Goal: Transaction & Acquisition: Purchase product/service

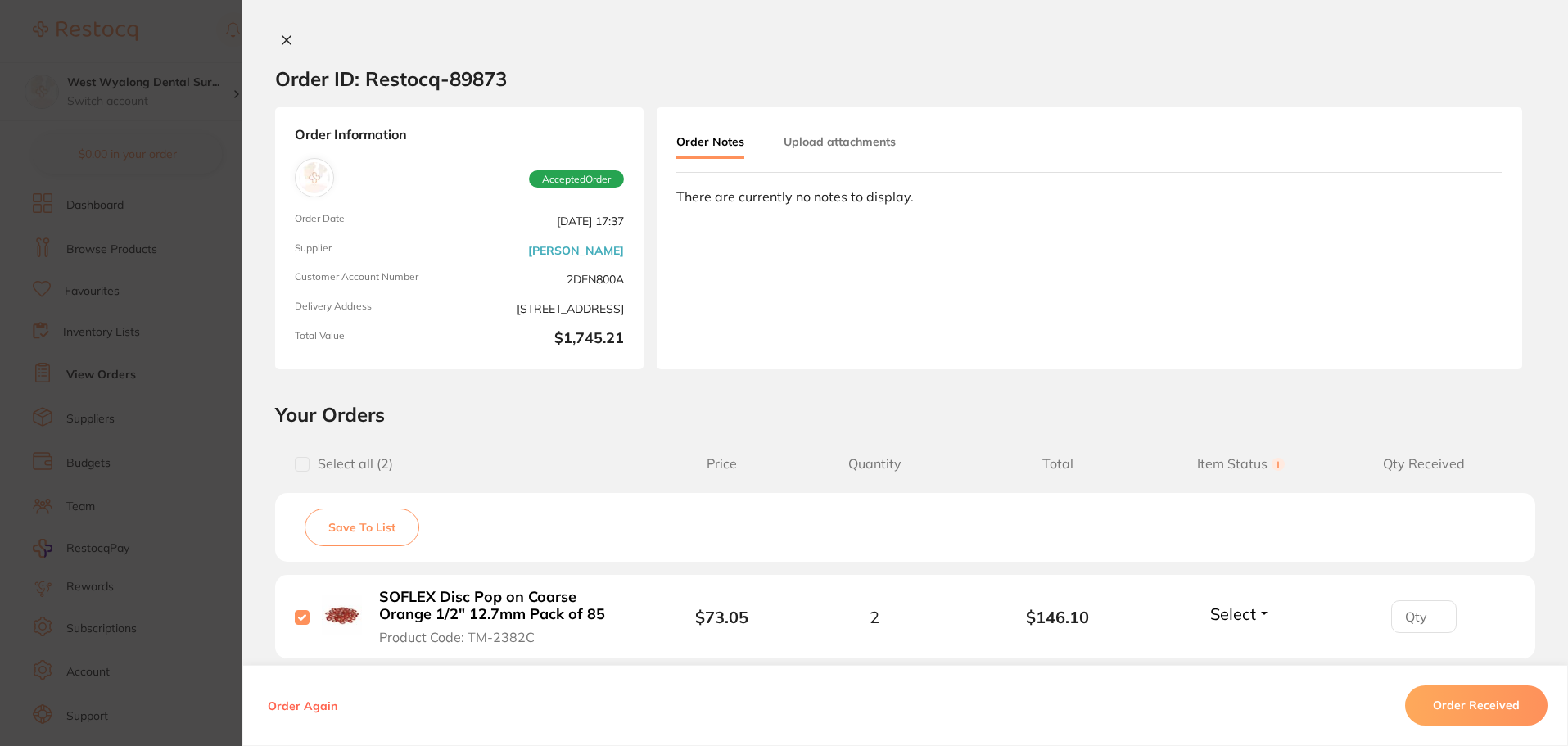
click at [284, 35] on icon at bounding box center [287, 40] width 13 height 13
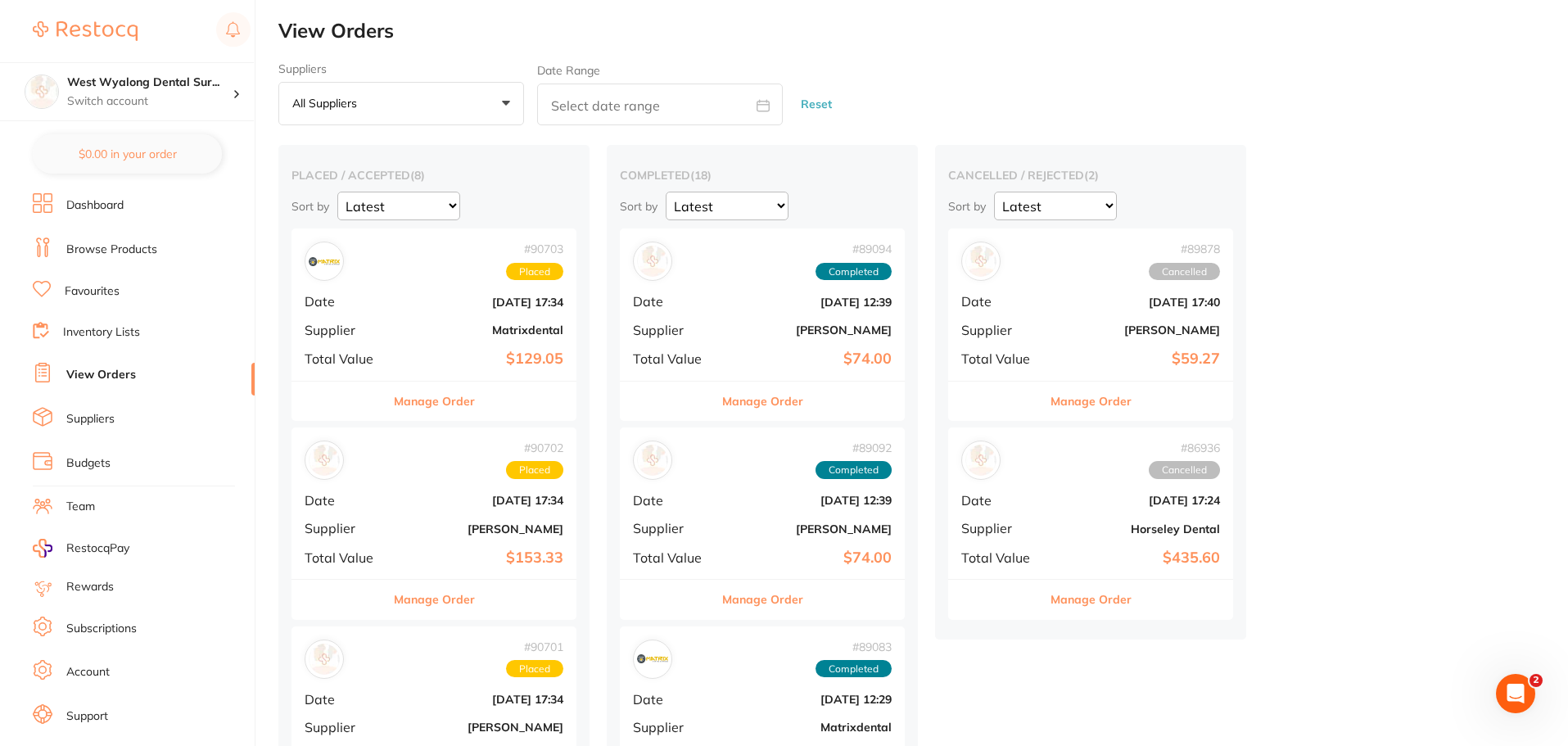
click at [80, 245] on link "Browse Products" at bounding box center [112, 249] width 91 height 16
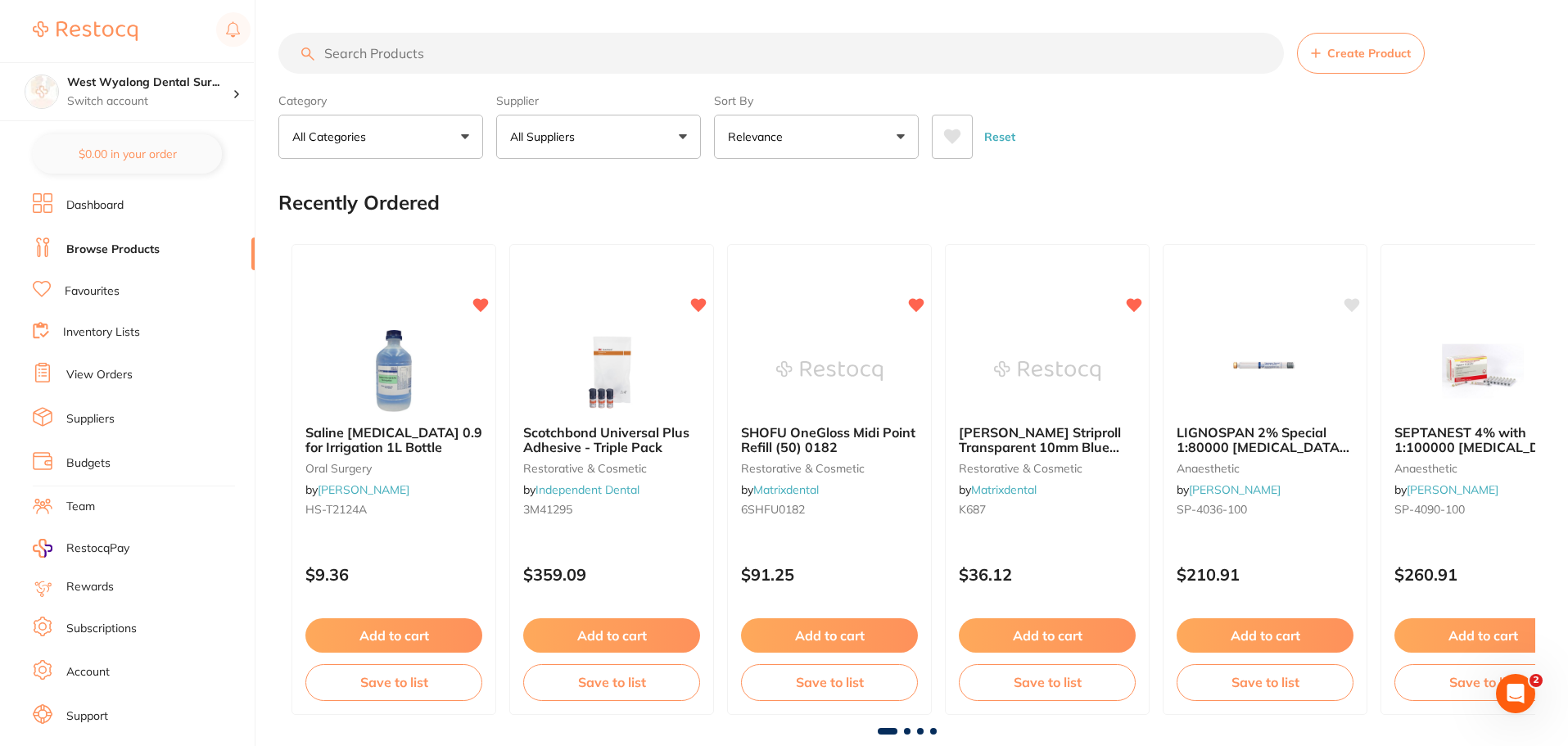
click at [419, 55] on input "search" at bounding box center [781, 52] width 1005 height 41
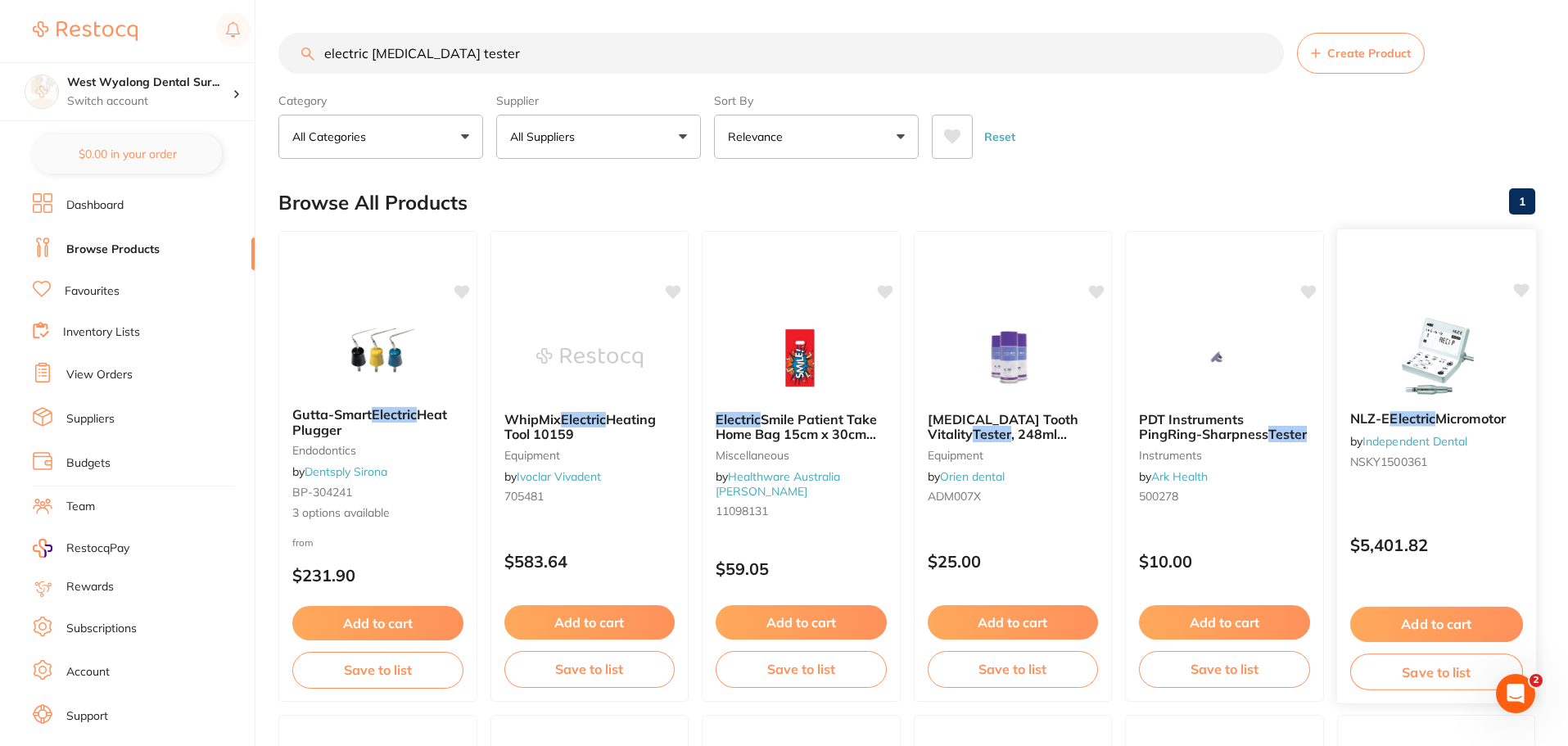
type input "electric [MEDICAL_DATA] tester"
drag, startPoint x: 1416, startPoint y: 414, endPoint x: 1377, endPoint y: 485, distance: 81.0
click at [1416, 414] on em "Electric" at bounding box center [1413, 419] width 45 height 16
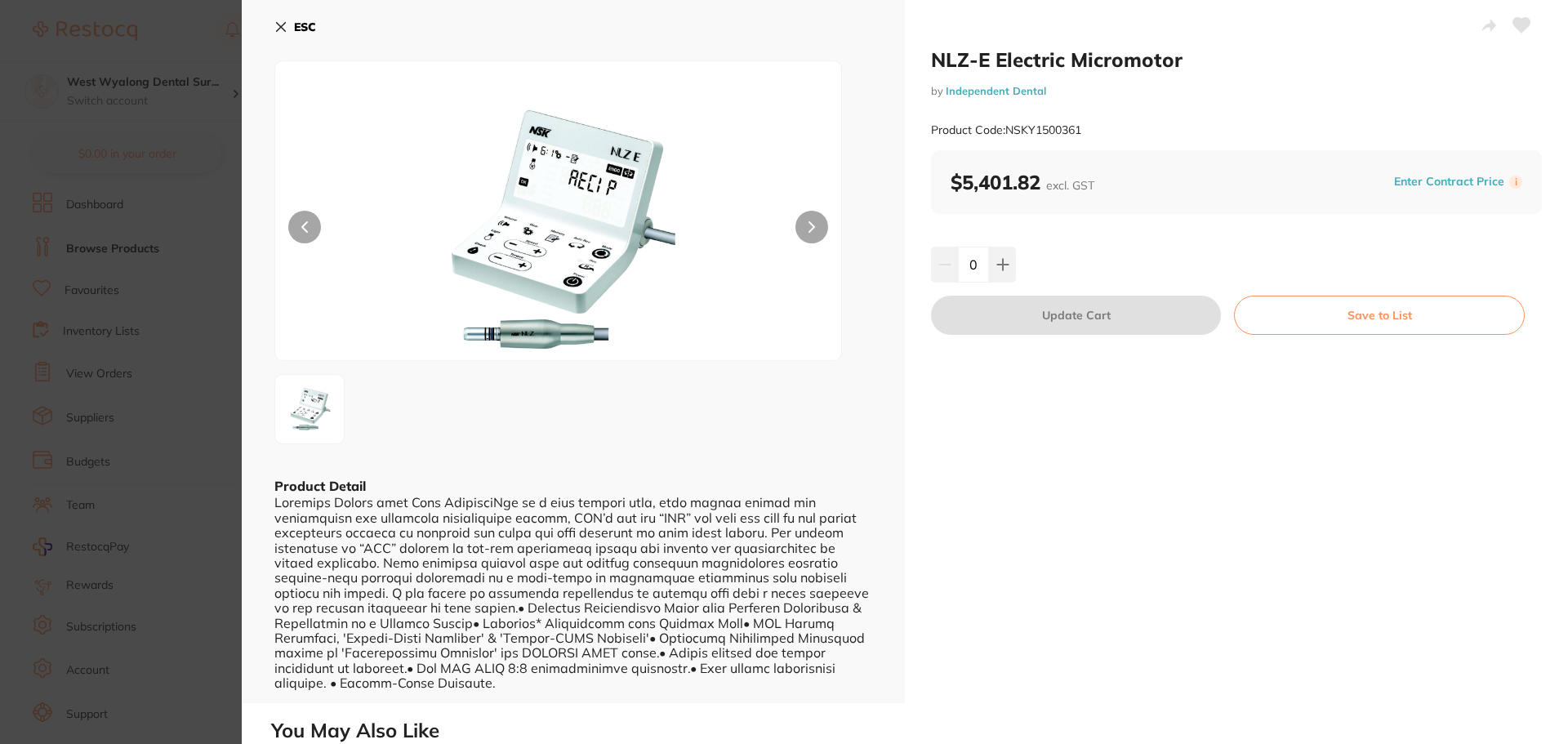
click at [285, 23] on icon at bounding box center [281, 27] width 9 height 9
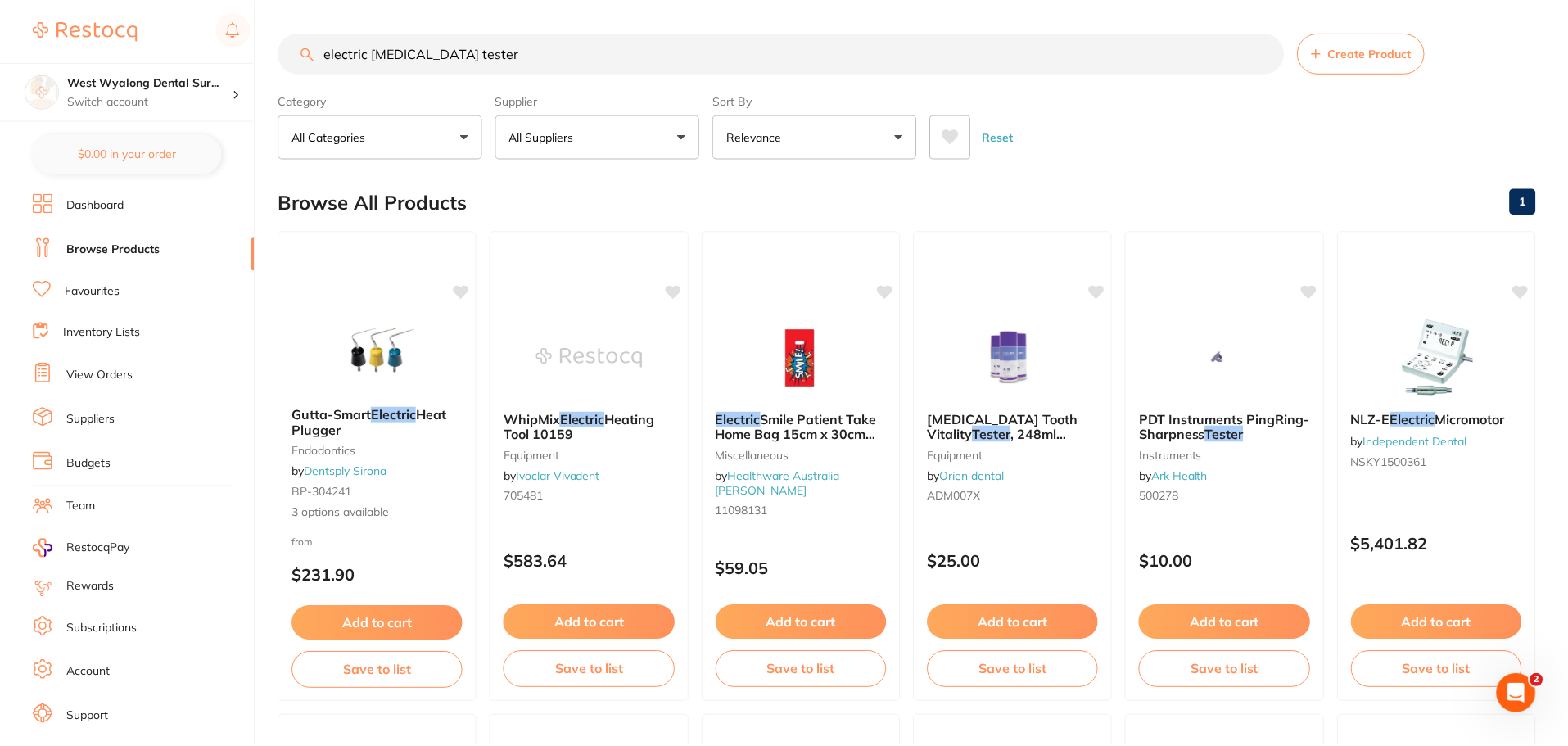
scroll to position [4, 0]
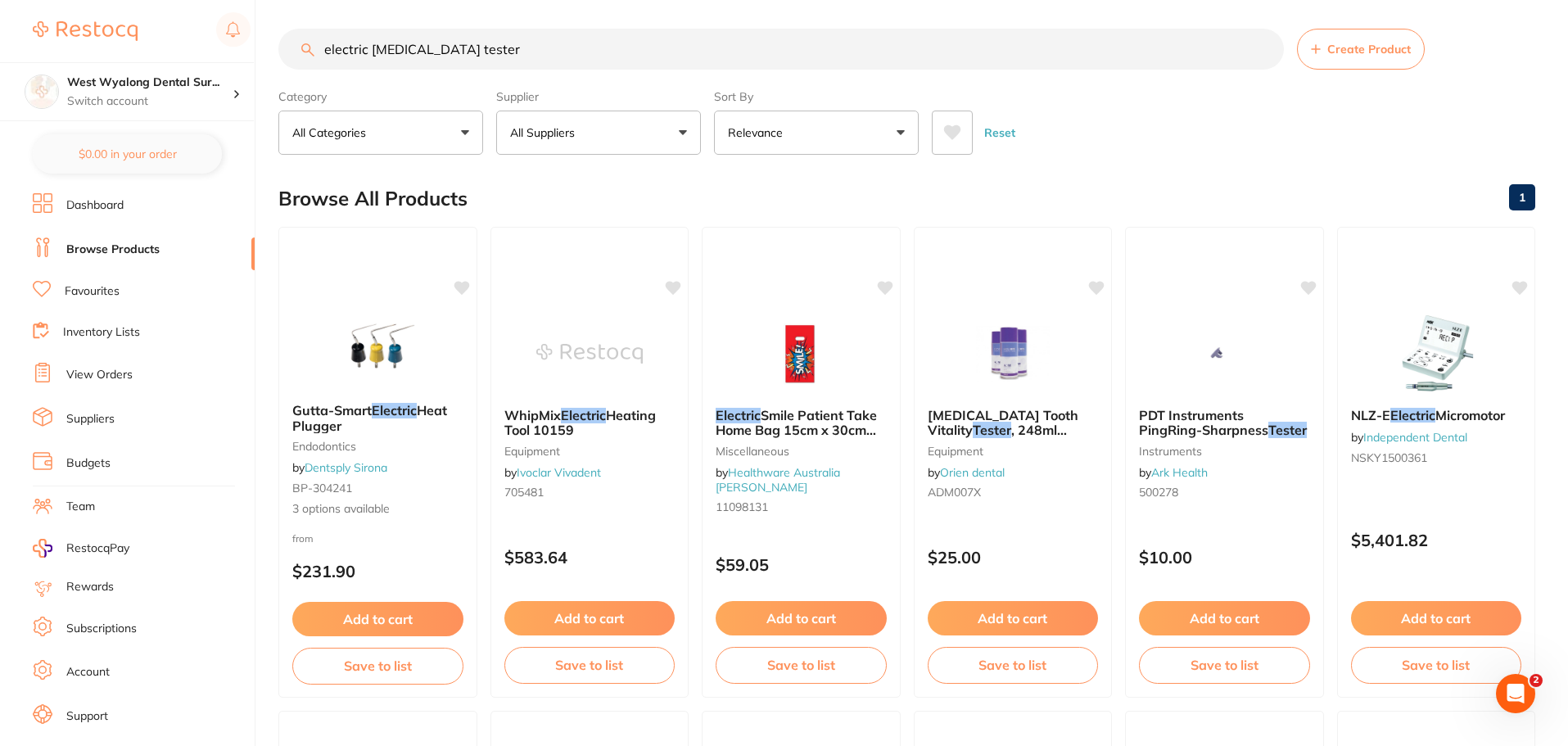
drag, startPoint x: 439, startPoint y: 54, endPoint x: 285, endPoint y: 39, distance: 154.7
click at [285, 39] on input "electric [MEDICAL_DATA] tester" at bounding box center [781, 49] width 1005 height 41
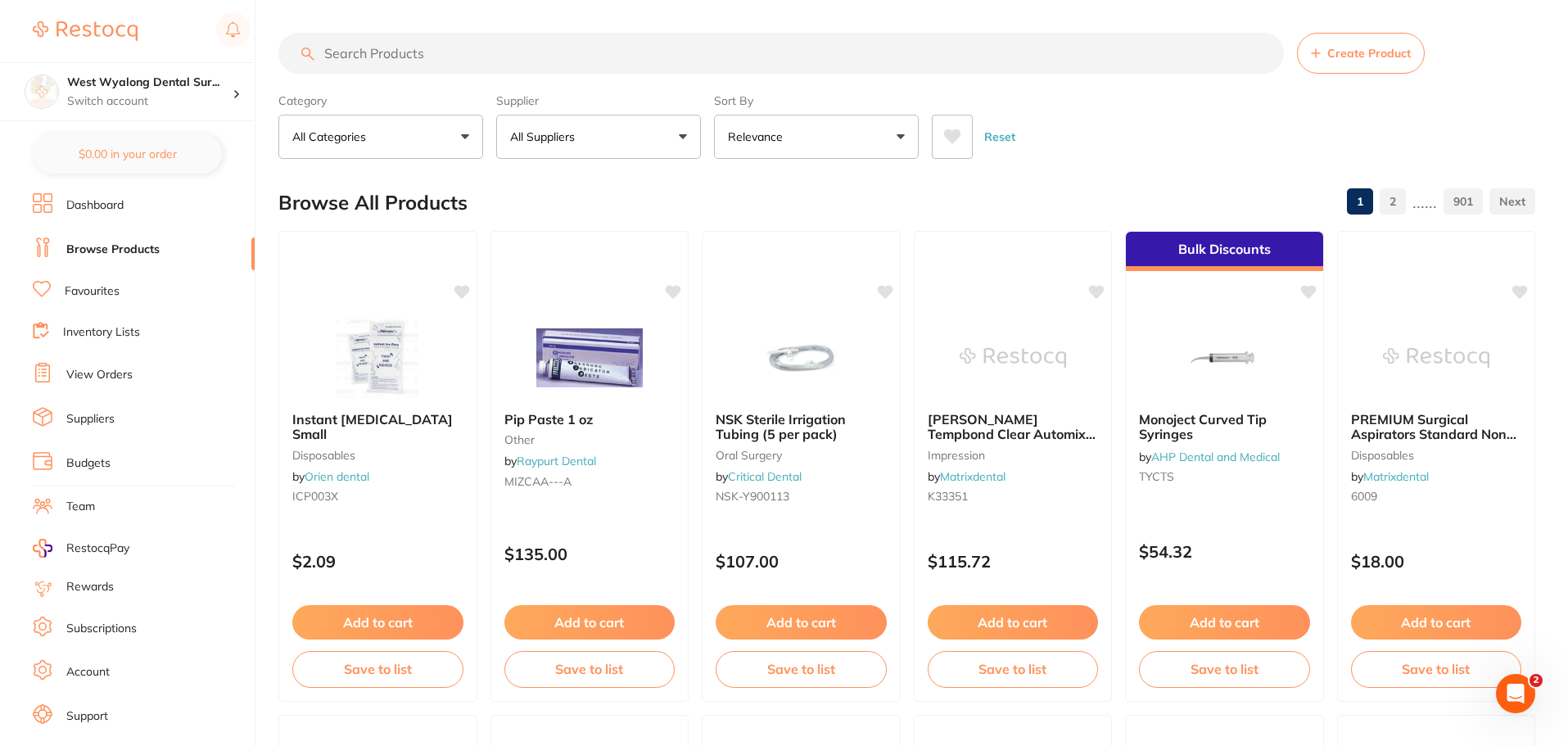
scroll to position [0, 0]
paste input "Parkell Digitest 3 - [MEDICAL_DATA] Vitality Tester Un"
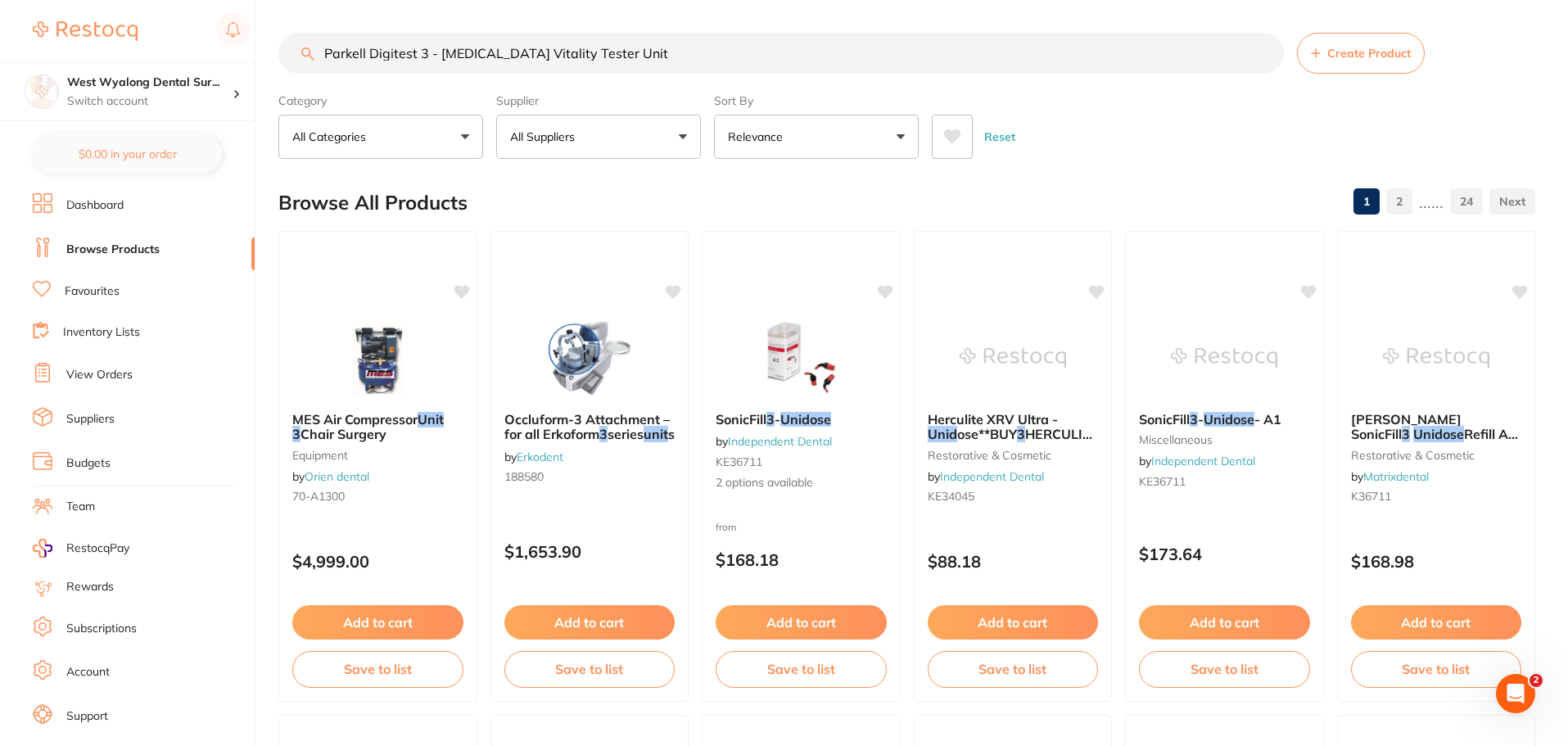
drag, startPoint x: 439, startPoint y: 55, endPoint x: 297, endPoint y: 59, distance: 142.1
click at [297, 59] on input "Parkell Digitest 3 - [MEDICAL_DATA] Vitality Tester Unit" at bounding box center [781, 52] width 1005 height 41
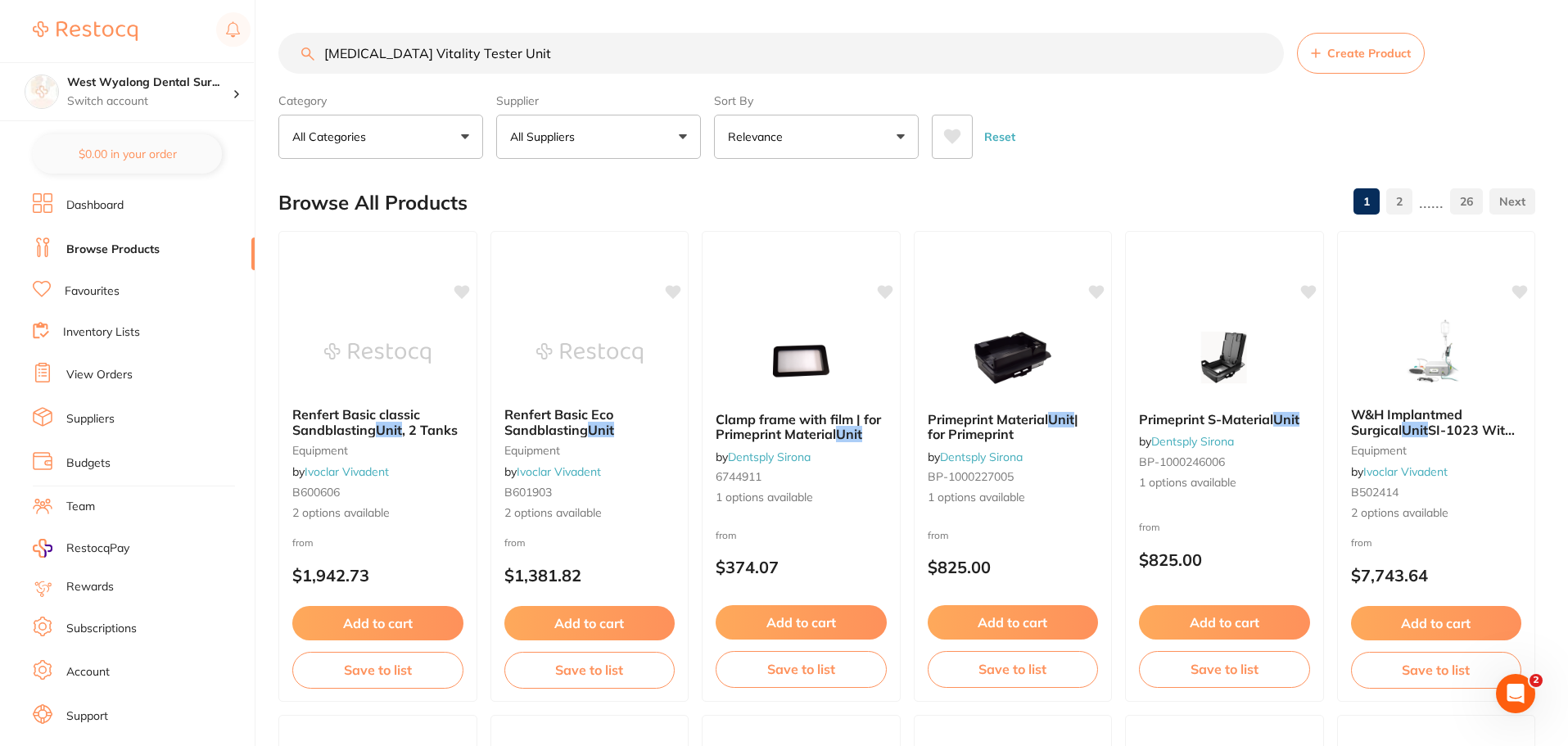
scroll to position [1, 0]
drag, startPoint x: 505, startPoint y: 52, endPoint x: 284, endPoint y: 77, distance: 222.4
click at [268, 70] on div "$1,527.13 West Wyalong Dental Sur... Switch account West Wyalong [MEDICAL_DATA]…" at bounding box center [784, 373] width 1568 height 746
type input "[MEDICAL_DATA] tester"
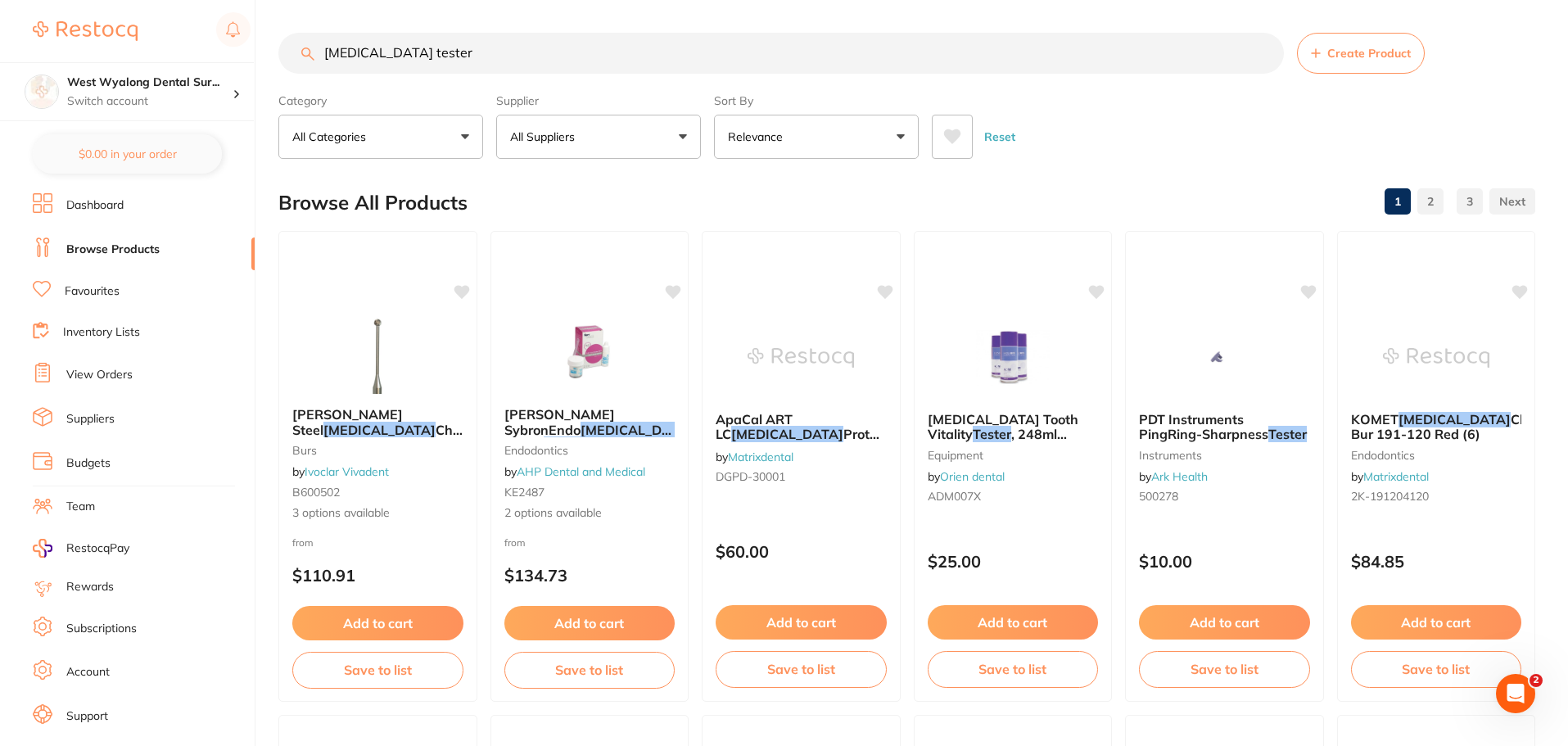
scroll to position [0, 0]
drag, startPoint x: 421, startPoint y: 51, endPoint x: 249, endPoint y: 54, distance: 172.0
click at [249, 54] on div "$1,527.13 West Wyalong Dental Sur... Switch account West Wyalong [MEDICAL_DATA]…" at bounding box center [784, 373] width 1568 height 746
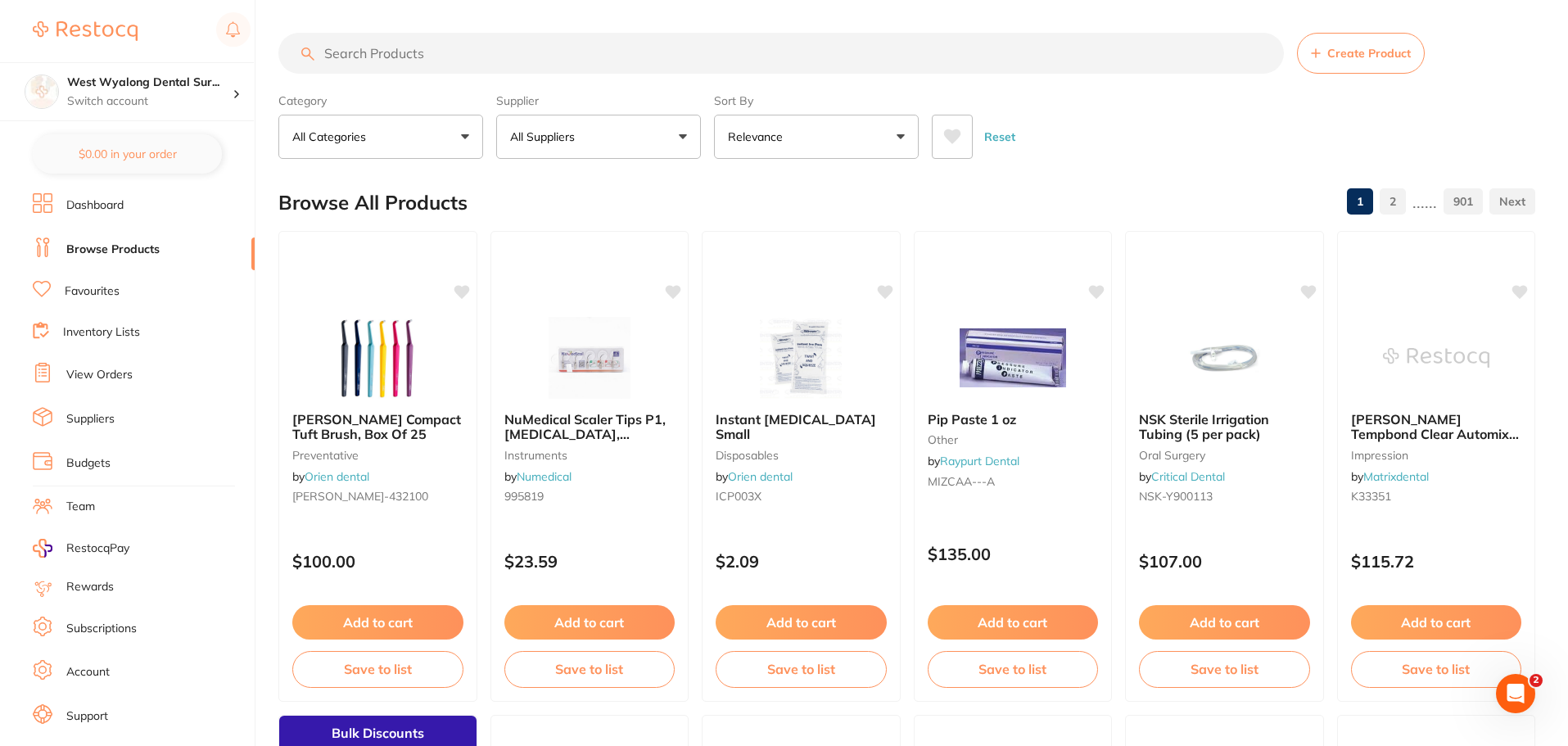
click at [437, 134] on button "All Categories" at bounding box center [381, 136] width 205 height 44
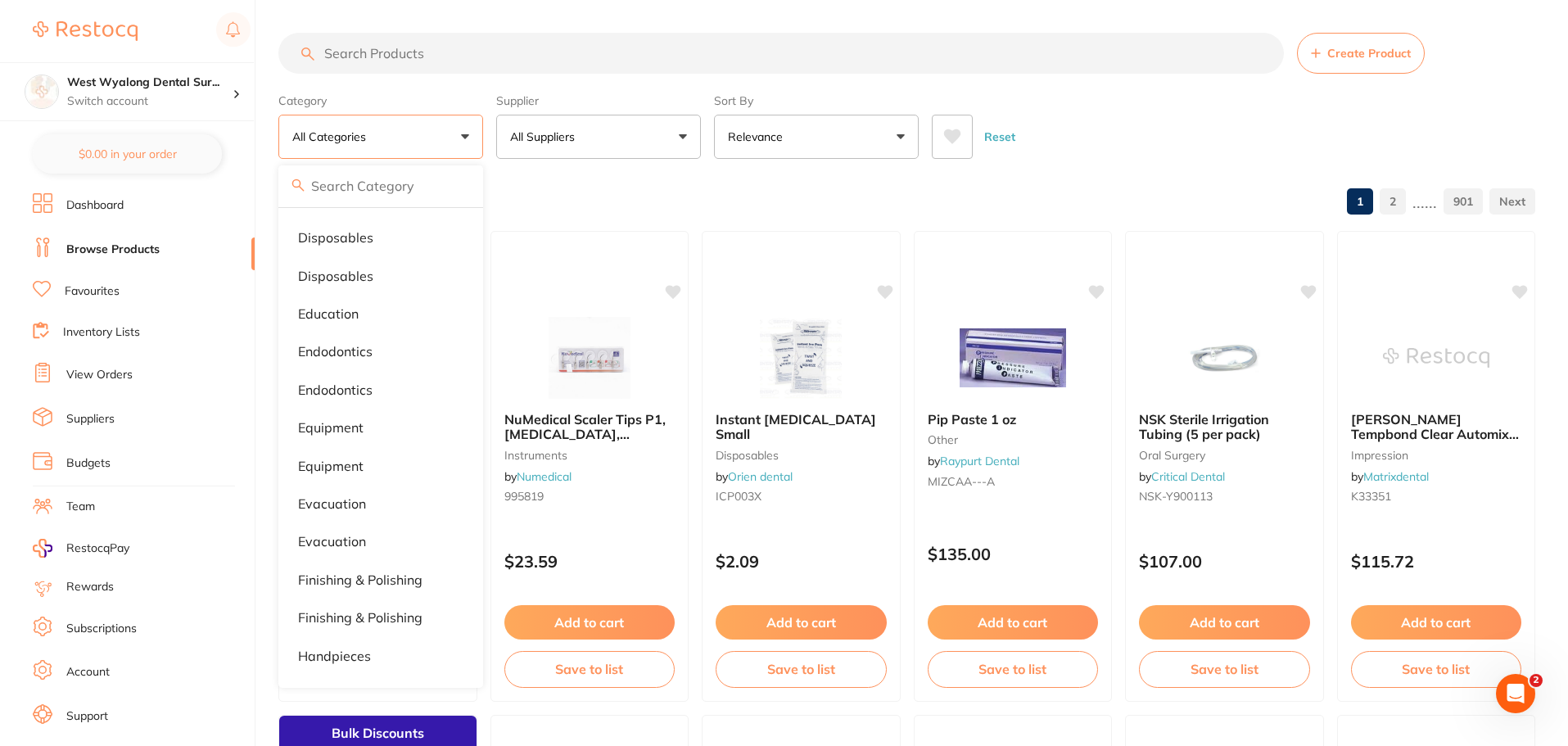
scroll to position [409, 0]
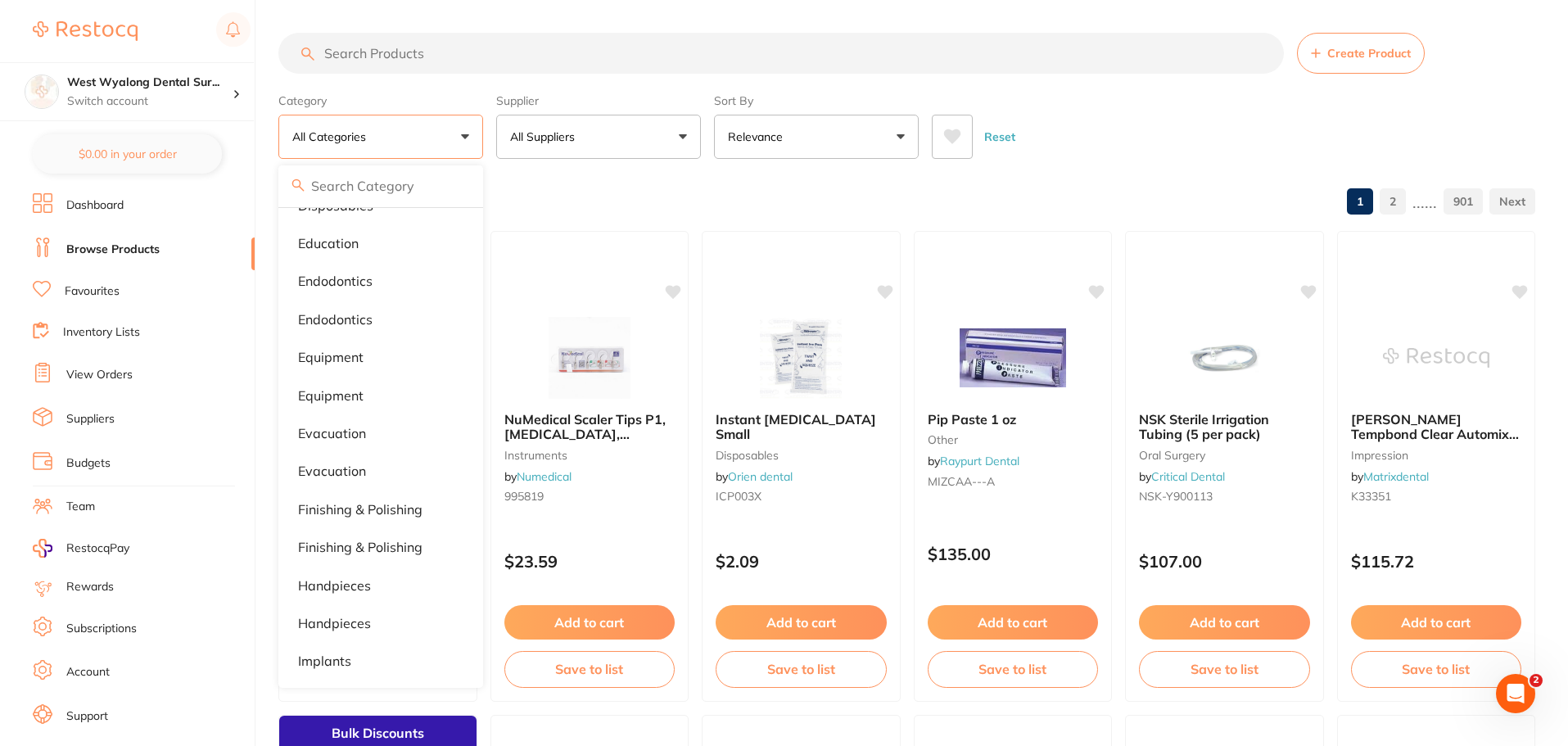
click at [367, 403] on li "Equipment" at bounding box center [381, 396] width 192 height 34
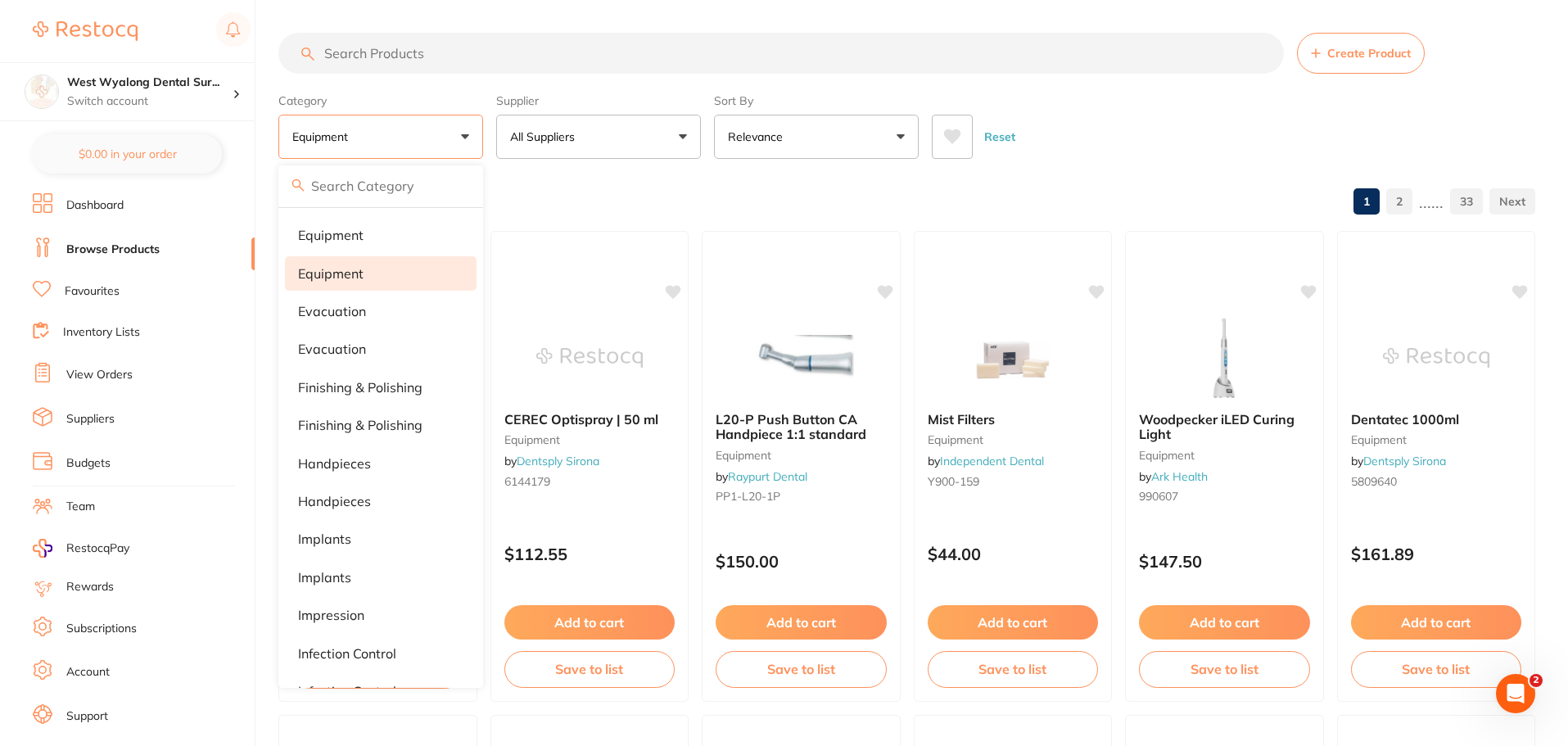
scroll to position [573, 0]
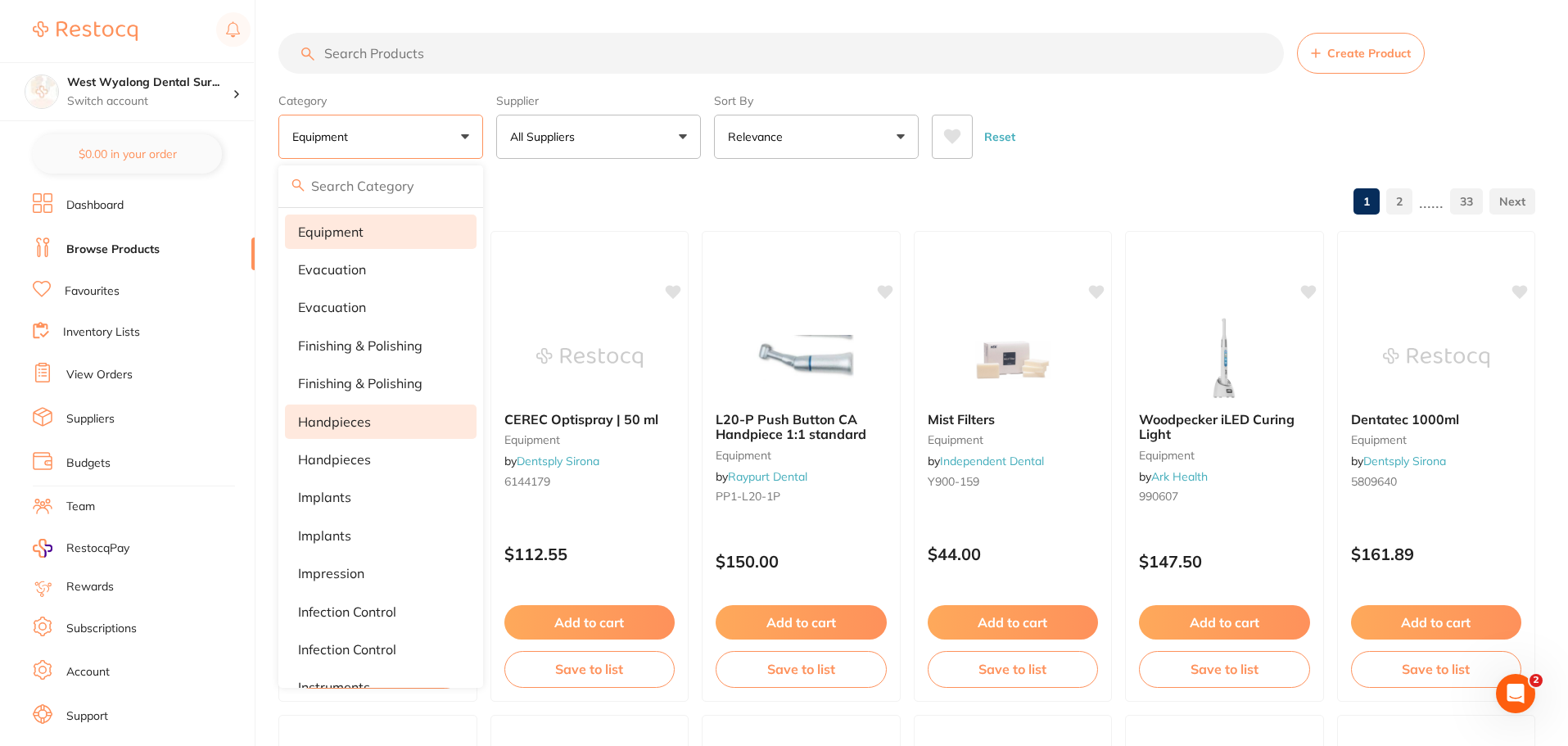
click at [361, 423] on p "handpieces" at bounding box center [335, 421] width 72 height 14
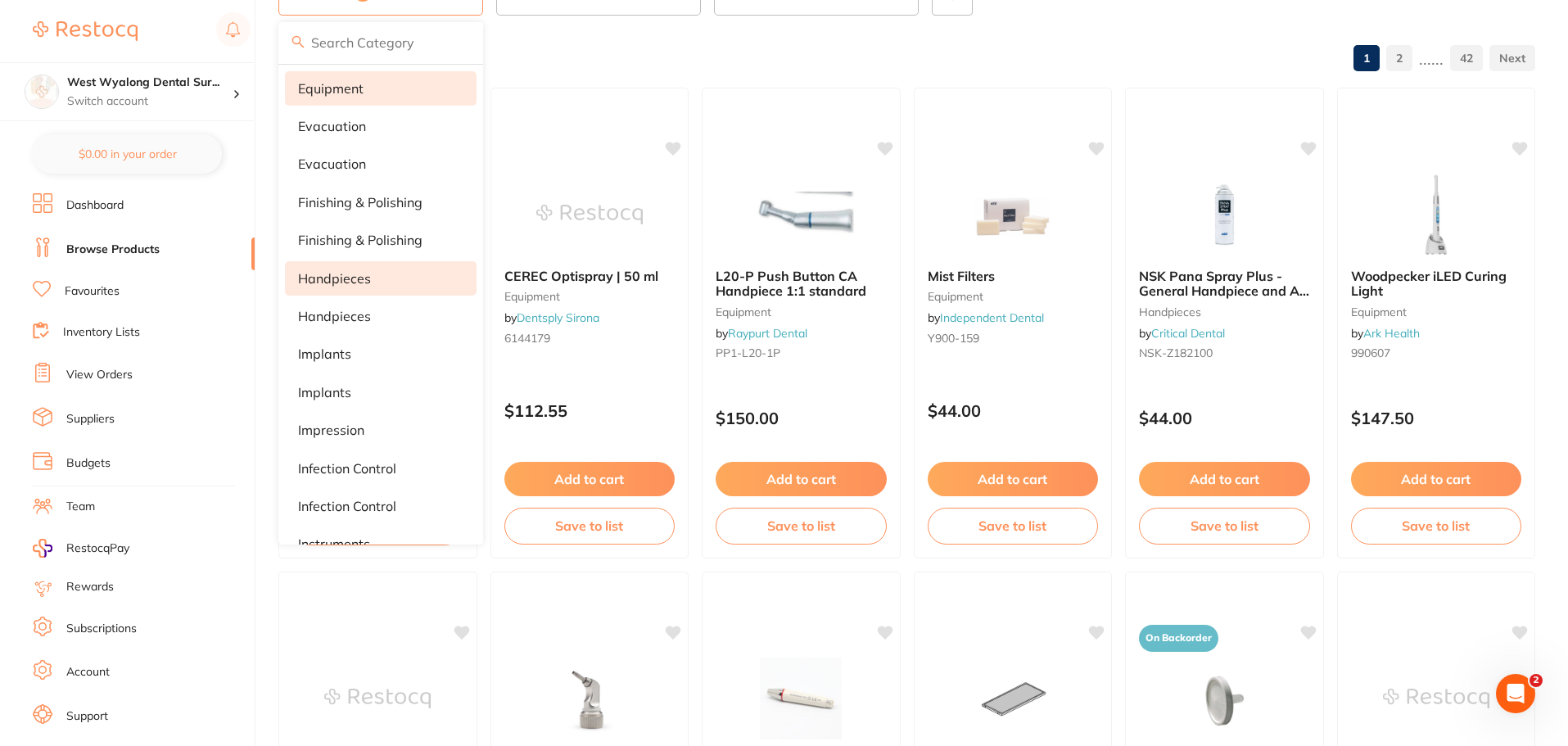
scroll to position [0, 0]
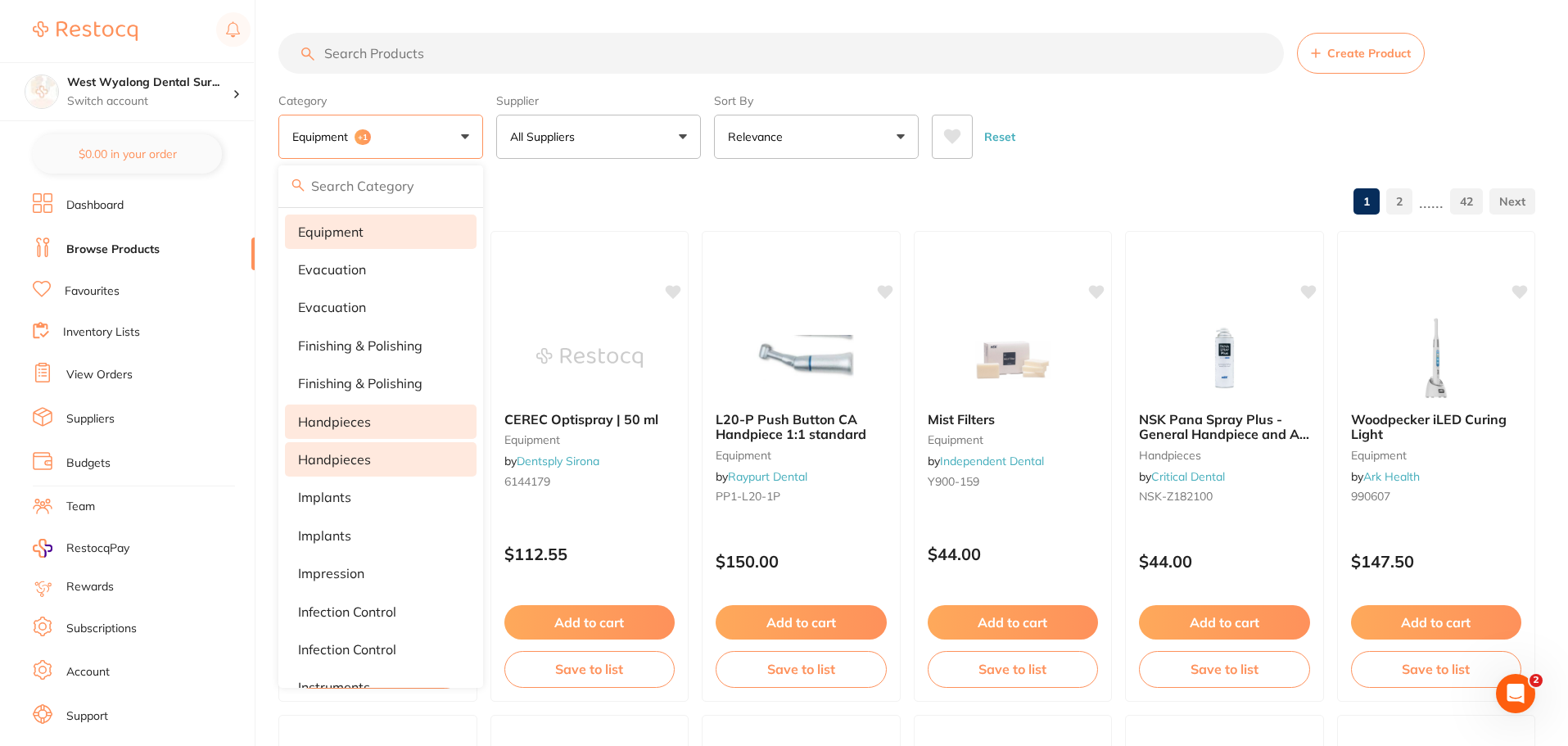
click at [391, 455] on li "Handpieces" at bounding box center [381, 460] width 192 height 34
click at [1180, 424] on span "NSK Pana Spray Plus - General Handpiece and Air Motor Lubricant (single can)" at bounding box center [1224, 442] width 171 height 61
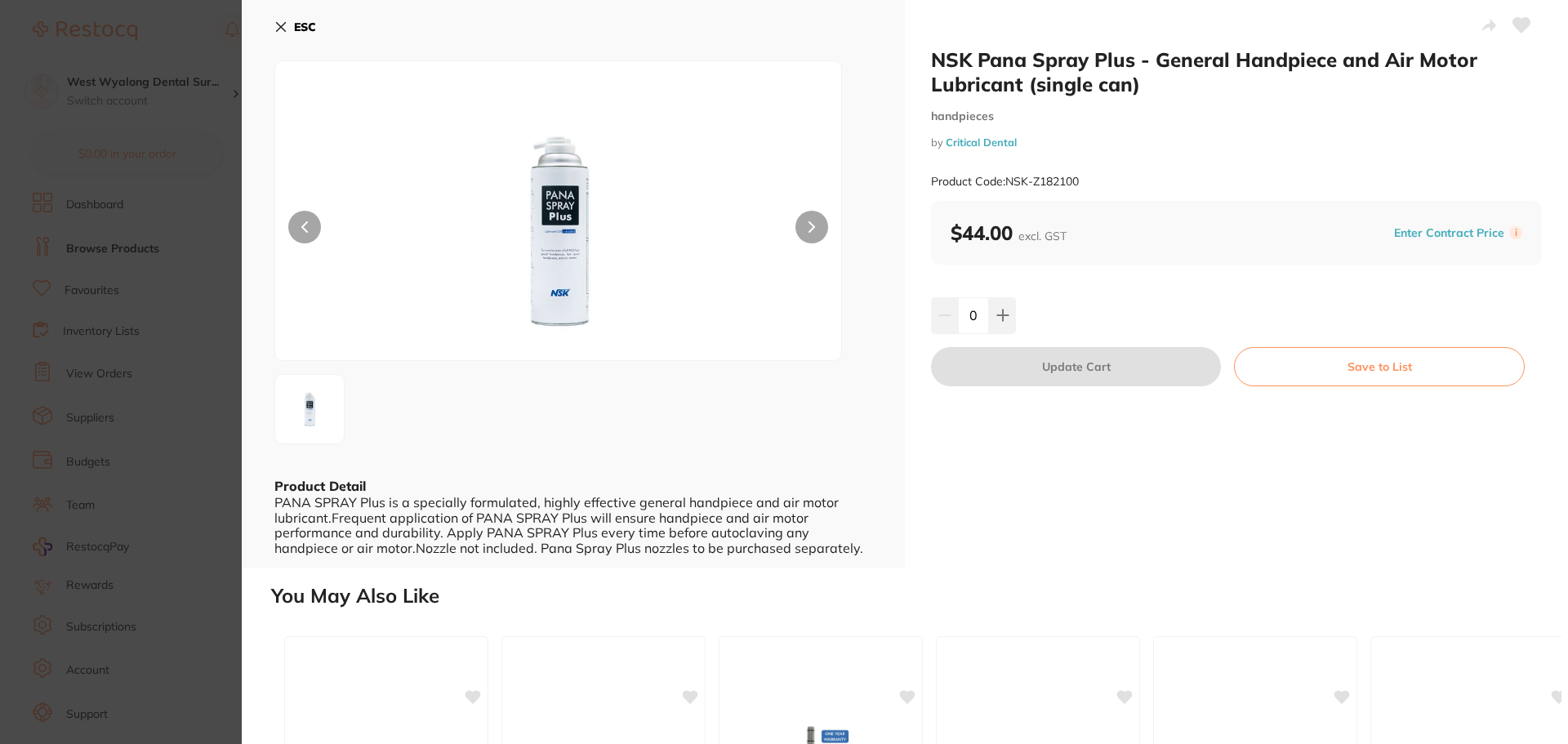
click at [276, 24] on icon at bounding box center [281, 27] width 13 height 13
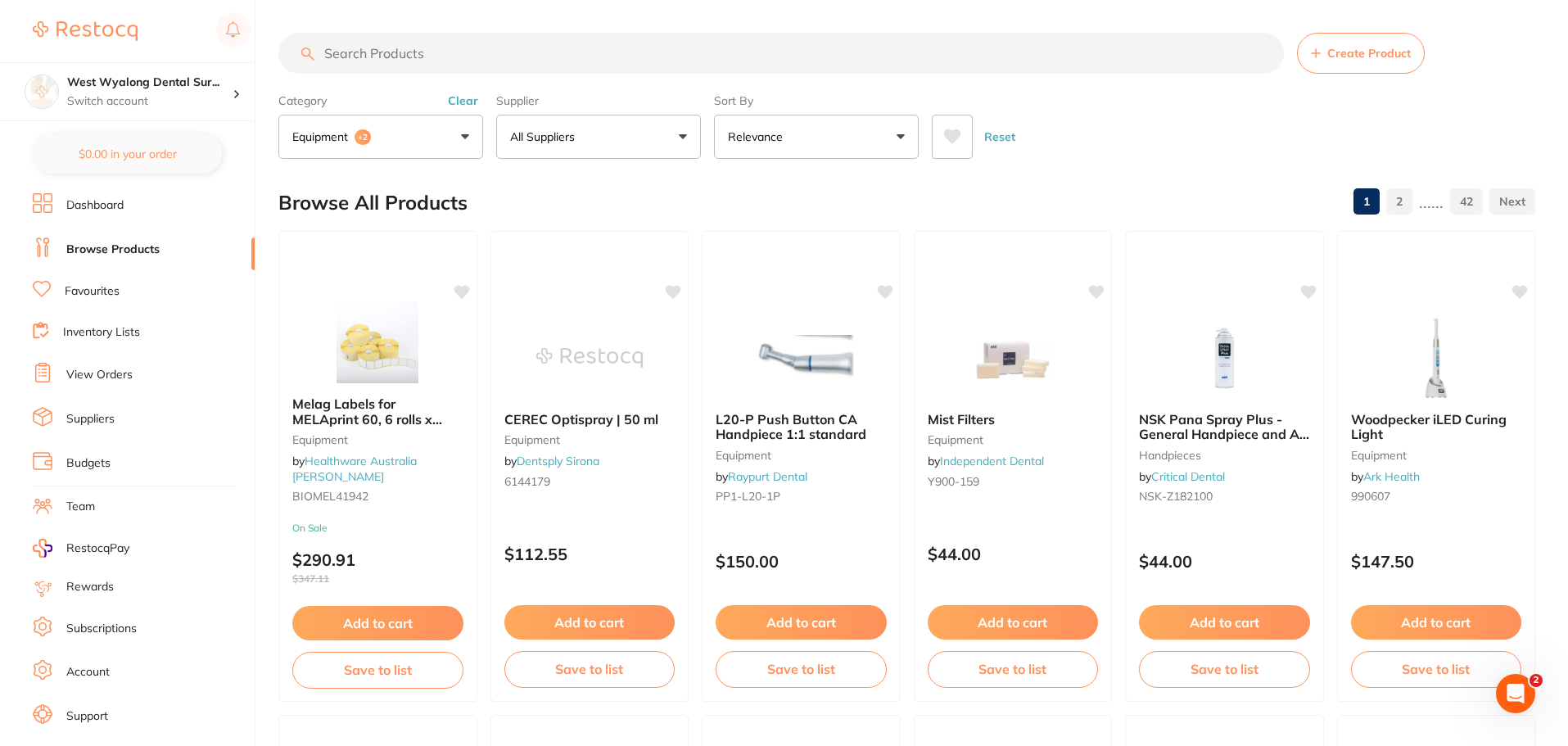
click at [682, 137] on button "All Suppliers" at bounding box center [598, 136] width 205 height 44
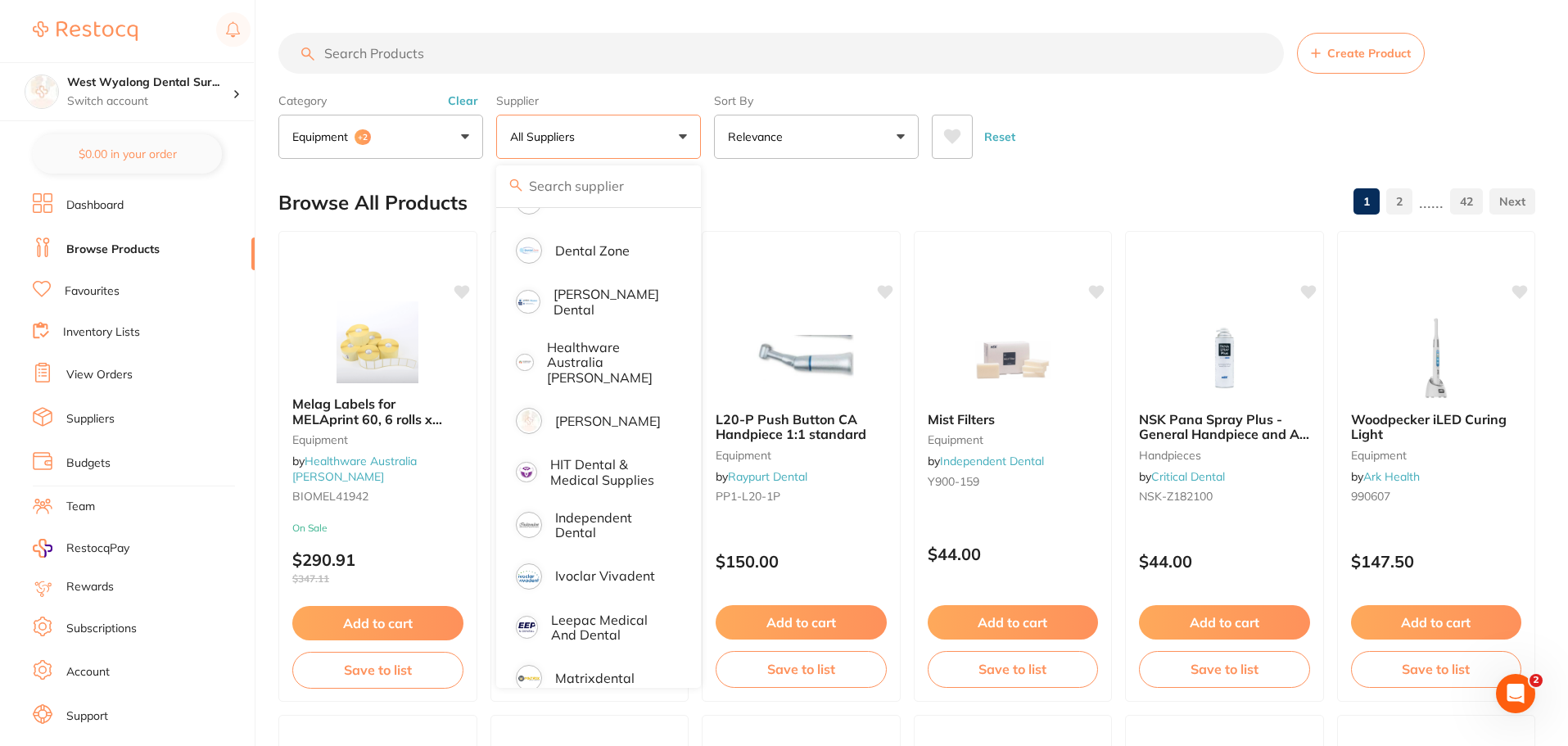
scroll to position [327, 0]
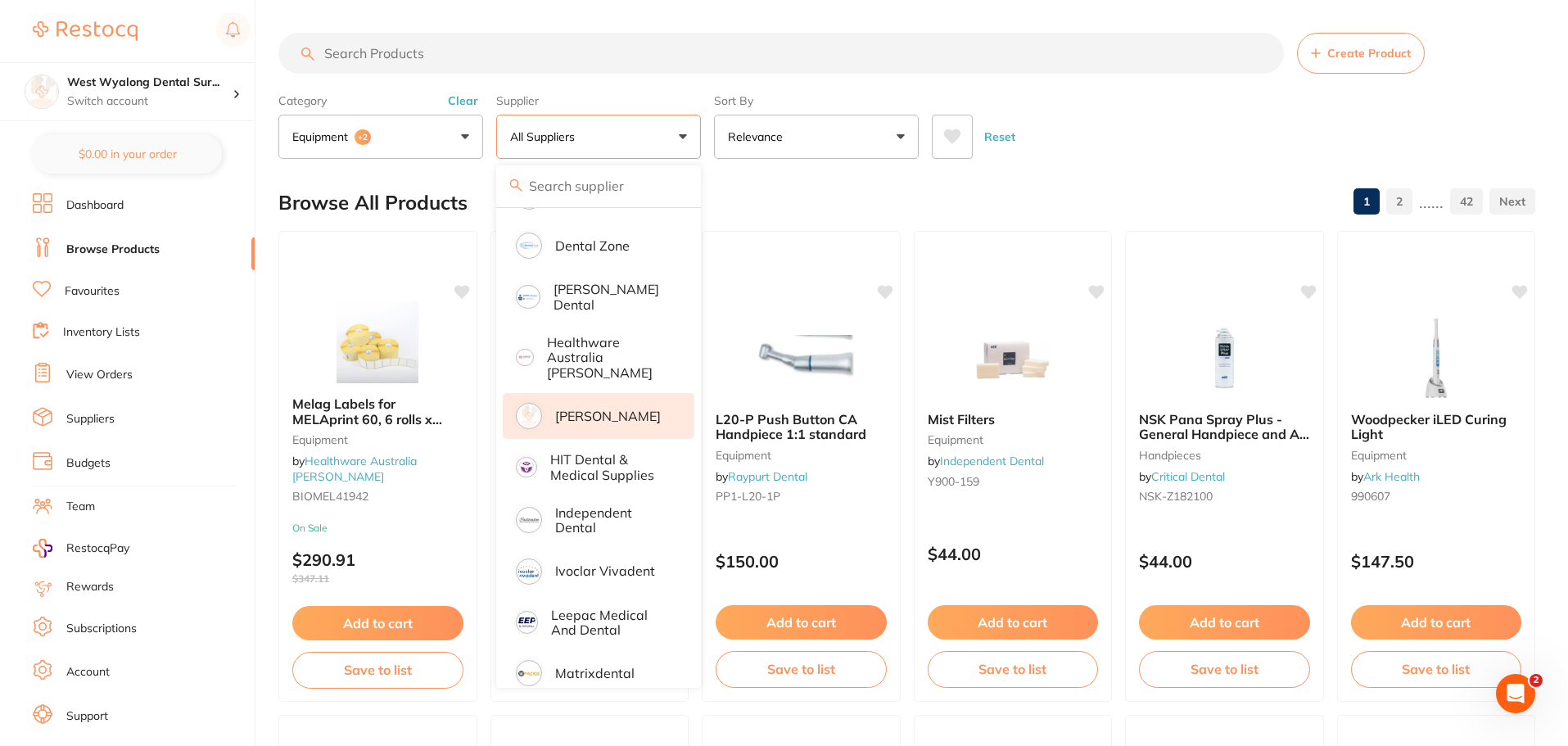
click at [629, 413] on p "[PERSON_NAME]" at bounding box center [608, 415] width 106 height 14
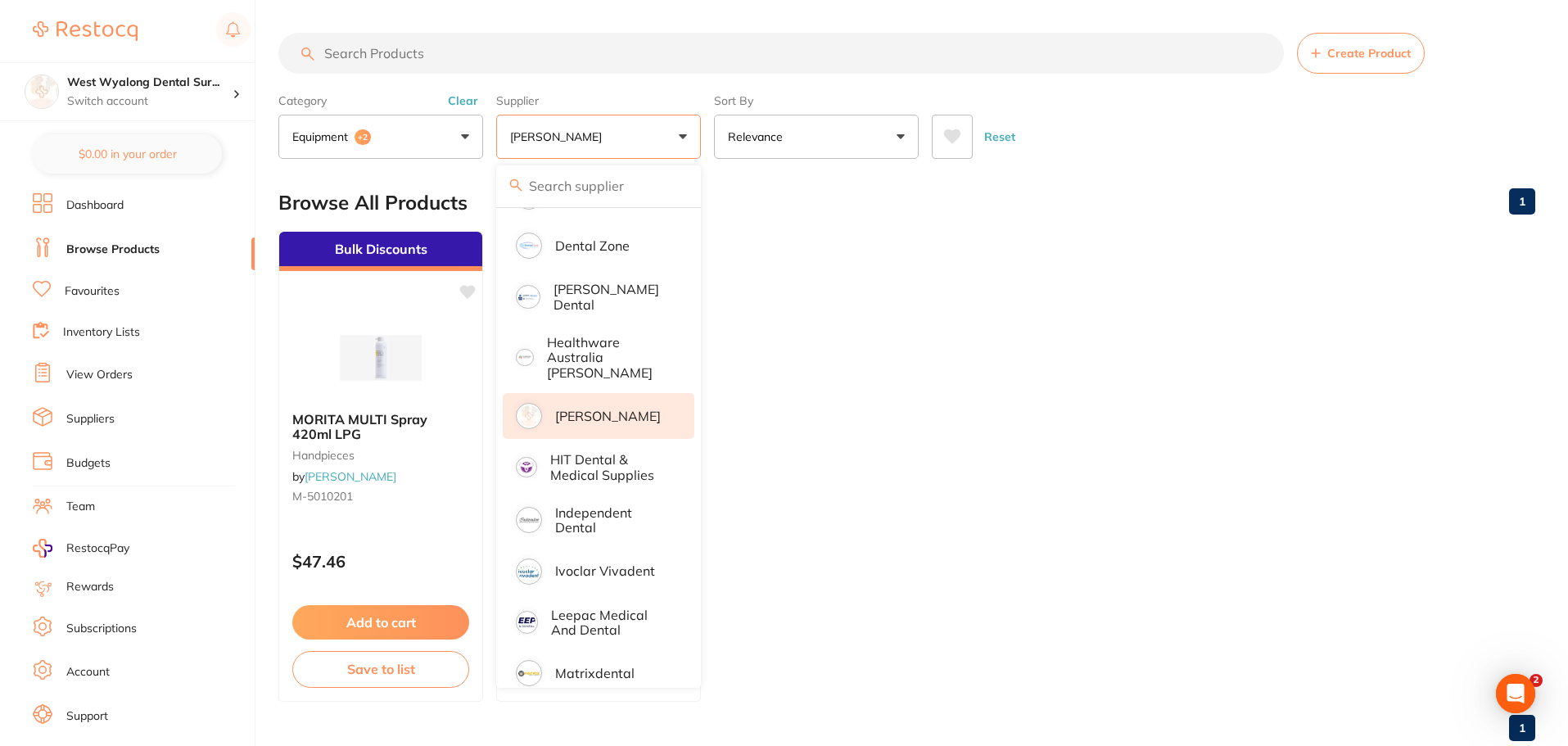
scroll to position [0, 0]
click at [470, 139] on button "Equipment +2" at bounding box center [381, 136] width 205 height 44
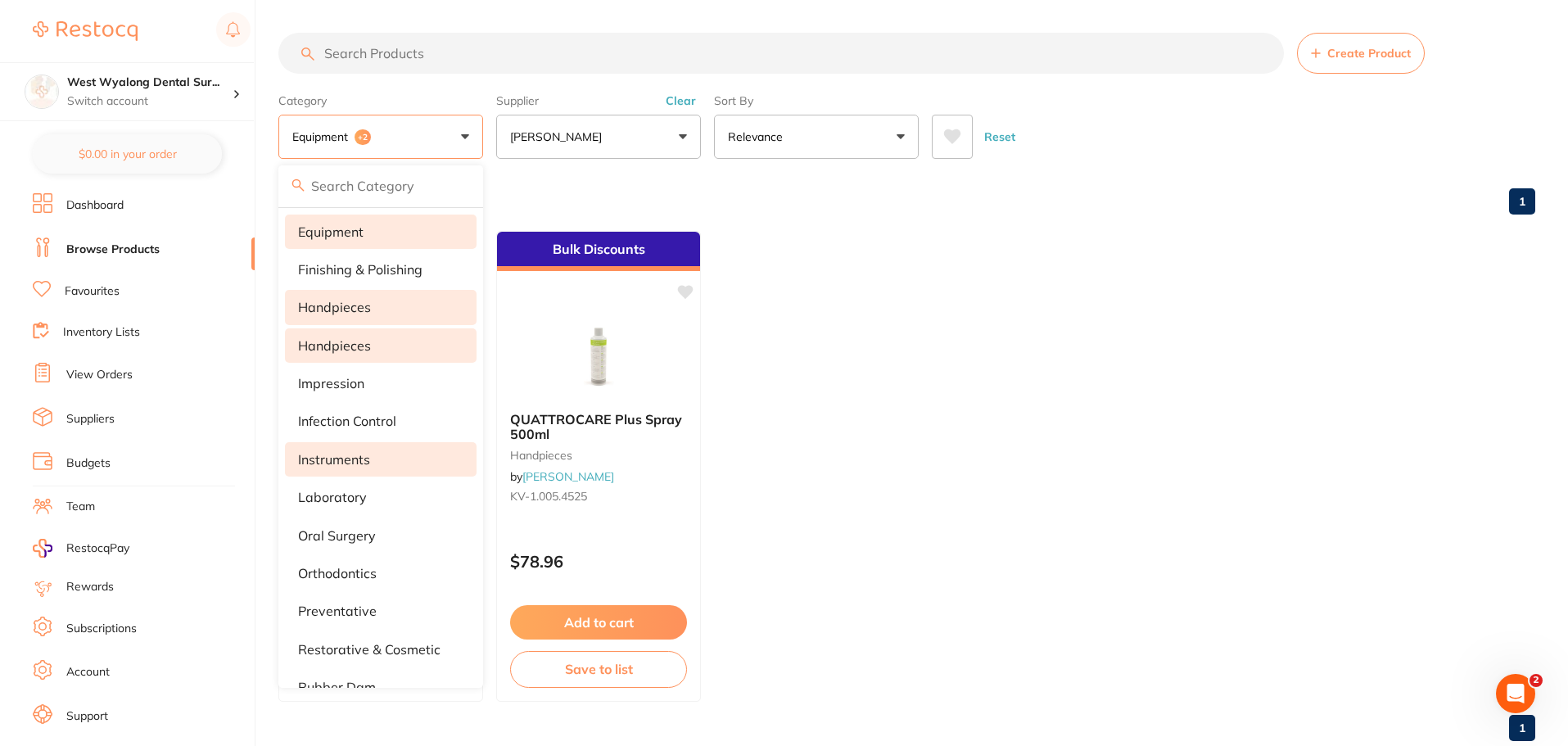
scroll to position [339, 0]
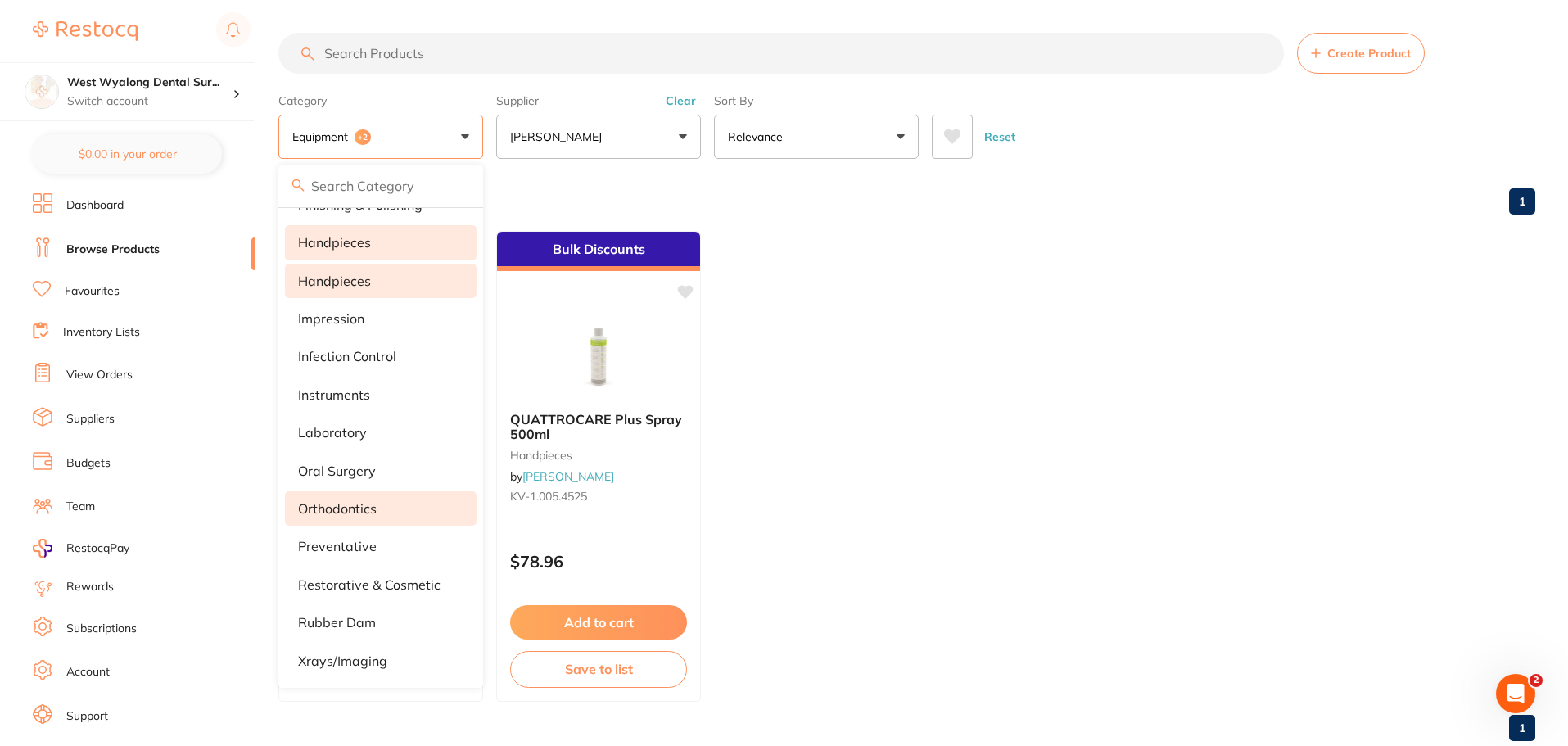
click at [357, 510] on p "orthodontics" at bounding box center [338, 508] width 78 height 14
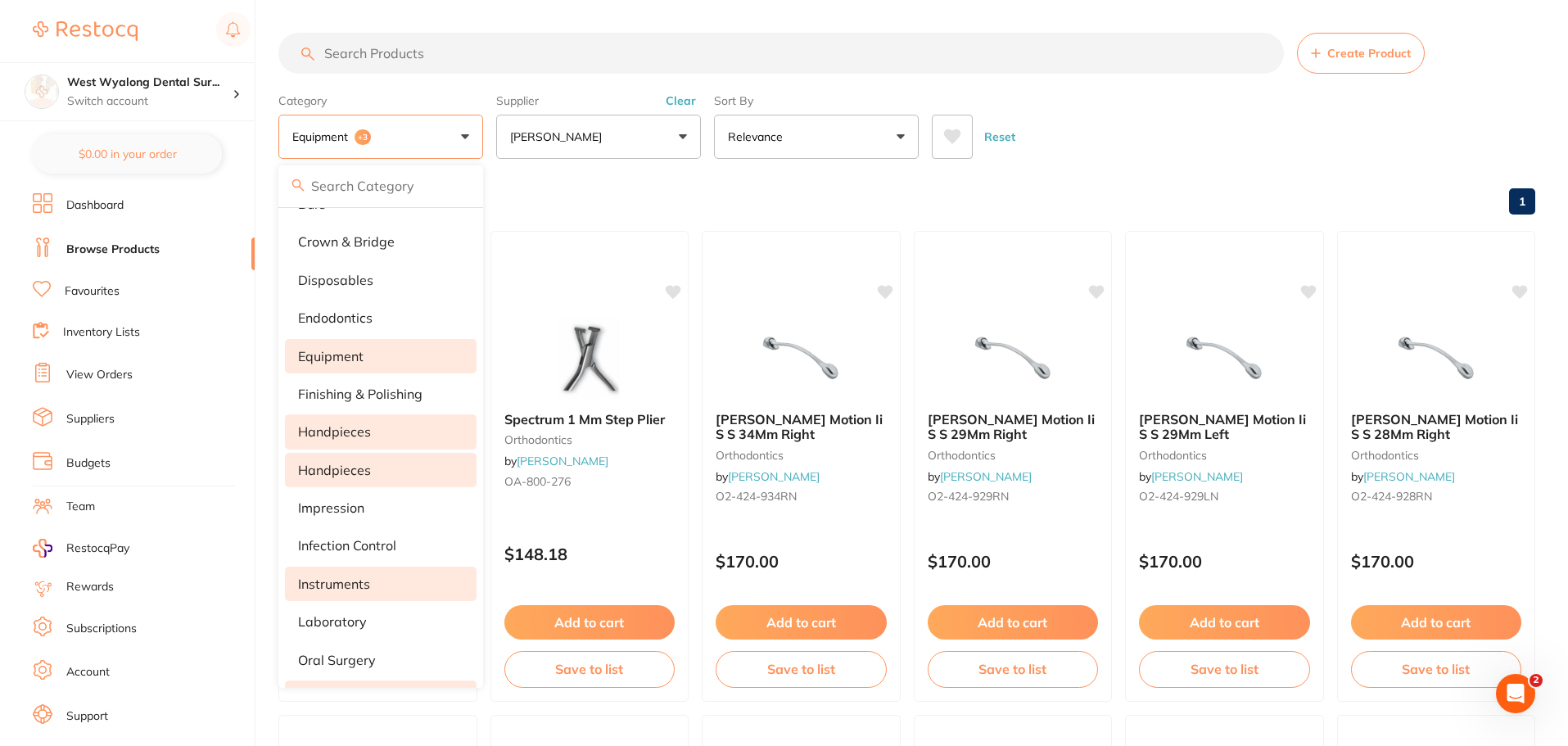
scroll to position [175, 0]
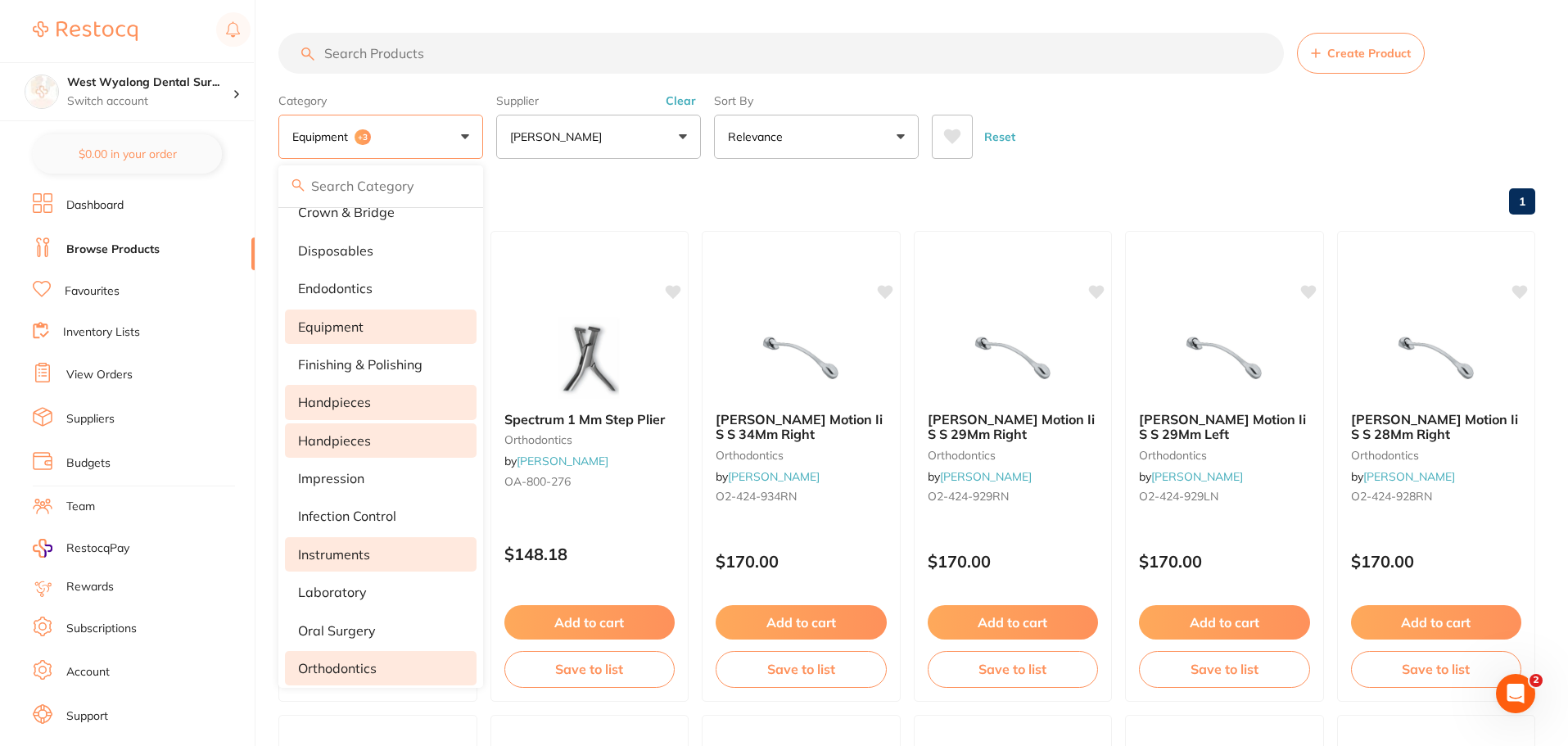
click at [348, 560] on p "instruments" at bounding box center [335, 554] width 72 height 14
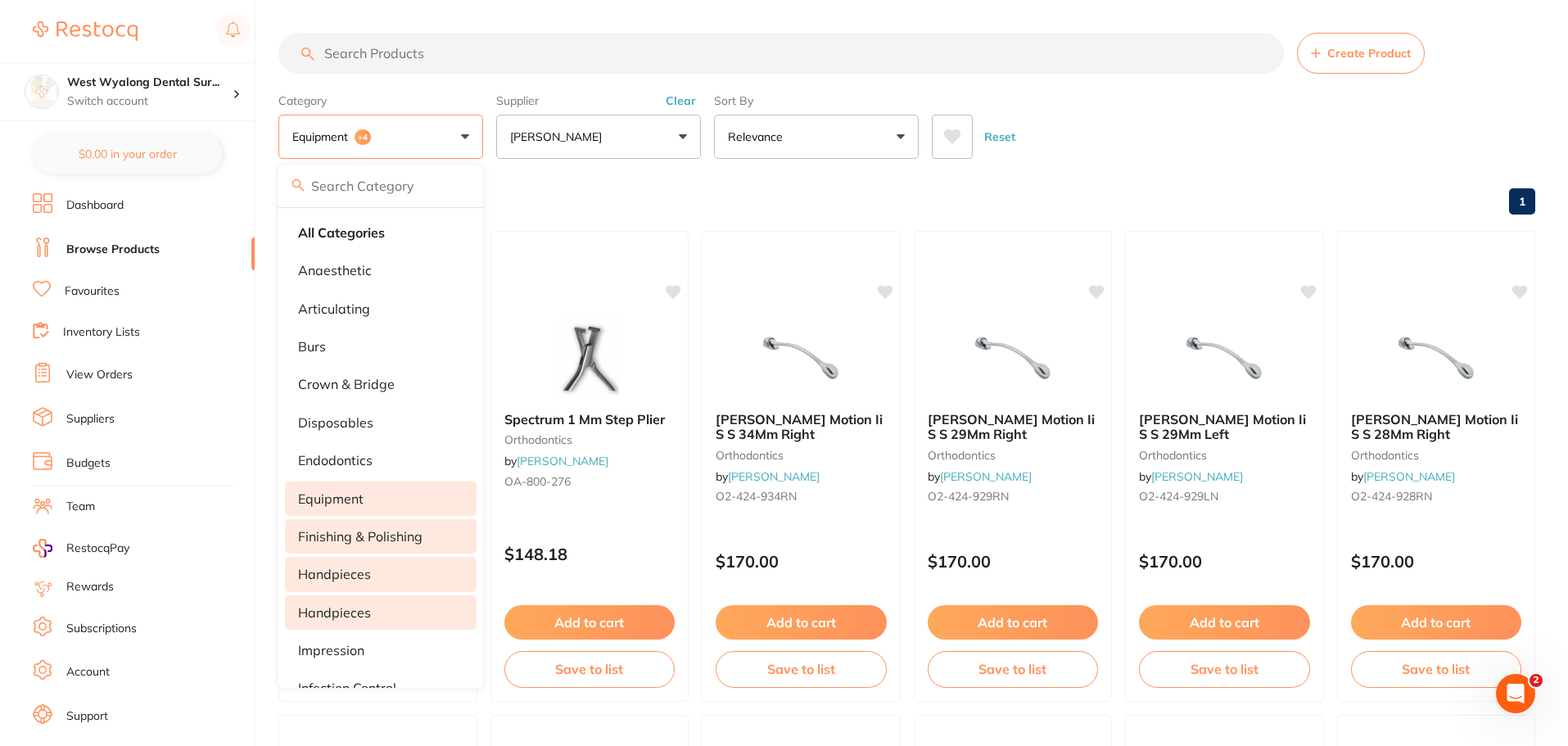
scroll to position [0, 0]
click at [367, 506] on li "Equipment" at bounding box center [381, 501] width 192 height 34
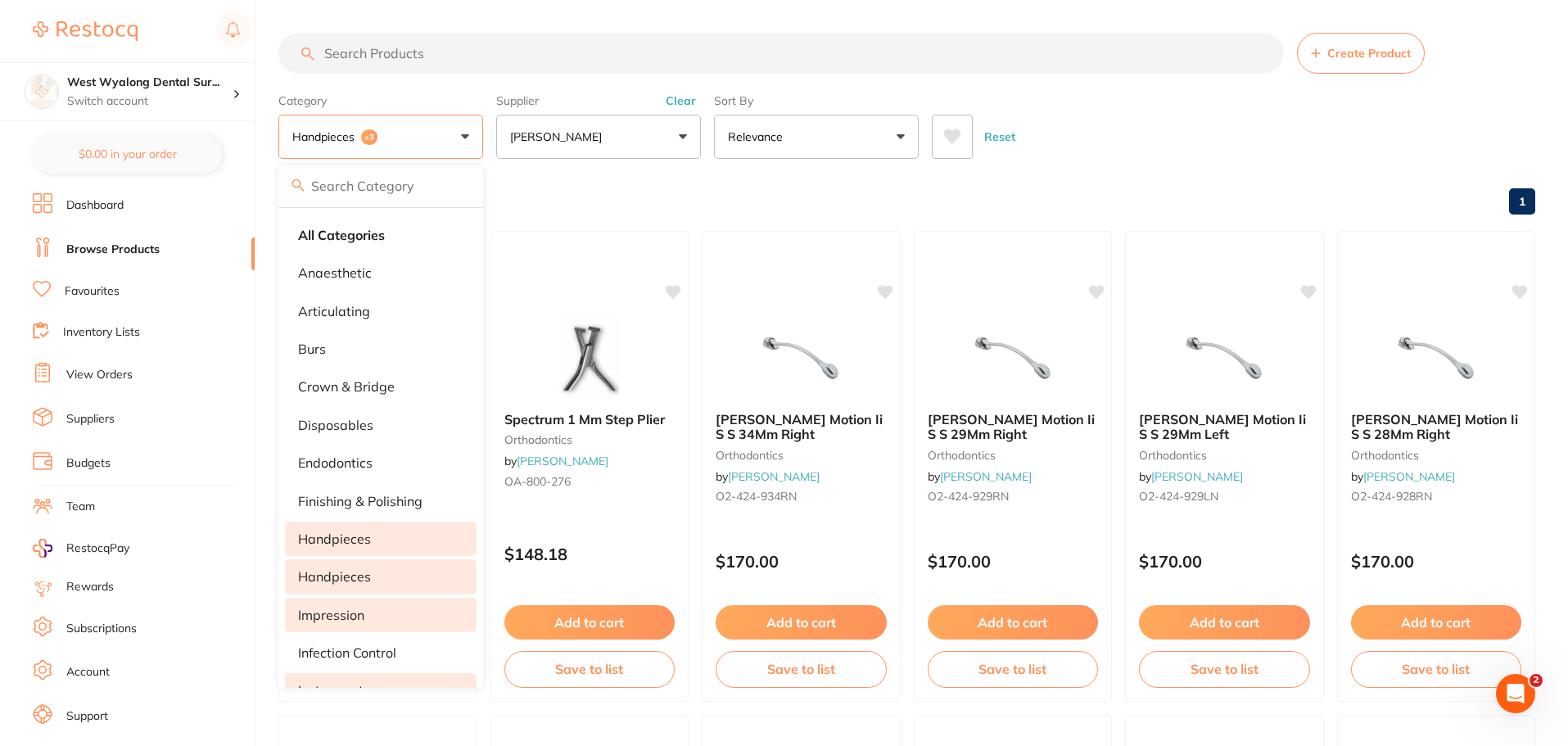
click at [368, 619] on li "impression" at bounding box center [381, 615] width 192 height 34
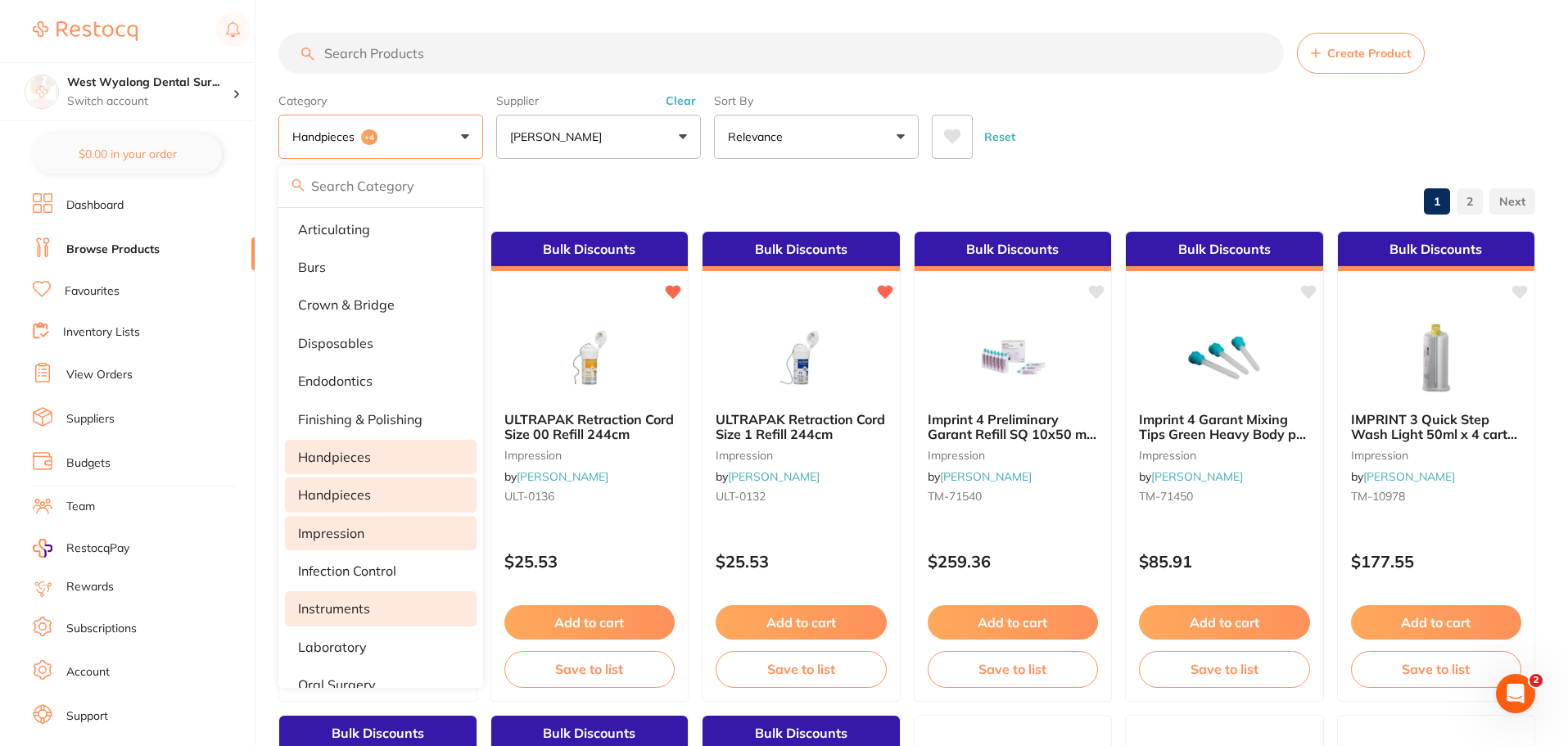
click at [358, 610] on p "instruments" at bounding box center [335, 608] width 72 height 14
click at [361, 540] on p "impression" at bounding box center [332, 532] width 67 height 14
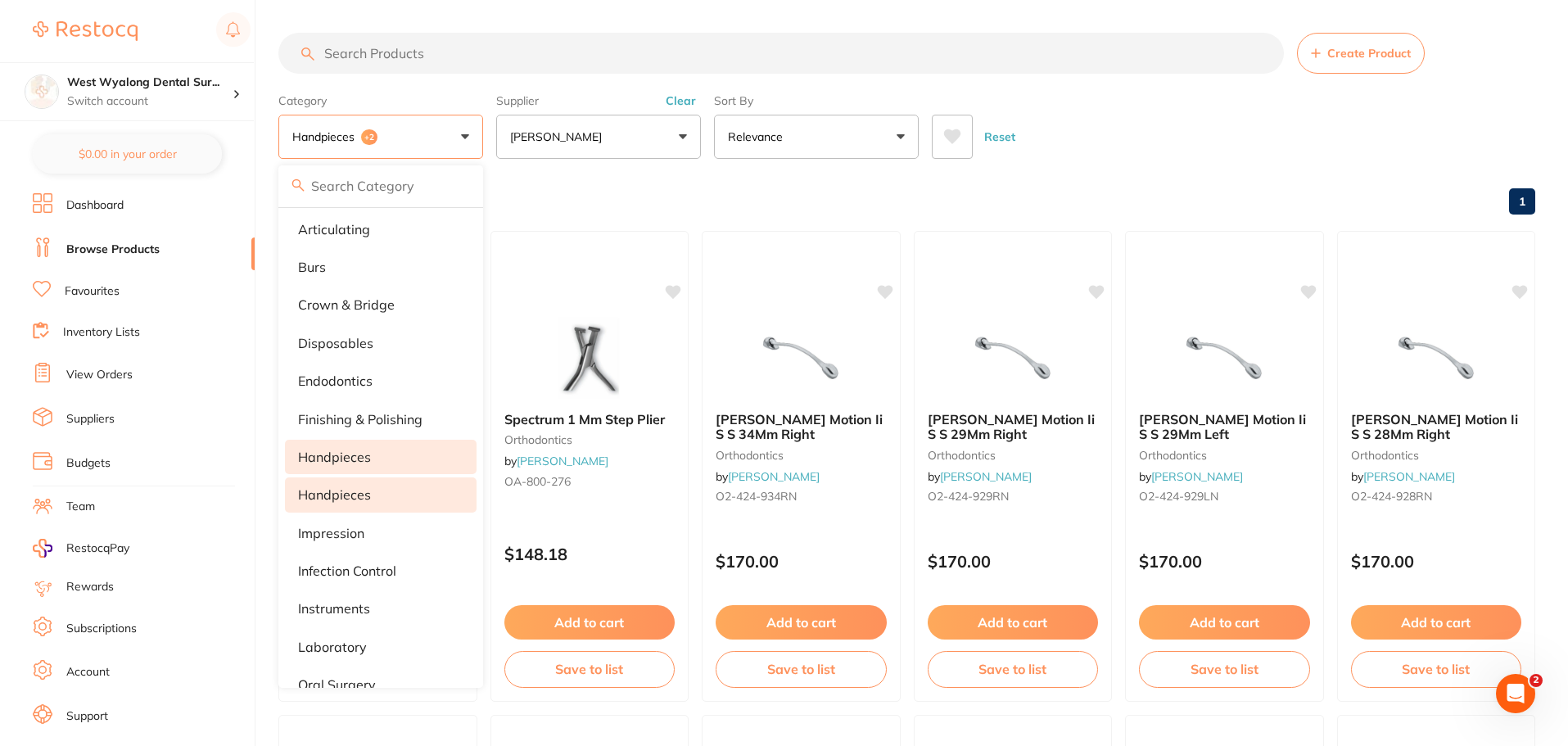
click at [359, 453] on p "handpieces" at bounding box center [335, 456] width 72 height 14
click at [344, 499] on p "Handpieces" at bounding box center [335, 494] width 72 height 14
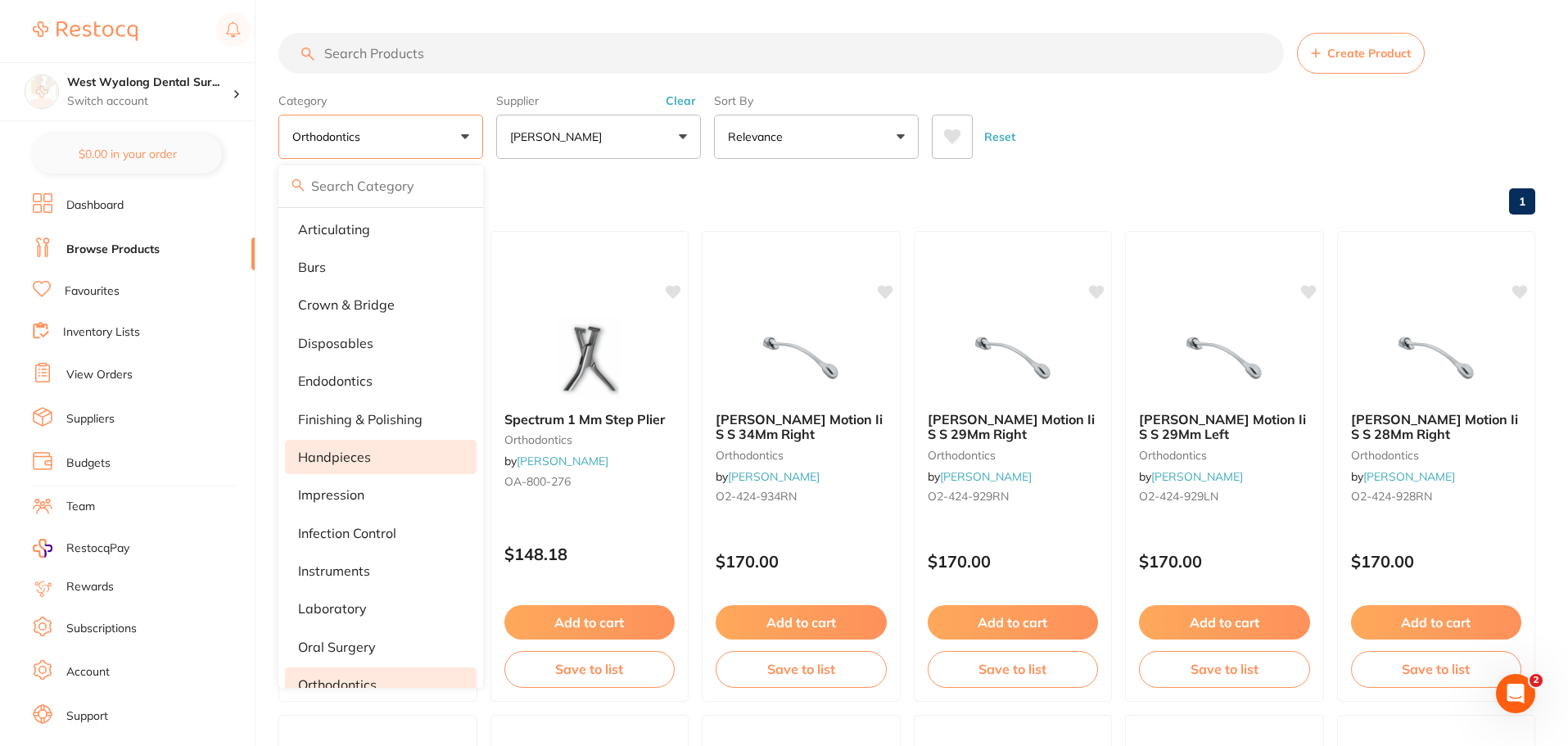
click at [353, 461] on p "handpieces" at bounding box center [335, 456] width 72 height 14
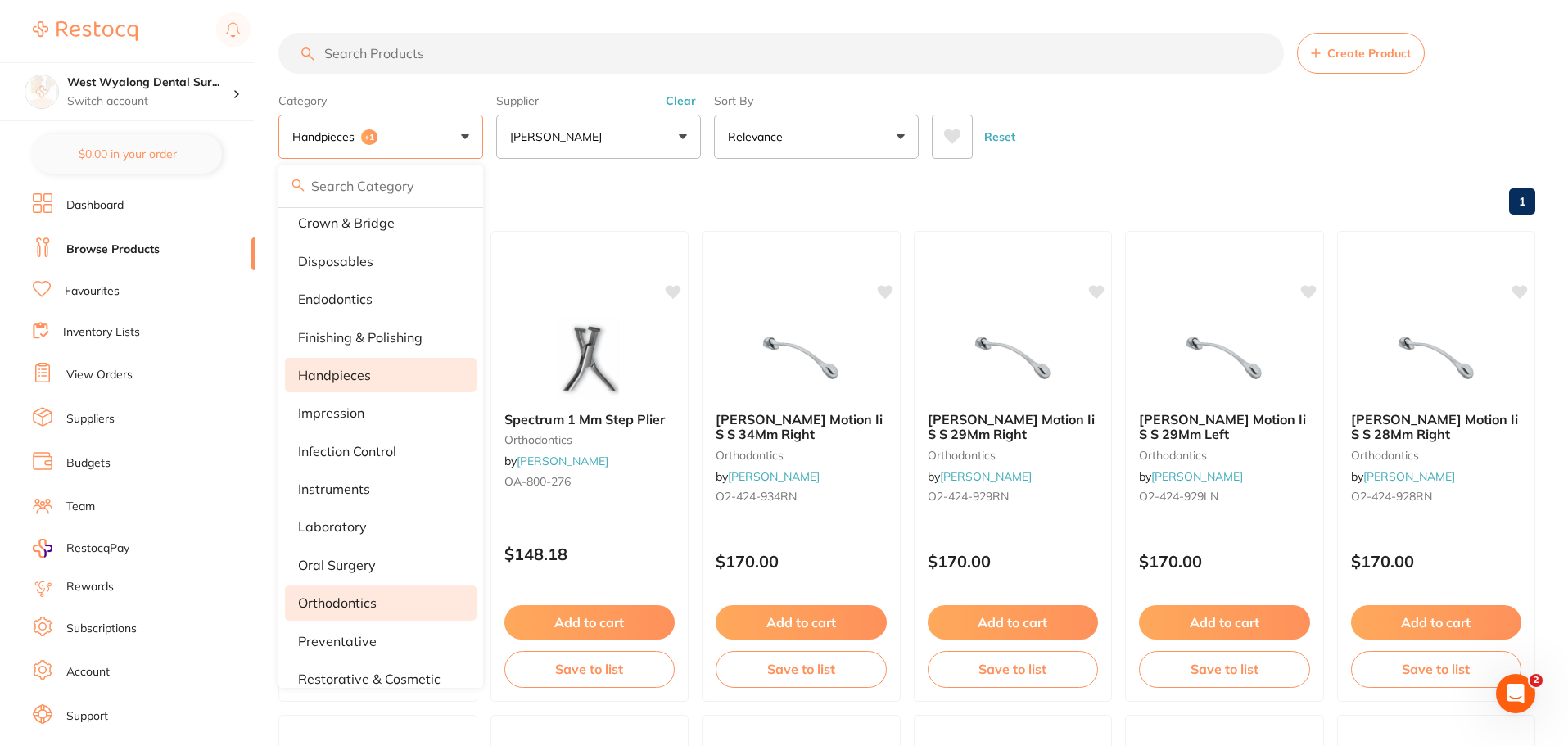
click at [349, 605] on p "orthodontics" at bounding box center [338, 602] width 78 height 14
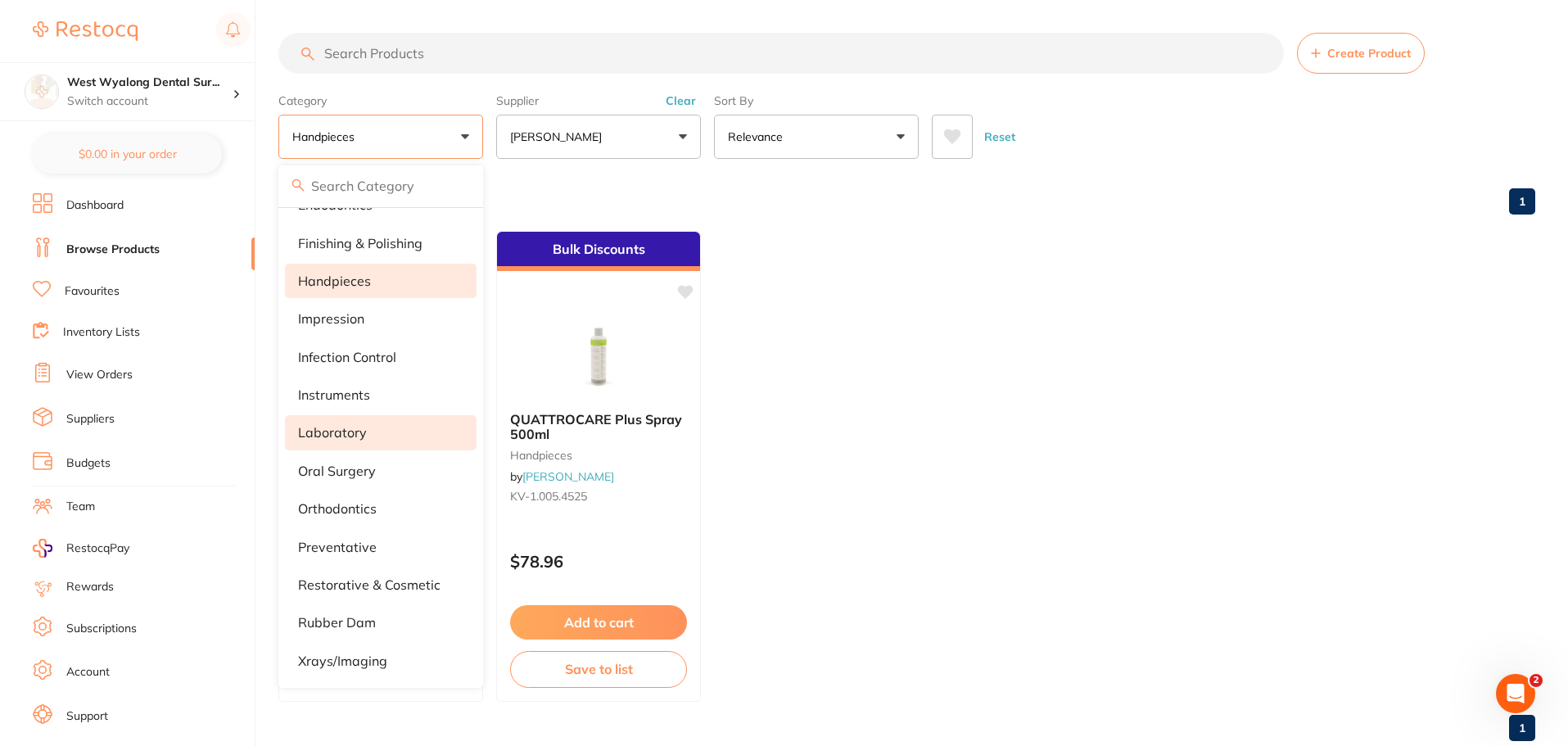
scroll to position [0, 0]
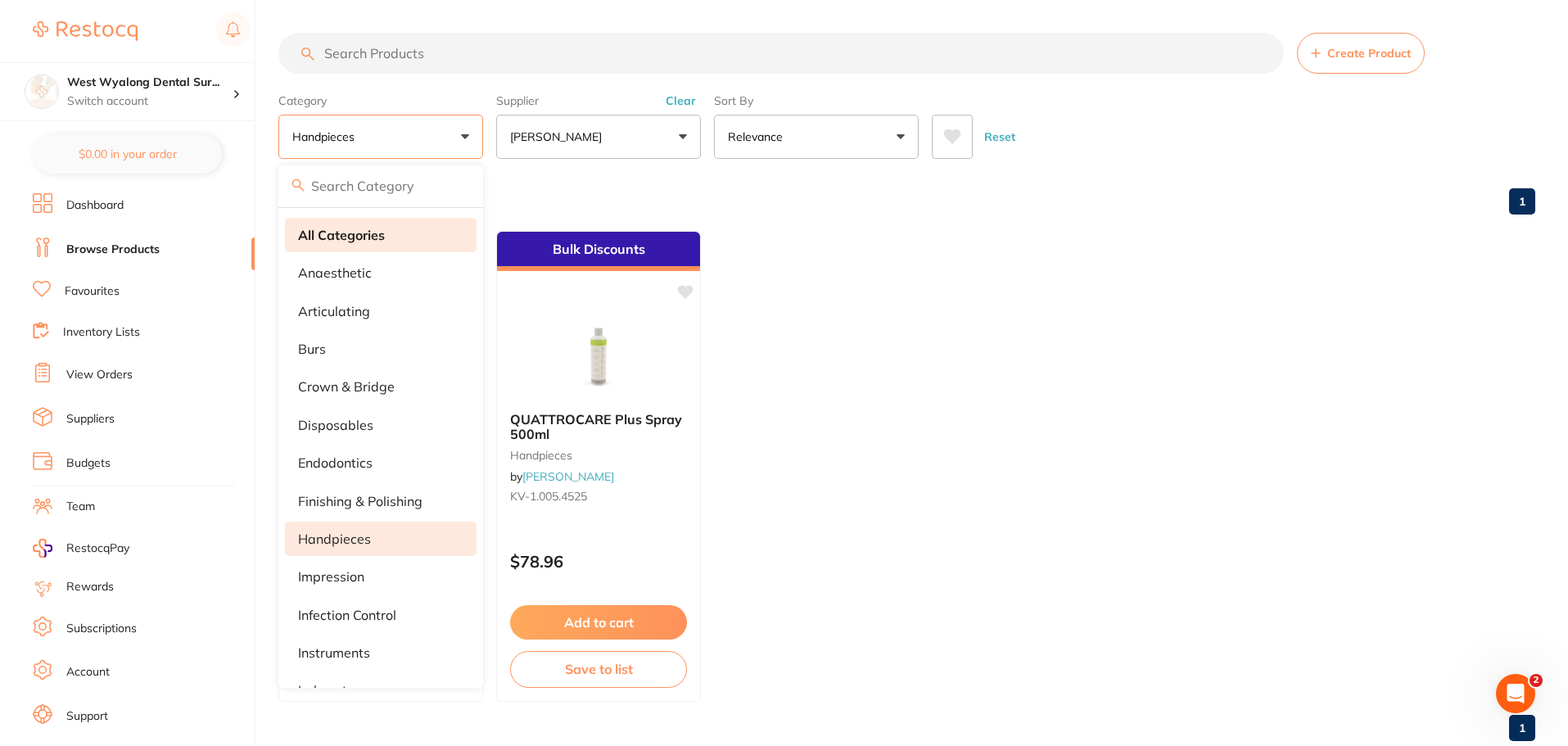
click at [380, 238] on strong "All Categories" at bounding box center [341, 235] width 87 height 14
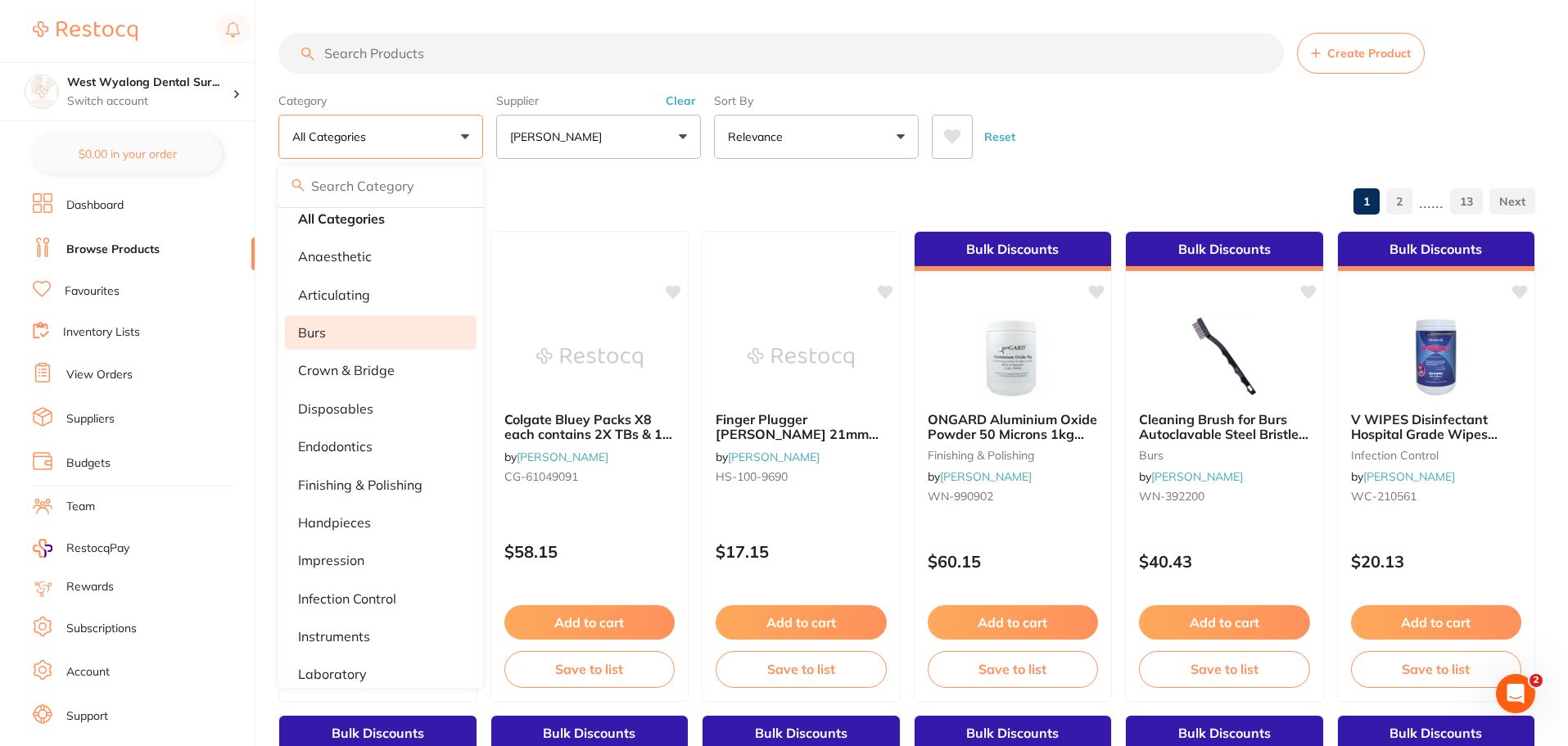
scroll to position [98, 0]
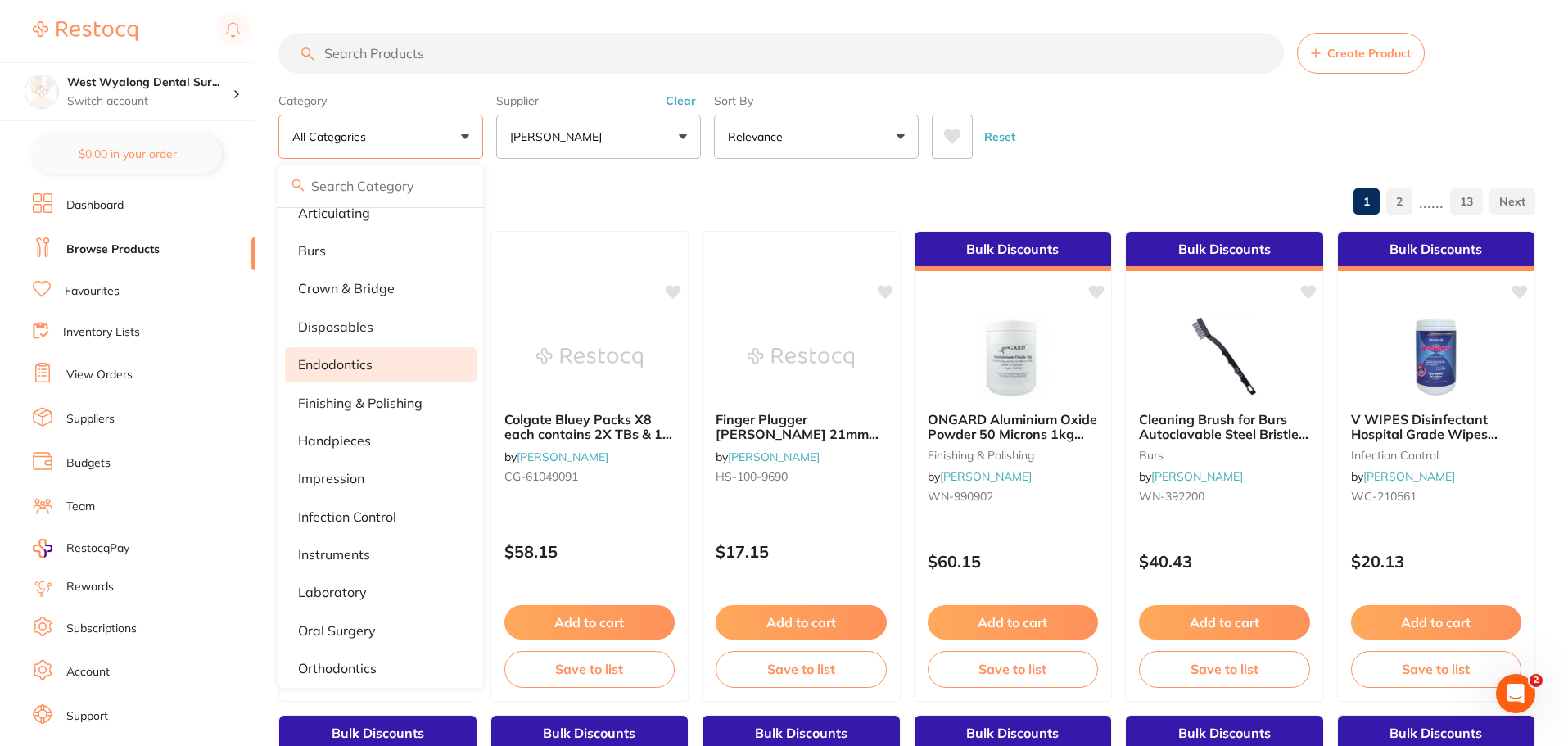
click at [358, 360] on p "endodontics" at bounding box center [336, 363] width 74 height 14
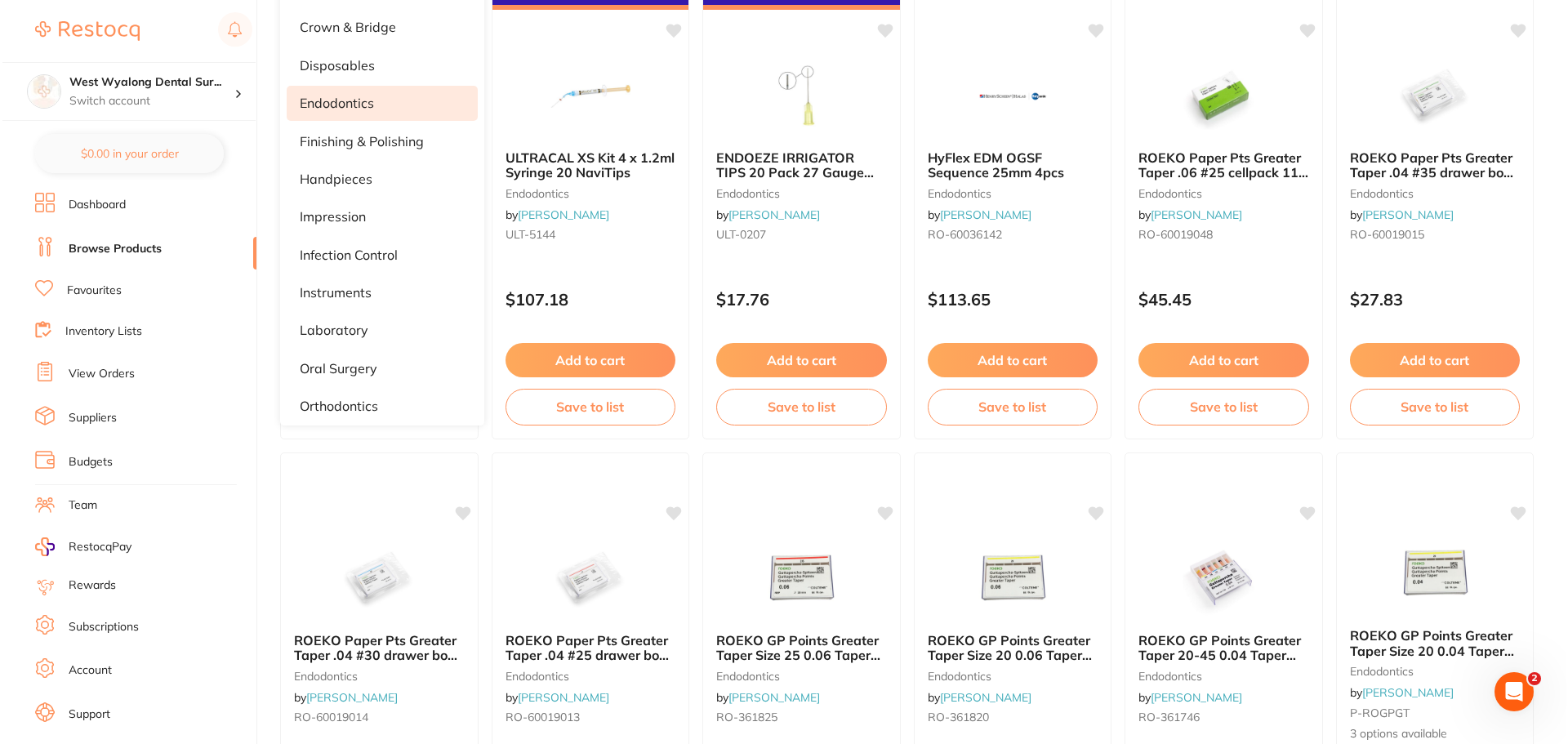
scroll to position [0, 0]
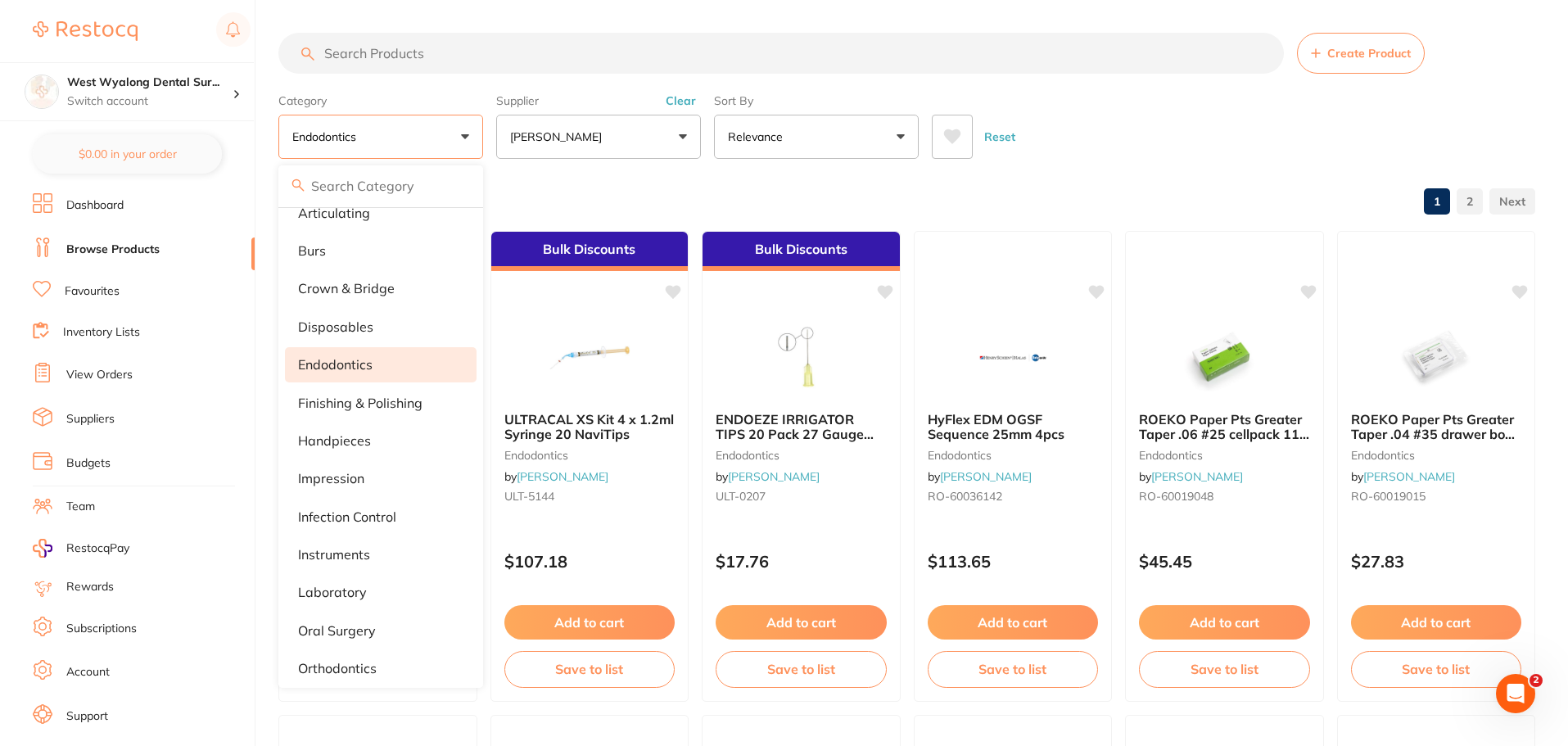
click at [489, 58] on input "search" at bounding box center [781, 52] width 1005 height 41
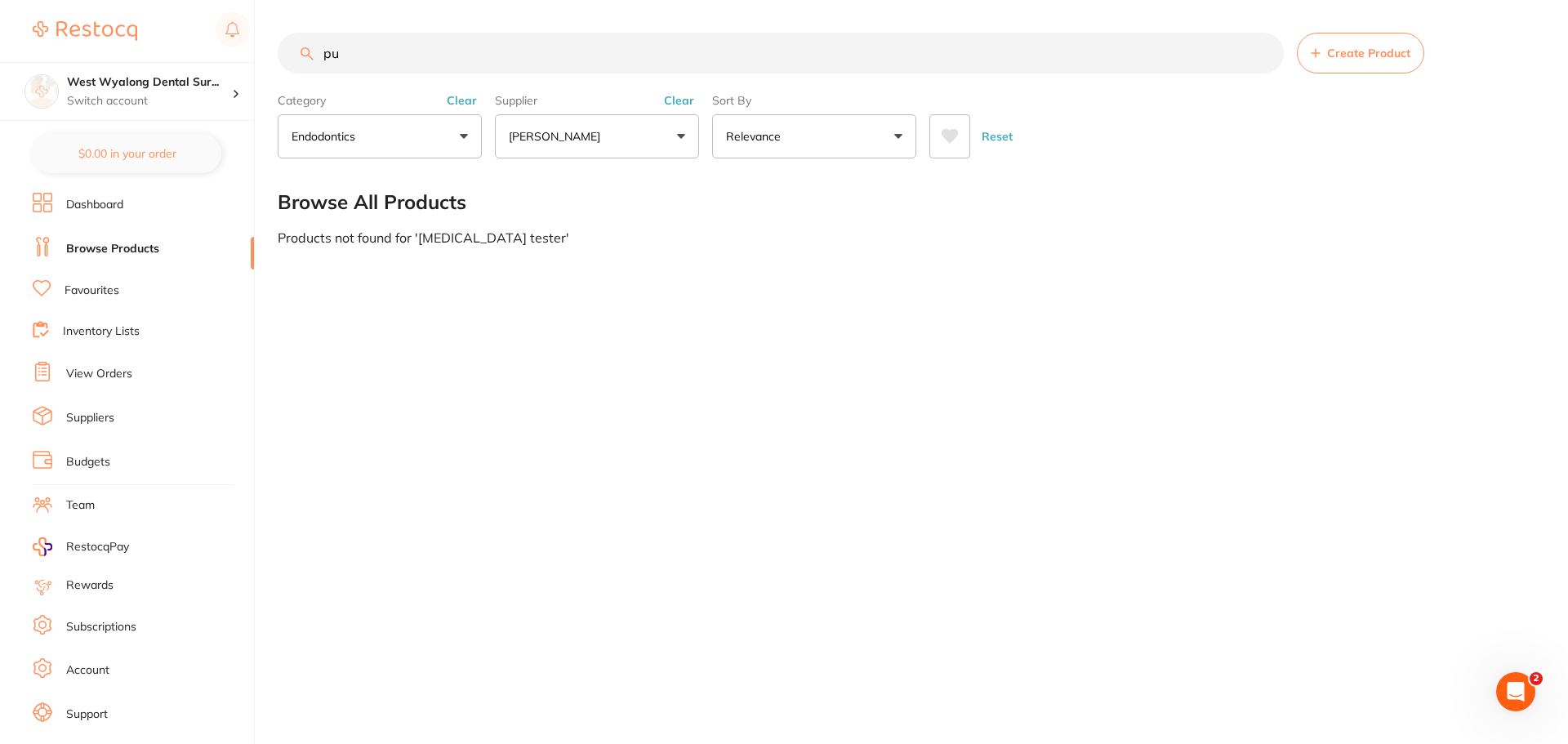
type input "p"
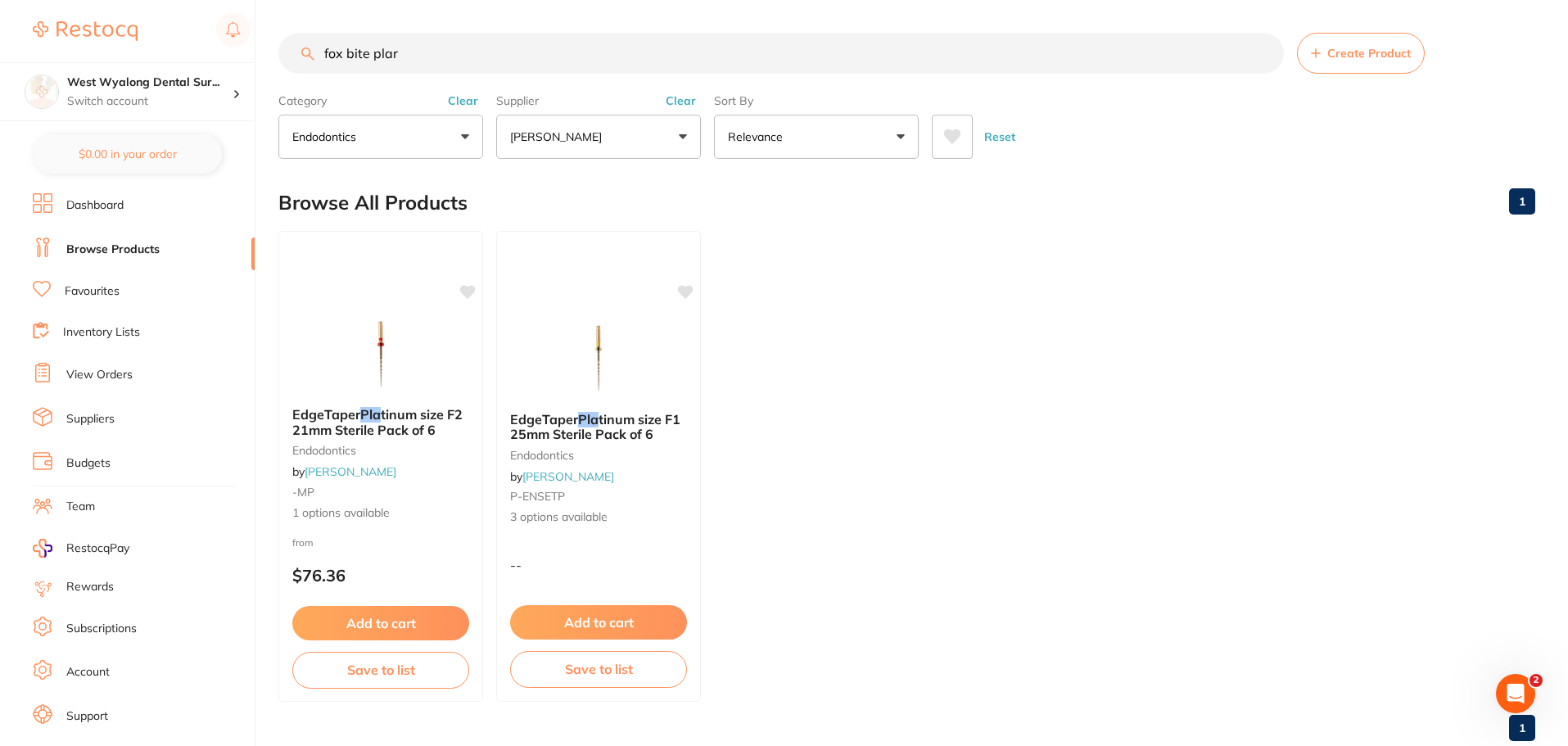
type input "fox bite plare"
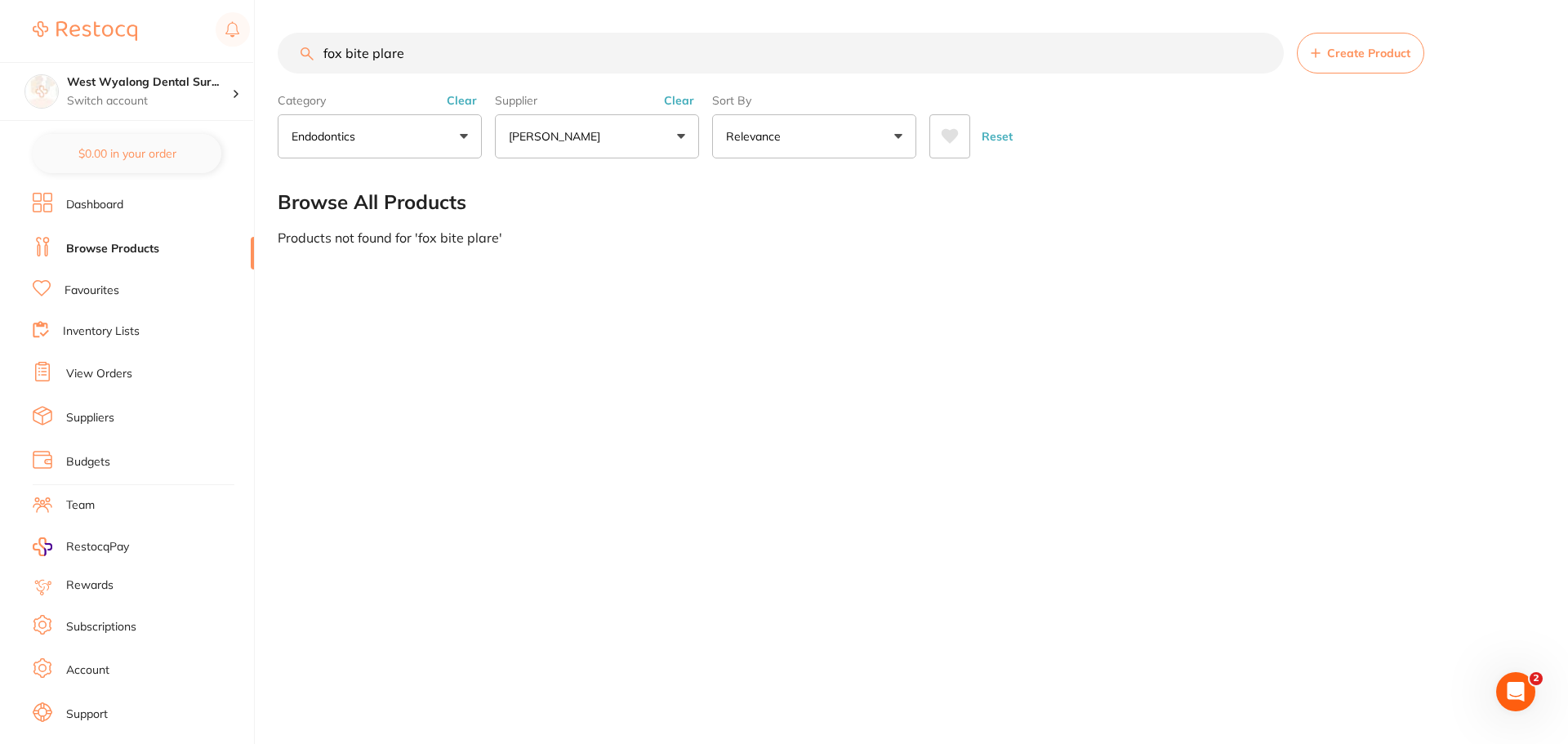
drag, startPoint x: 433, startPoint y: 55, endPoint x: 274, endPoint y: 45, distance: 159.3
click at [274, 45] on div "$1,527.13 West Wyalong Dental Sur... Switch account West Wyalong [MEDICAL_DATA]…" at bounding box center [784, 372] width 1568 height 744
drag, startPoint x: 420, startPoint y: 57, endPoint x: 364, endPoint y: 88, distance: 64.0
click at [364, 88] on section "bite plane Create Product Category endodontics All Categories endodontics impre…" at bounding box center [907, 95] width 1258 height 126
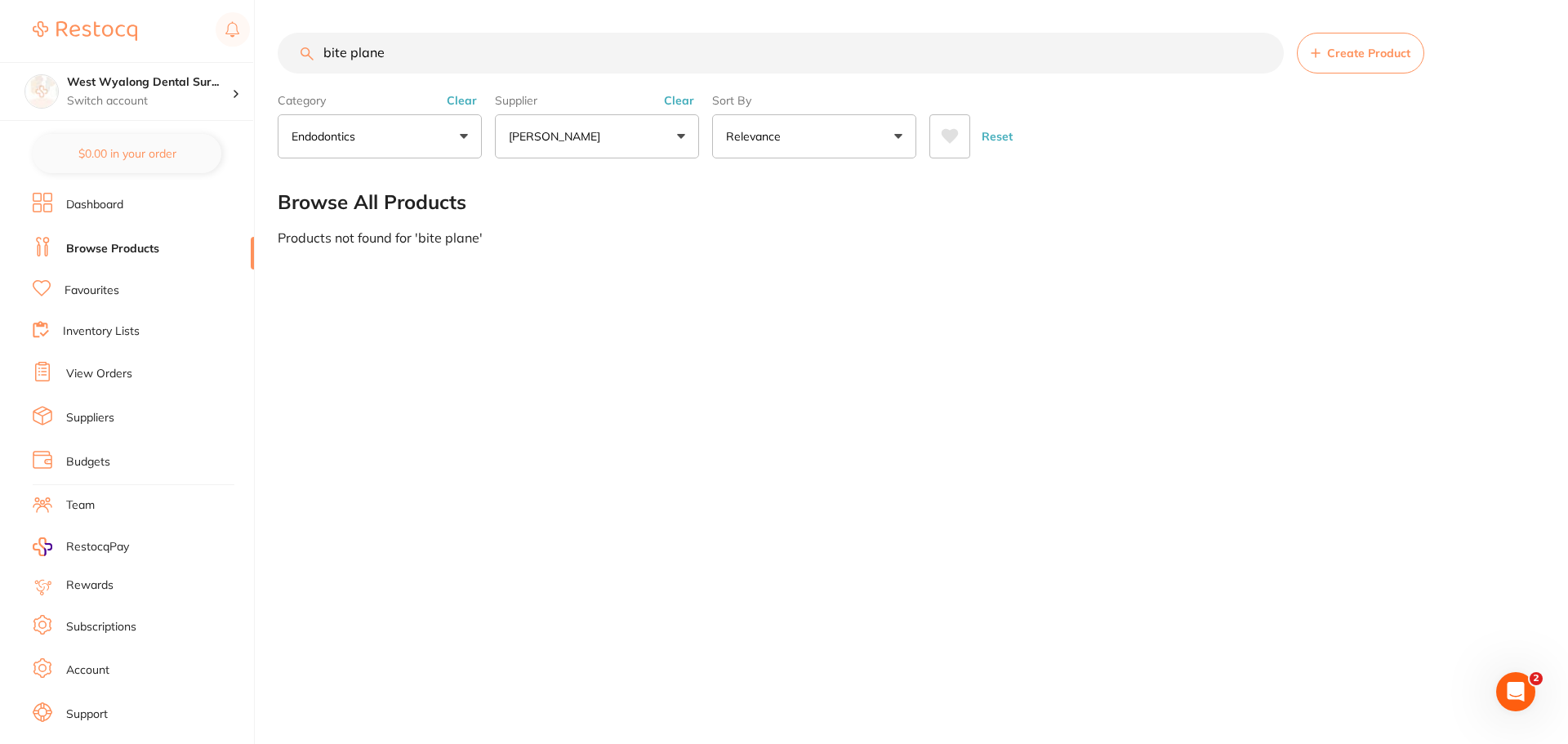
type input "bite plane"
click at [459, 134] on button "endodontics" at bounding box center [380, 136] width 205 height 44
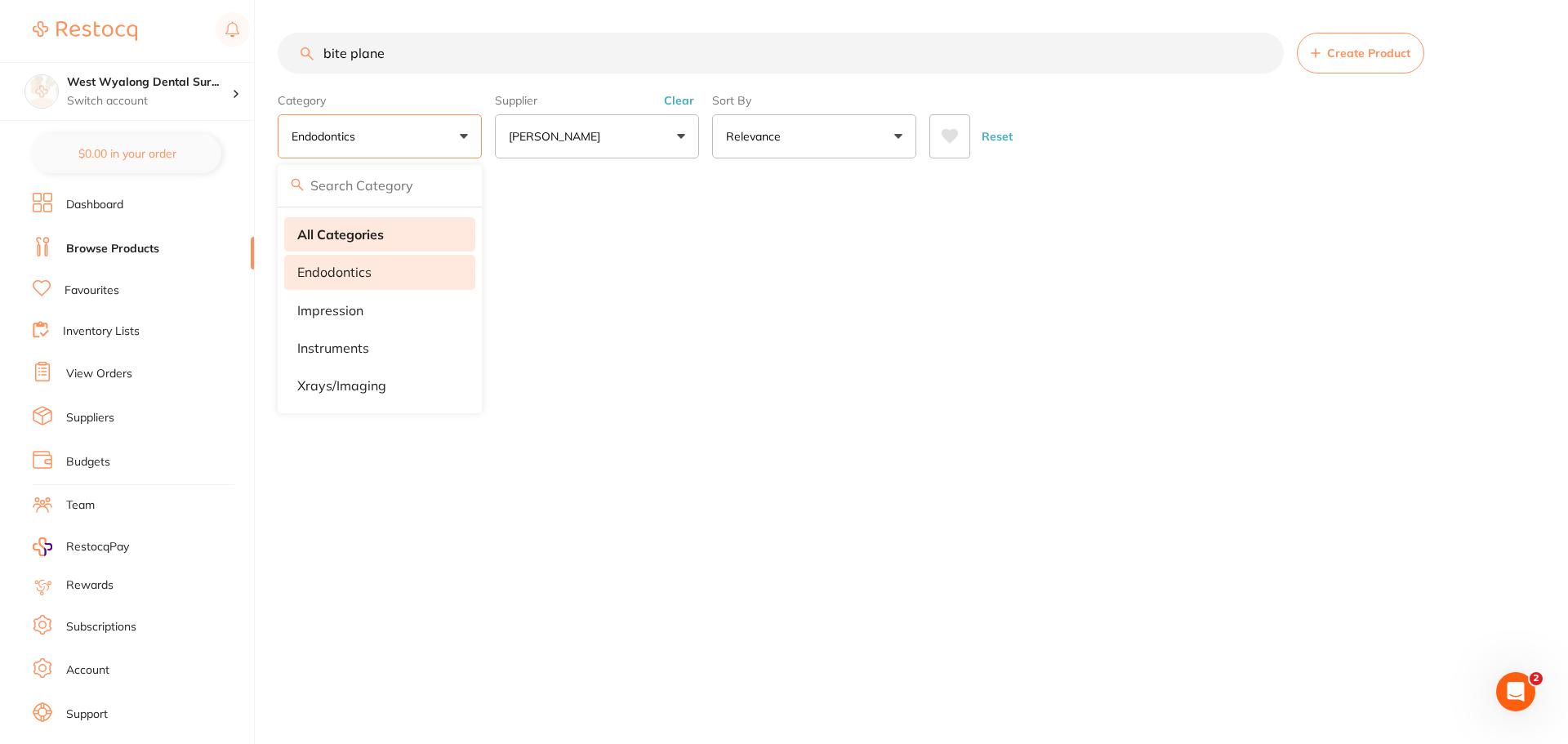
click at [355, 245] on li "All Categories" at bounding box center [380, 234] width 191 height 34
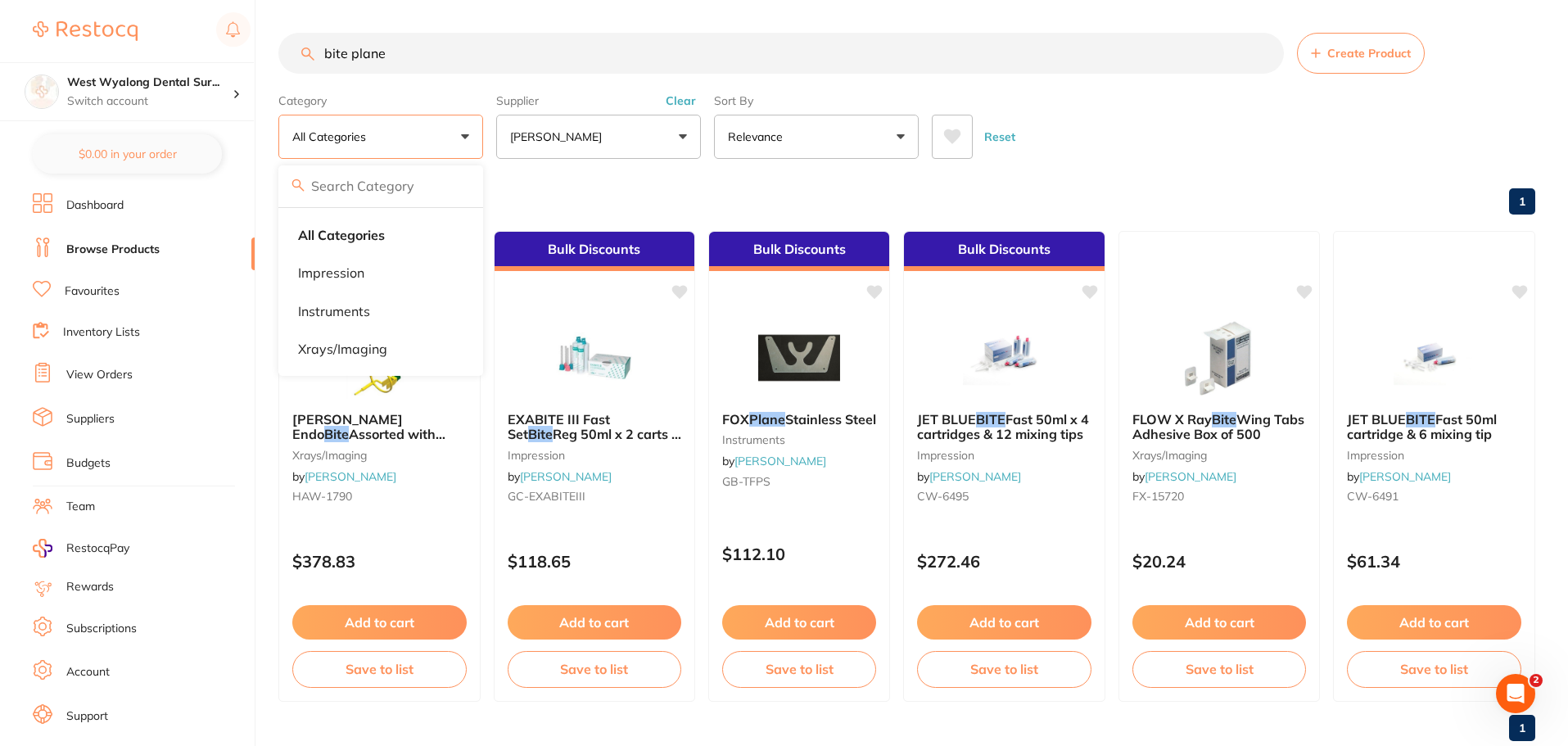
click at [619, 186] on div "Browse All Products 1" at bounding box center [907, 203] width 1257 height 55
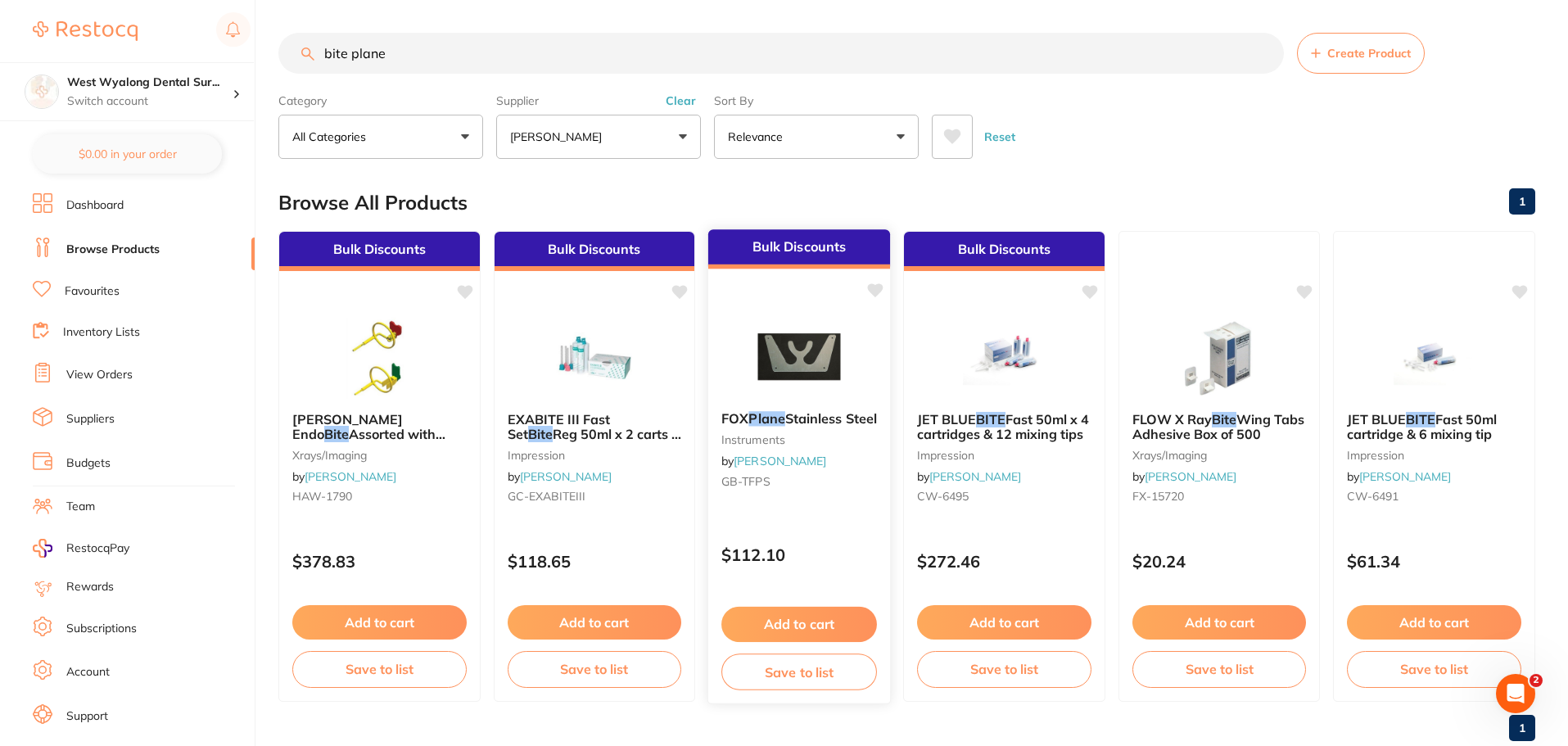
scroll to position [41, 0]
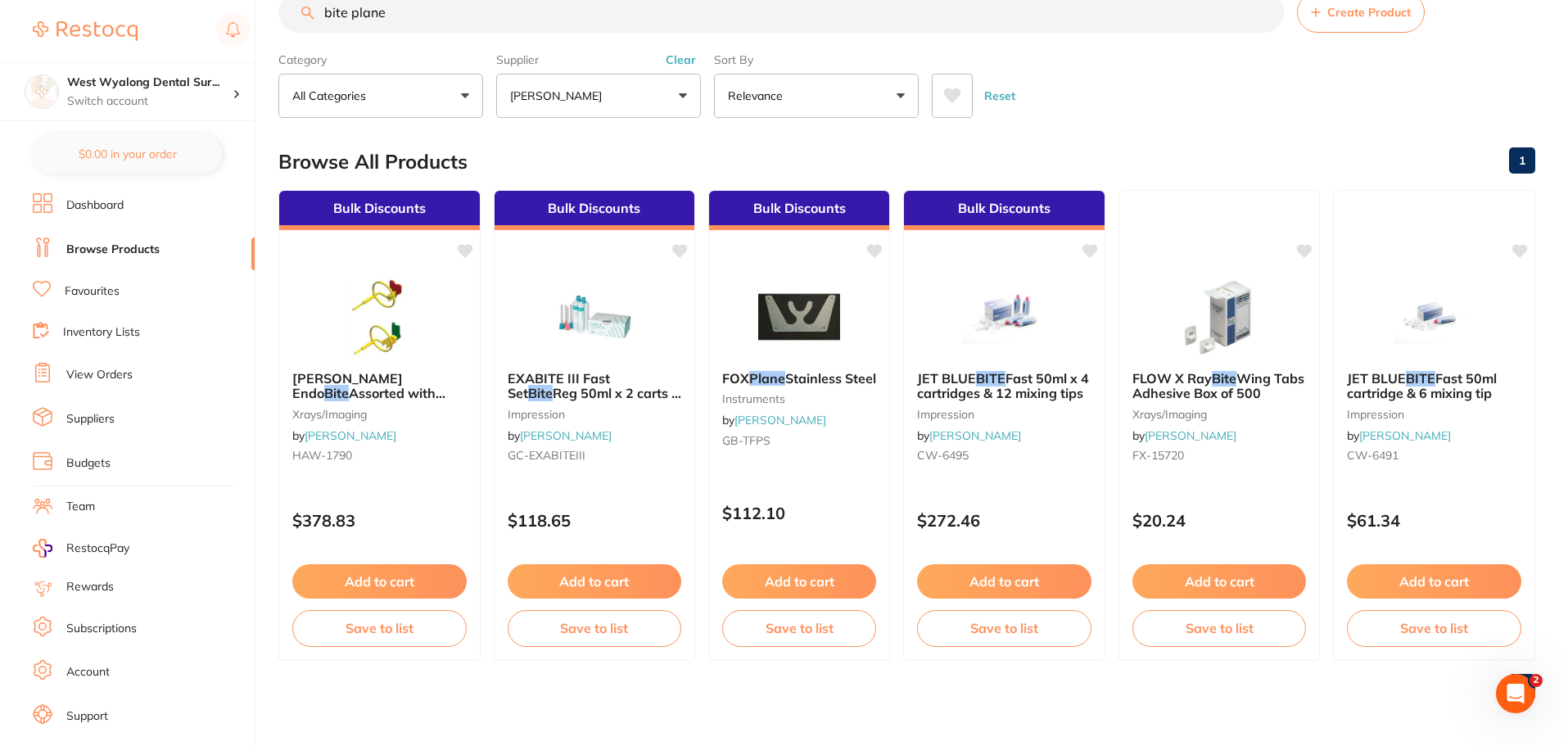
drag, startPoint x: 802, startPoint y: 585, endPoint x: 791, endPoint y: 602, distance: 20.2
click at [802, 588] on button "Add to cart" at bounding box center [798, 582] width 154 height 34
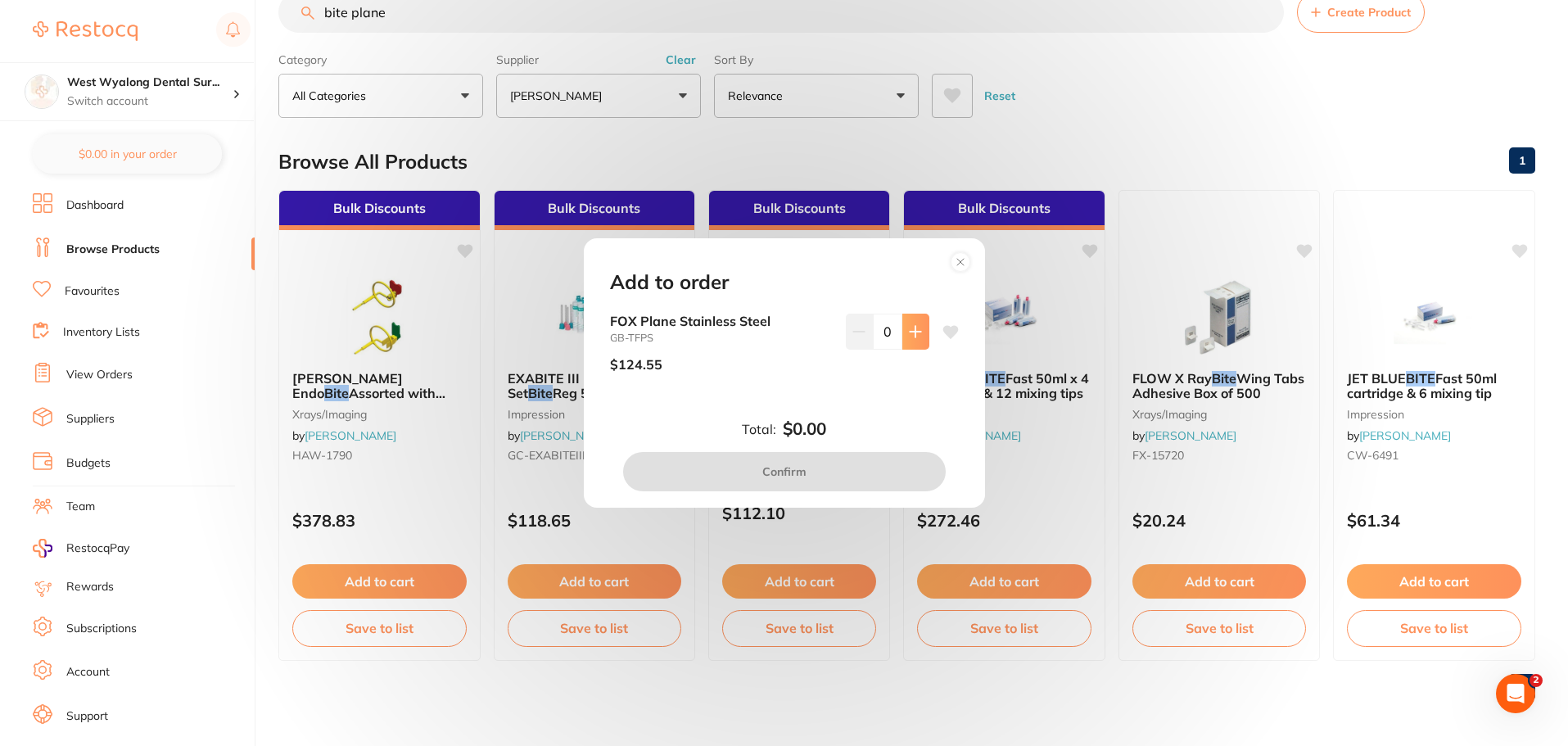
scroll to position [0, 0]
click at [910, 331] on icon at bounding box center [915, 331] width 10 height 10
type input "1"
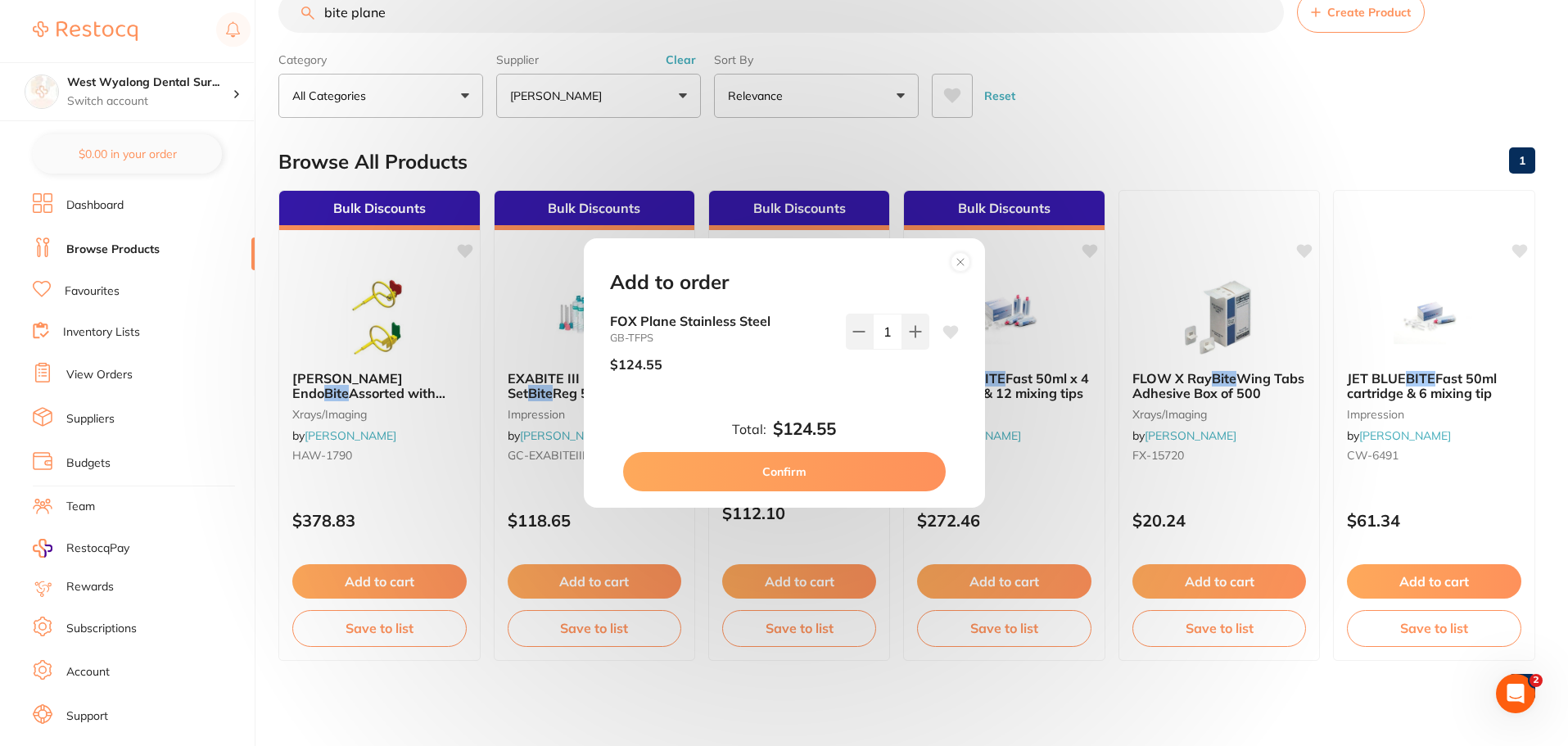
click at [814, 484] on button "Confirm" at bounding box center [784, 471] width 322 height 39
checkbox input "false"
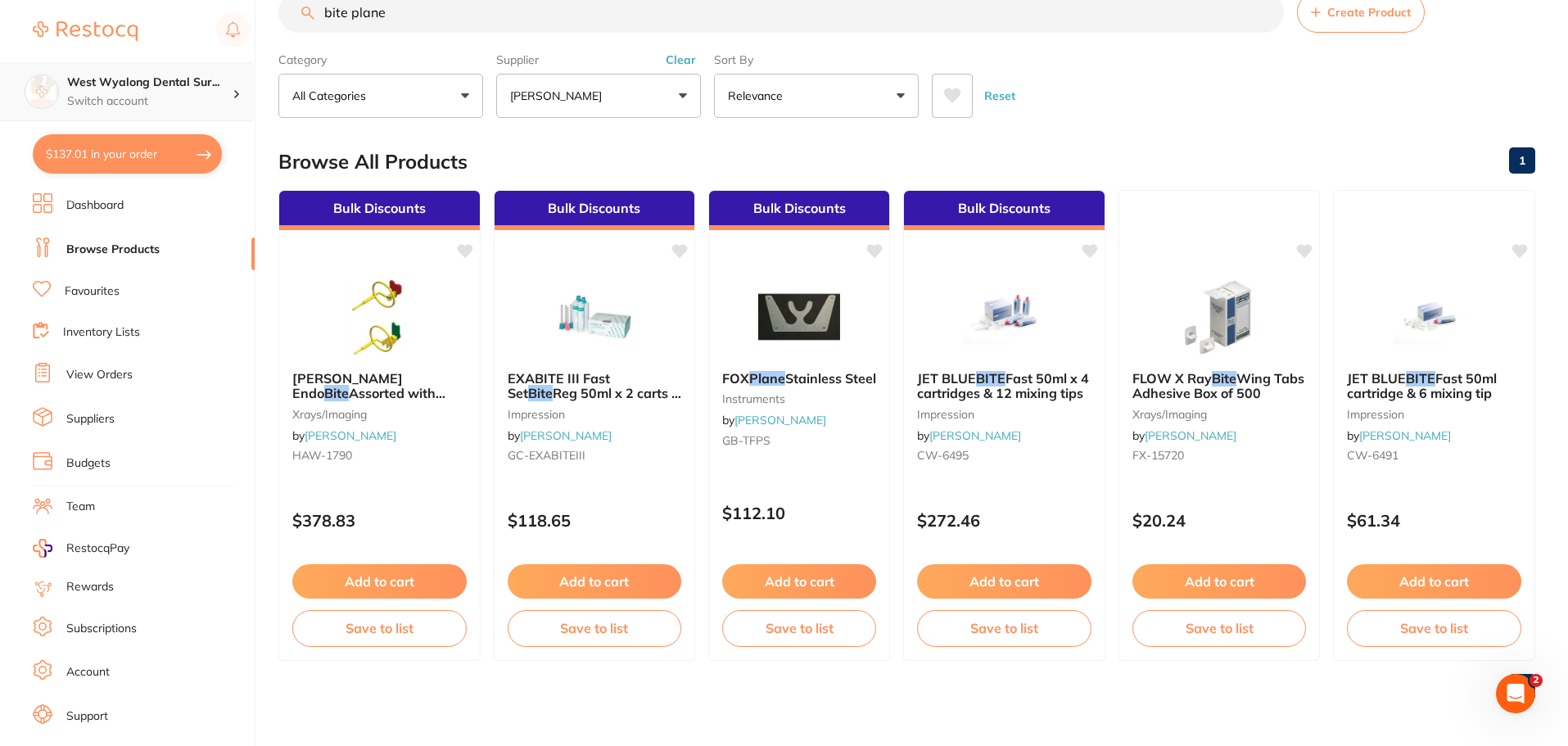
scroll to position [1, 0]
drag, startPoint x: 454, startPoint y: 26, endPoint x: 202, endPoint y: 72, distance: 256.2
click at [202, 72] on div "$137.01 West Wyalong Dental Sur... Switch account West Wyalong [MEDICAL_DATA] (…" at bounding box center [784, 332] width 1568 height 746
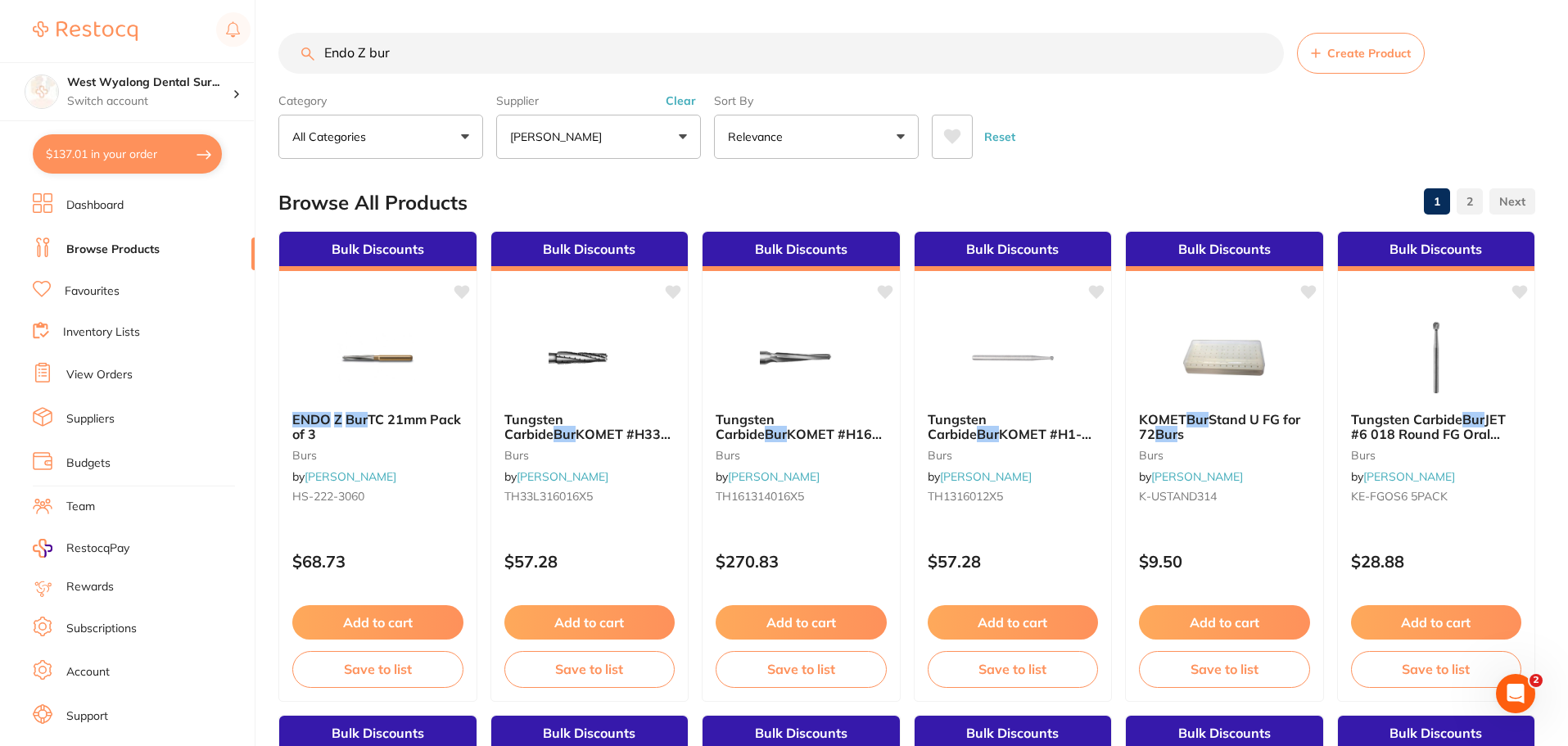
scroll to position [0, 0]
drag, startPoint x: 413, startPoint y: 52, endPoint x: 101, endPoint y: 52, distance: 312.0
click at [101, 52] on div "$137.01 West Wyalong Dental Sur... Switch account West Wyalong [MEDICAL_DATA] (…" at bounding box center [784, 373] width 1568 height 746
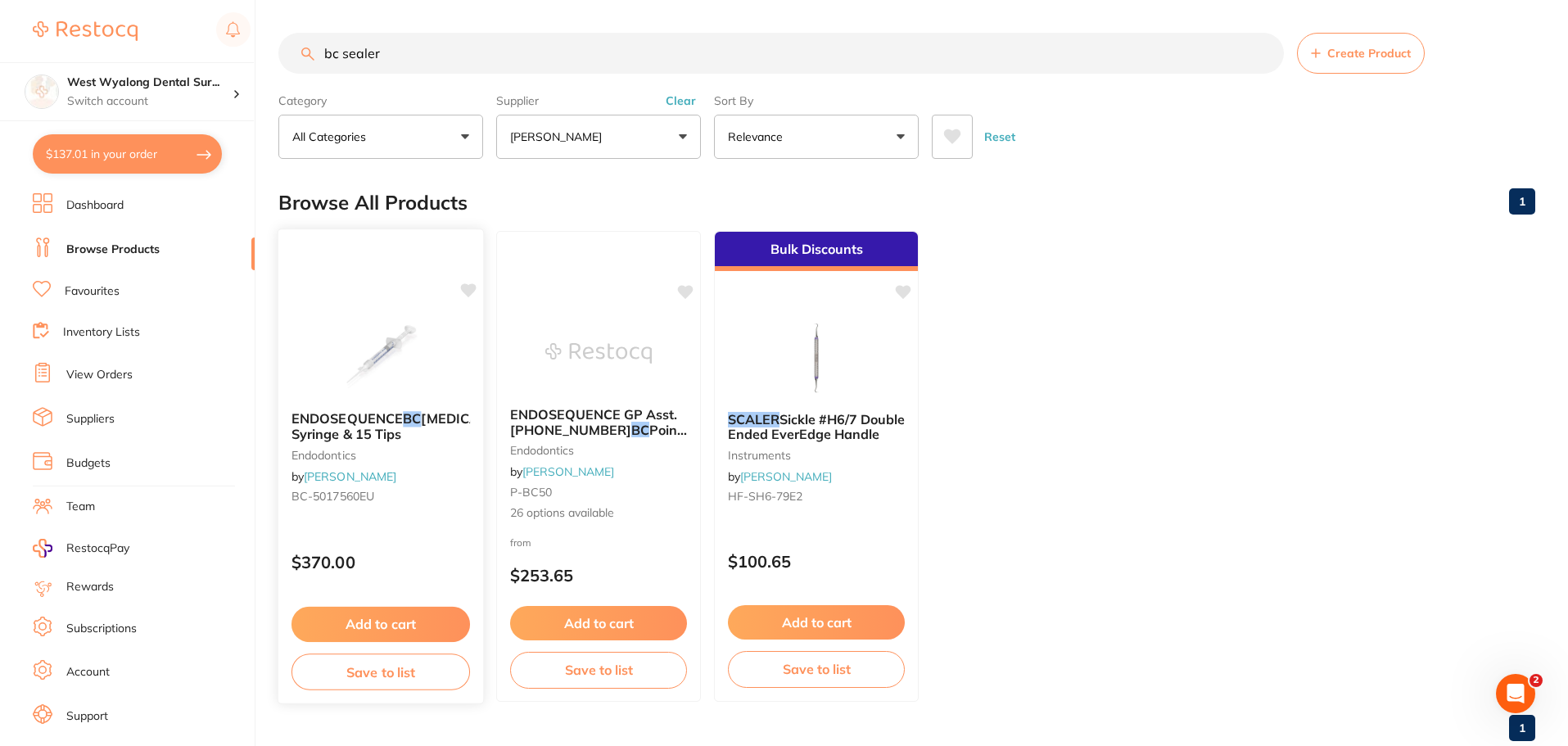
type input "bc sealer"
click at [391, 620] on button "Add to cart" at bounding box center [381, 624] width 178 height 35
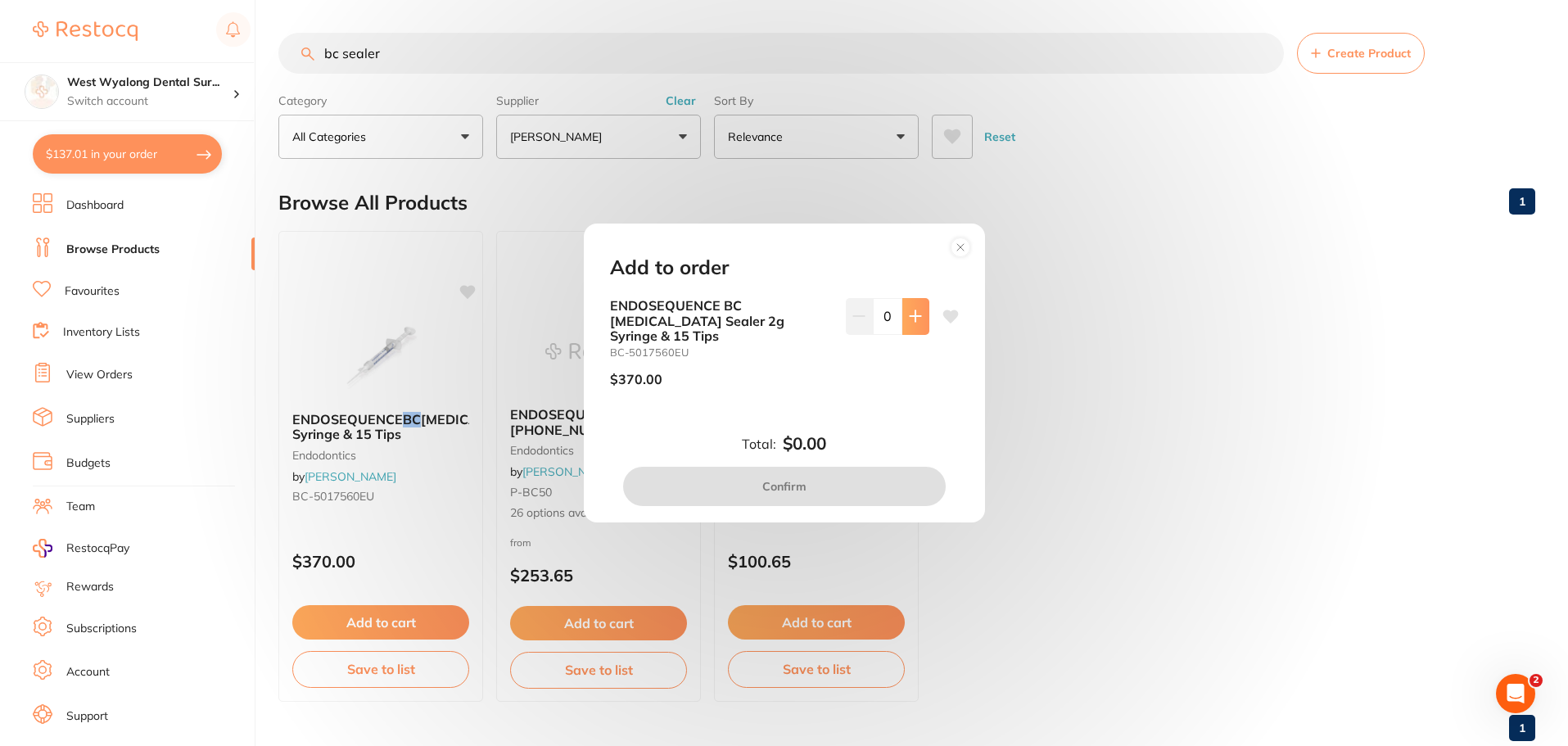
click at [910, 321] on icon at bounding box center [915, 316] width 10 height 10
type input "1"
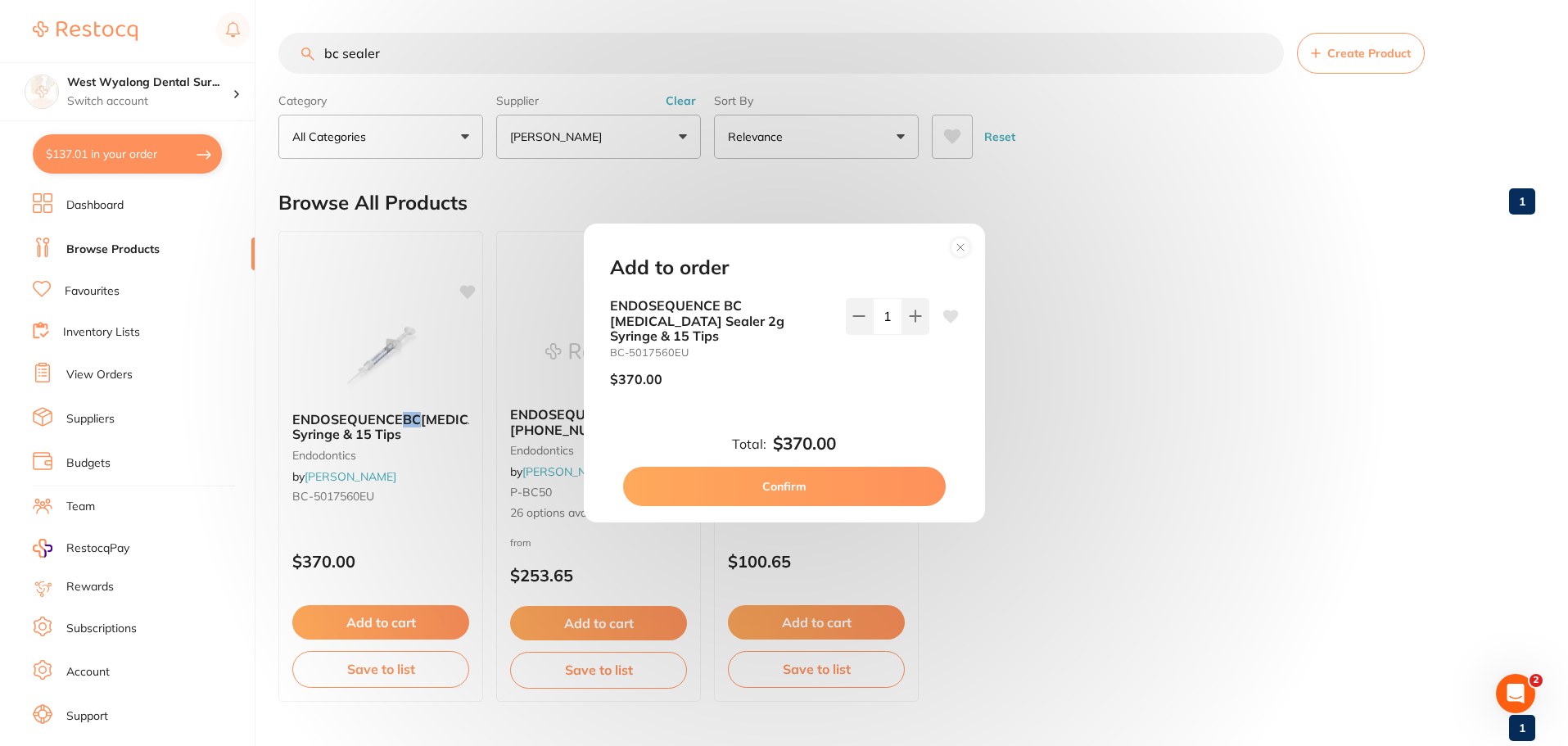
click at [942, 323] on icon at bounding box center [950, 317] width 15 height 13
click at [790, 490] on button "Confirm" at bounding box center [784, 486] width 322 height 39
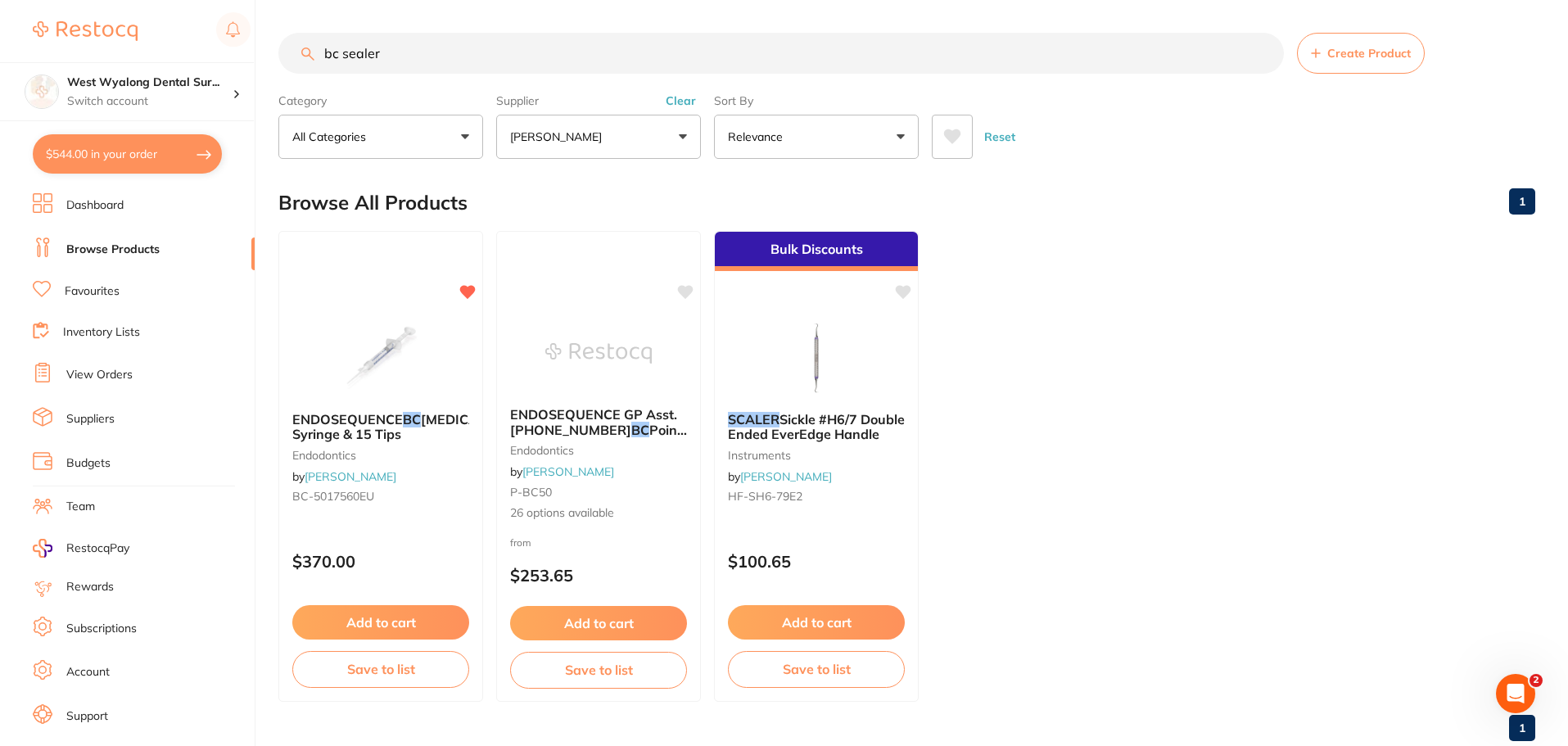
drag, startPoint x: 410, startPoint y: 55, endPoint x: 300, endPoint y: 57, distance: 110.0
click at [300, 57] on input "bc sealer" at bounding box center [781, 52] width 1005 height 41
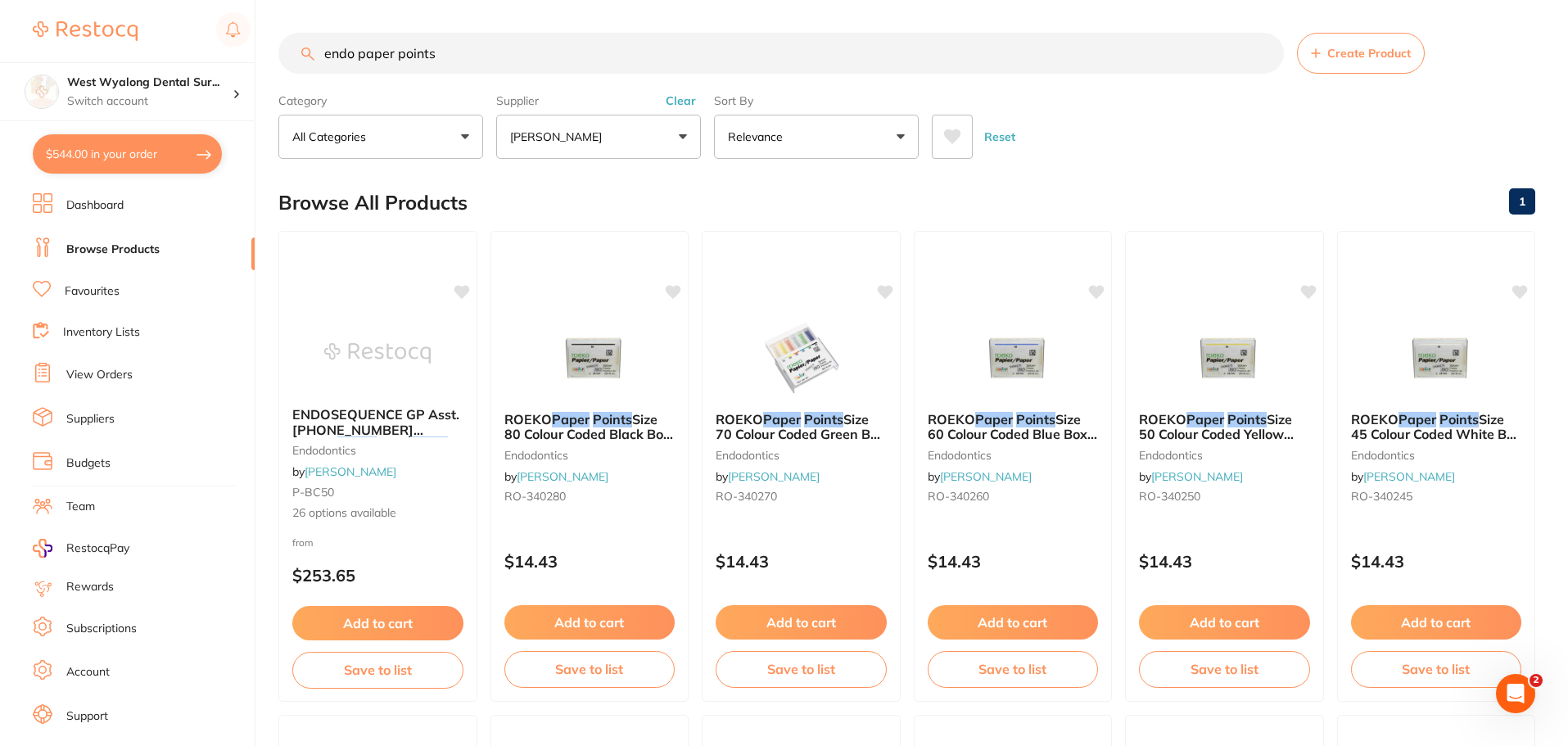
drag, startPoint x: 471, startPoint y: 56, endPoint x: 258, endPoint y: 48, distance: 213.2
click at [258, 48] on div "$544.00 West Wyalong Dental Sur... Switch account West Wyalong [MEDICAL_DATA] (…" at bounding box center [784, 373] width 1568 height 746
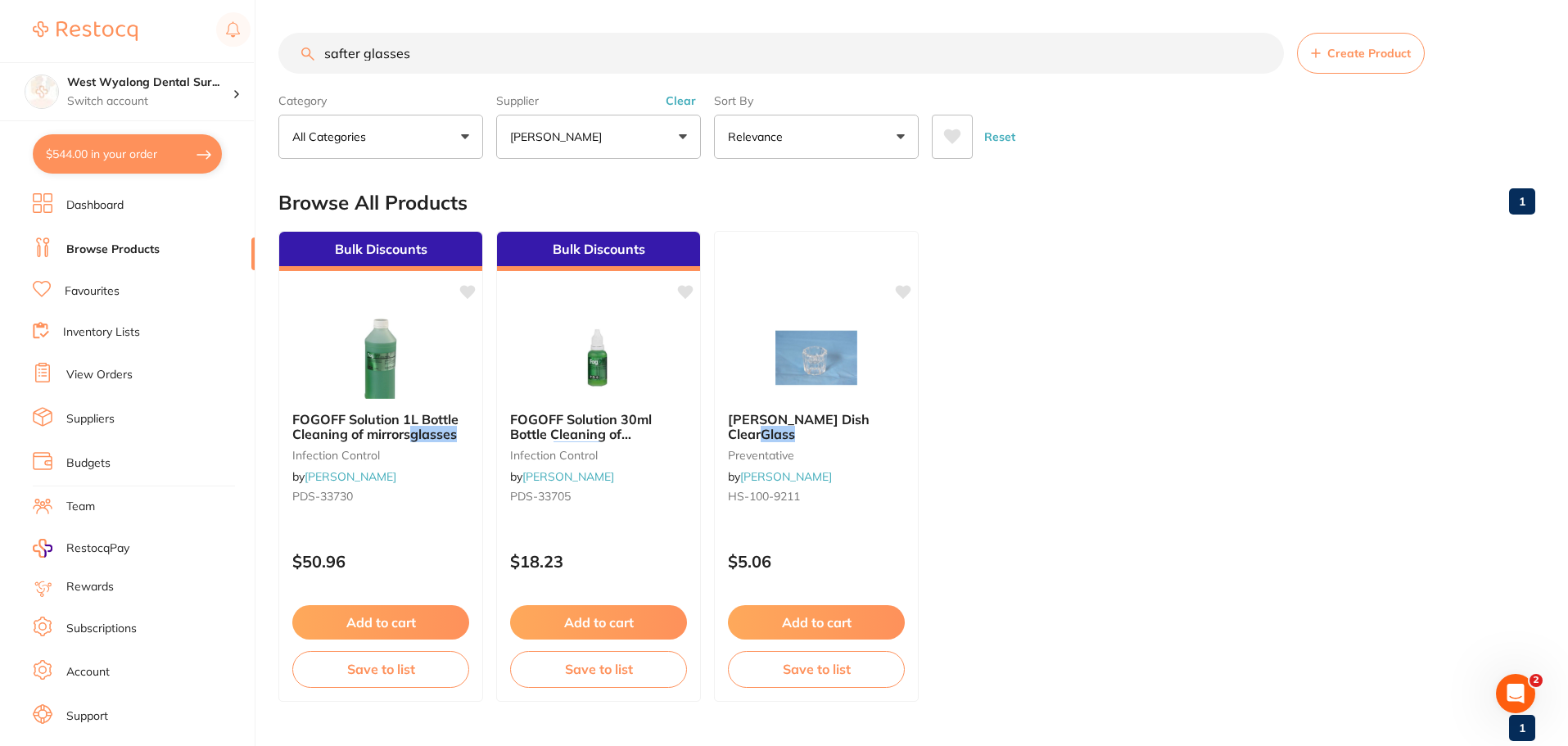
drag, startPoint x: 475, startPoint y: 52, endPoint x: 302, endPoint y: 44, distance: 173.2
click at [302, 44] on input "safter glasses" at bounding box center [781, 52] width 1005 height 41
type input "g"
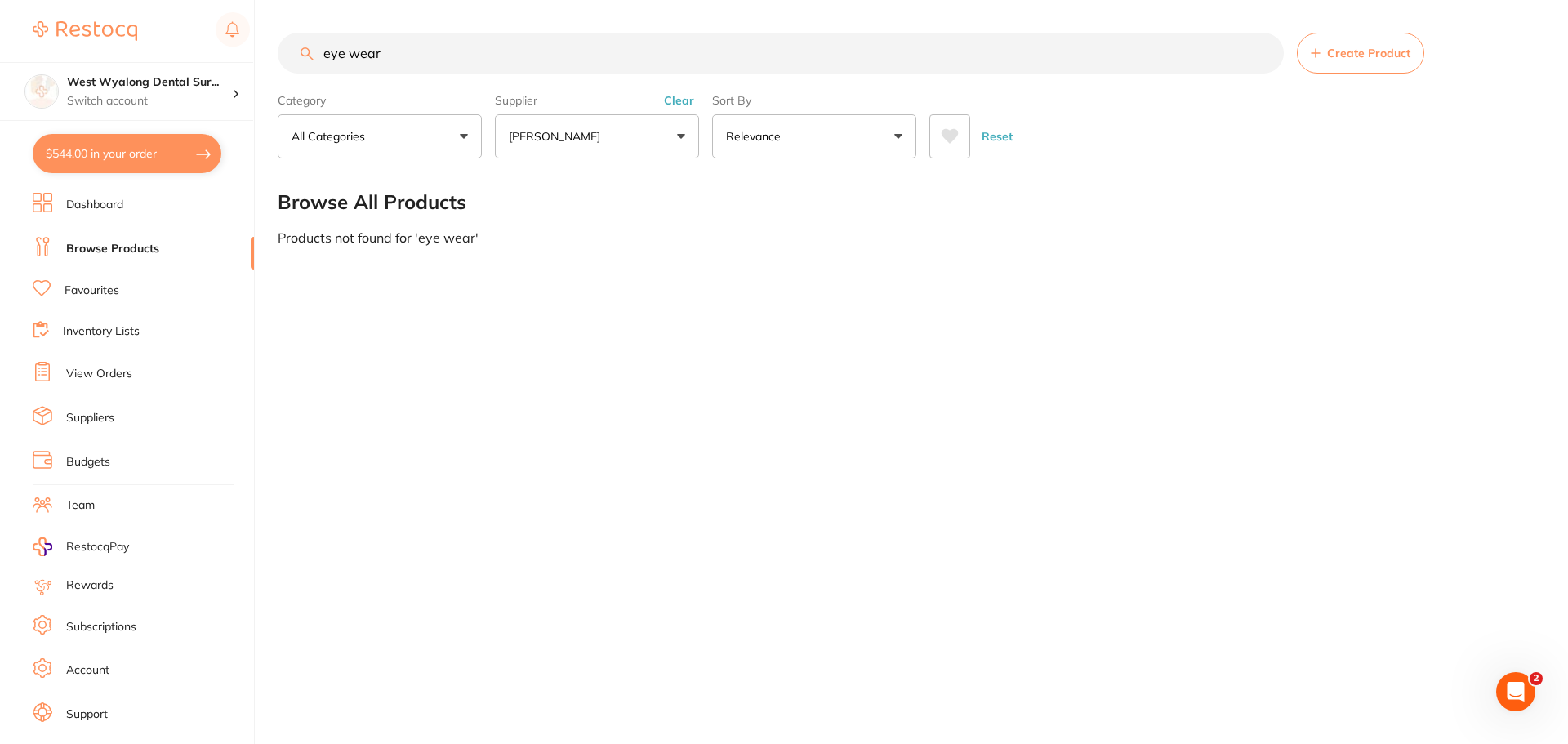
drag, startPoint x: 417, startPoint y: 46, endPoint x: 304, endPoint y: 54, distance: 113.3
click at [304, 54] on div "eye wear Create Product" at bounding box center [907, 52] width 1258 height 41
type input "eye wear"
click at [458, 133] on button "All Categories" at bounding box center [380, 136] width 205 height 44
click at [461, 136] on button "All Categories" at bounding box center [380, 136] width 205 height 44
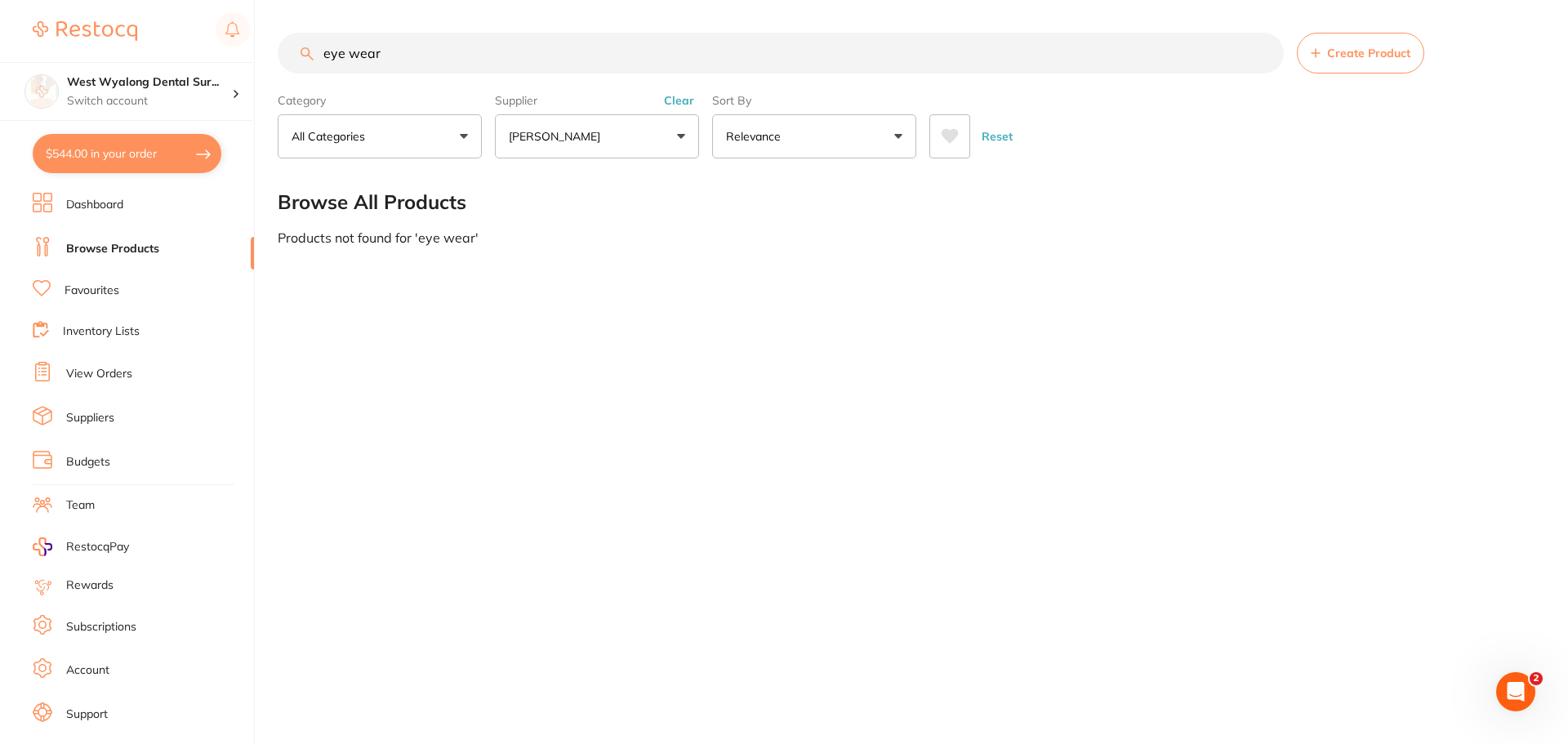
click at [461, 136] on button "All Categories" at bounding box center [380, 136] width 205 height 44
drag, startPoint x: 446, startPoint y: 68, endPoint x: 218, endPoint y: 41, distance: 229.6
click at [218, 41] on div "$544.00 West Wyalong Dental Sur... Switch account West Wyalong [MEDICAL_DATA] (…" at bounding box center [784, 372] width 1568 height 744
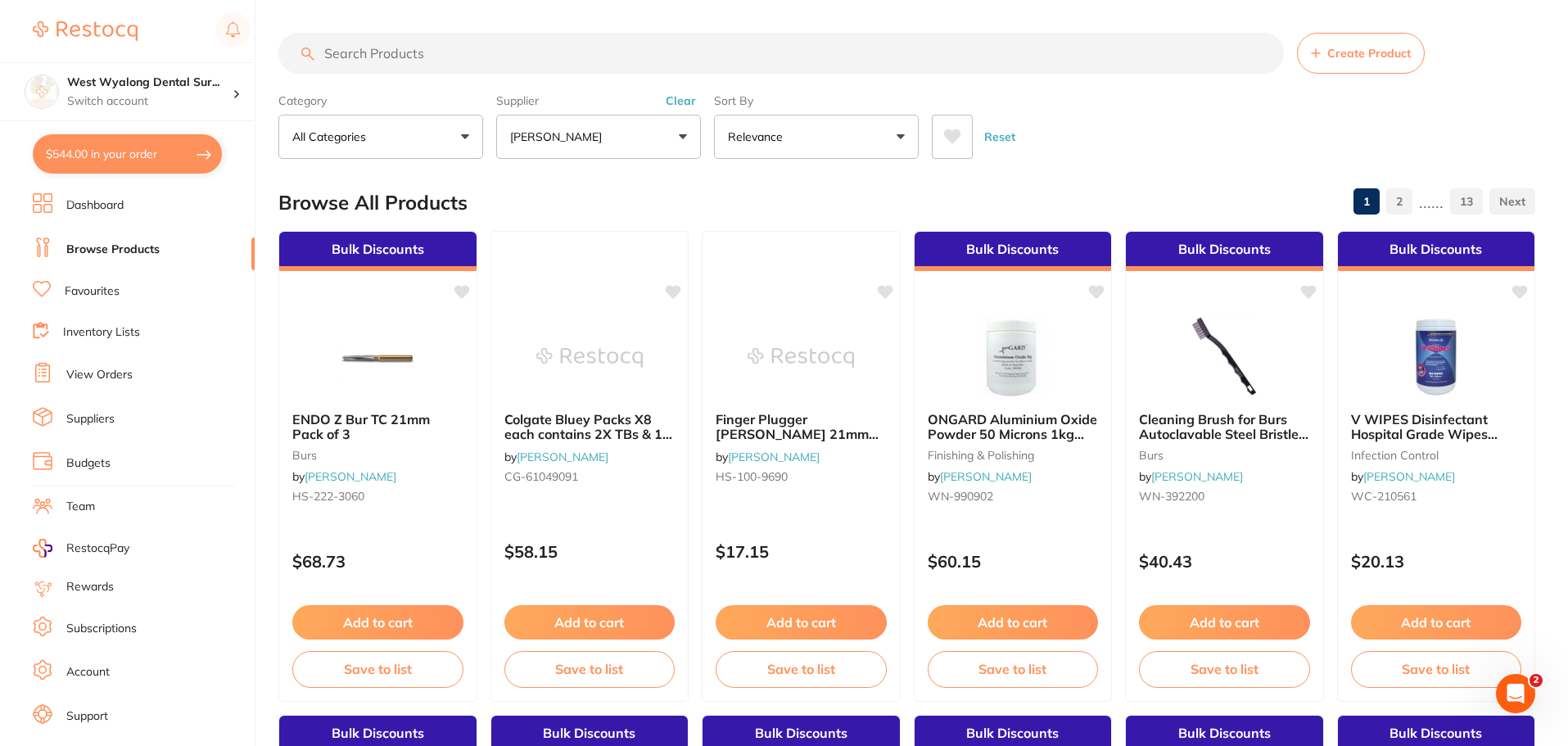
click at [680, 135] on button "[PERSON_NAME]" at bounding box center [598, 136] width 205 height 44
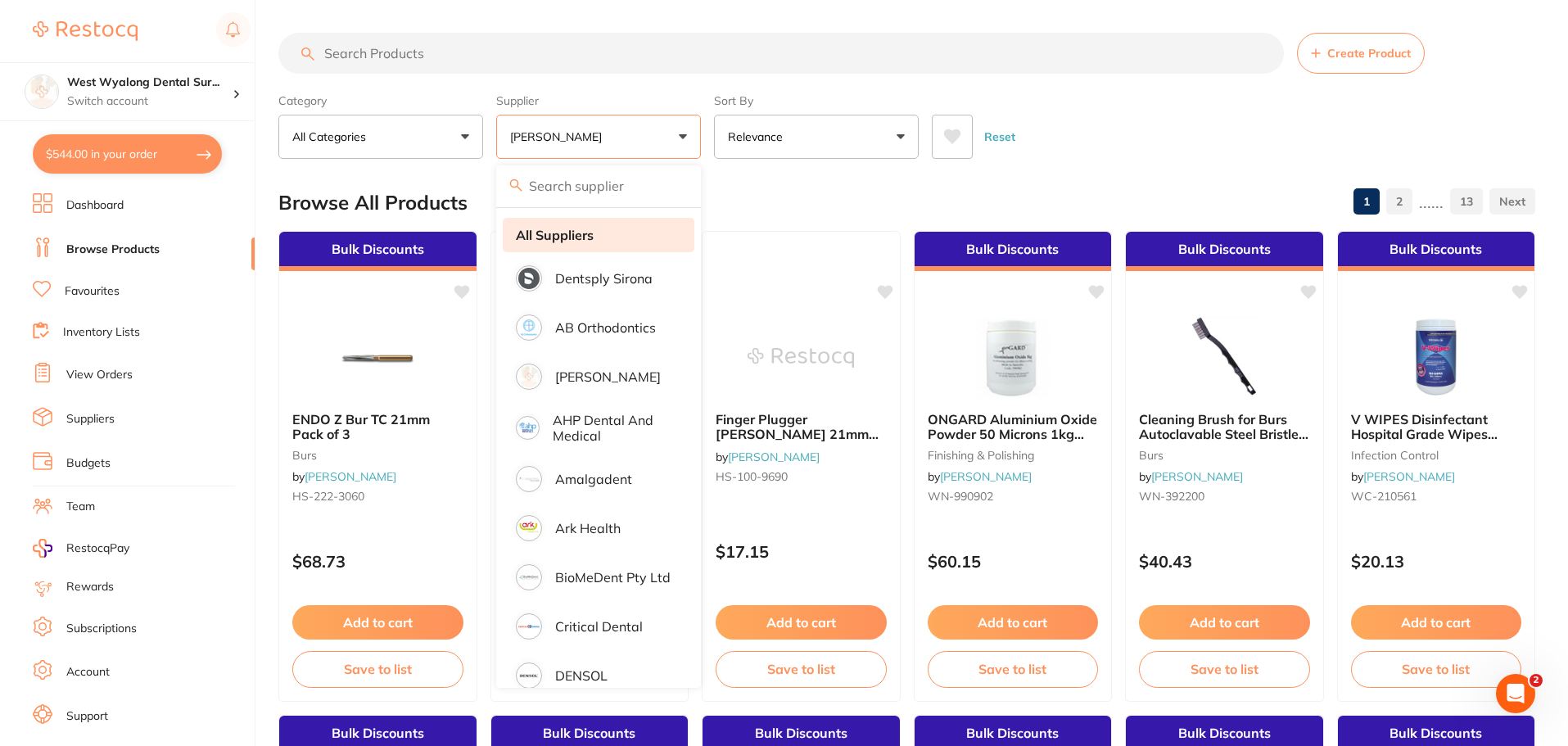
click at [591, 238] on strong "All Suppliers" at bounding box center [555, 235] width 78 height 14
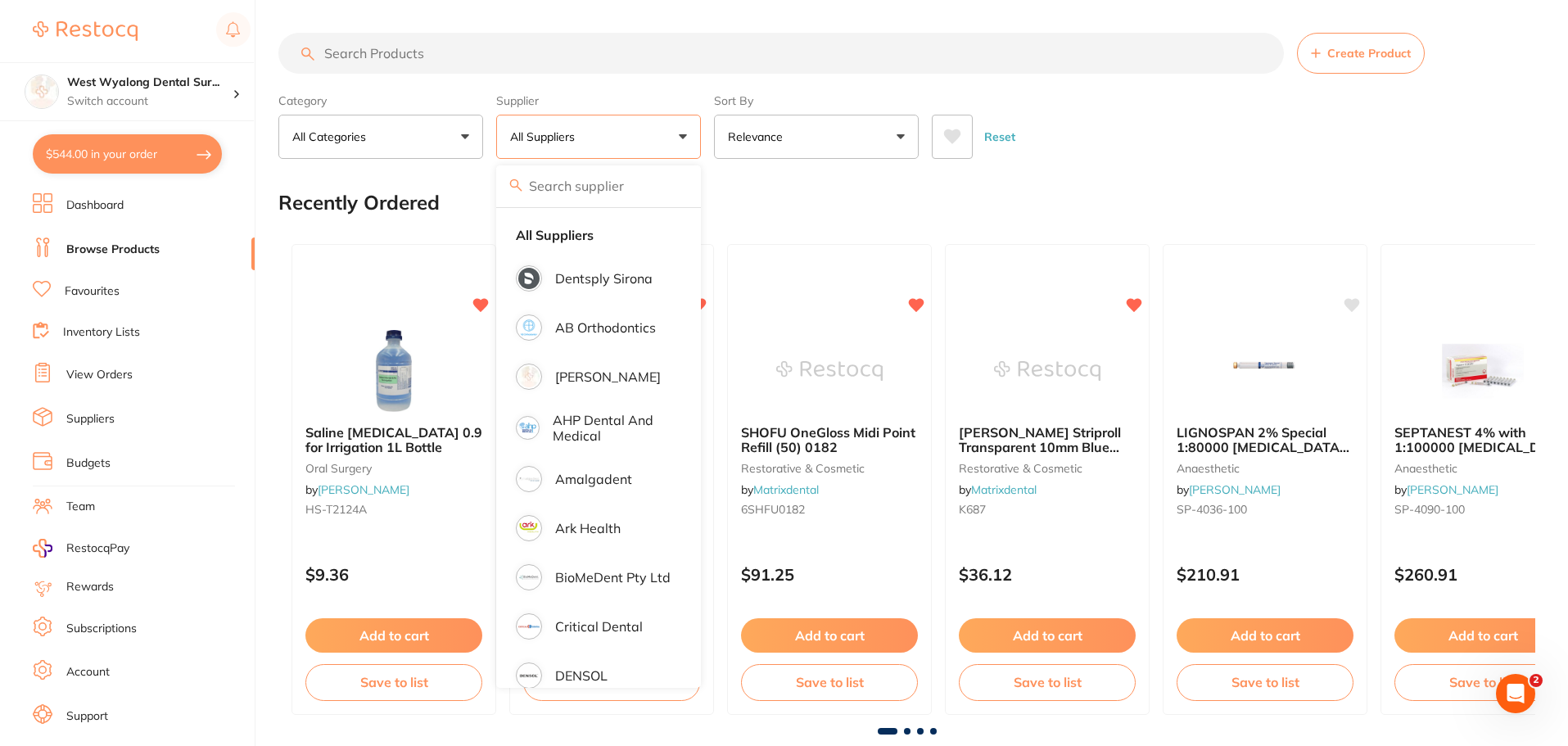
click at [444, 61] on input "search" at bounding box center [781, 52] width 1005 height 41
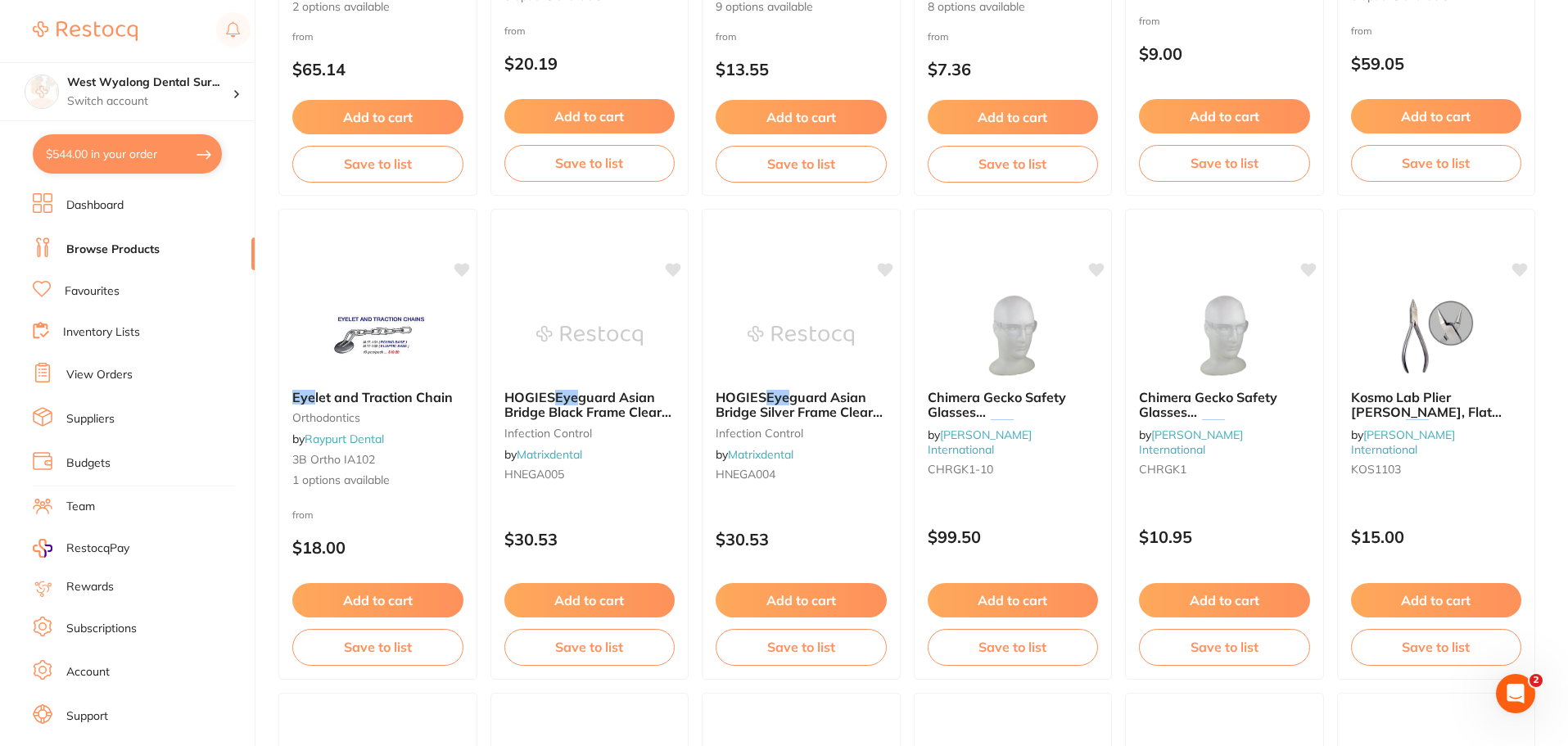
scroll to position [1065, 0]
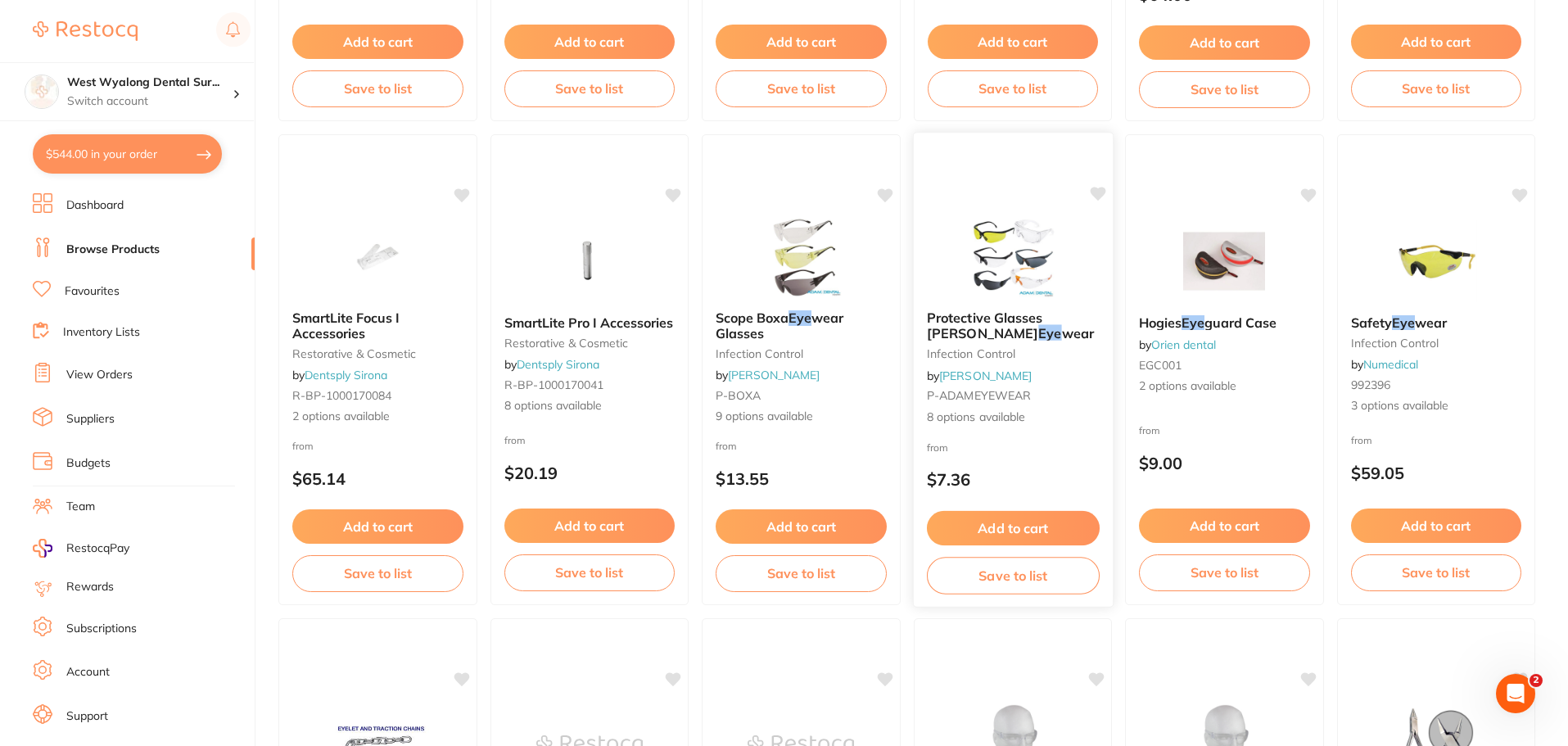
type input "eye"
click at [998, 320] on span "Protective Glasses [PERSON_NAME]" at bounding box center [983, 325] width 115 height 31
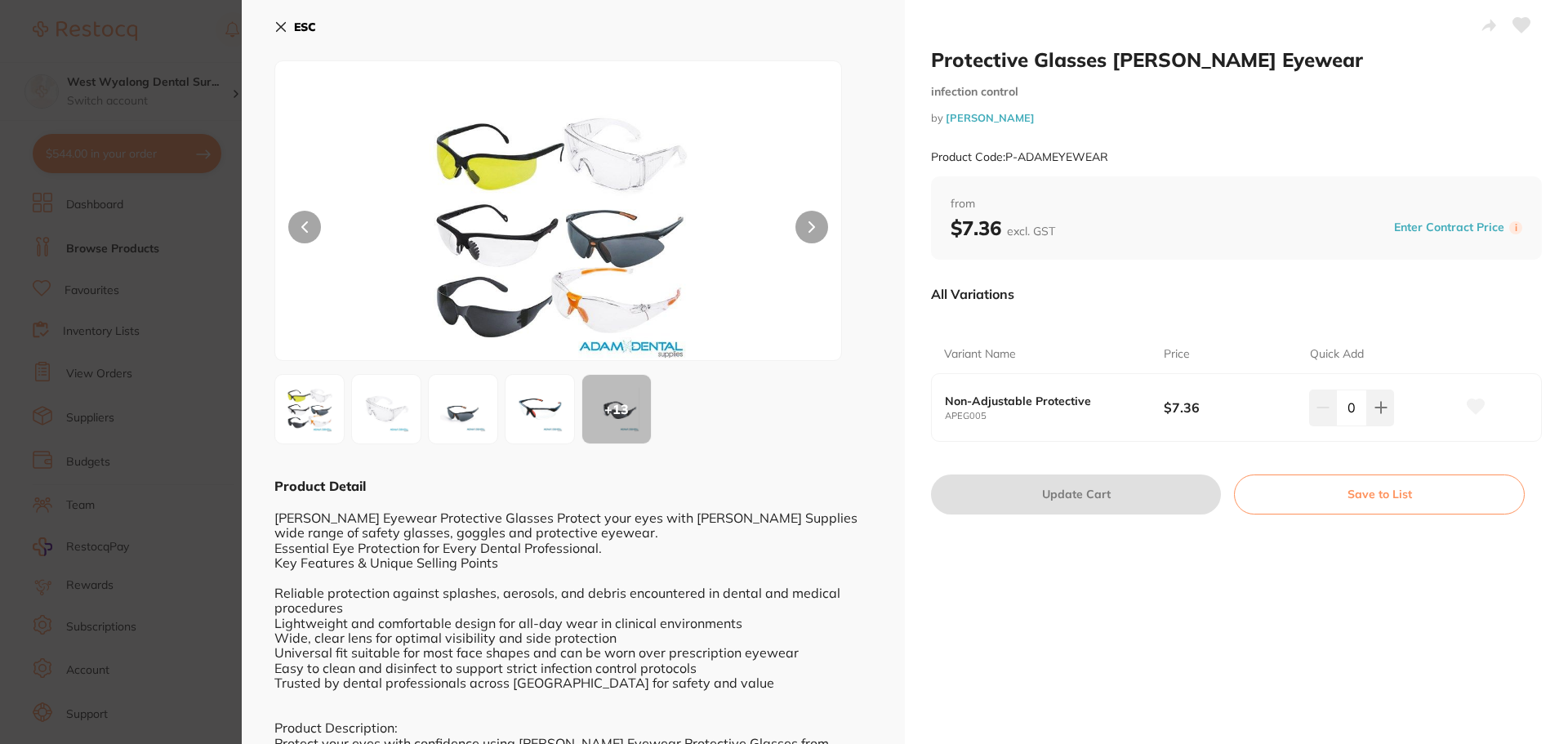
click at [627, 405] on div "+ 13" at bounding box center [617, 409] width 69 height 69
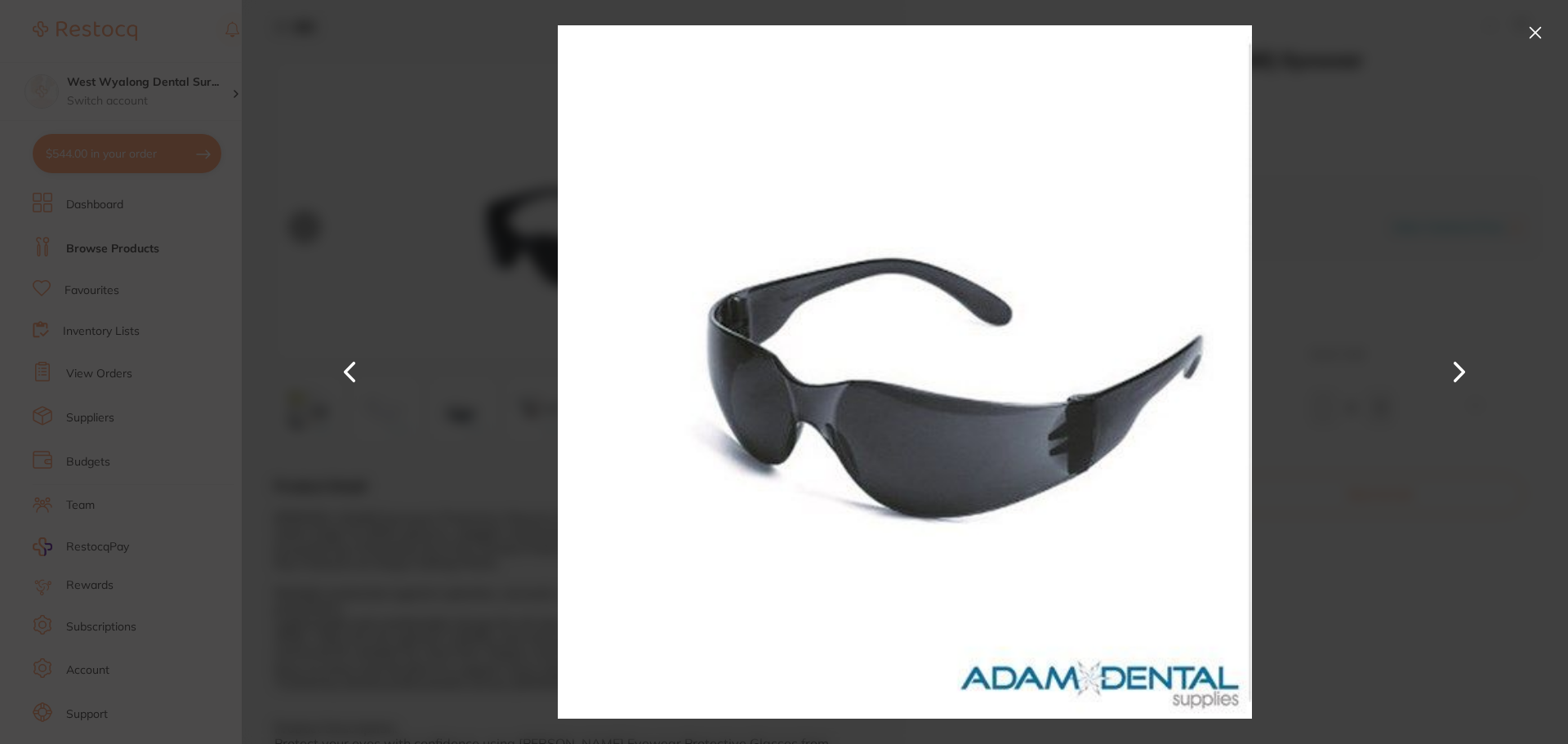
click at [355, 369] on button at bounding box center [350, 373] width 39 height 373
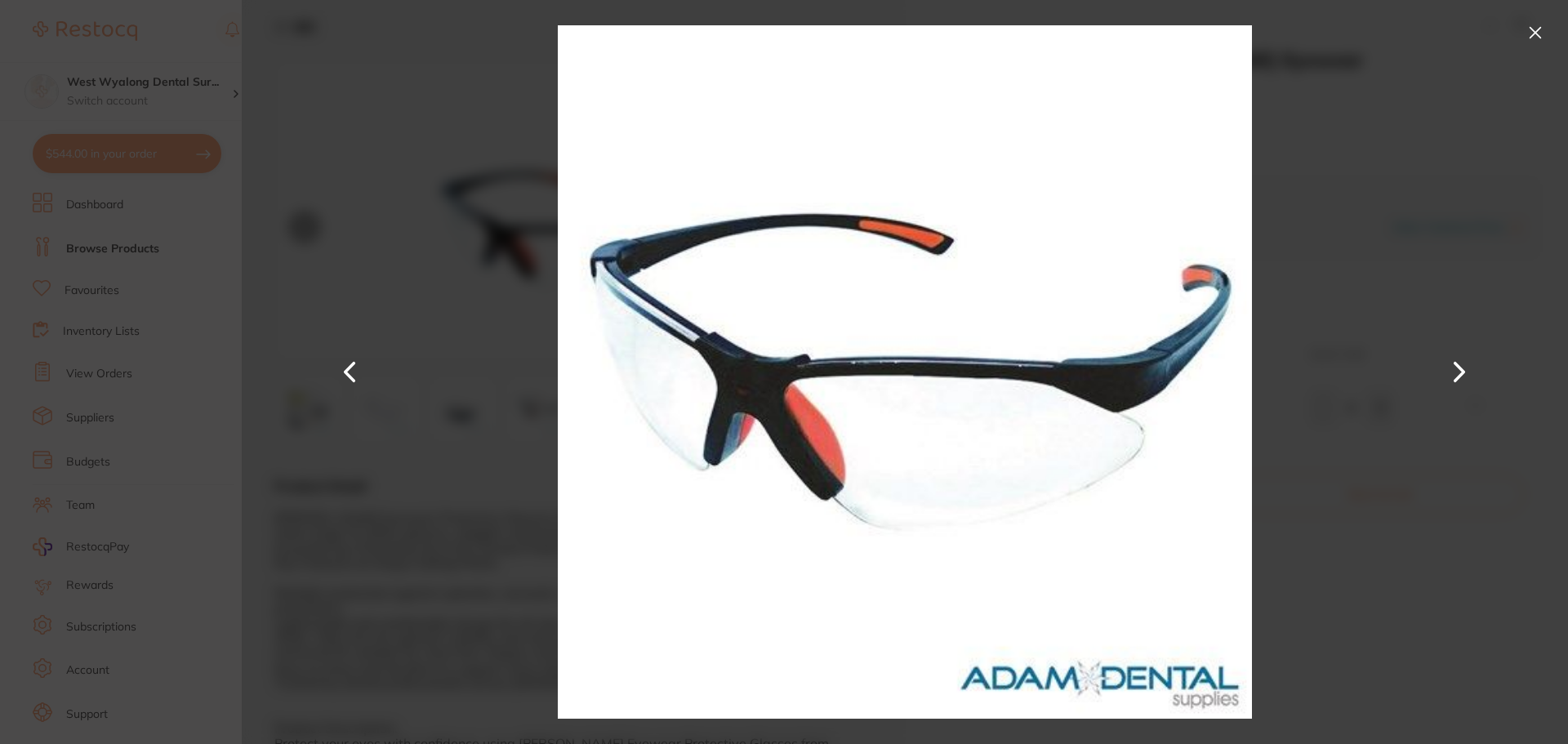
click at [1539, 31] on button at bounding box center [1535, 32] width 26 height 26
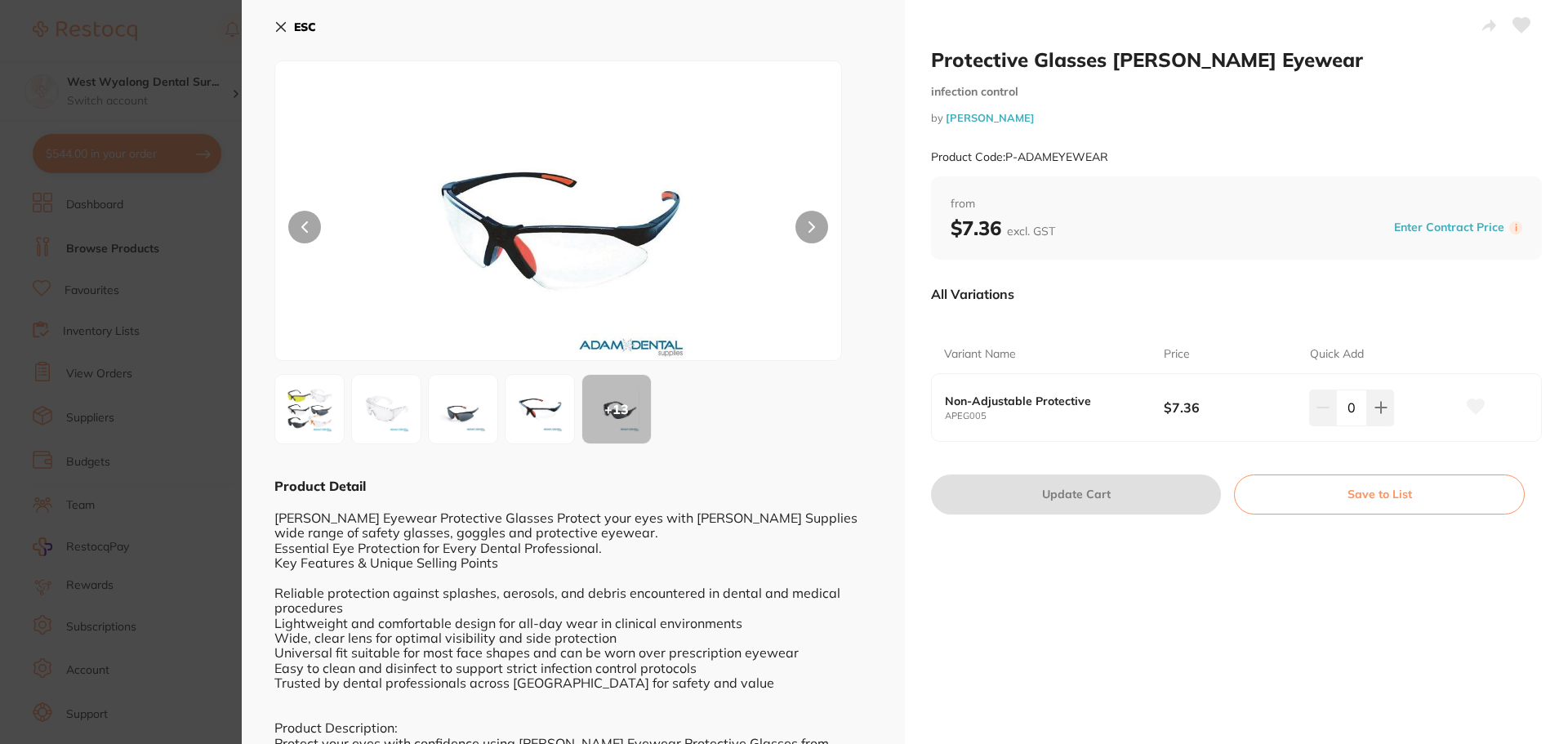
click at [469, 419] on img at bounding box center [463, 409] width 59 height 59
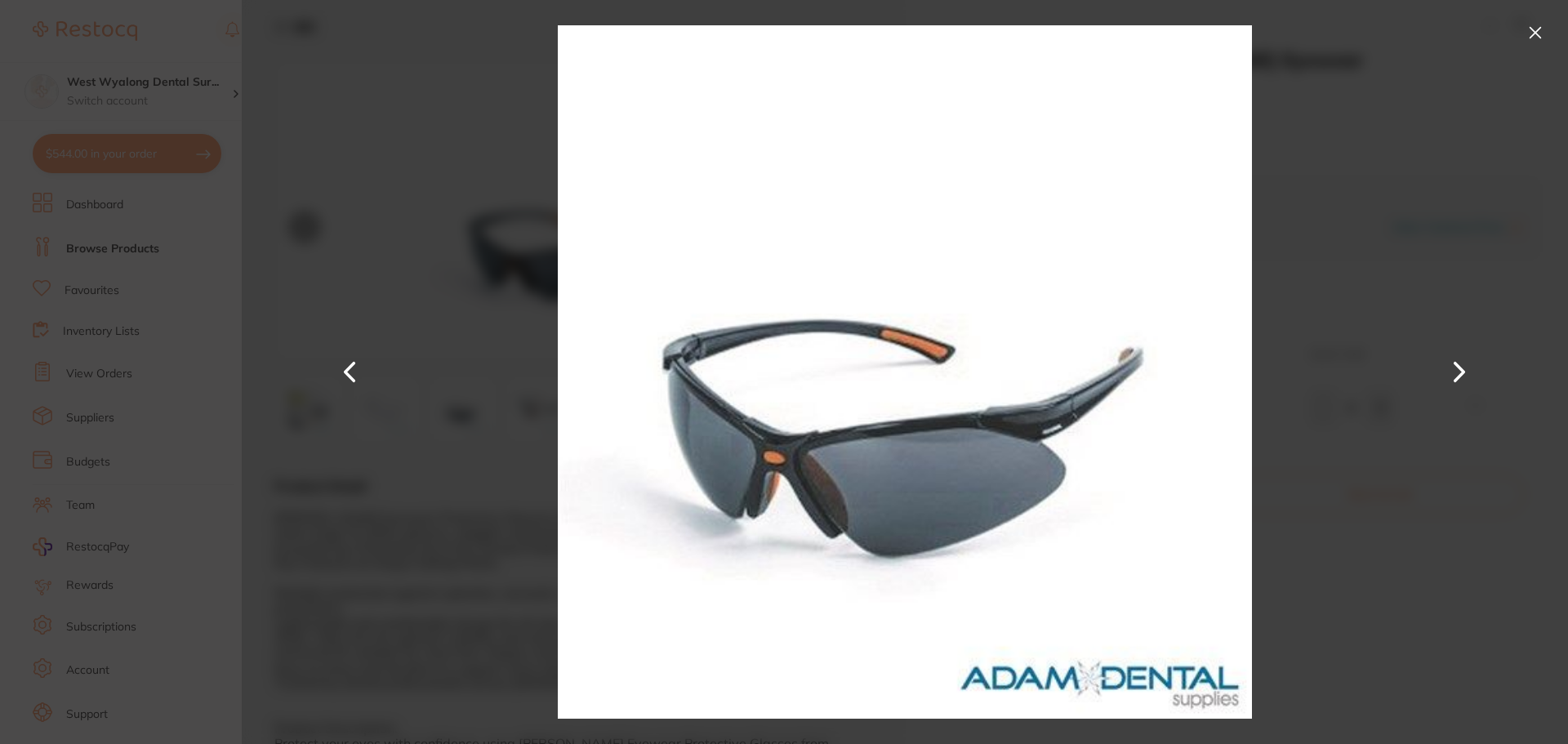
click at [1539, 29] on button at bounding box center [1535, 32] width 26 height 26
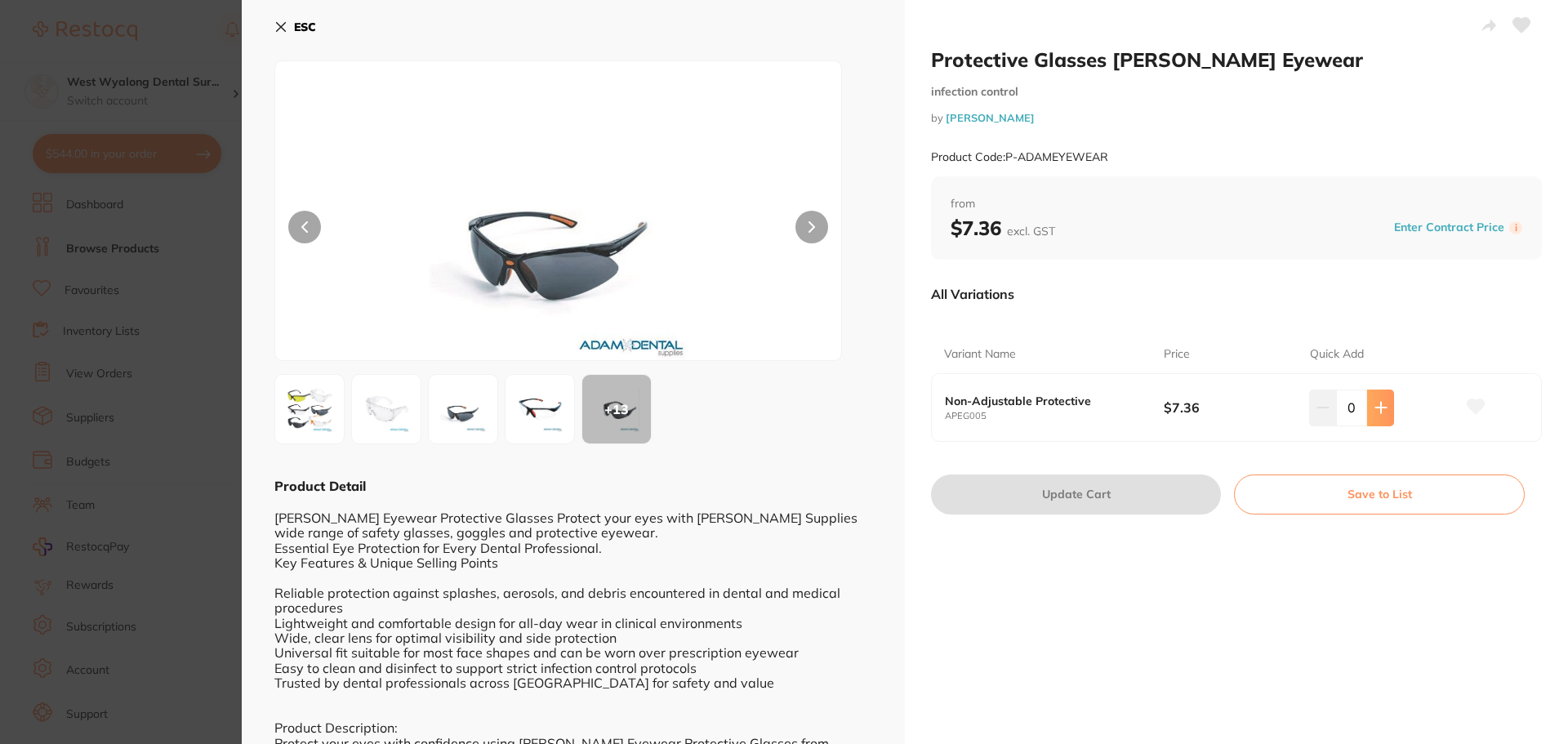
click at [1380, 416] on button at bounding box center [1381, 408] width 27 height 36
type input "4"
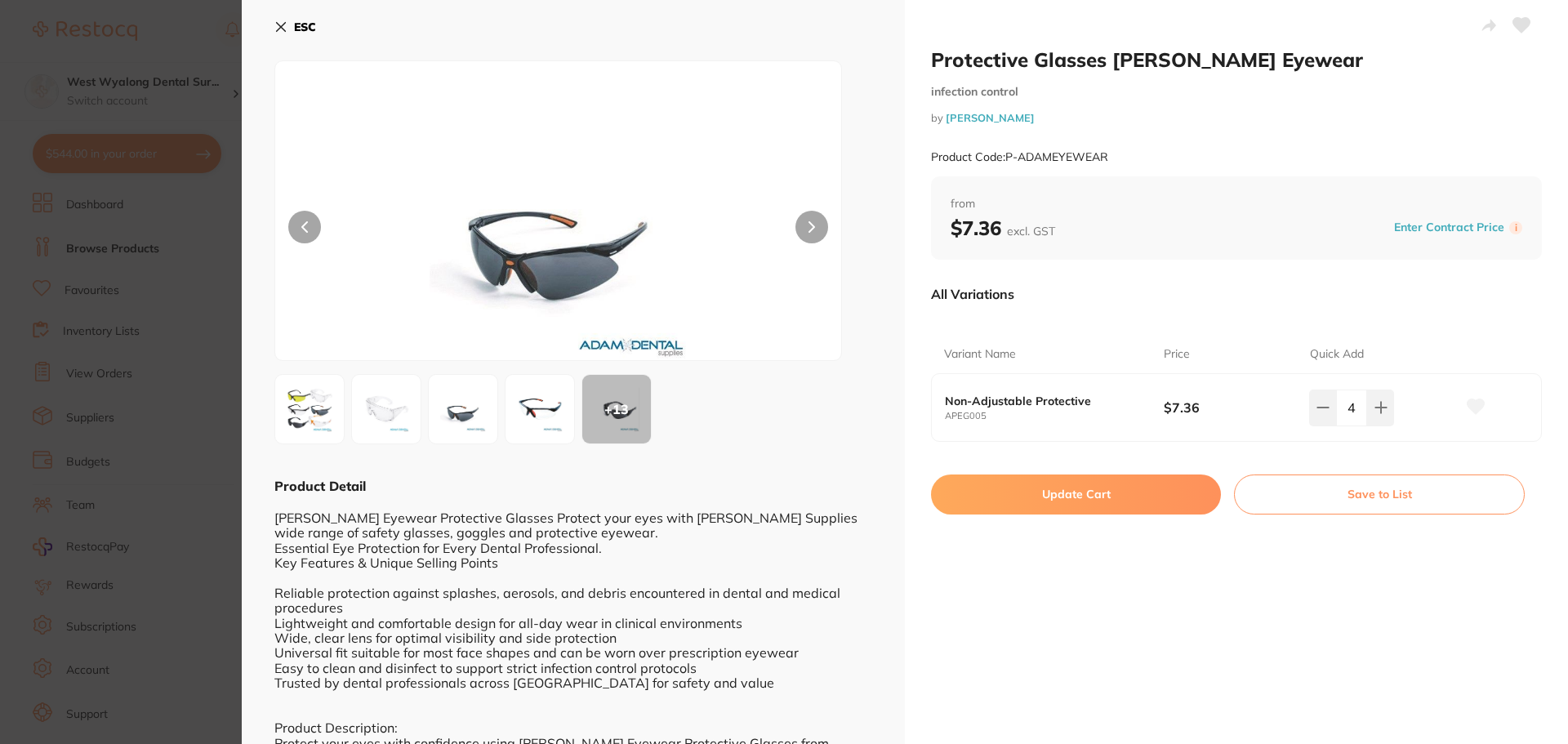
click at [1180, 482] on button "Update Cart" at bounding box center [1076, 494] width 290 height 39
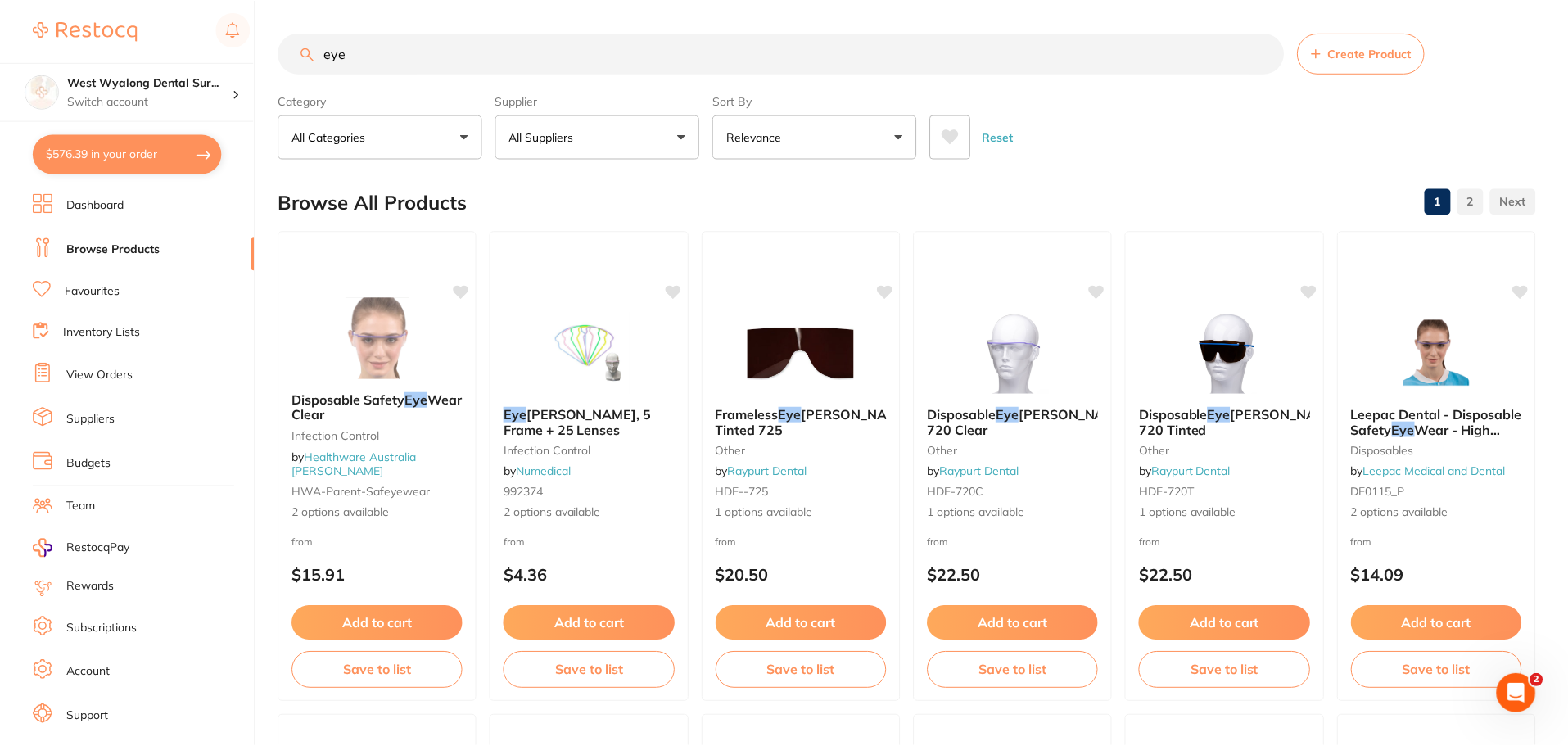
scroll to position [1065, 0]
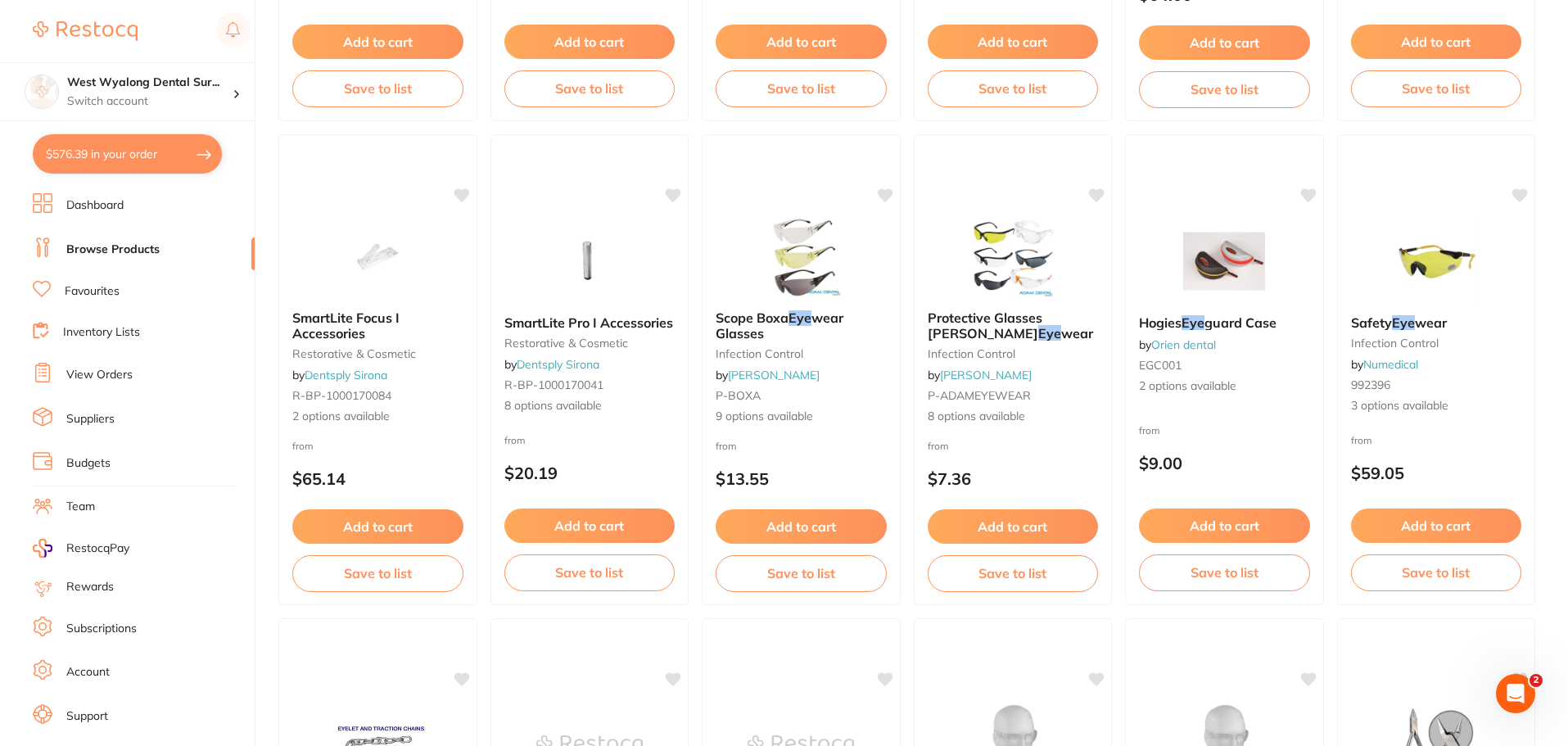
click at [126, 167] on button "$576.39 in your order" at bounding box center [127, 154] width 189 height 39
checkbox input "true"
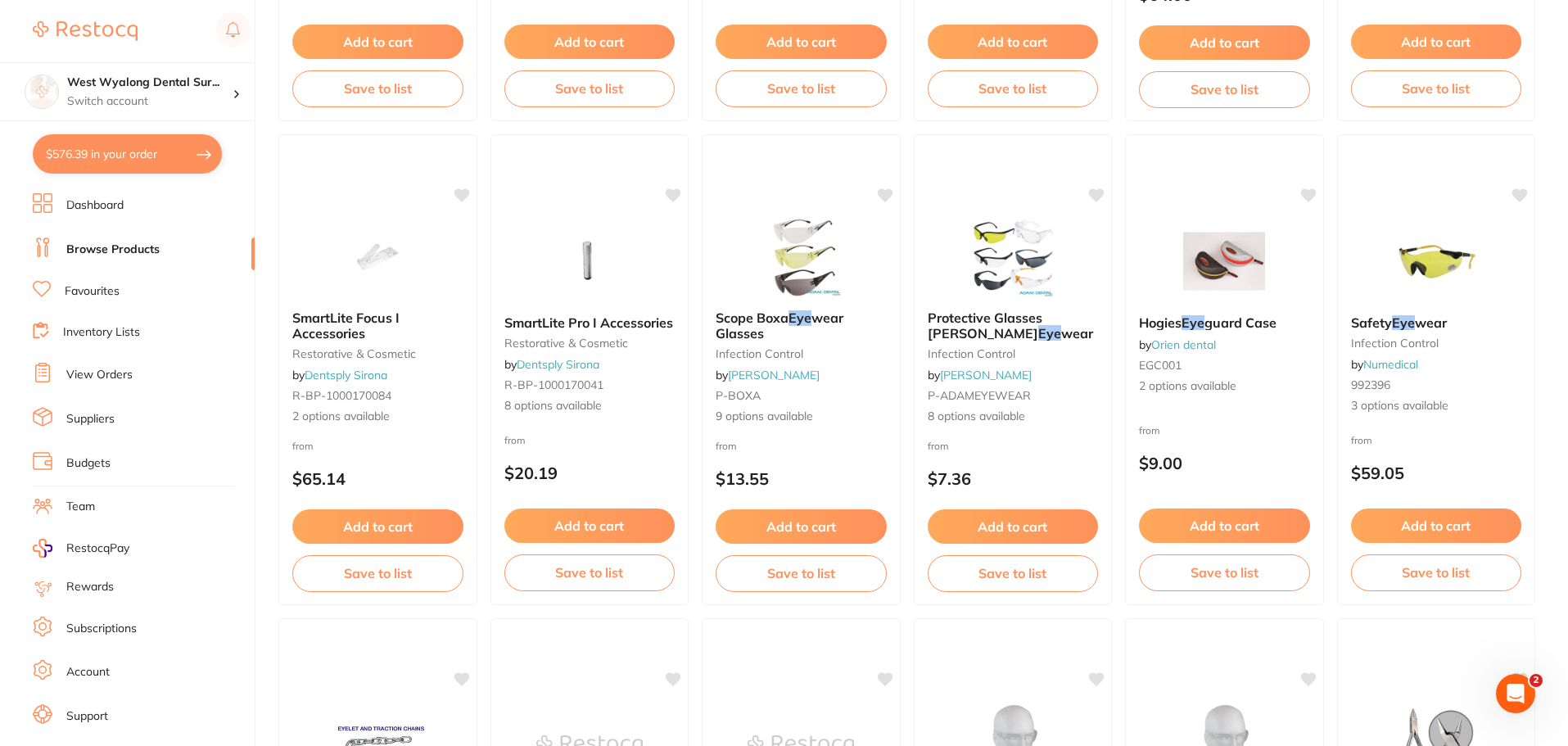
checkbox input "true"
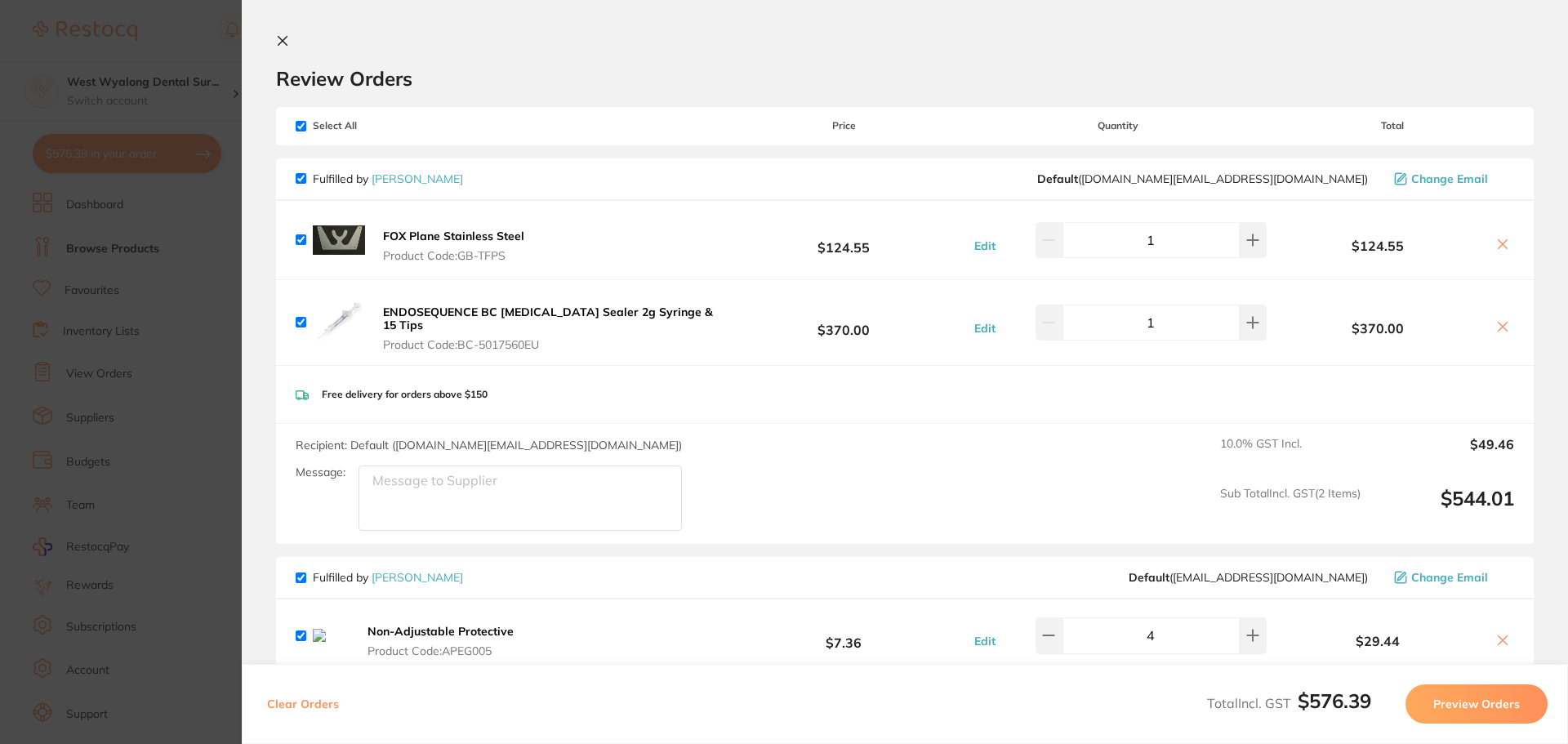
scroll to position [164, 0]
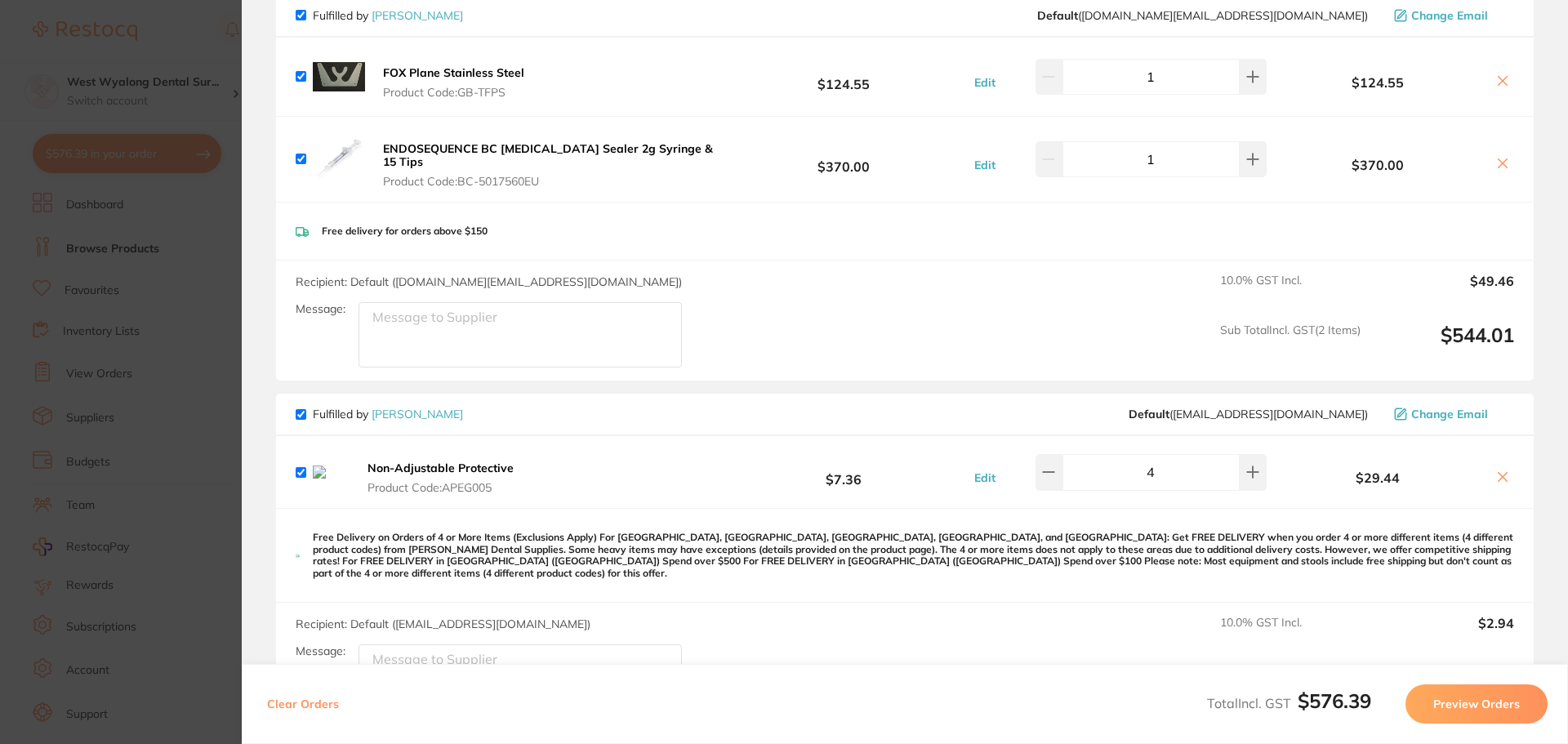
click at [984, 475] on button "Edit" at bounding box center [985, 478] width 31 height 14
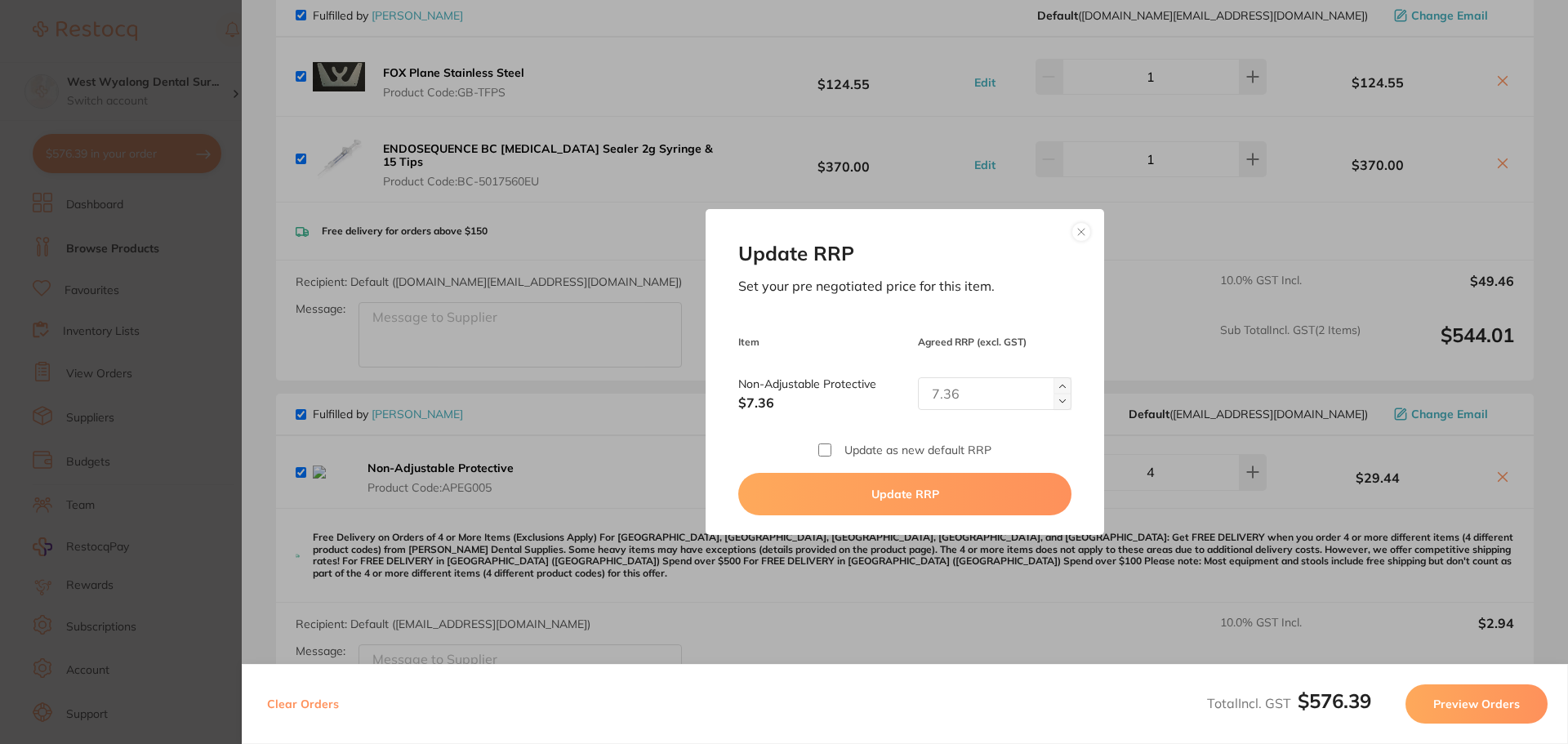
click at [1082, 232] on button at bounding box center [1081, 232] width 20 height 20
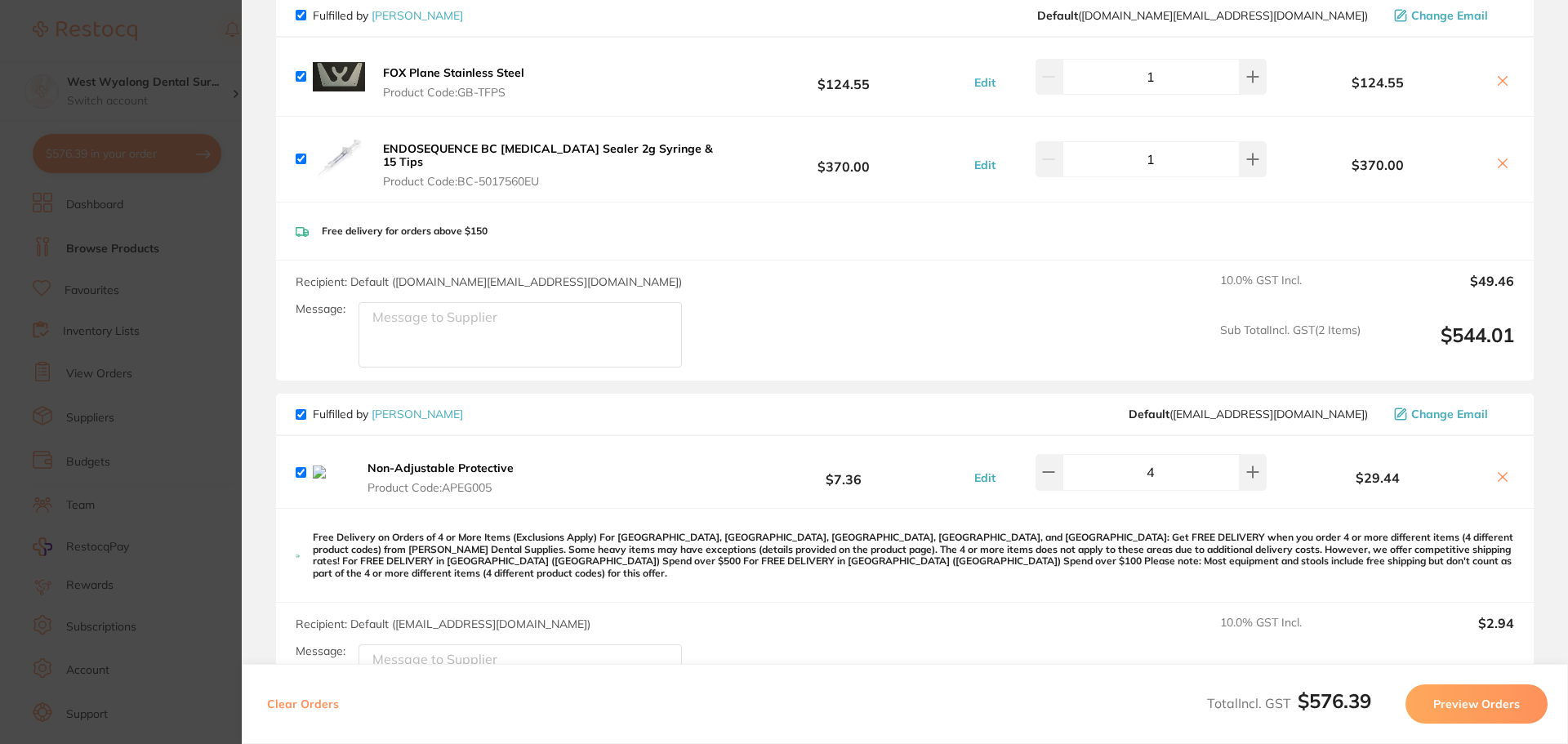
click at [1497, 473] on icon at bounding box center [1503, 478] width 13 height 13
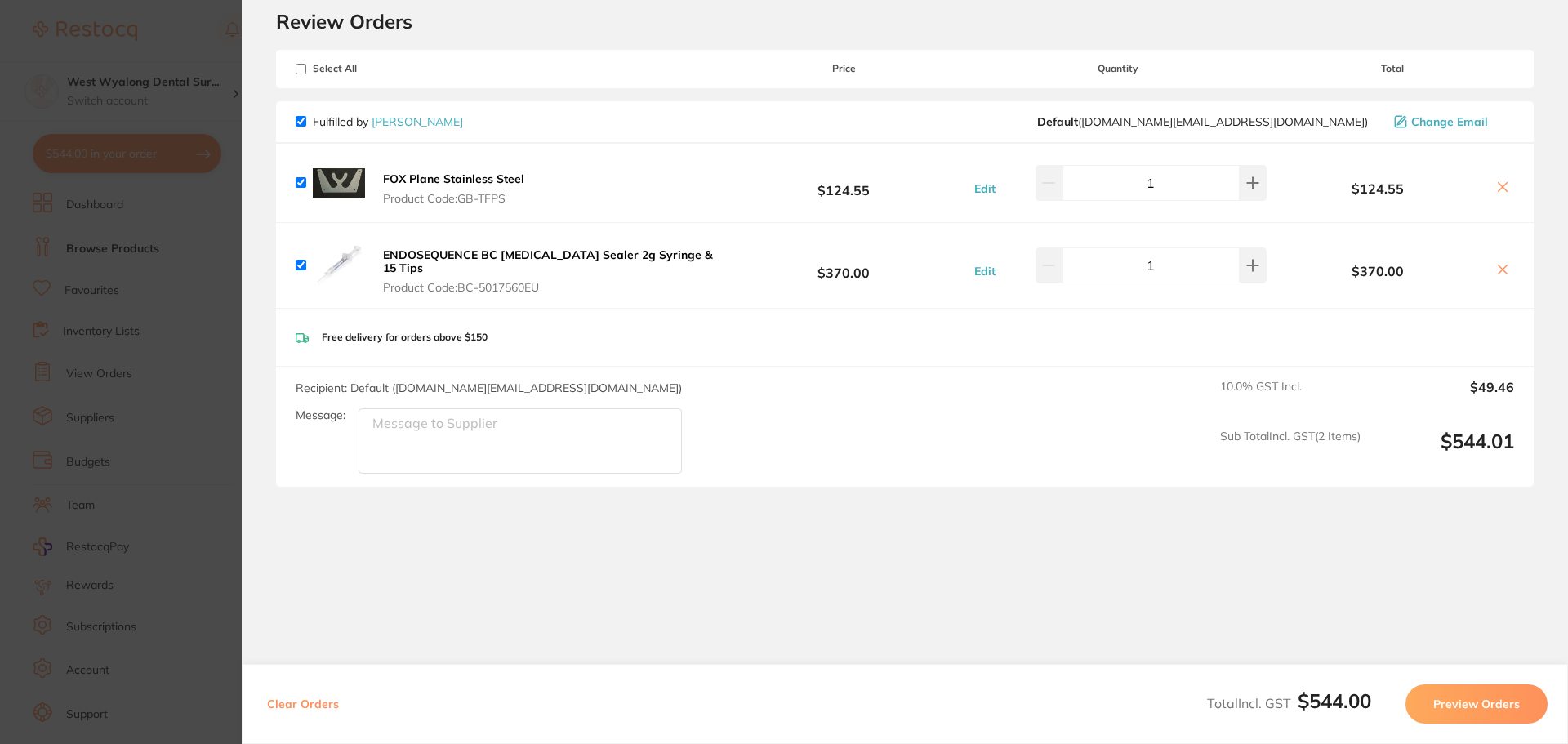
scroll to position [50, 0]
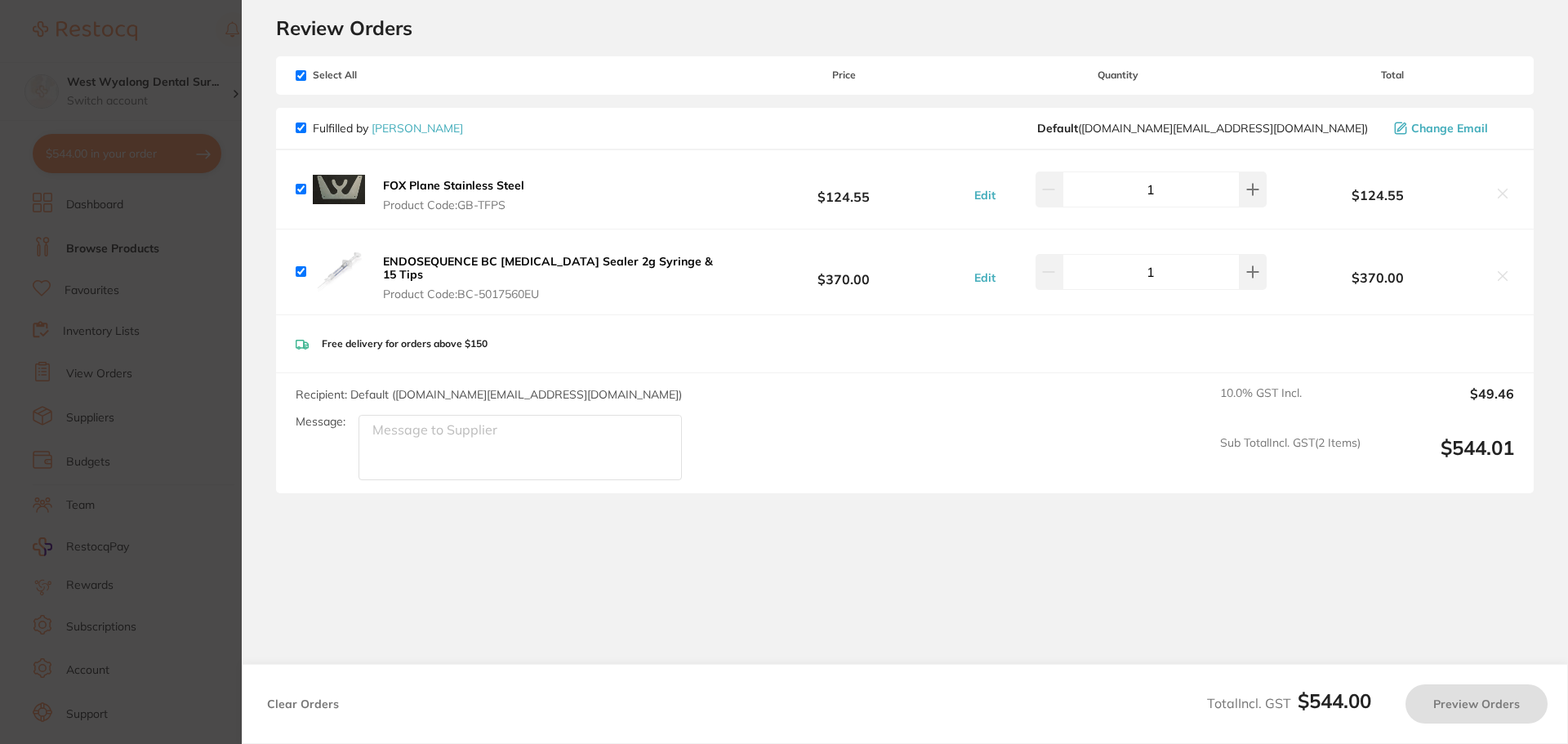
checkbox input "true"
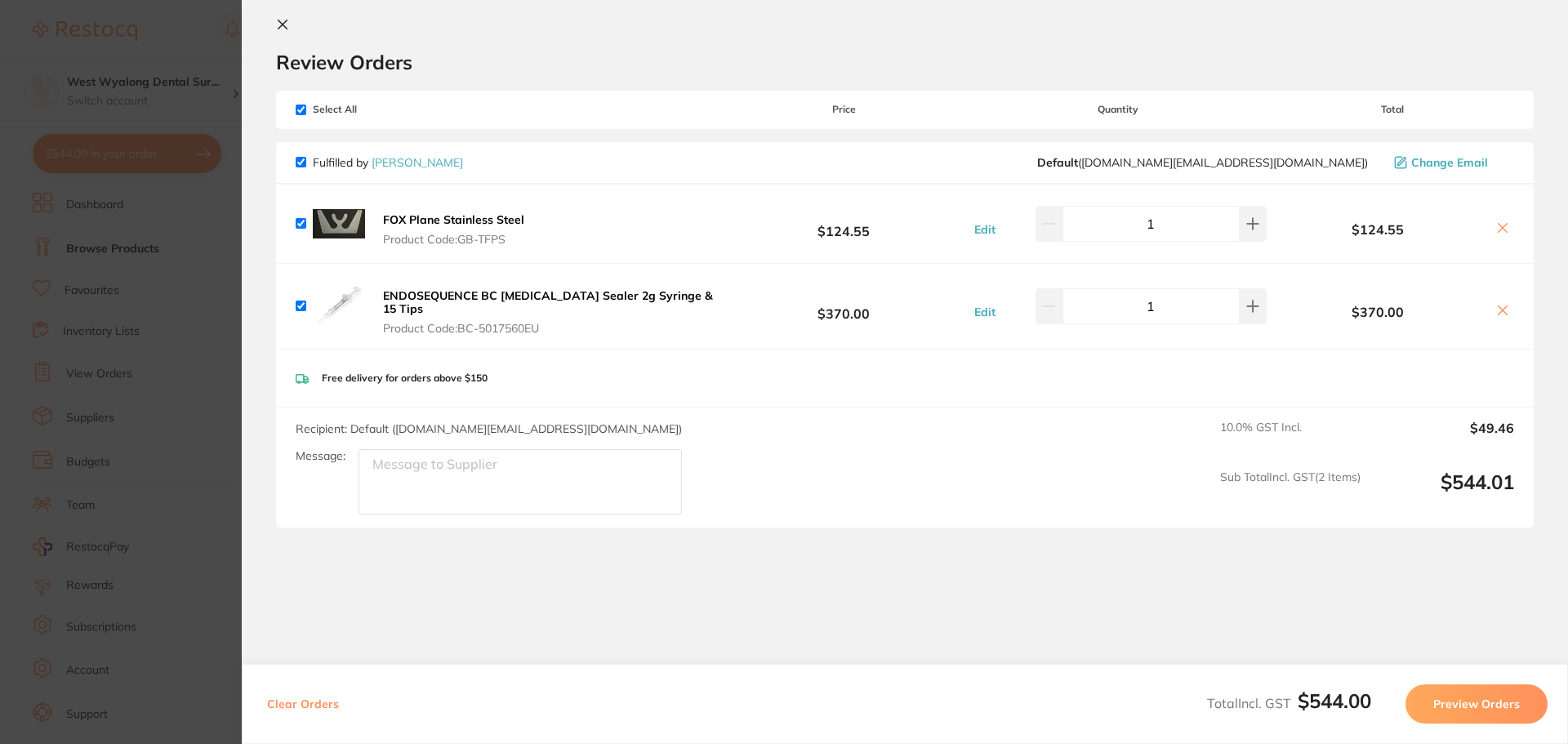
scroll to position [0, 0]
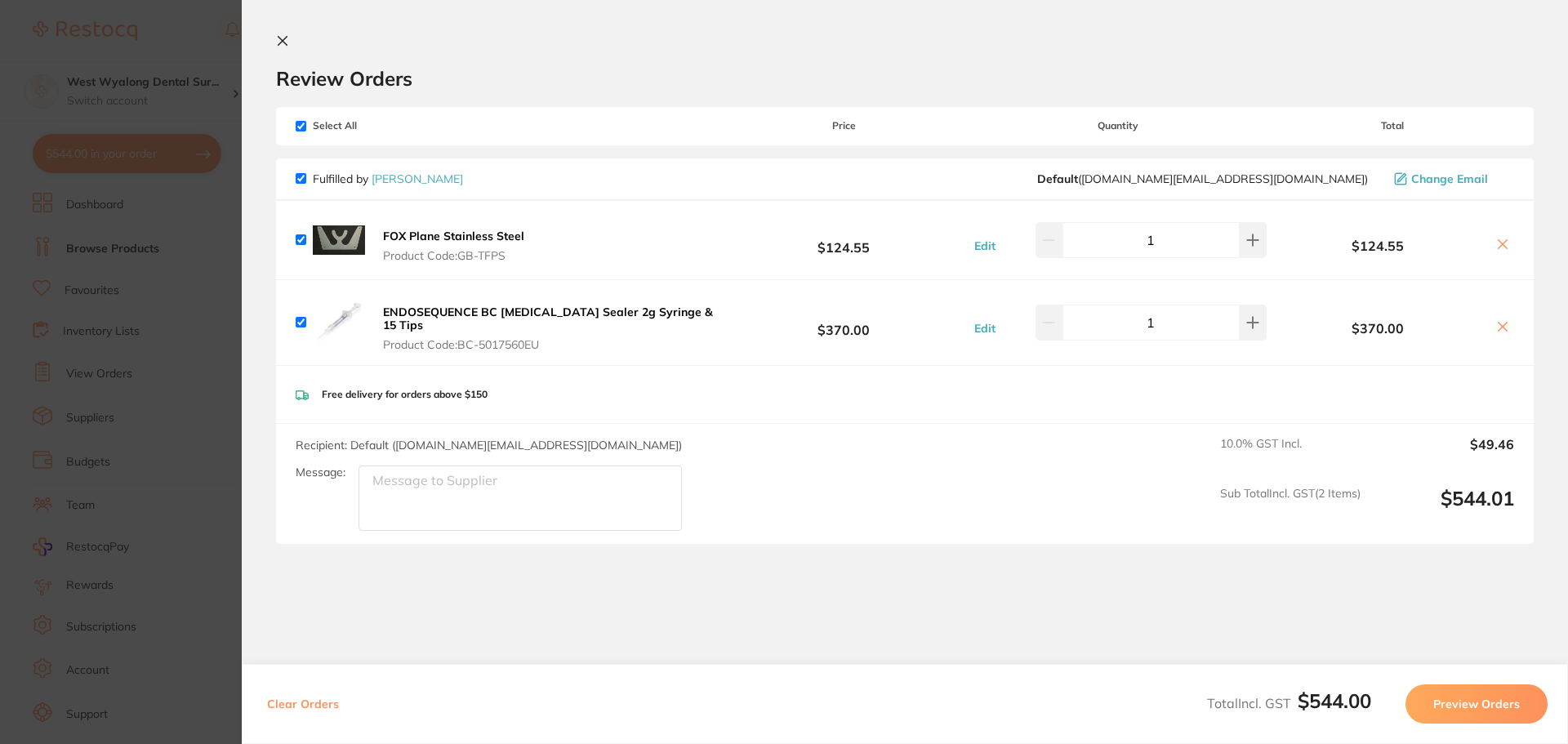
click at [277, 41] on icon at bounding box center [283, 41] width 13 height 13
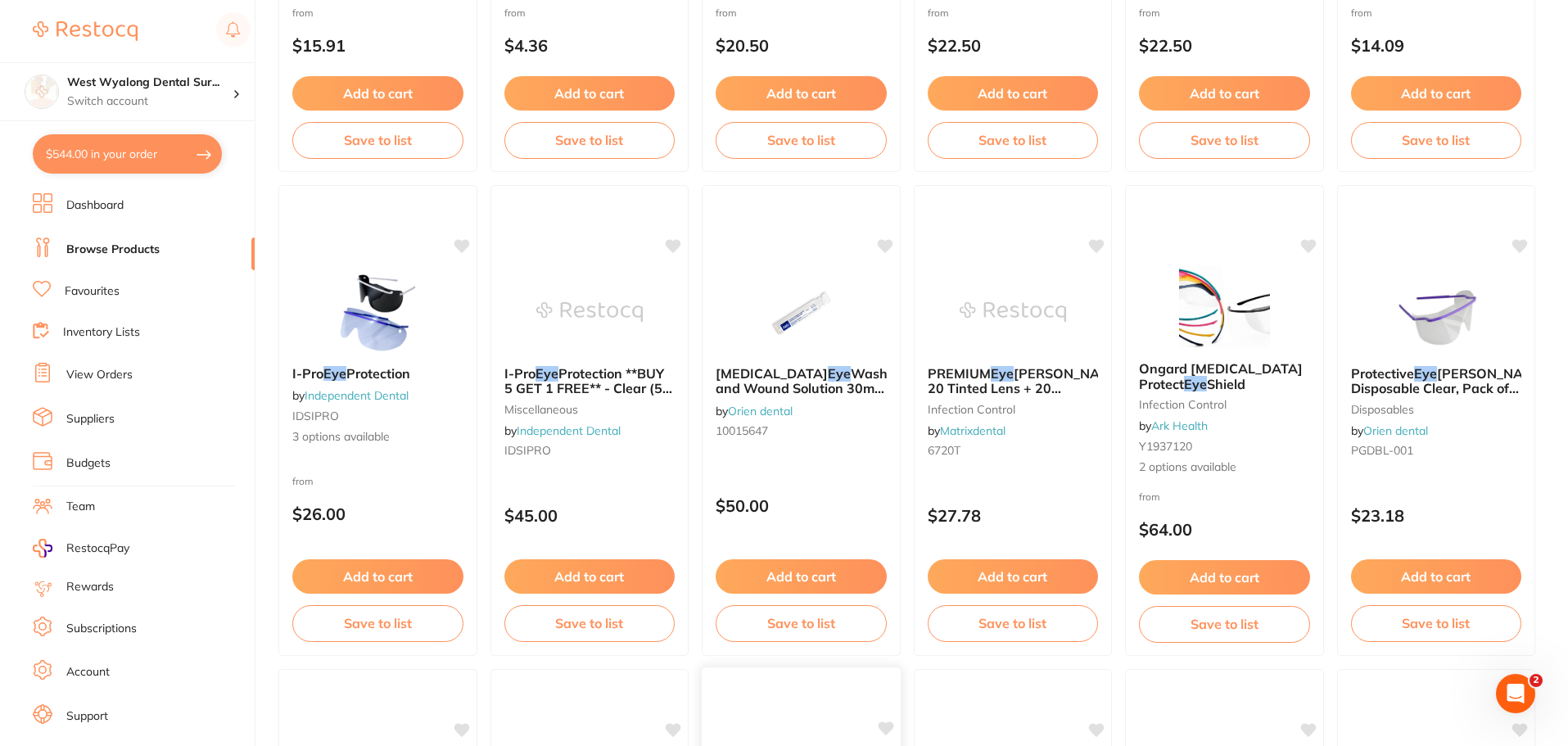
scroll to position [491, 0]
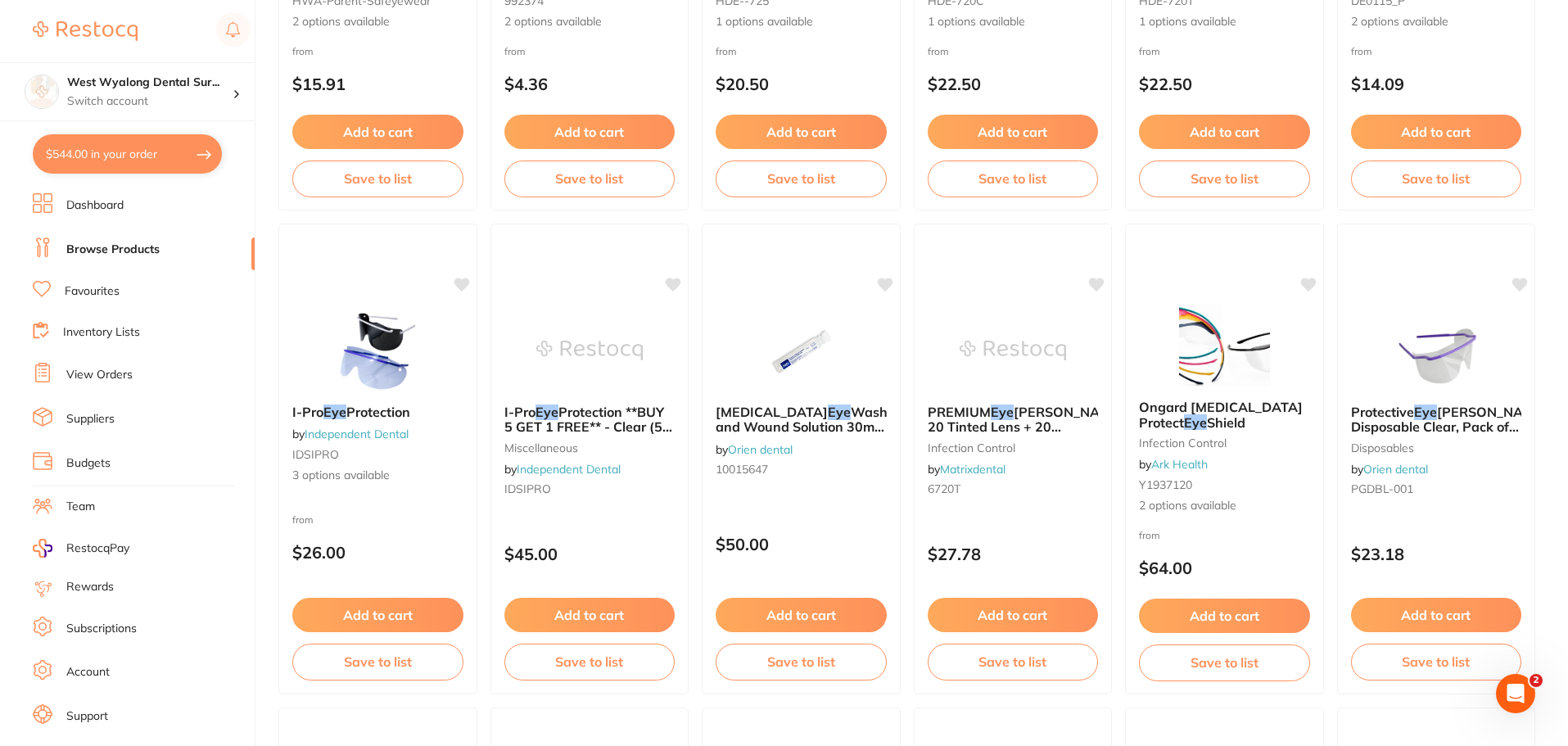
drag, startPoint x: 335, startPoint y: 414, endPoint x: 436, endPoint y: 492, distance: 127.6
click at [335, 414] on em "Eye" at bounding box center [335, 411] width 23 height 16
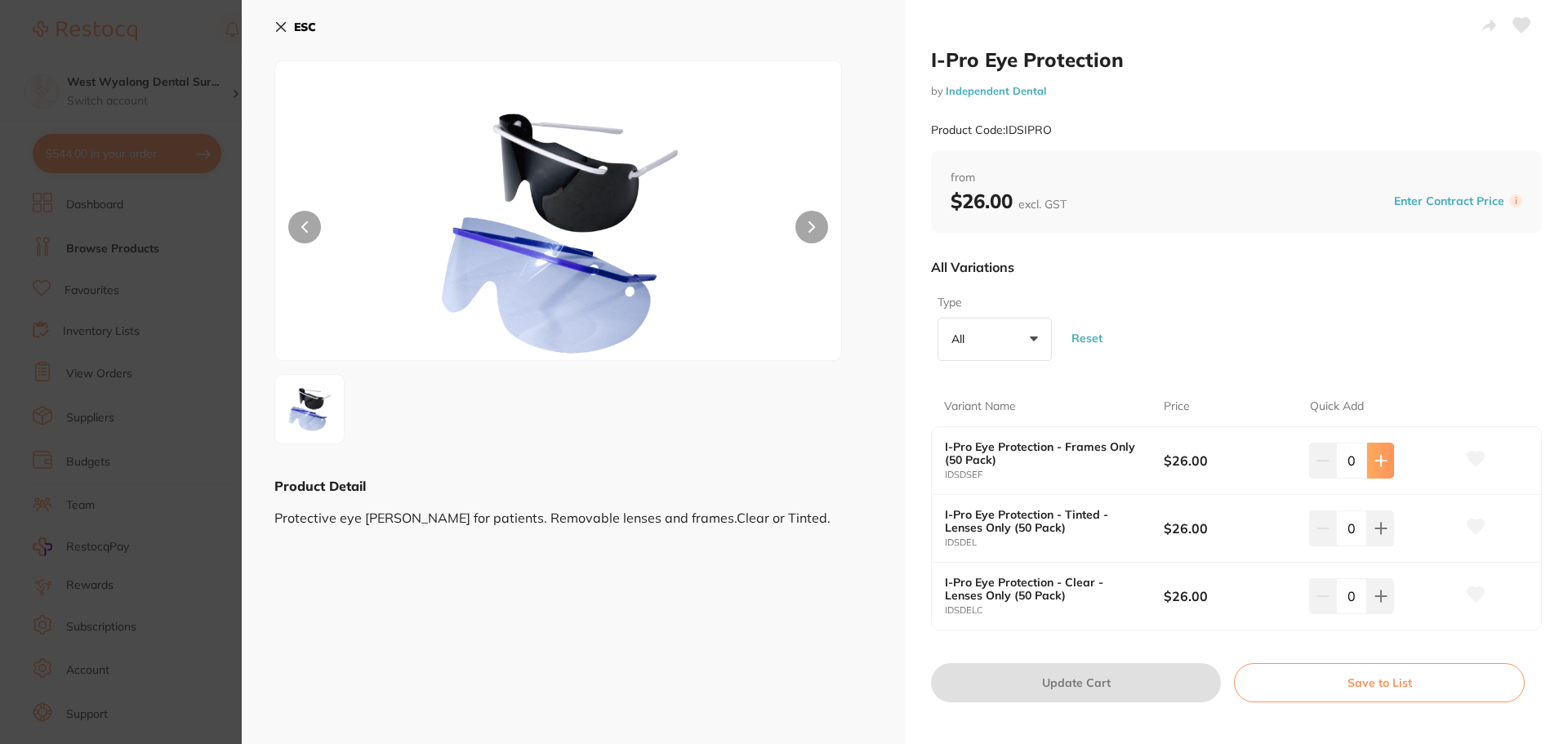
click at [1375, 460] on icon at bounding box center [1382, 460] width 13 height 13
type input "1"
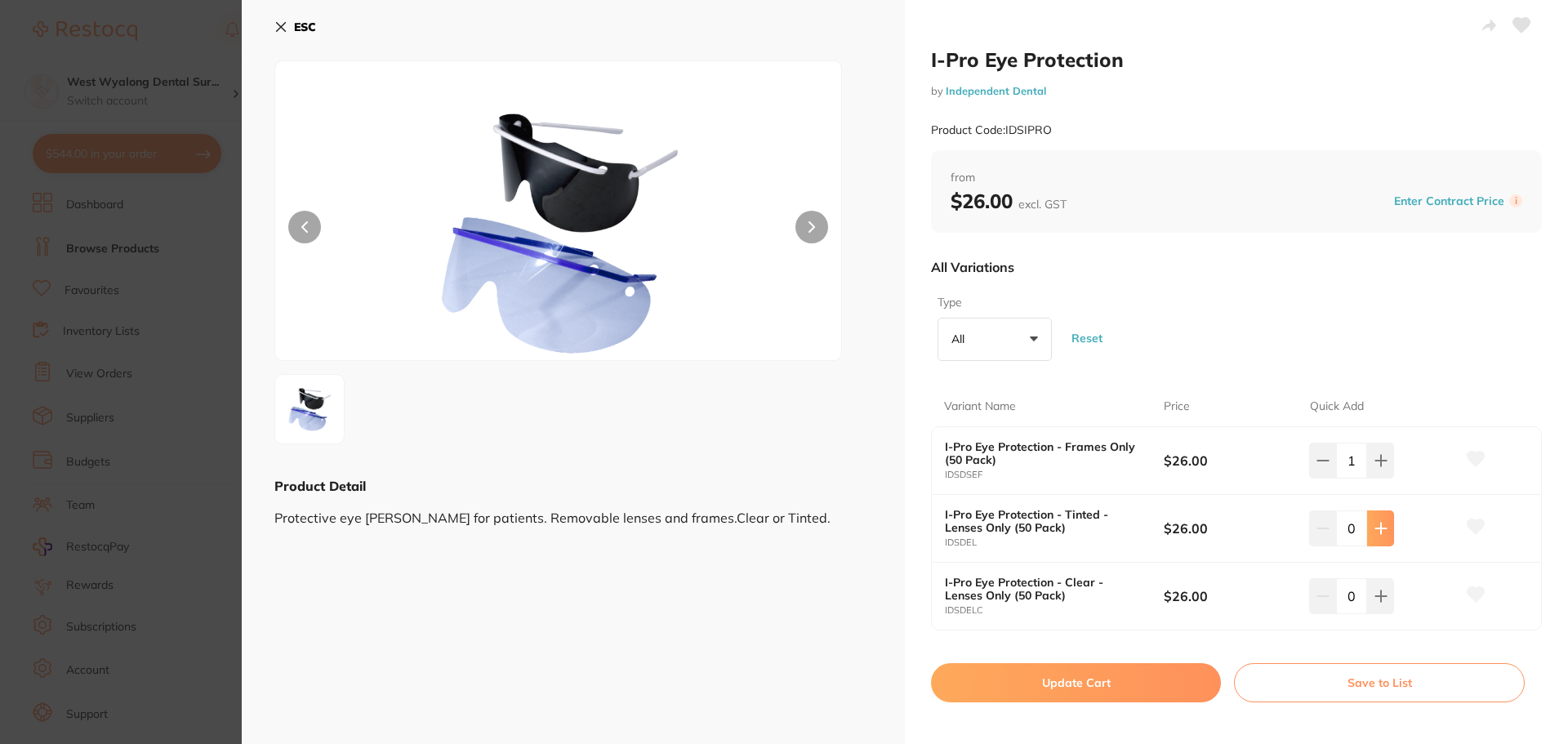
click at [1378, 465] on icon at bounding box center [1381, 460] width 10 height 10
type input "1"
click at [1056, 673] on button "Update Cart" at bounding box center [1076, 682] width 290 height 39
checkbox input "false"
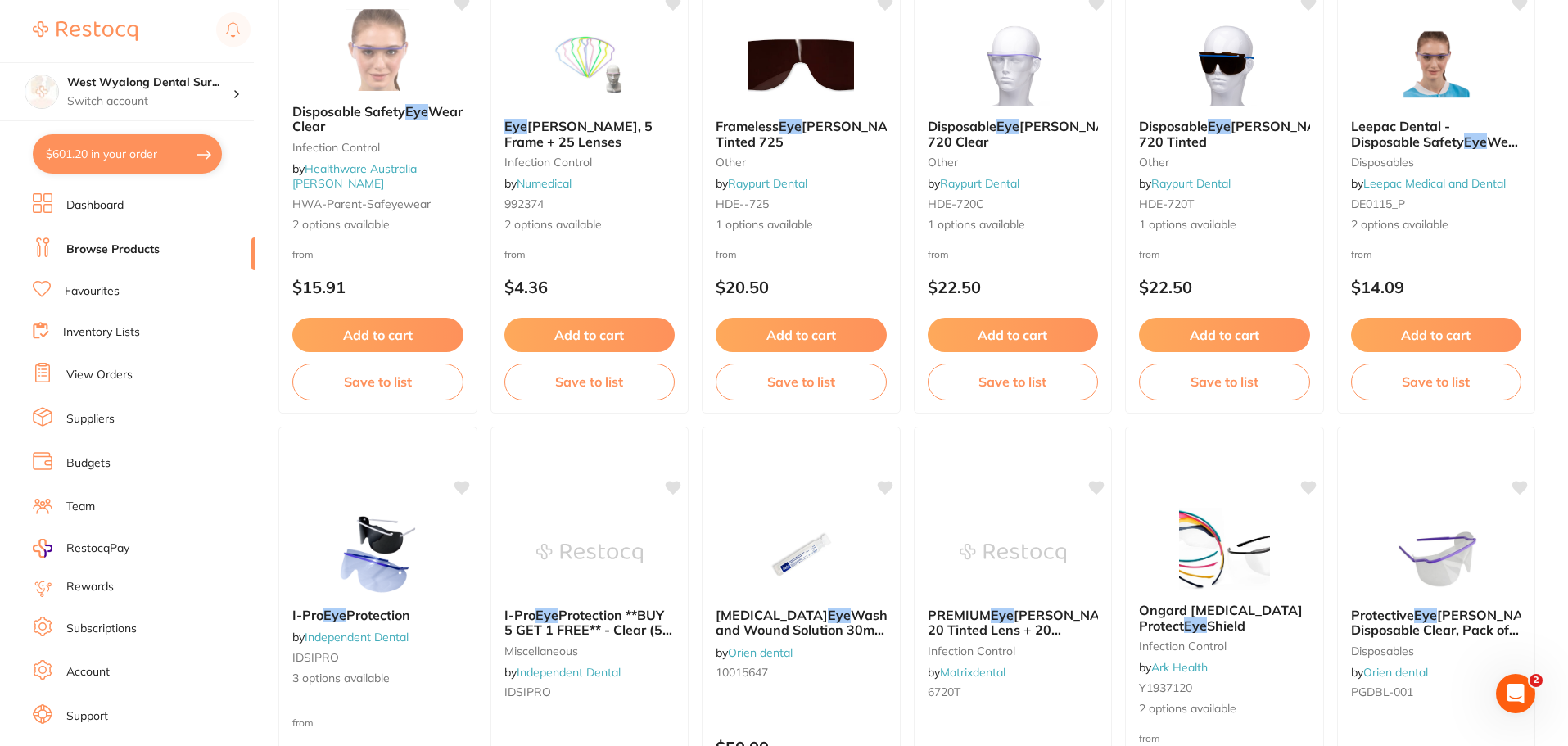
scroll to position [82, 0]
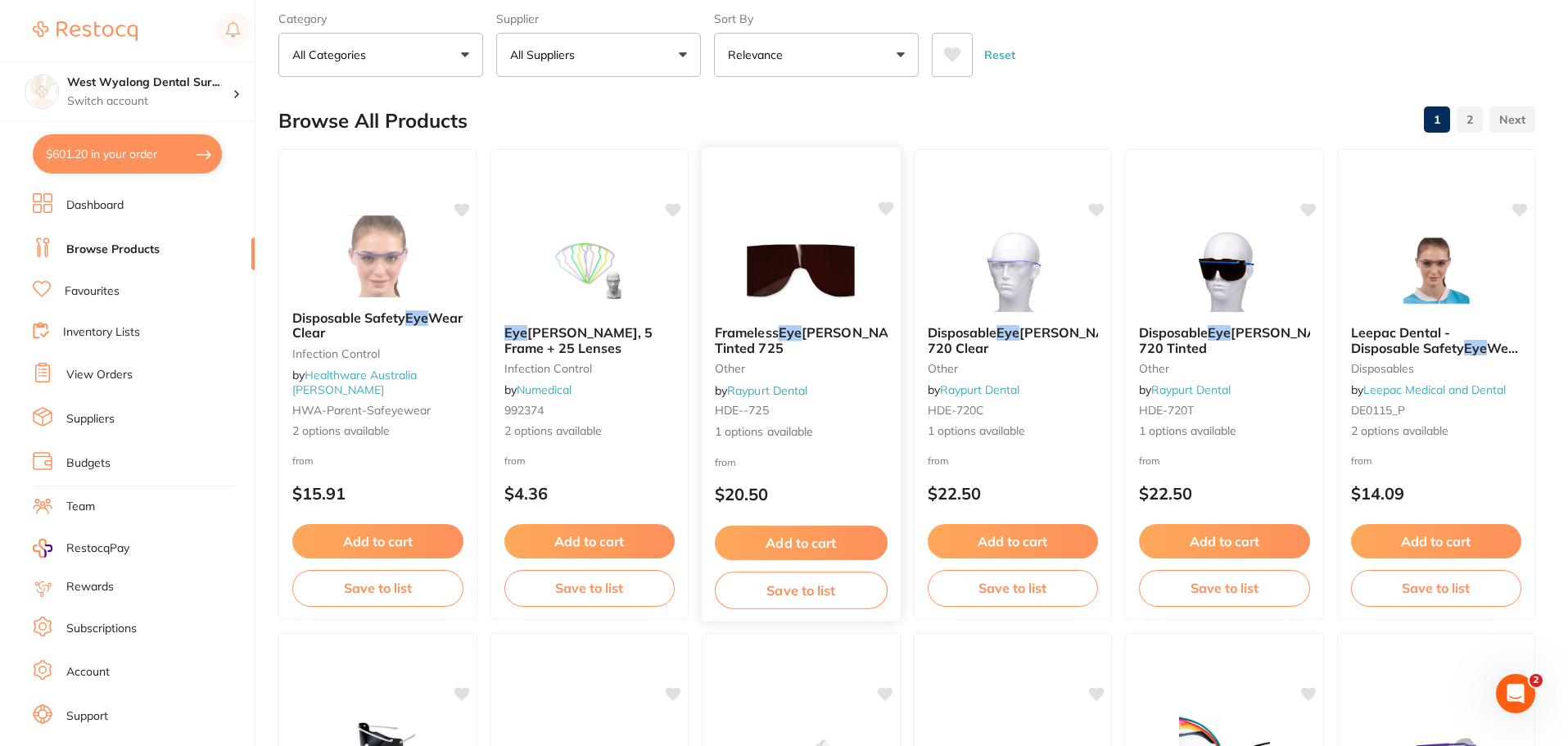
click at [831, 335] on span "[PERSON_NAME] Tinted 725" at bounding box center [815, 340] width 198 height 31
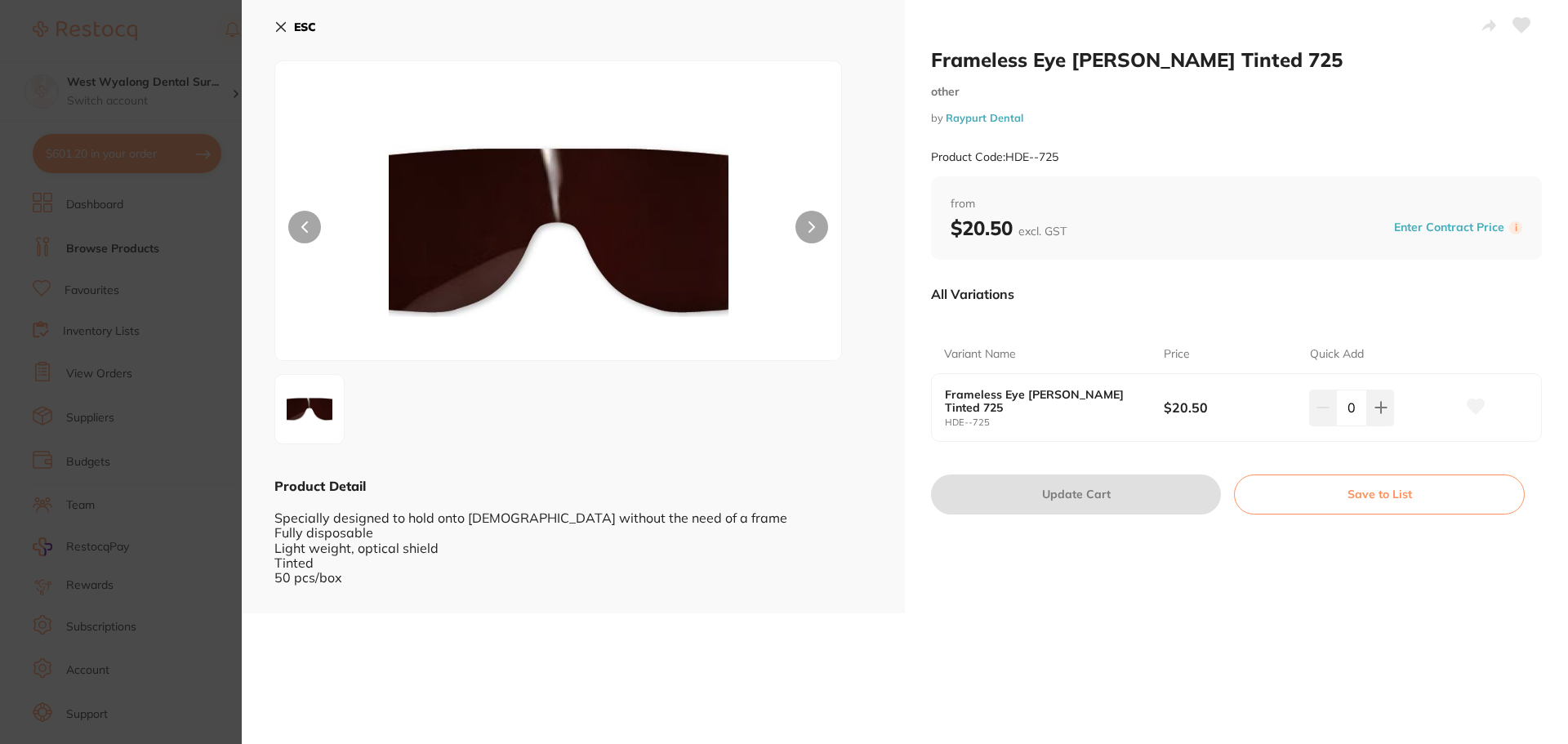
click at [809, 231] on icon at bounding box center [812, 227] width 7 height 11
click at [809, 229] on icon at bounding box center [812, 227] width 7 height 11
click at [280, 31] on icon at bounding box center [281, 27] width 13 height 13
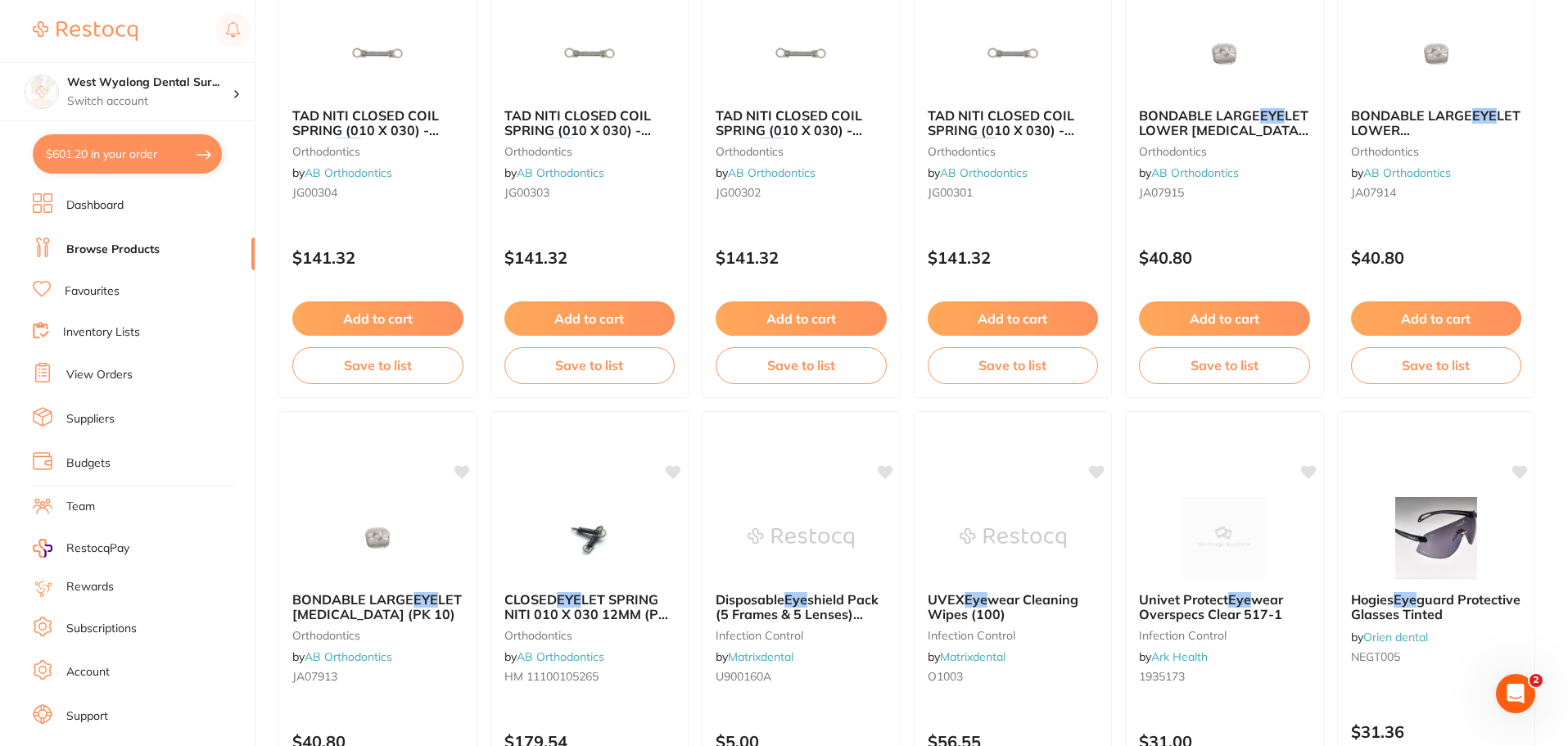
scroll to position [2867, 0]
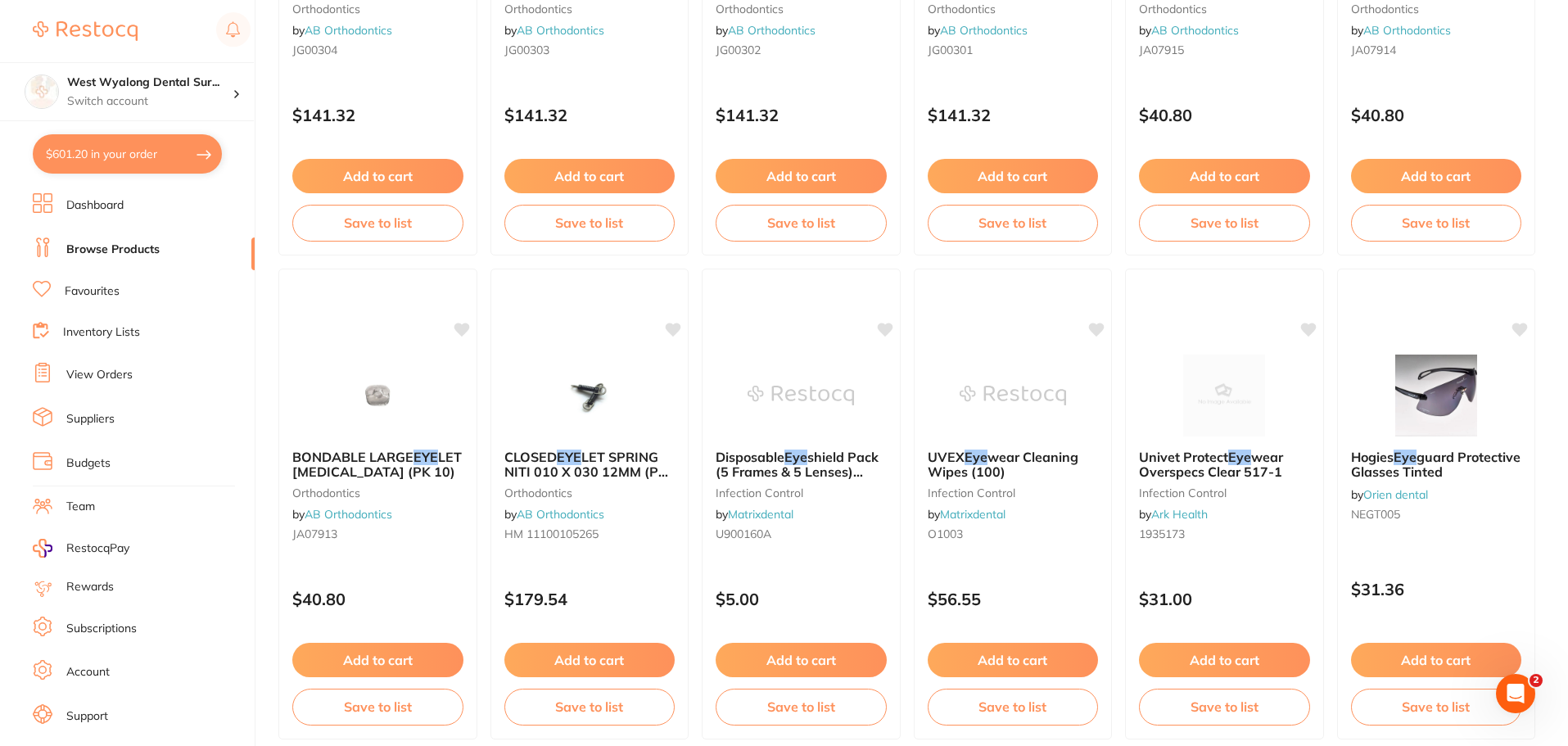
drag, startPoint x: 1419, startPoint y: 458, endPoint x: 802, endPoint y: 588, distance: 630.5
click at [1419, 458] on span "guard Protective Glasses Tinted" at bounding box center [1436, 464] width 170 height 31
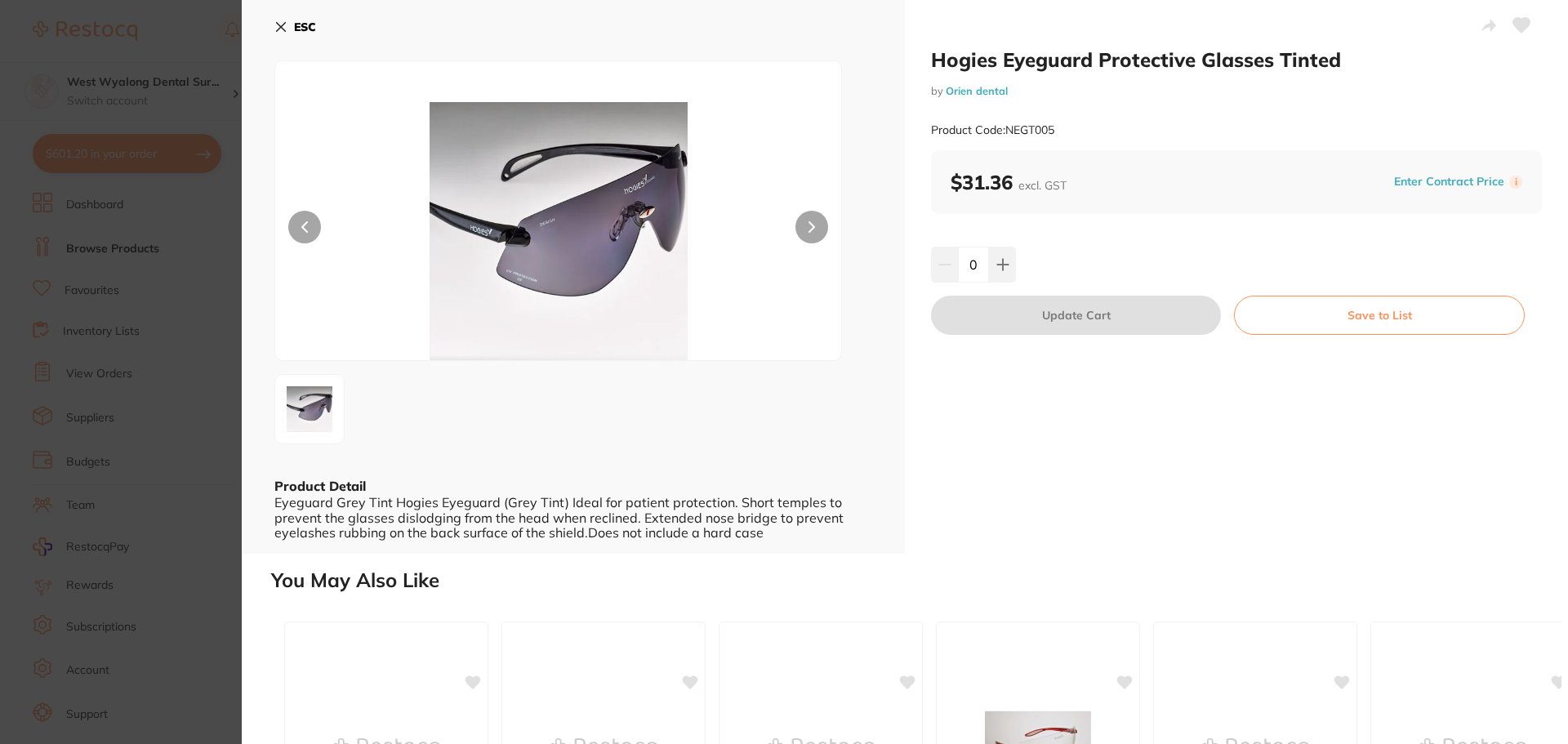
click at [809, 227] on icon at bounding box center [812, 227] width 7 height 11
click at [280, 28] on icon at bounding box center [281, 27] width 9 height 9
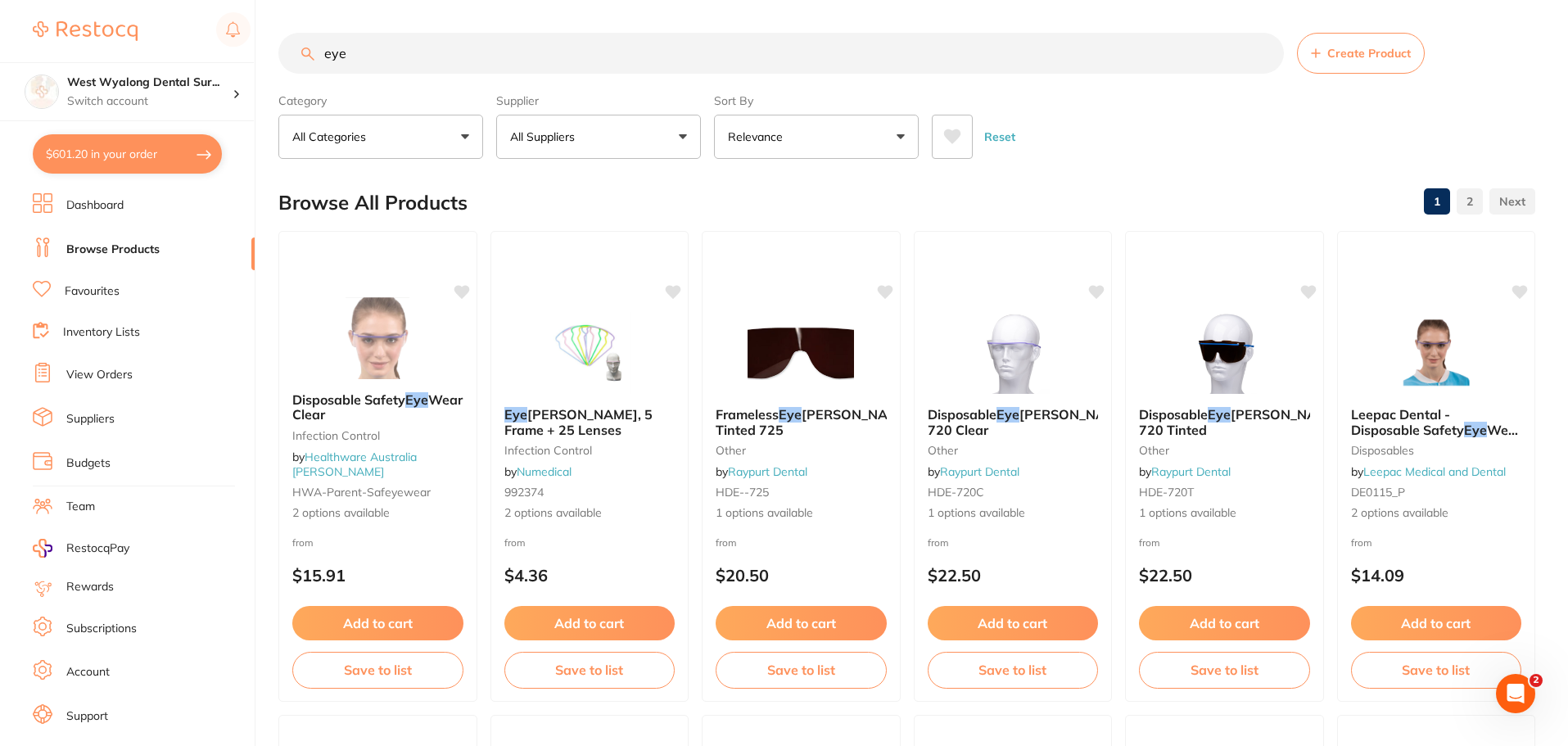
scroll to position [1, 0]
drag, startPoint x: 390, startPoint y: 51, endPoint x: 293, endPoint y: 67, distance: 98.3
click at [293, 67] on input "eye" at bounding box center [781, 52] width 1005 height 41
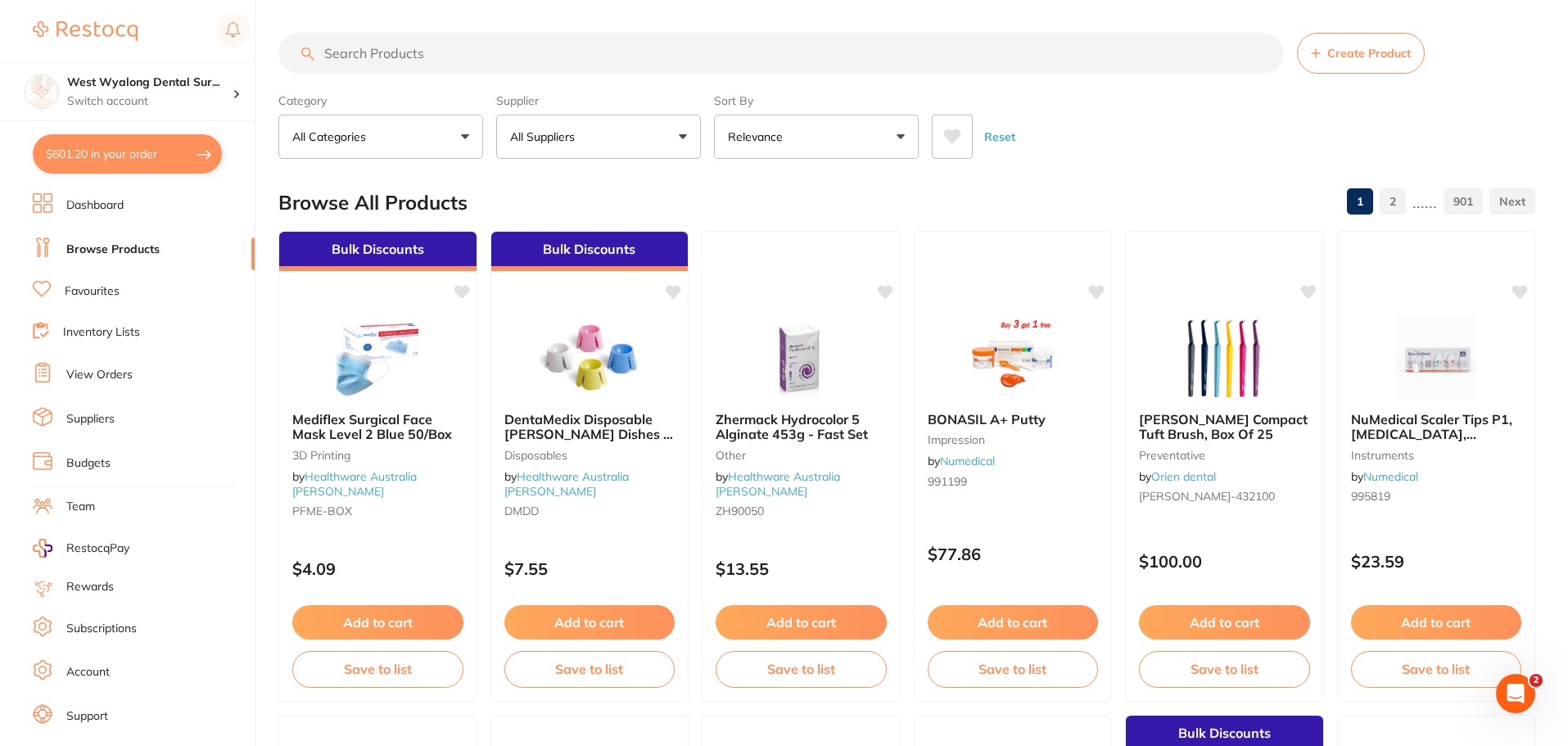
scroll to position [0, 0]
click at [447, 56] on input "search" at bounding box center [781, 52] width 1005 height 41
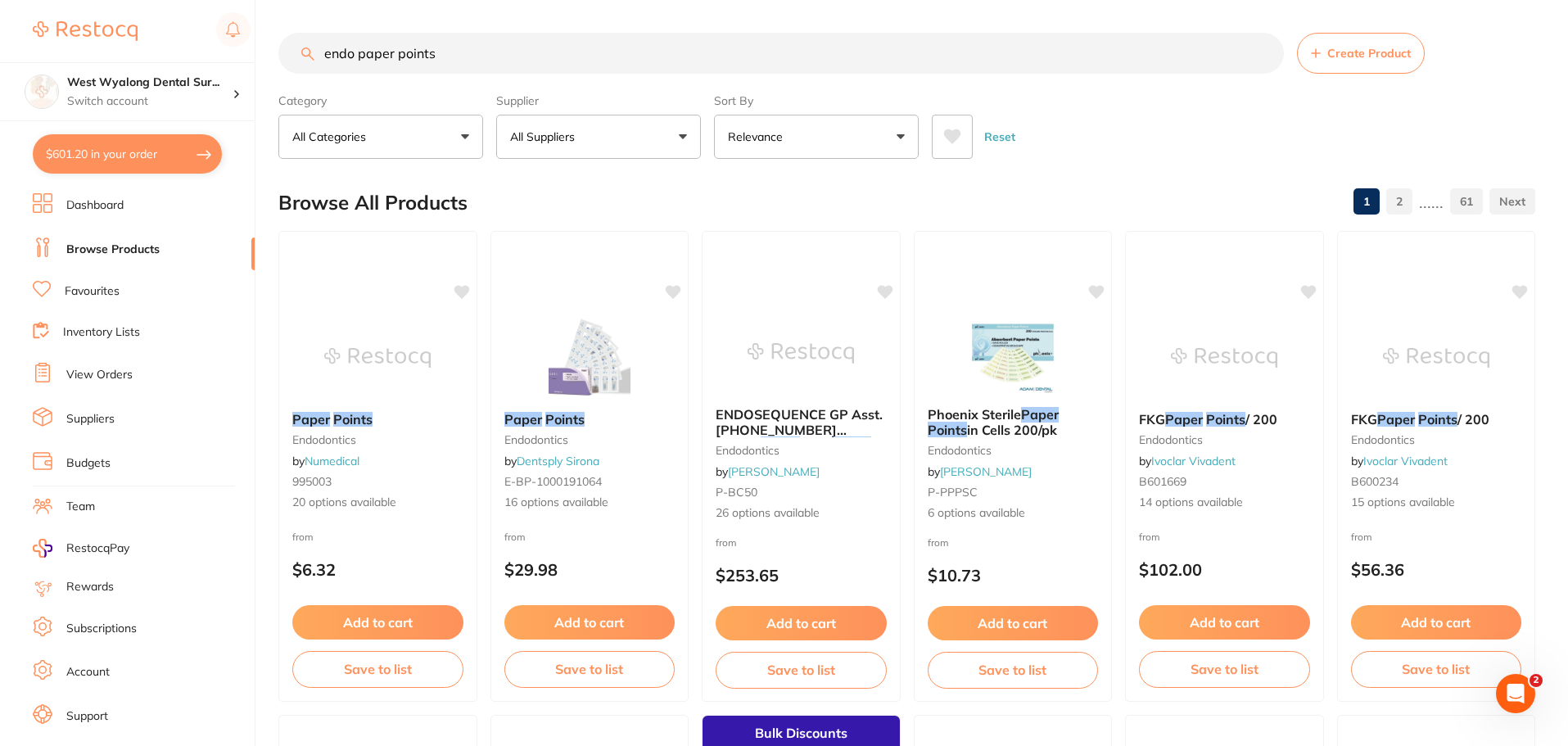
scroll to position [1, 0]
drag, startPoint x: 478, startPoint y: 51, endPoint x: 302, endPoint y: 78, distance: 178.1
click at [302, 78] on section "endo paper points Create Product Category All Categories All Categories burs Bu…" at bounding box center [907, 95] width 1257 height 126
drag, startPoint x: 473, startPoint y: 57, endPoint x: 149, endPoint y: 50, distance: 324.1
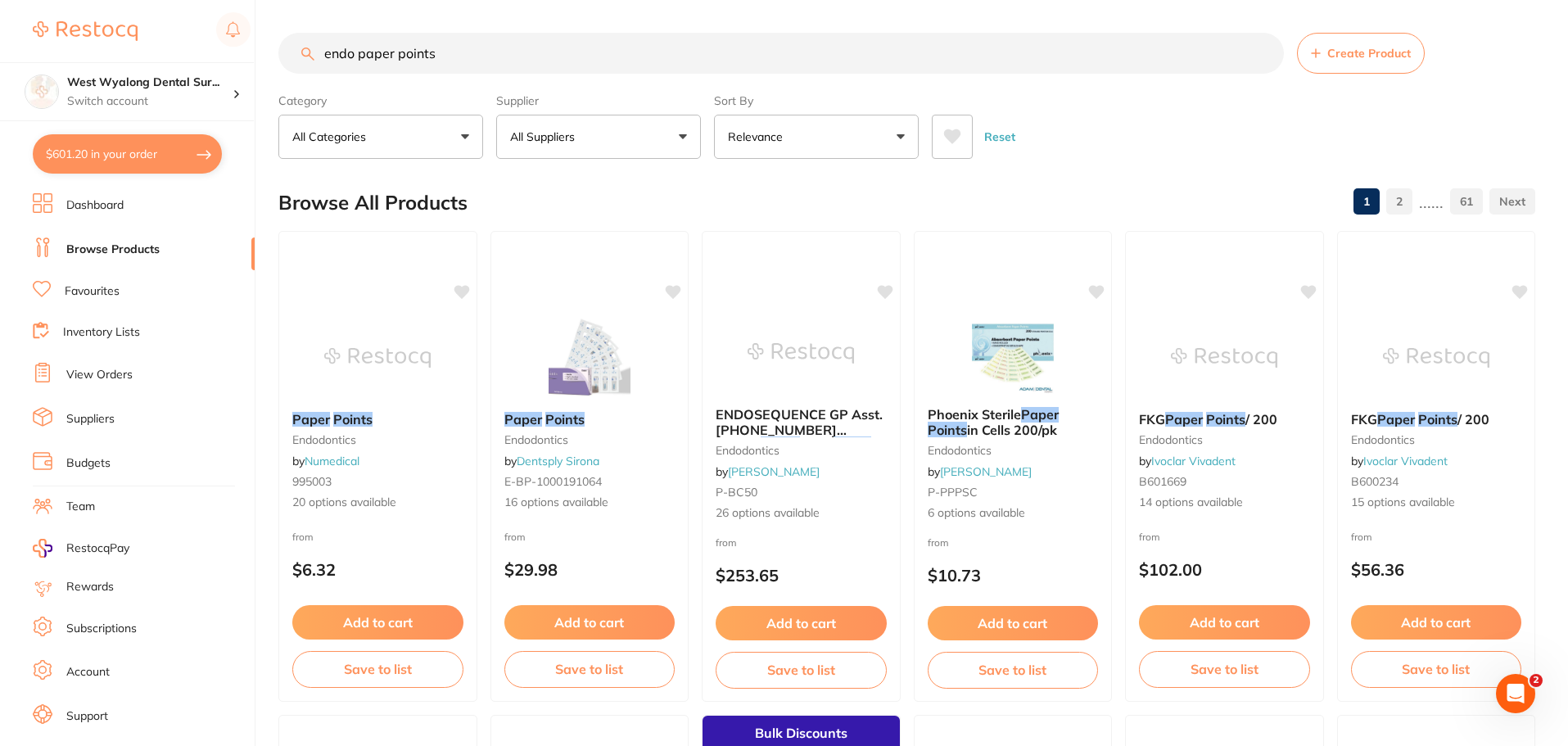
click at [149, 50] on div "$601.20 West Wyalong Dental Sur... Switch account West Wyalong Dental Surgery (…" at bounding box center [784, 373] width 1568 height 746
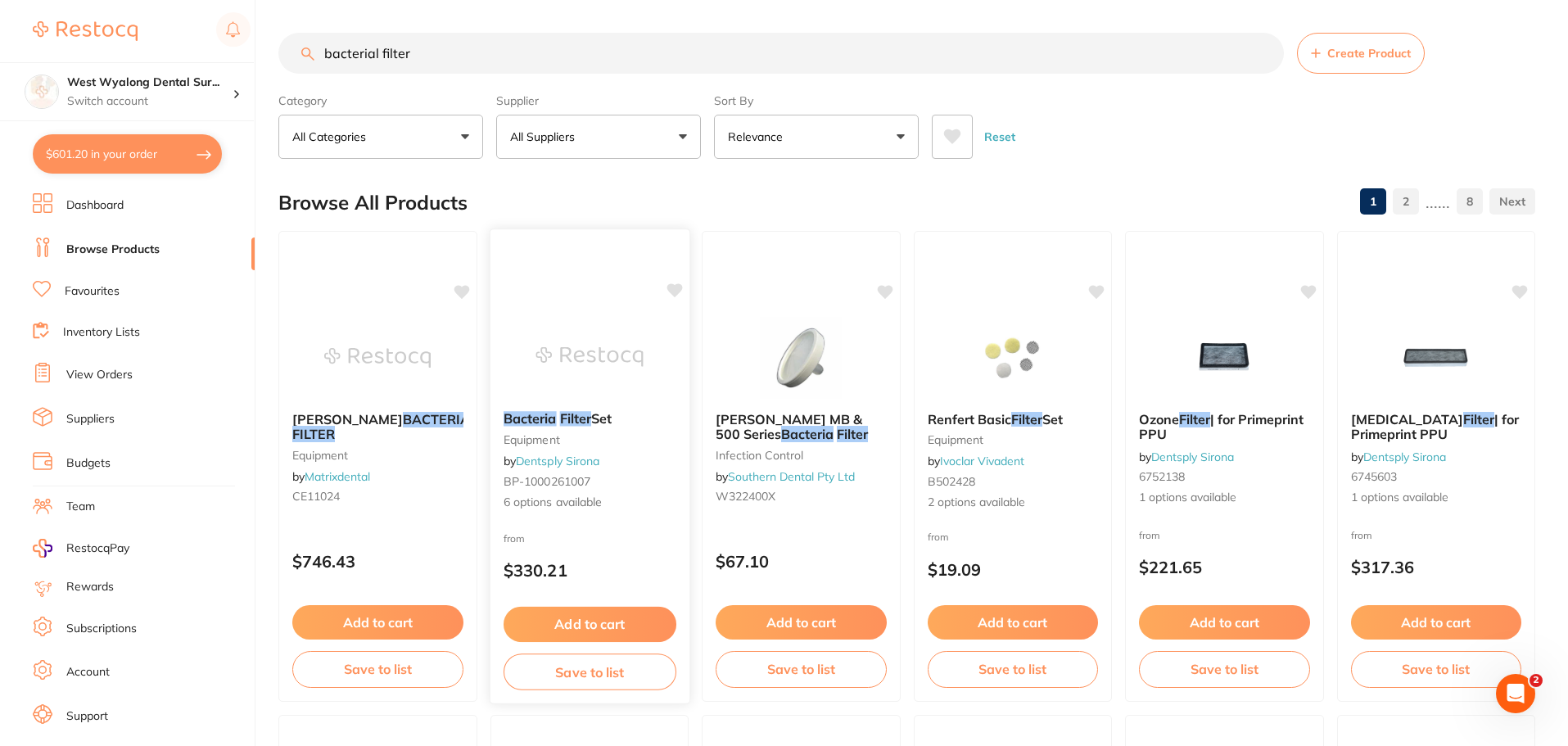
type input "bacterial filter"
click at [507, 425] on em "Bacteria" at bounding box center [529, 418] width 53 height 16
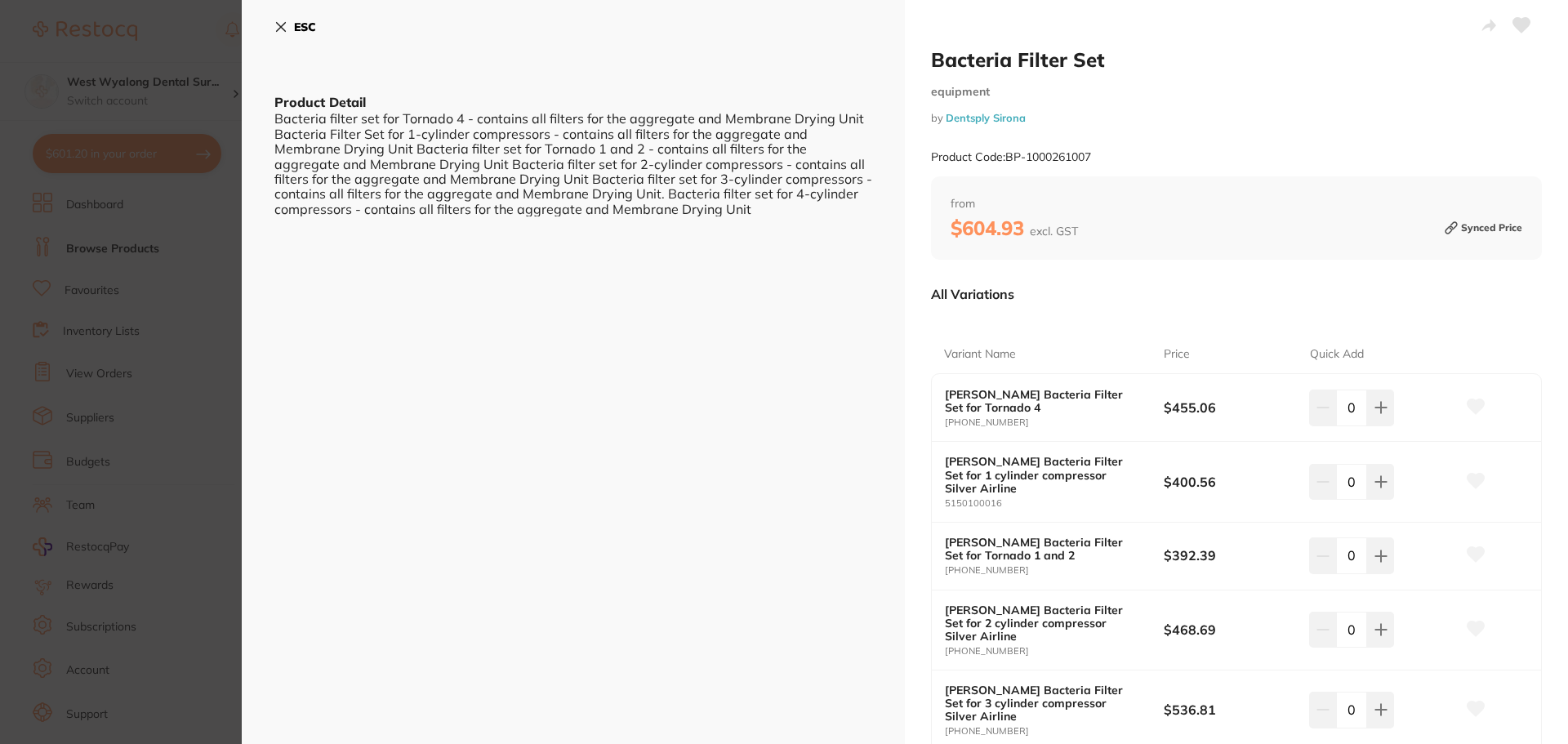
click at [278, 29] on icon at bounding box center [281, 27] width 9 height 9
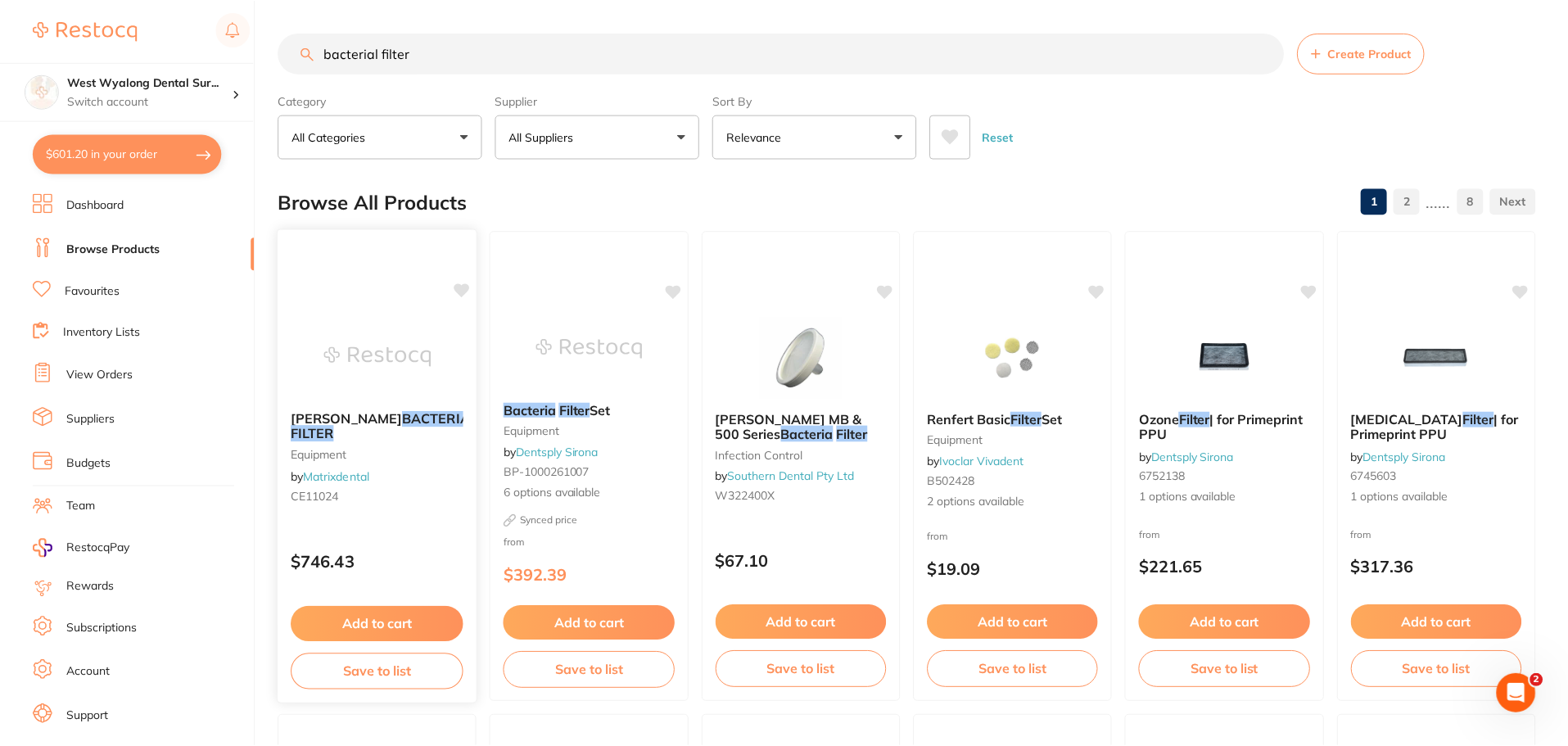
scroll to position [1, 0]
drag, startPoint x: 780, startPoint y: 425, endPoint x: 788, endPoint y: 541, distance: 116.3
click at [836, 425] on em "Filter" at bounding box center [852, 433] width 31 height 16
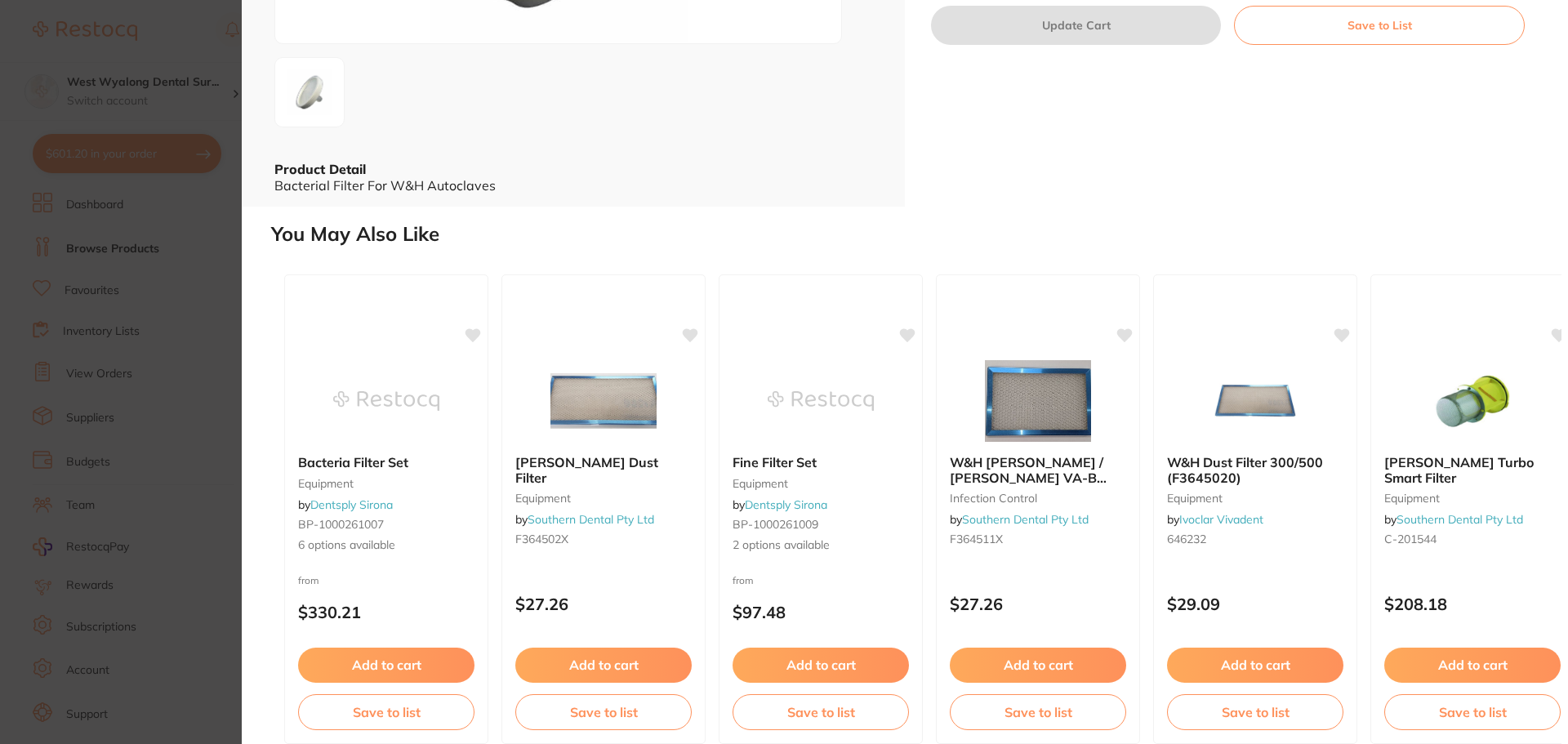
scroll to position [337, 0]
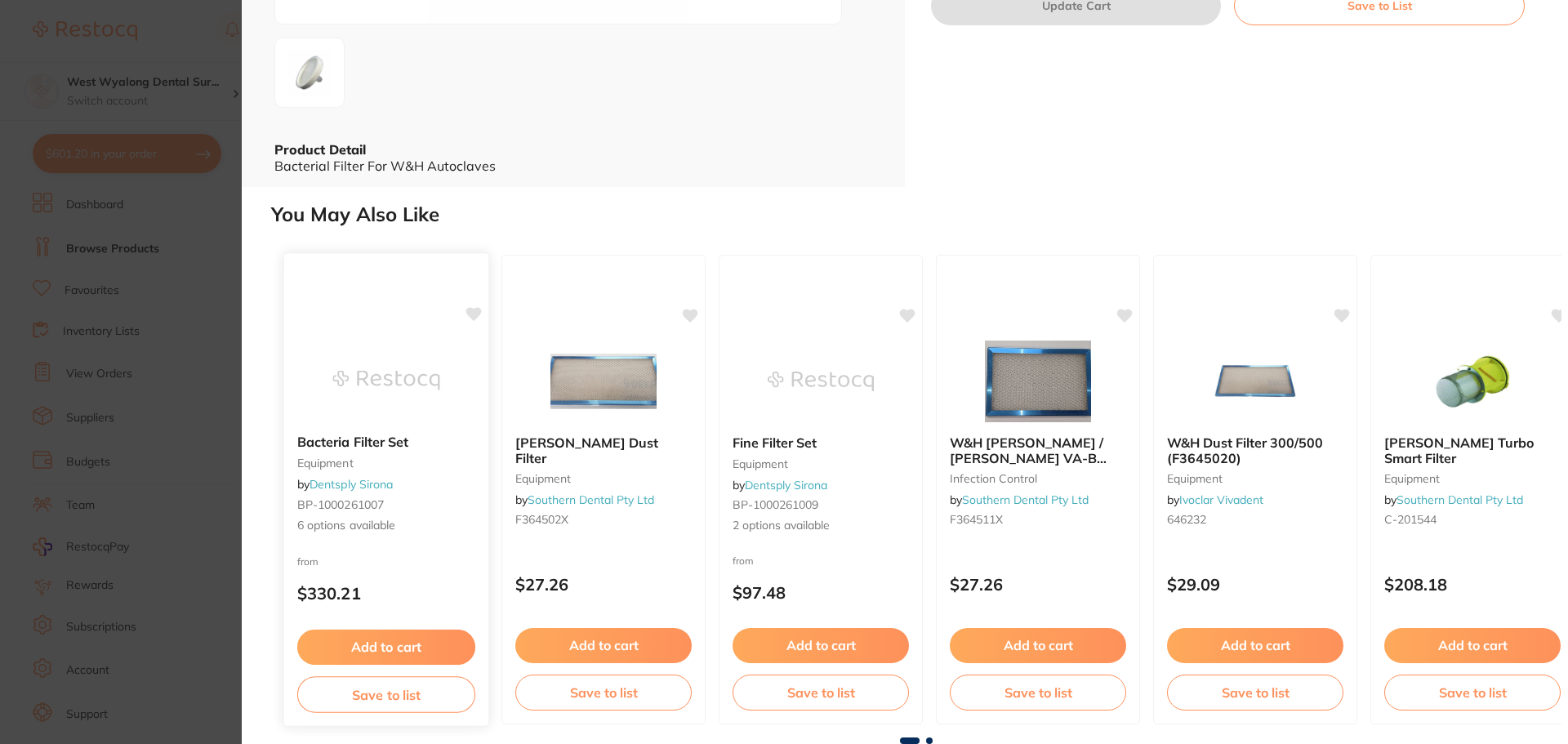
click at [353, 447] on b "Bacteria Filter Set" at bounding box center [386, 443] width 178 height 15
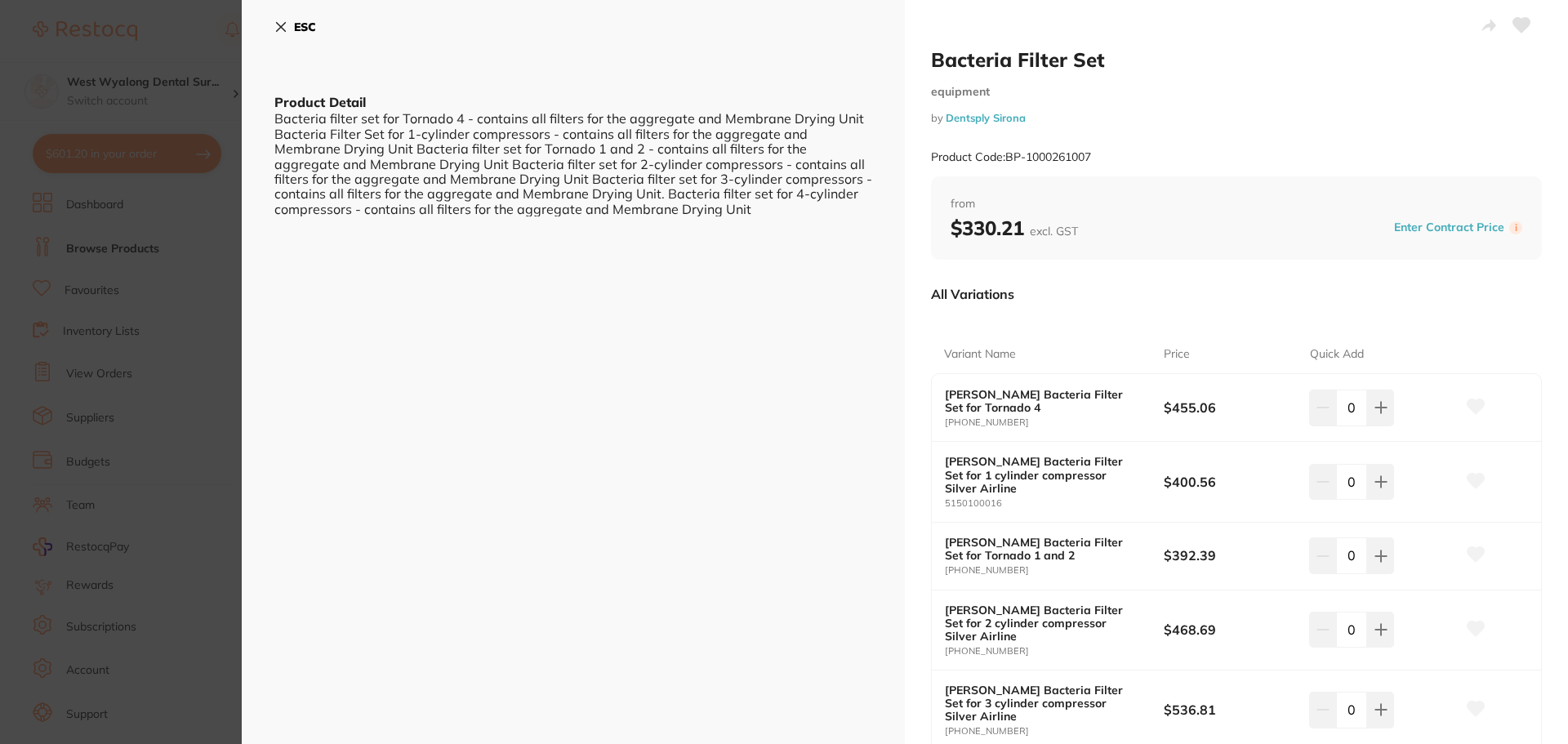
click at [284, 31] on icon at bounding box center [281, 27] width 13 height 13
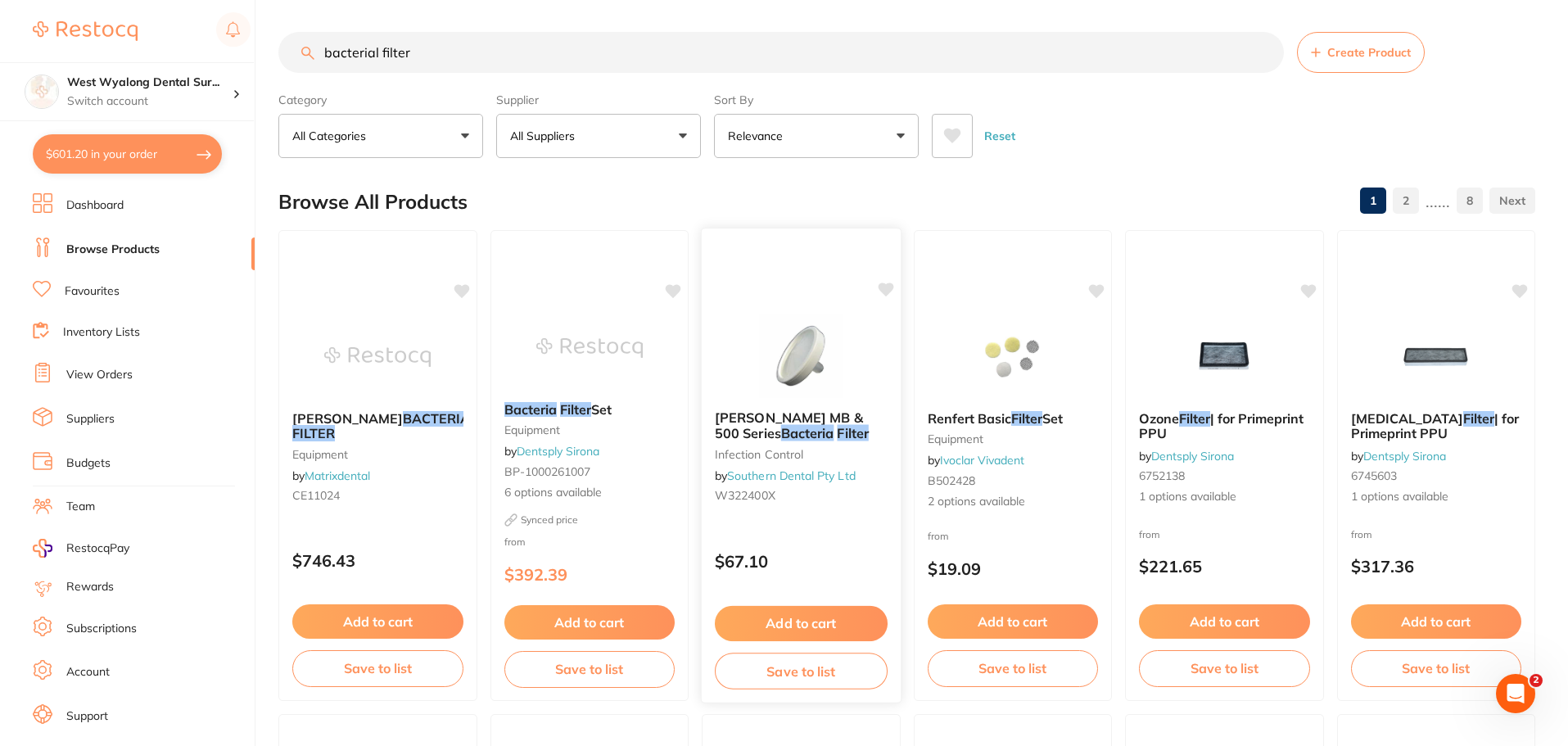
click at [758, 419] on span "Lisa MB & 500 Series" at bounding box center [789, 425] width 148 height 31
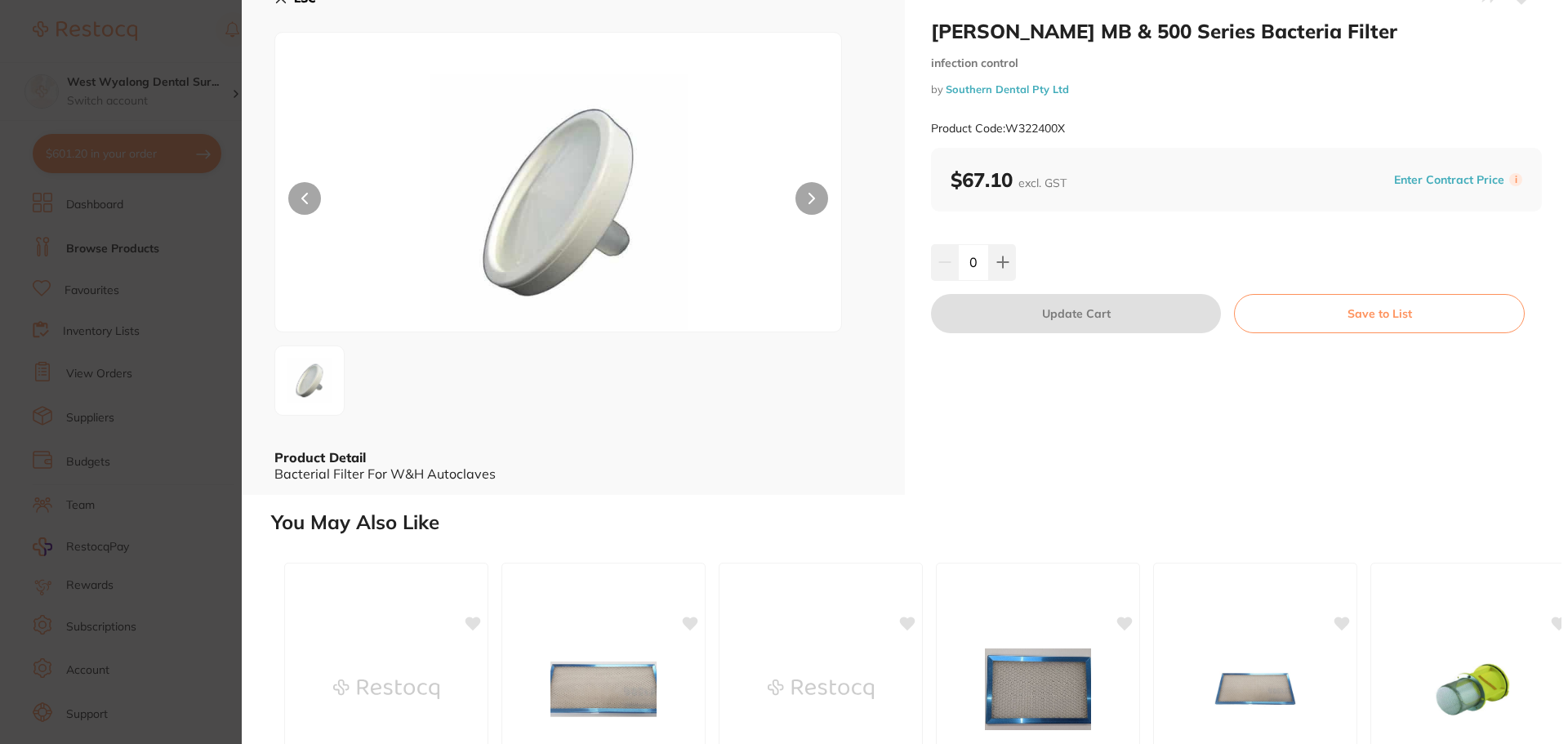
scroll to position [10, 0]
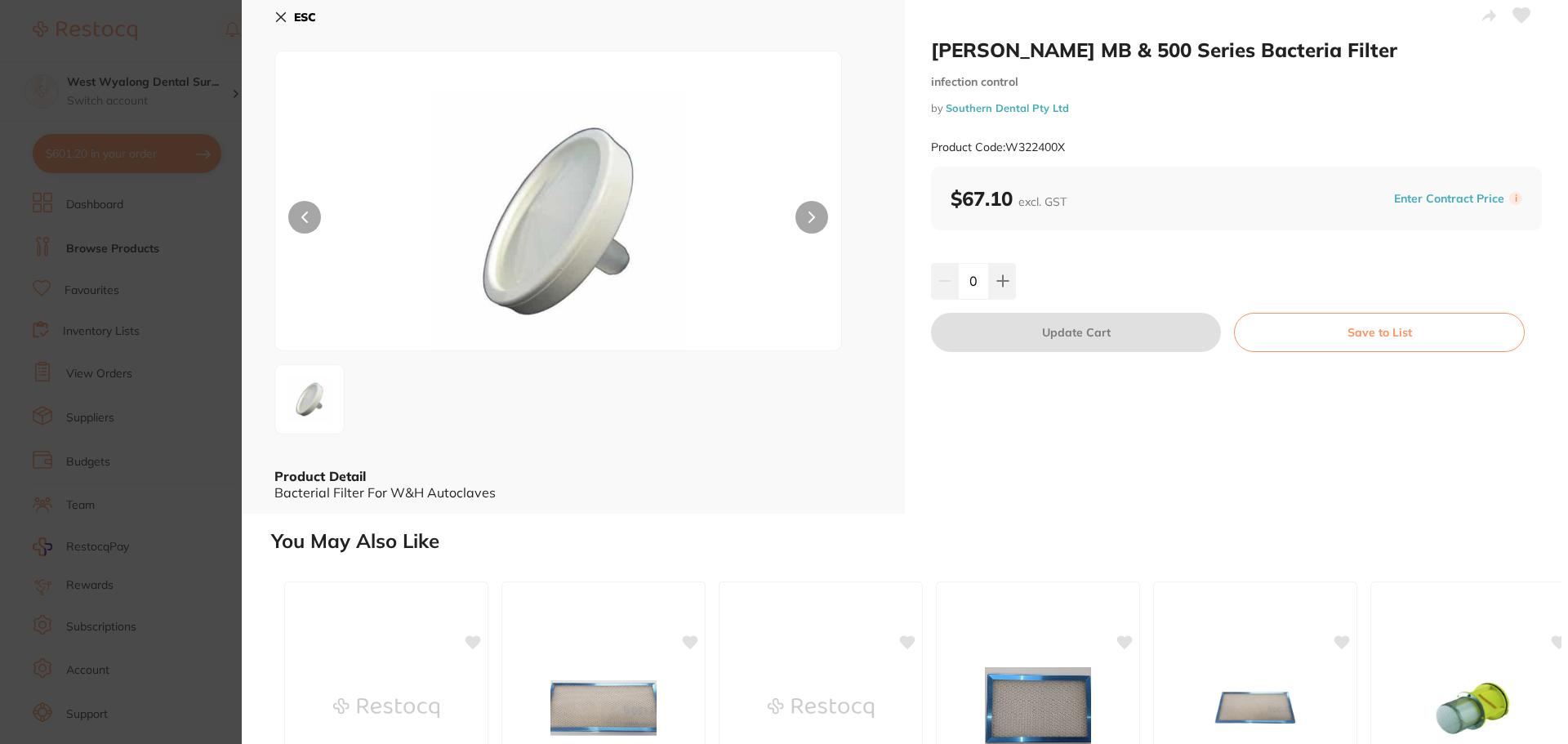
click at [800, 217] on button at bounding box center [812, 217] width 32 height 32
click at [816, 217] on button at bounding box center [812, 217] width 32 height 32
click at [812, 213] on icon at bounding box center [812, 217] width 7 height 11
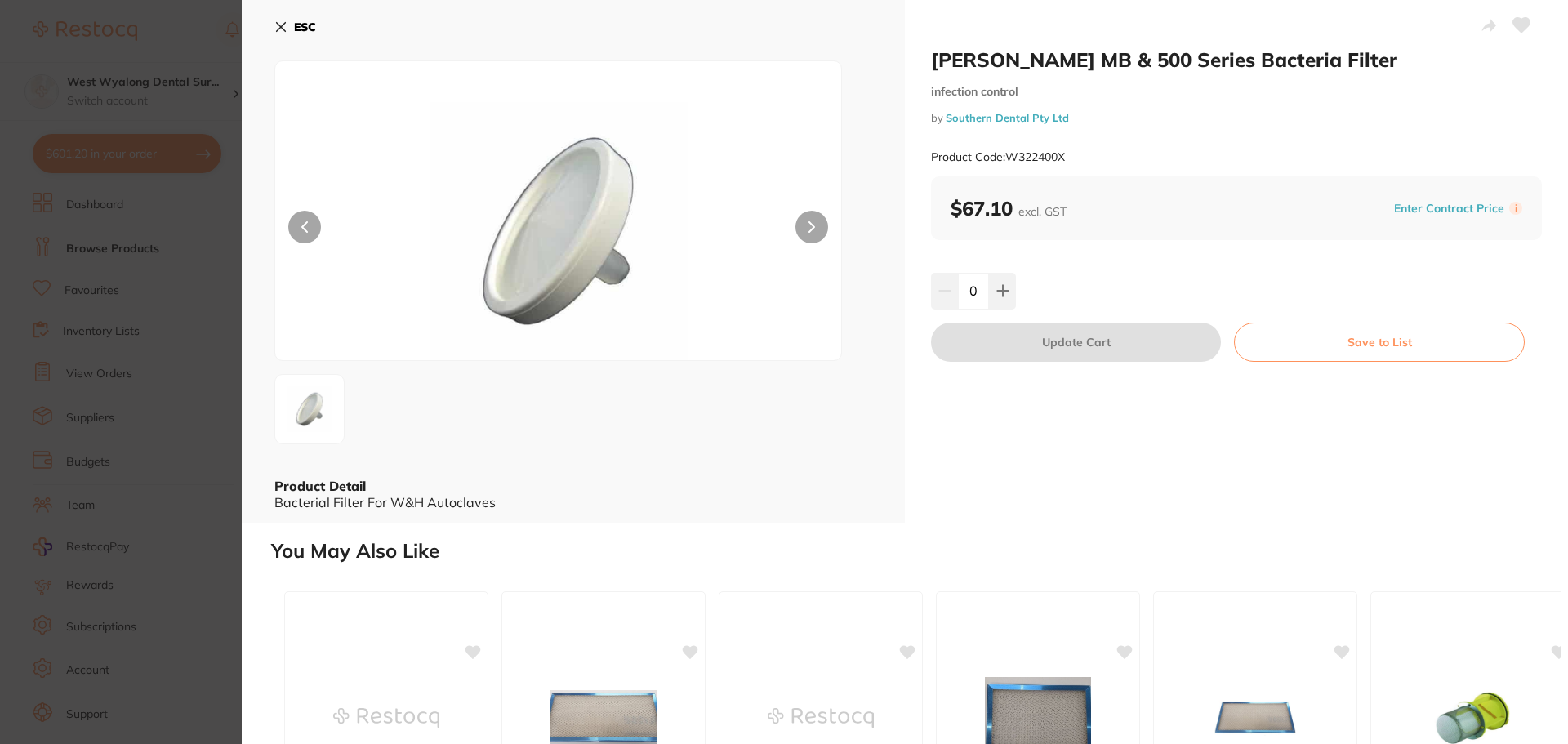
click at [284, 27] on icon at bounding box center [281, 27] width 13 height 13
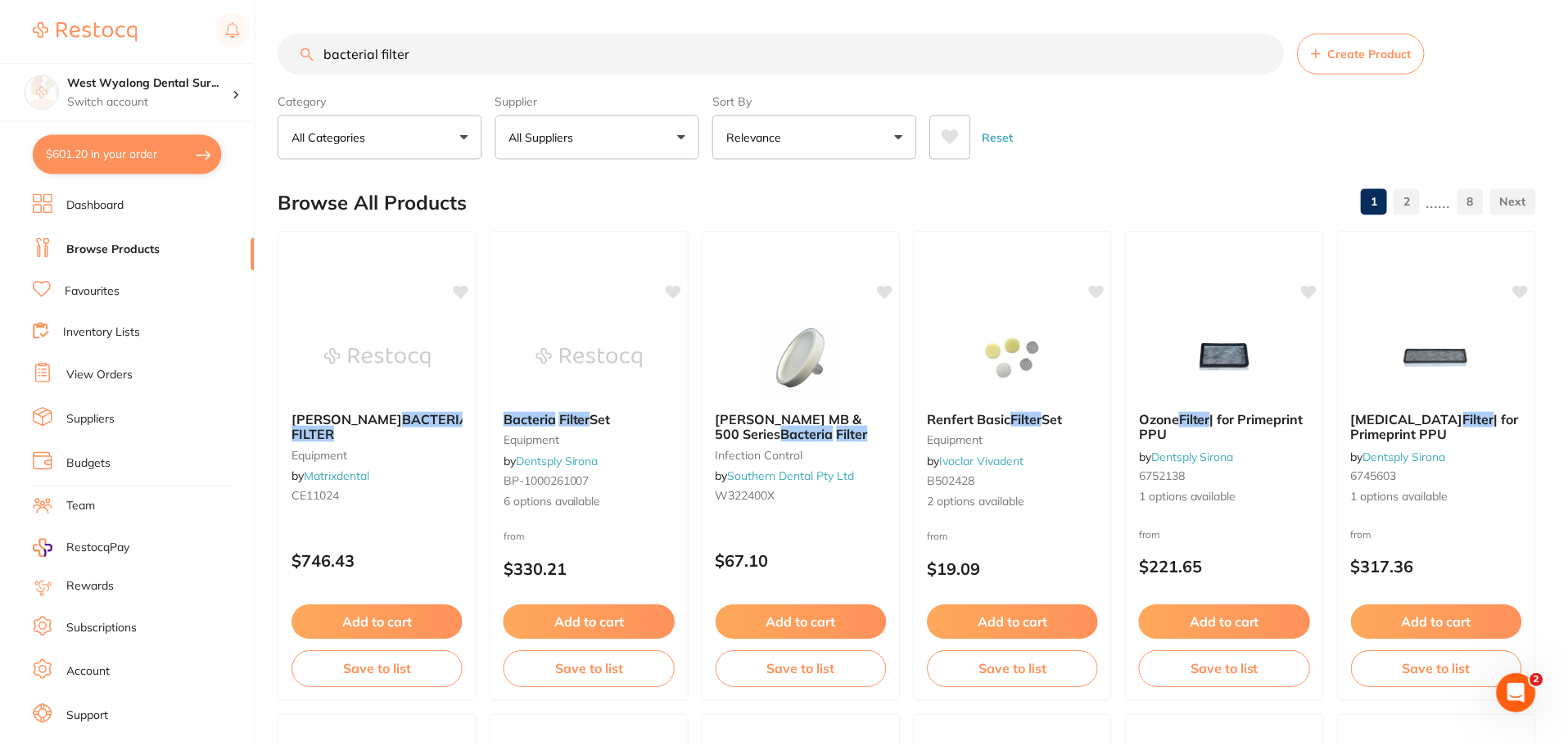
scroll to position [1, 0]
click at [91, 159] on button "$601.20 in your order" at bounding box center [127, 154] width 189 height 39
checkbox input "true"
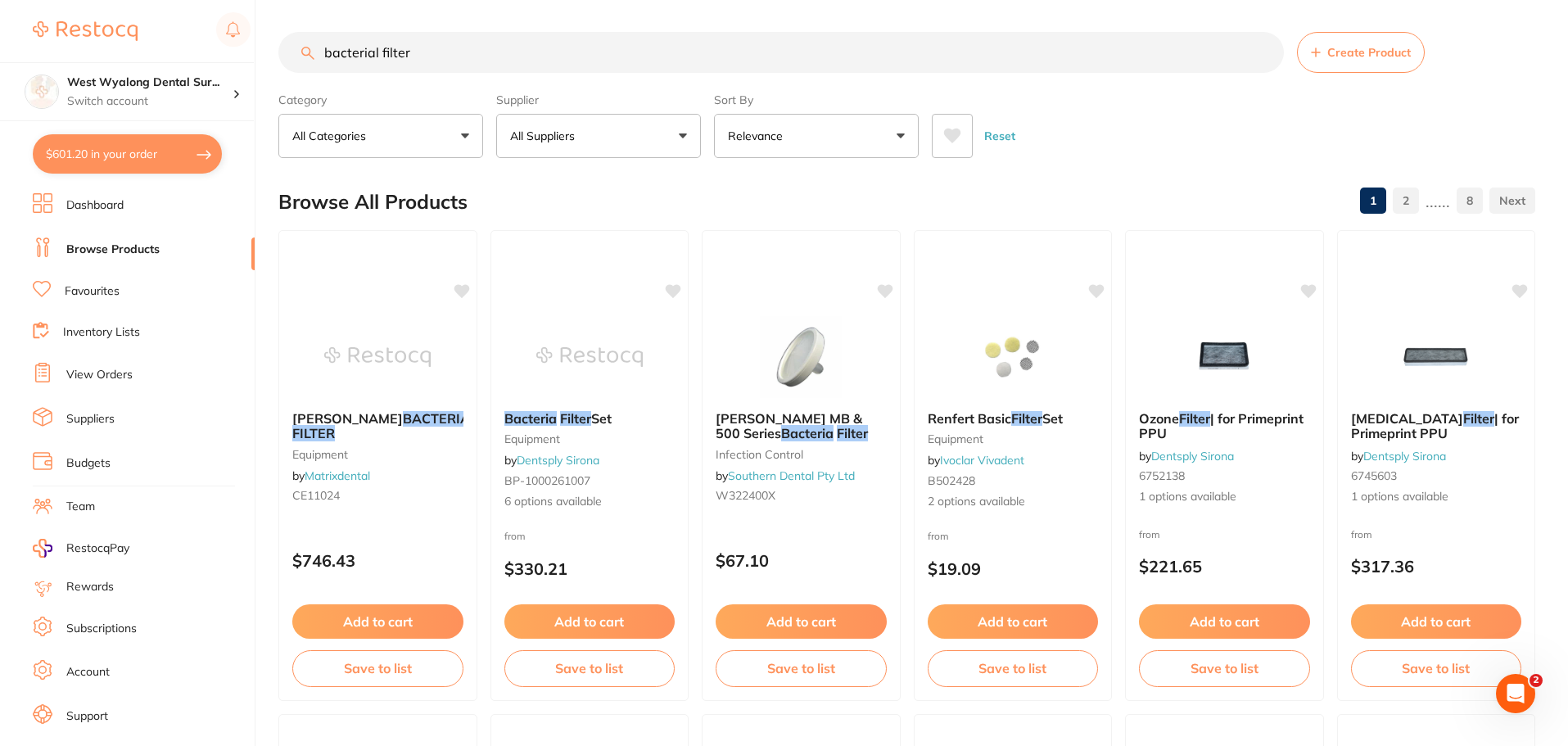
checkbox input "true"
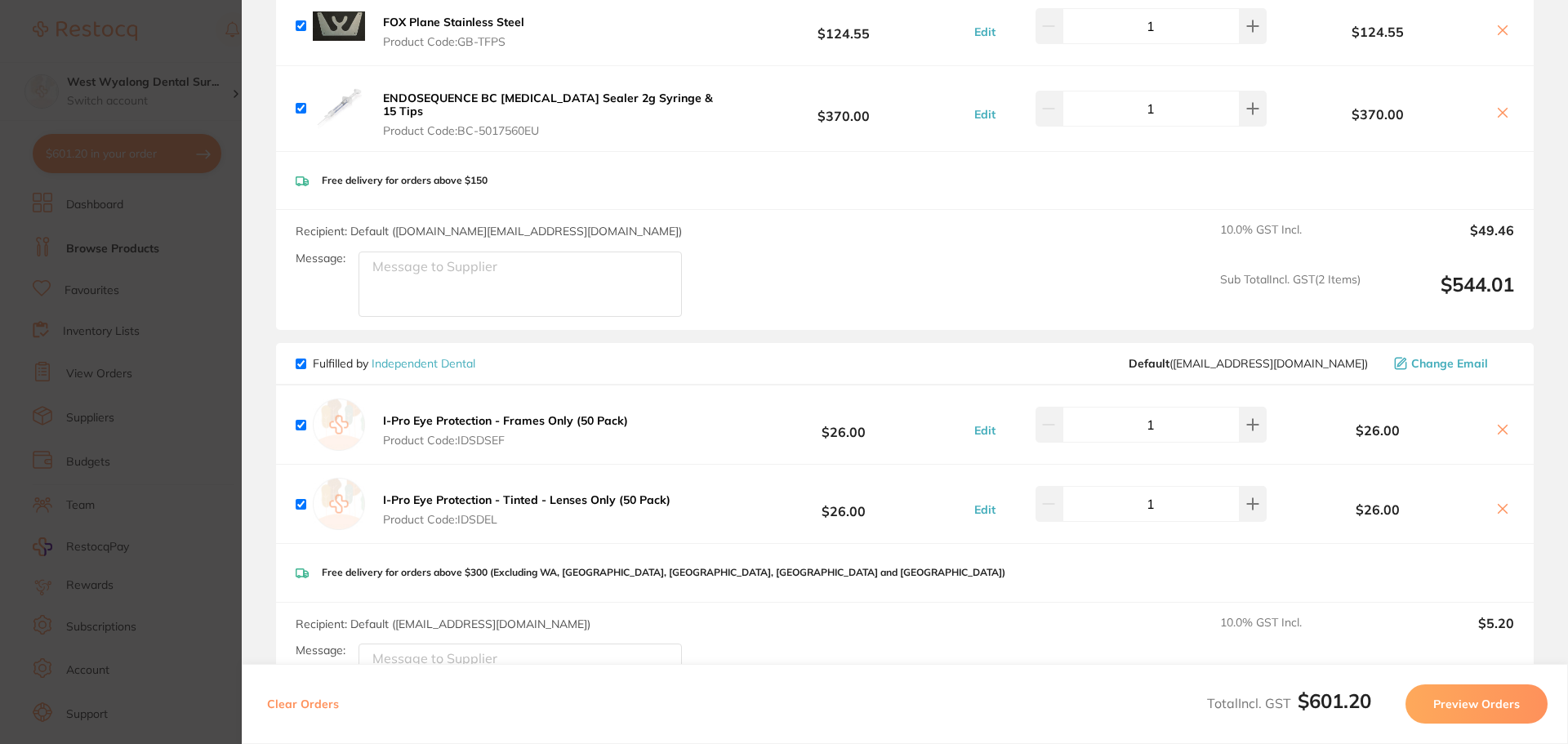
scroll to position [245, 0]
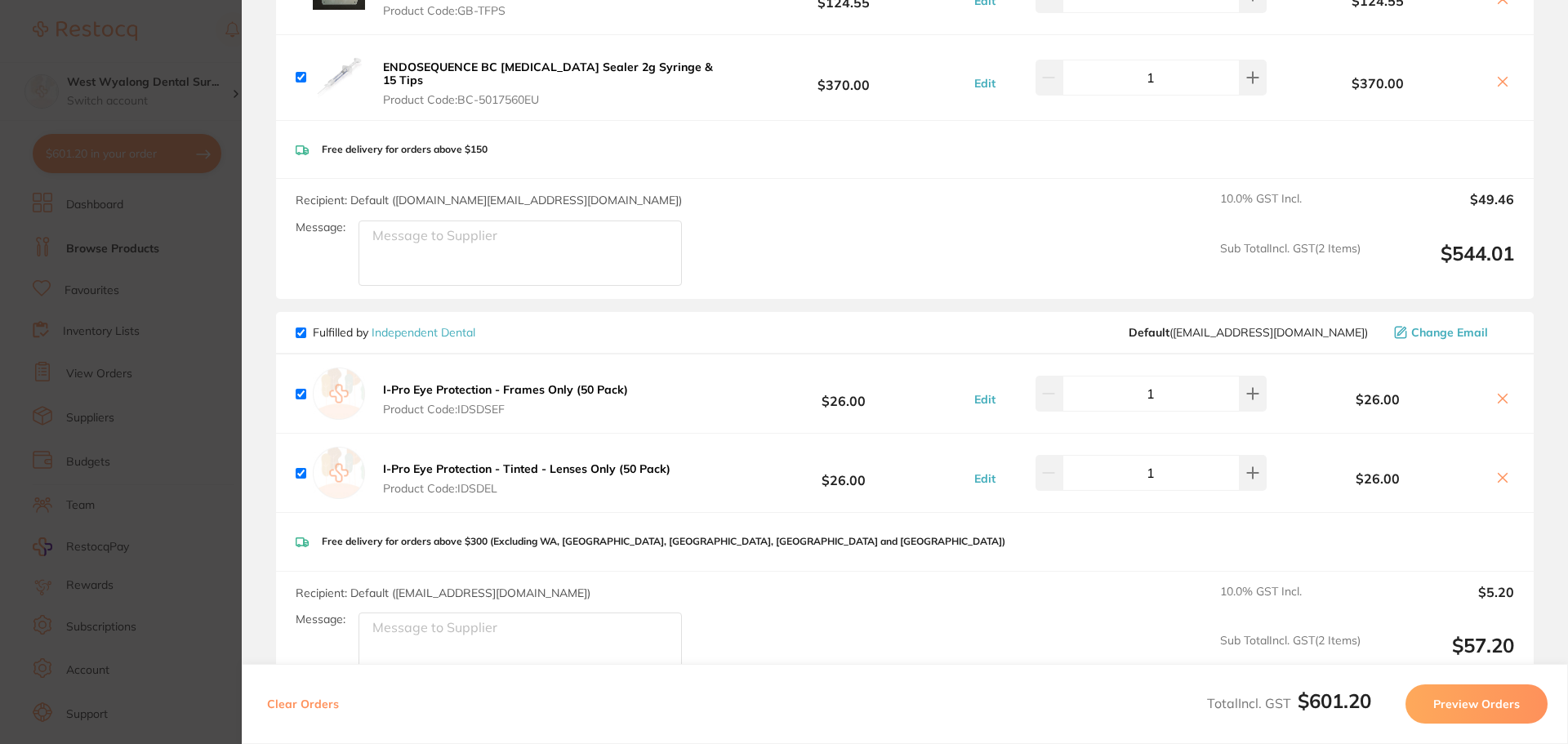
click at [477, 382] on b "I-Pro Eye Protection - Frames Only (50 Pack)" at bounding box center [506, 389] width 245 height 14
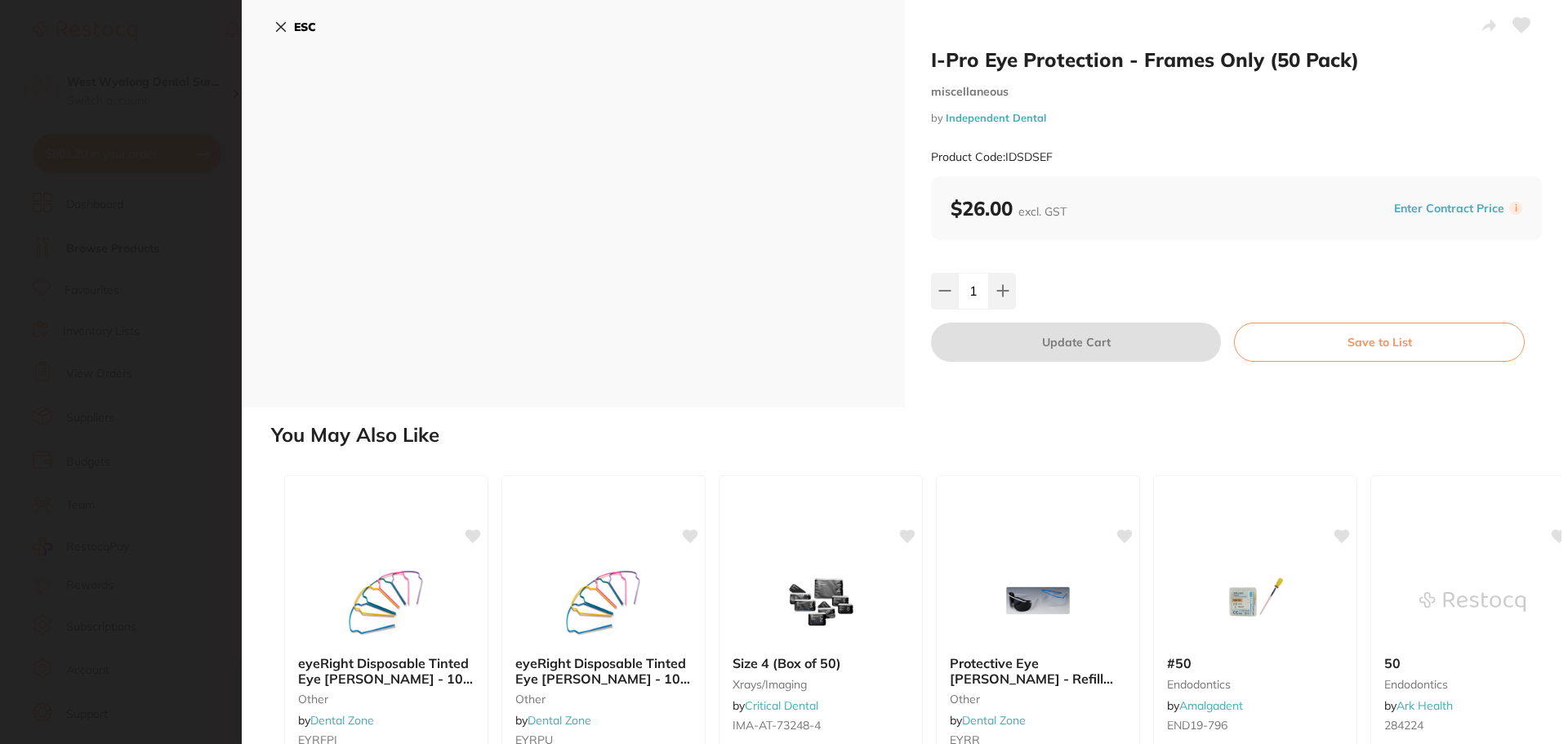
scroll to position [0, 0]
click at [277, 23] on icon at bounding box center [281, 27] width 9 height 9
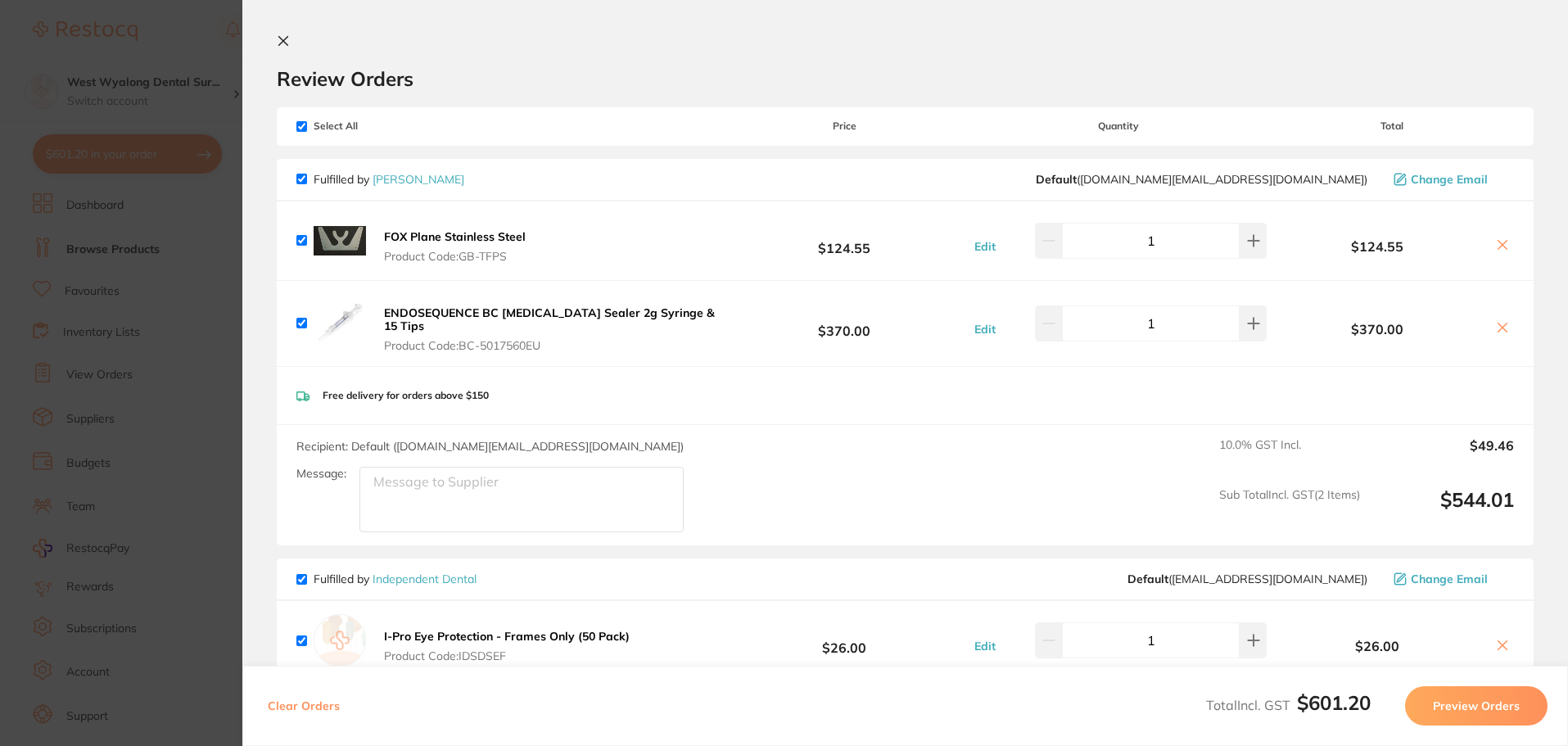
click at [278, 37] on icon at bounding box center [283, 41] width 13 height 13
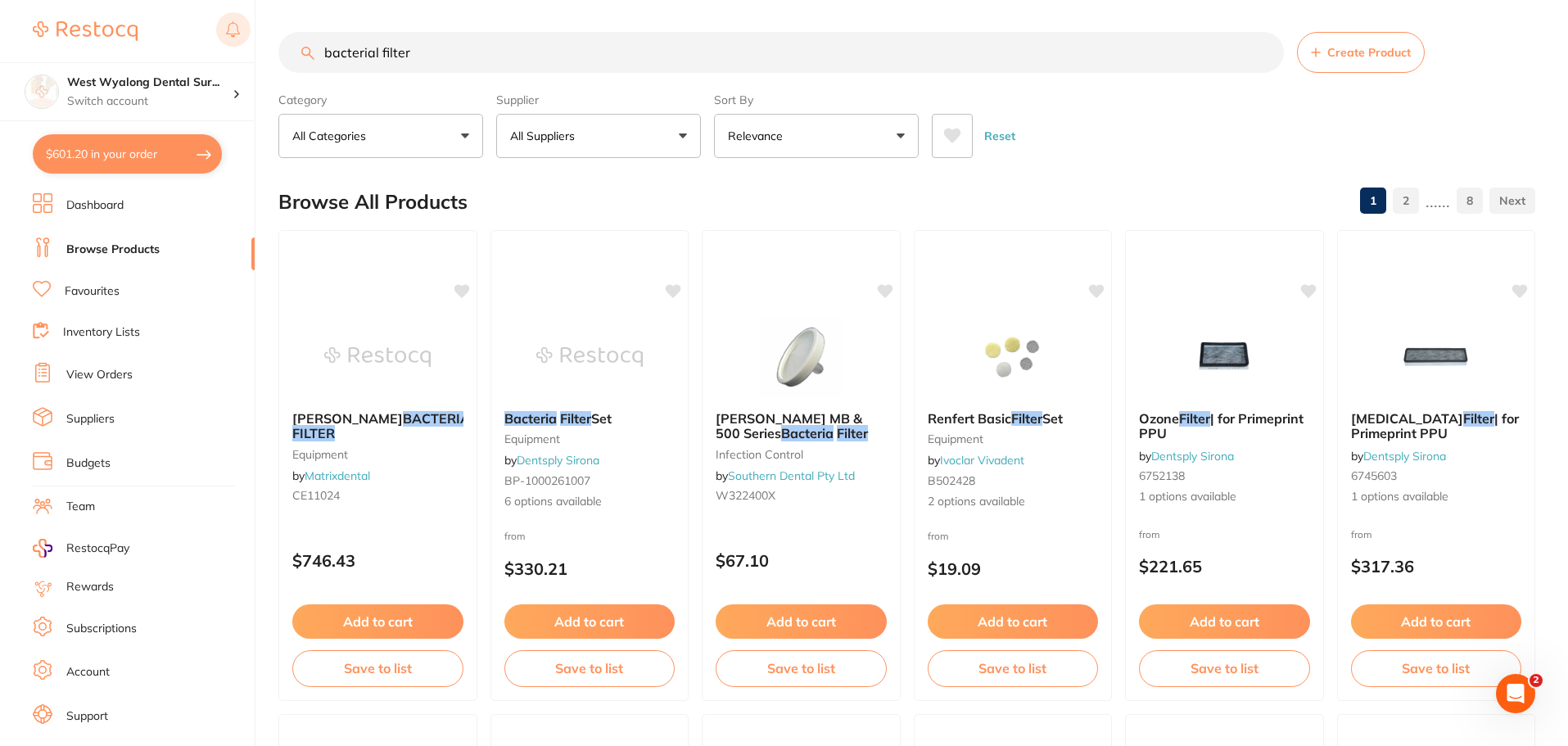
drag, startPoint x: 443, startPoint y: 55, endPoint x: 223, endPoint y: 46, distance: 220.2
click at [223, 46] on div "$601.20 West Wyalong Dental Sur... Switch account West Wyalong Dental Surgery (…" at bounding box center [784, 372] width 1568 height 746
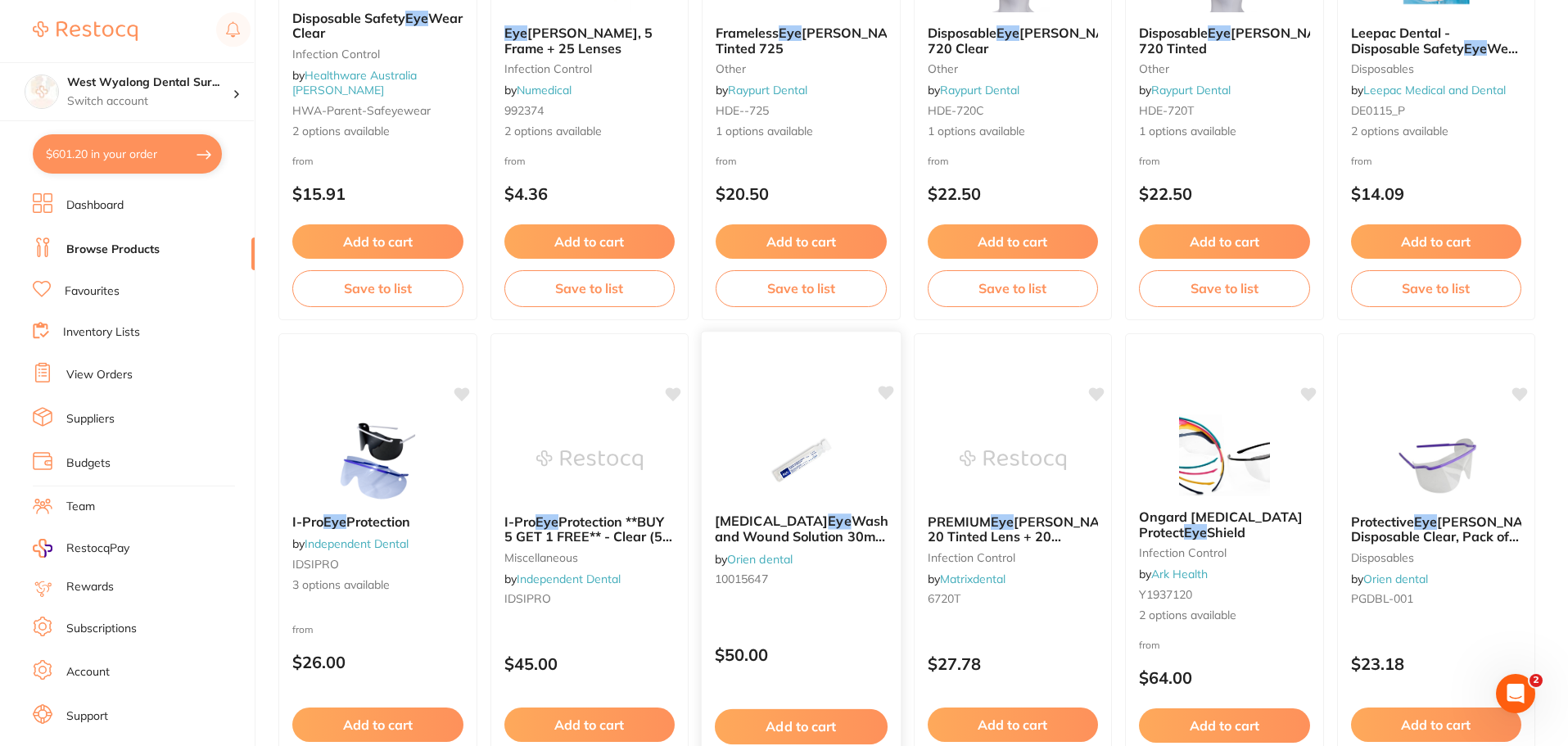
scroll to position [409, 0]
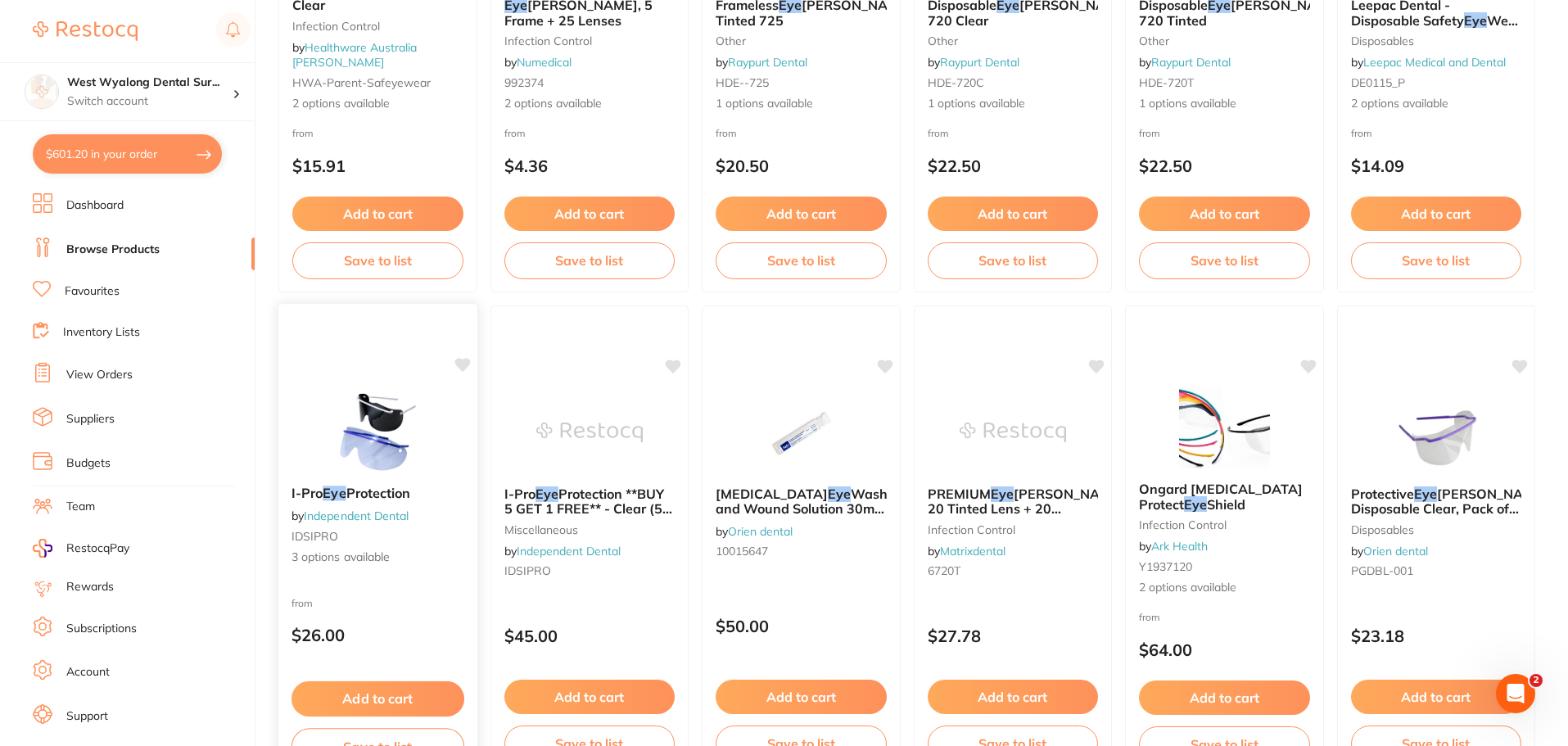
type input "eye"
click at [378, 446] on img at bounding box center [378, 431] width 107 height 83
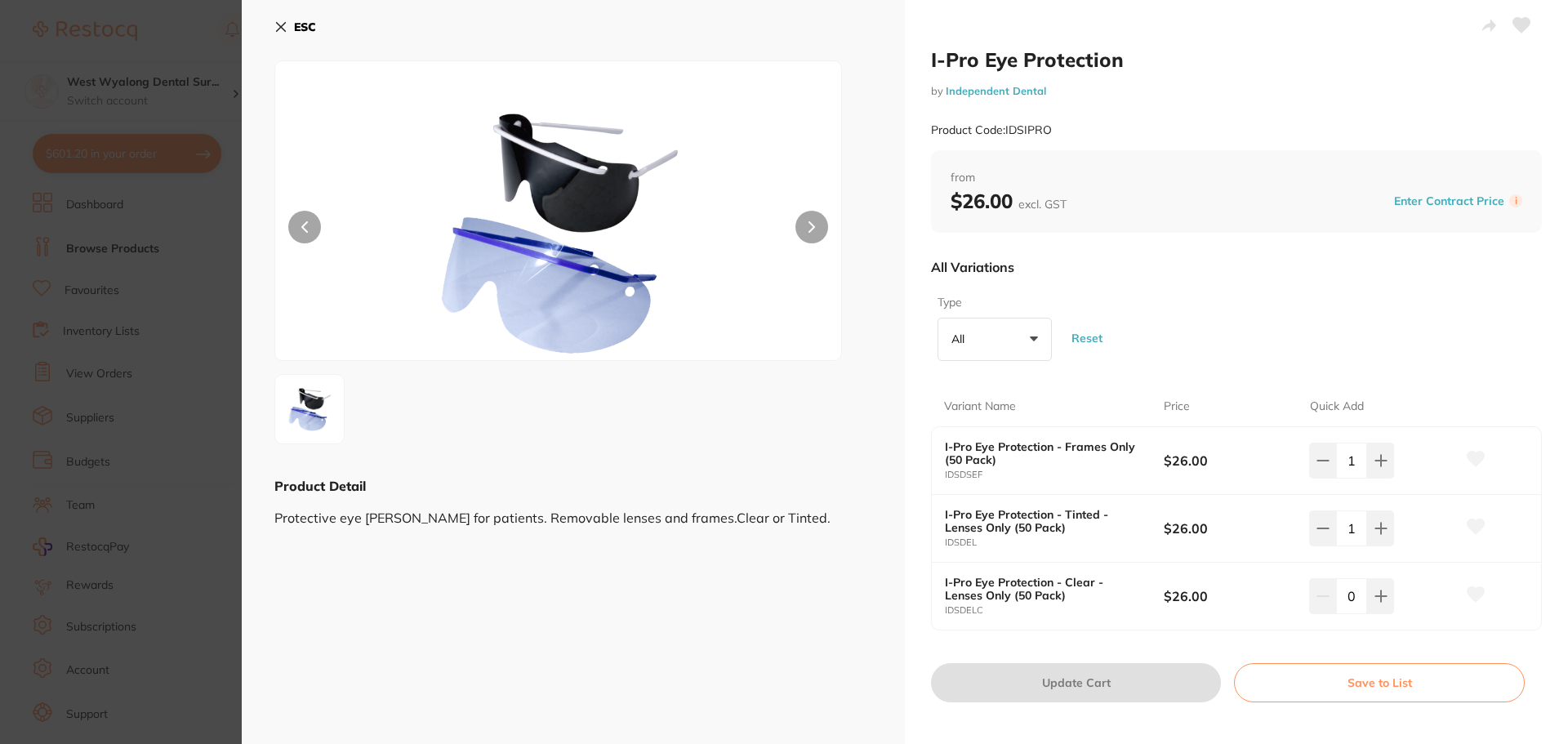
click at [275, 30] on icon at bounding box center [281, 27] width 13 height 13
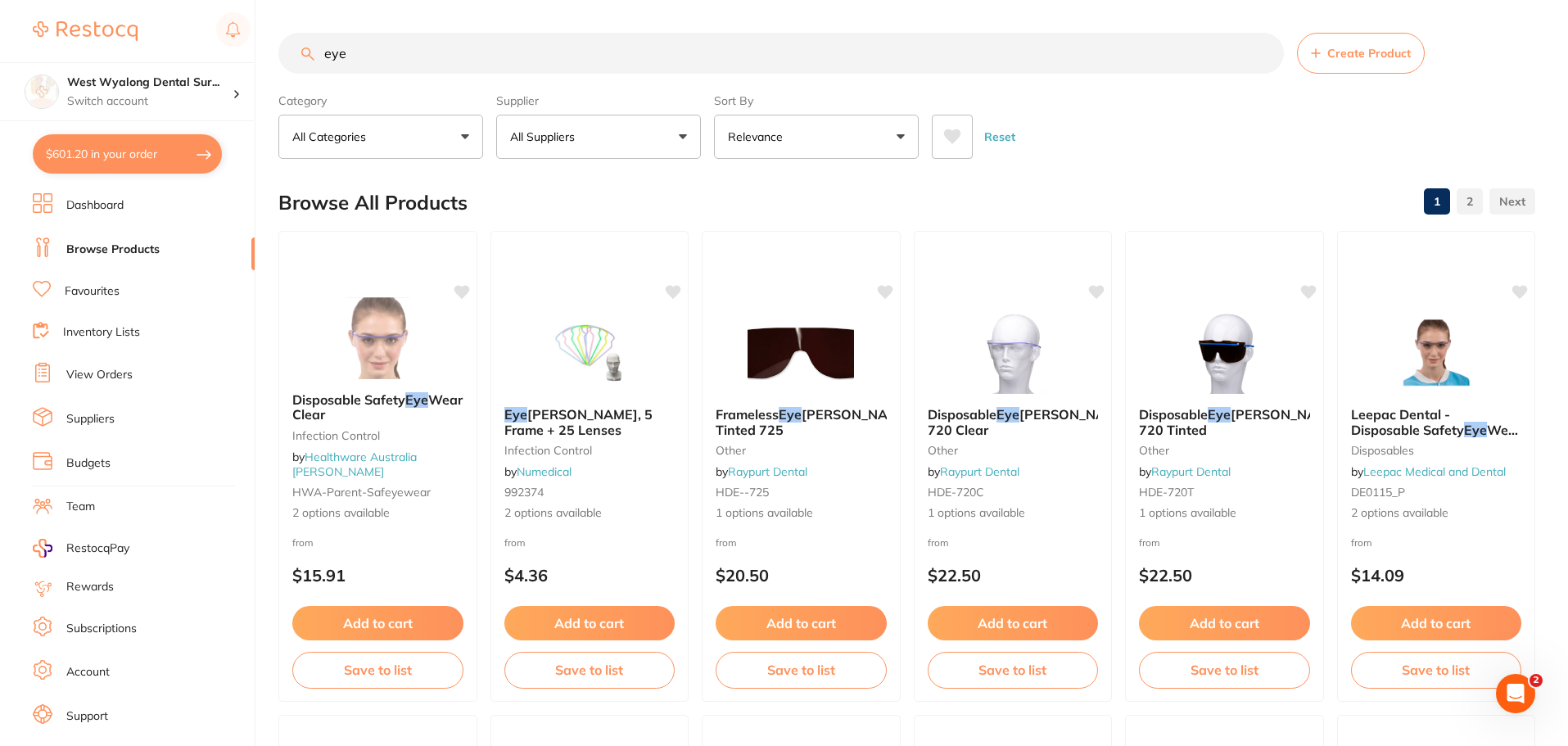
click at [269, 55] on div "$601.20 West Wyalong Dental Sur... Switch account West Wyalong Dental Surgery (…" at bounding box center [784, 373] width 1568 height 746
drag, startPoint x: 366, startPoint y: 63, endPoint x: 293, endPoint y: 56, distance: 73.3
click at [293, 56] on input "eye" at bounding box center [781, 52] width 1005 height 41
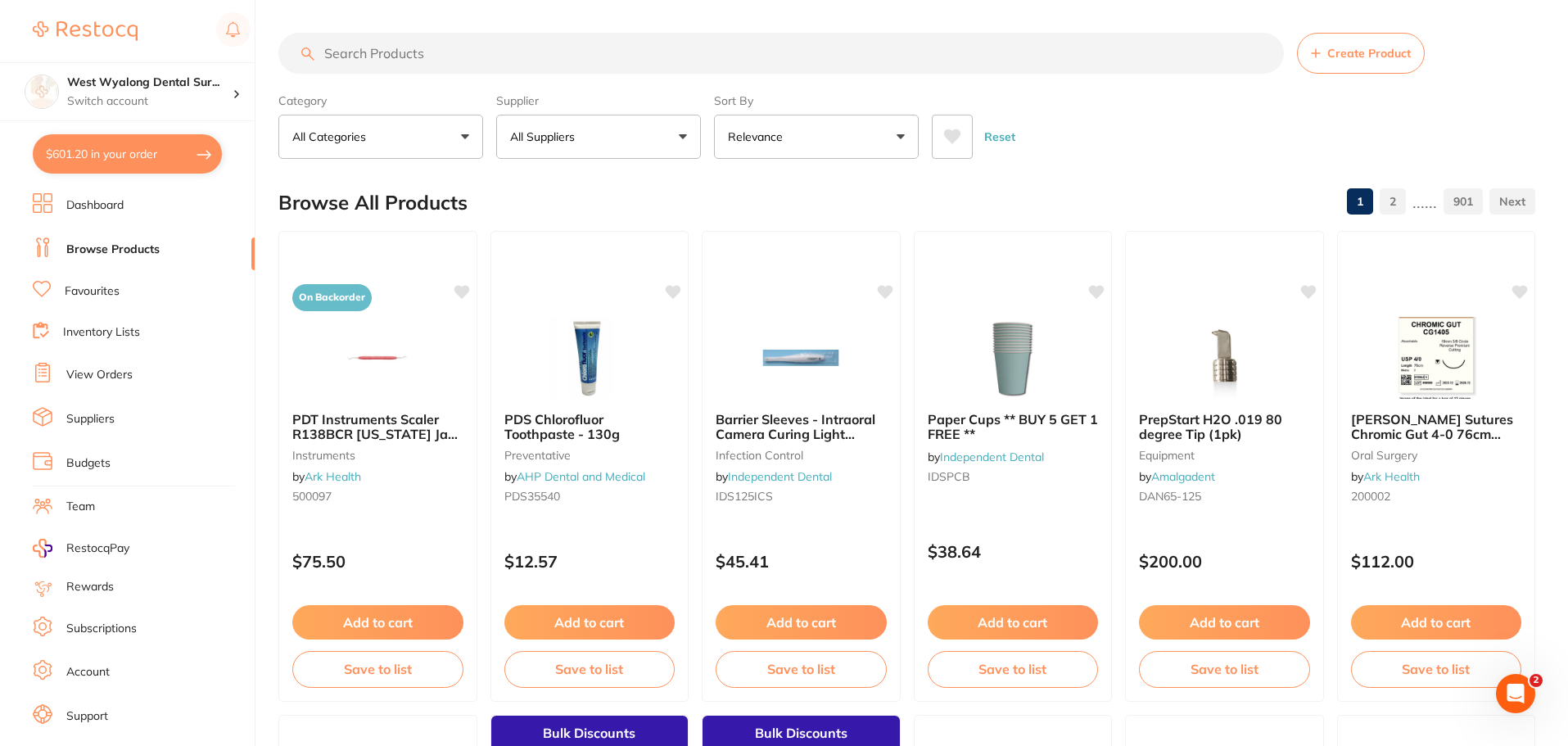
paste input "X050328X"
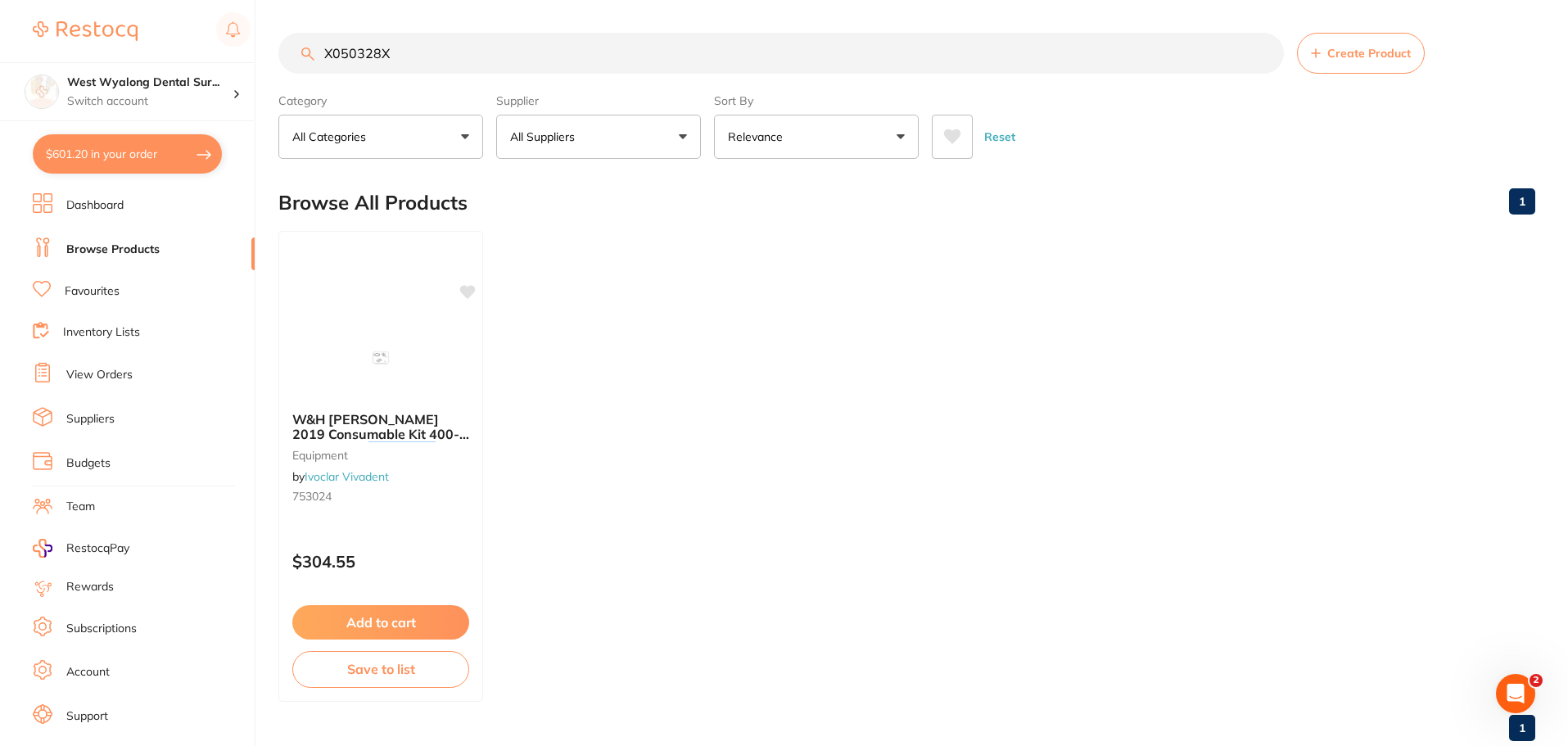
drag, startPoint x: 312, startPoint y: 431, endPoint x: 321, endPoint y: 446, distance: 17.5
click at [312, 431] on span "W&H Lisa 2019 Consumable Kit 400-800 Cycles (" at bounding box center [381, 434] width 176 height 47
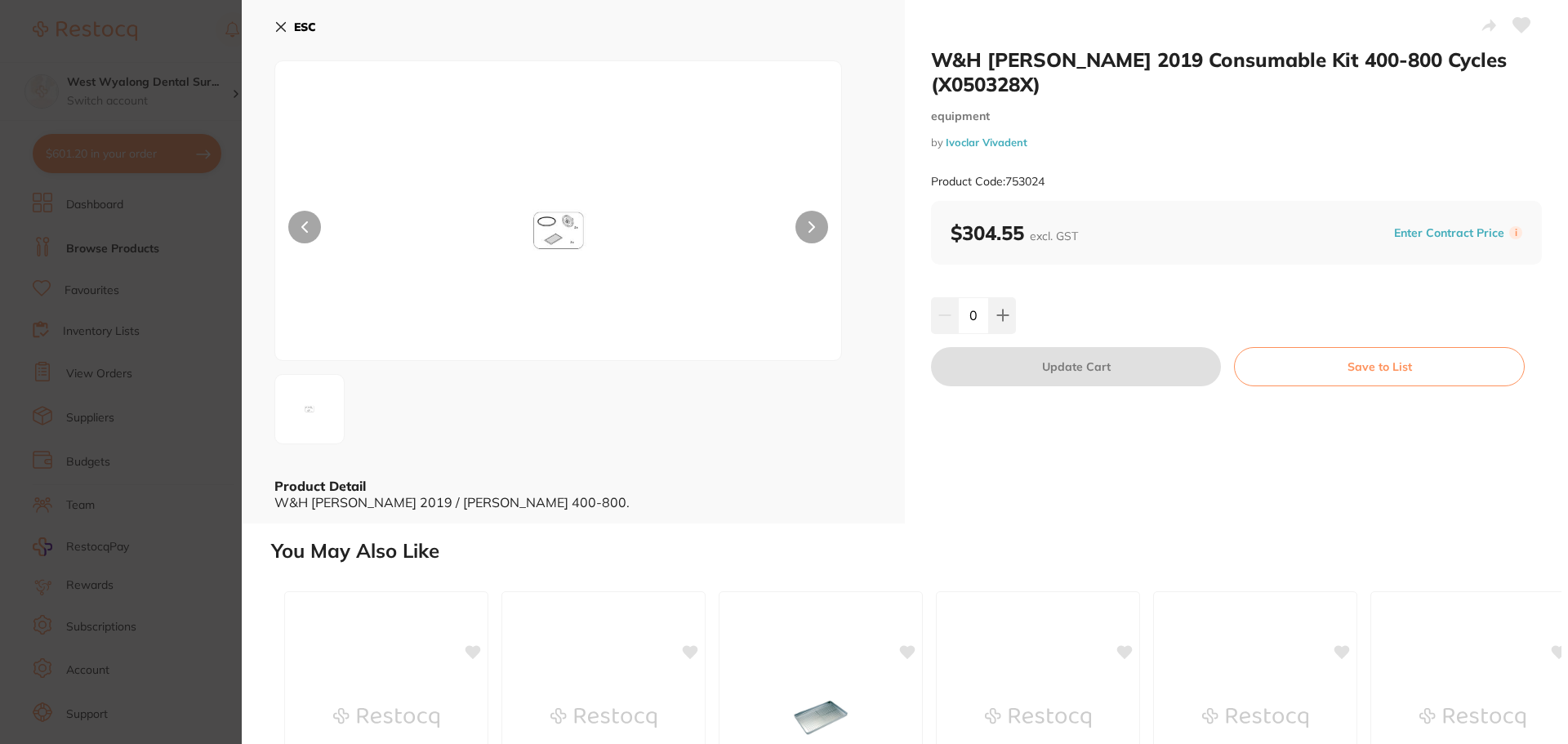
click at [806, 223] on button at bounding box center [812, 227] width 32 height 32
click at [280, 27] on icon at bounding box center [281, 27] width 9 height 9
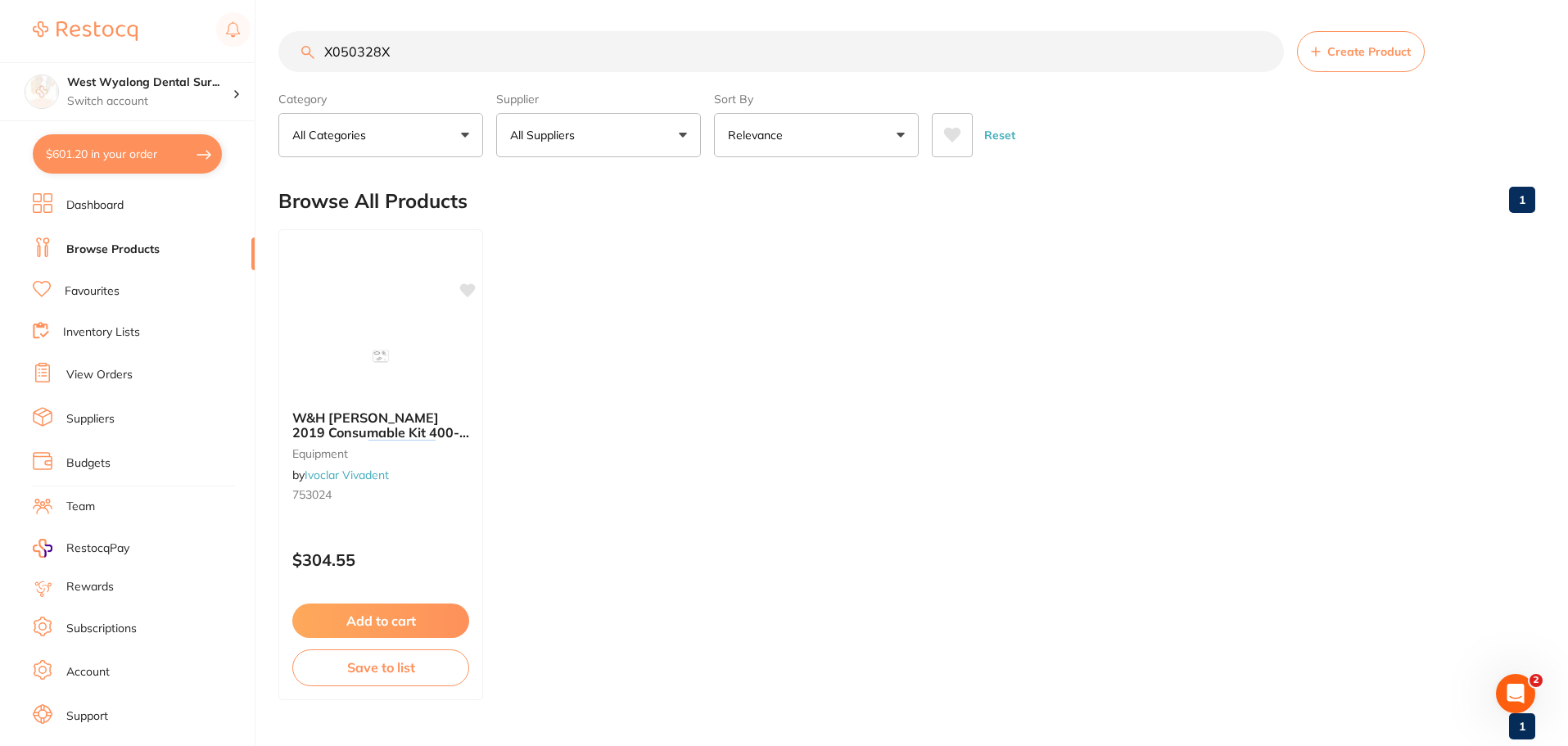
drag, startPoint x: 413, startPoint y: 52, endPoint x: 95, endPoint y: 49, distance: 318.0
click at [95, 49] on div "$601.20 West Wyalong Dental Sur... Switch account West Wyalong Dental Surgery (…" at bounding box center [784, 371] width 1568 height 746
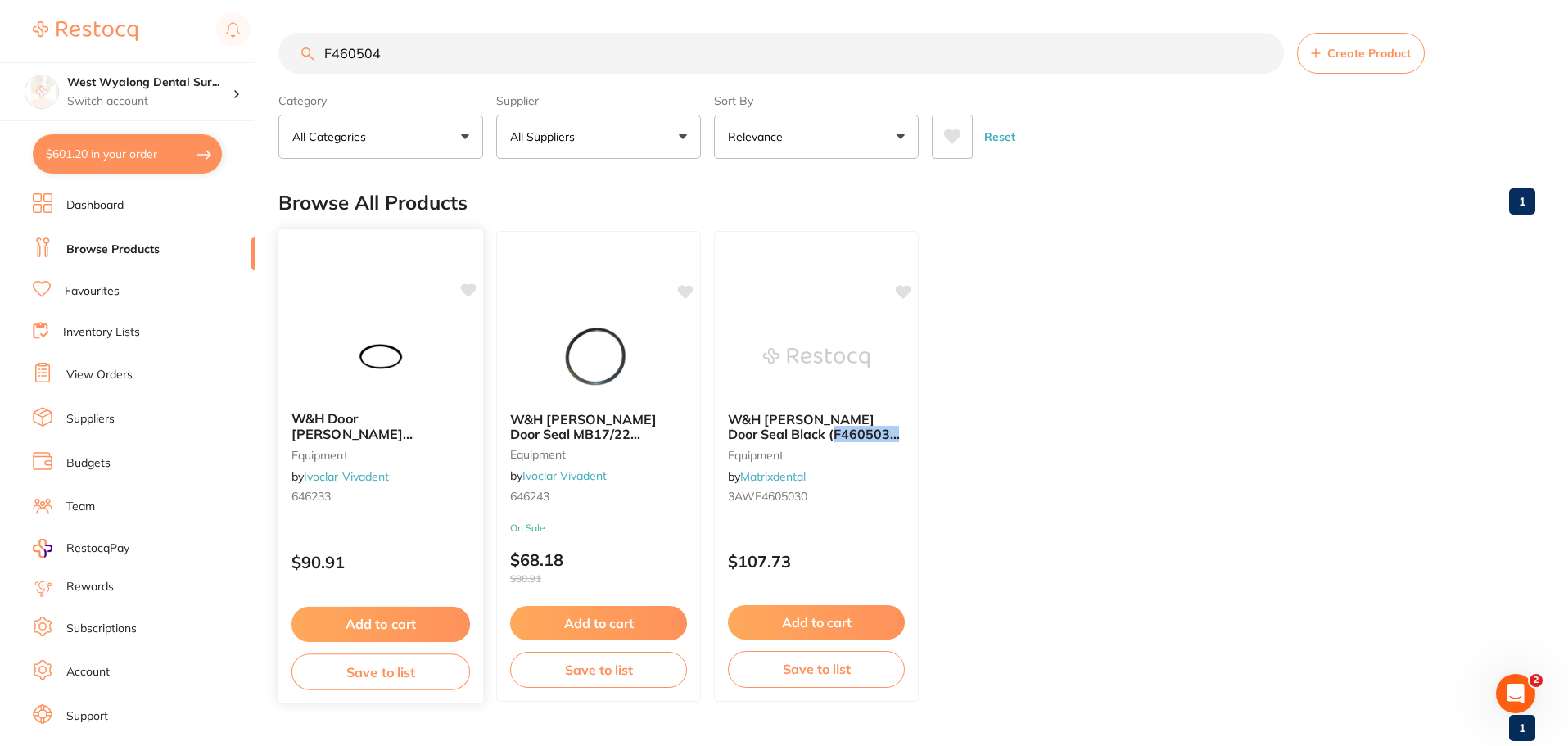
scroll to position [41, 0]
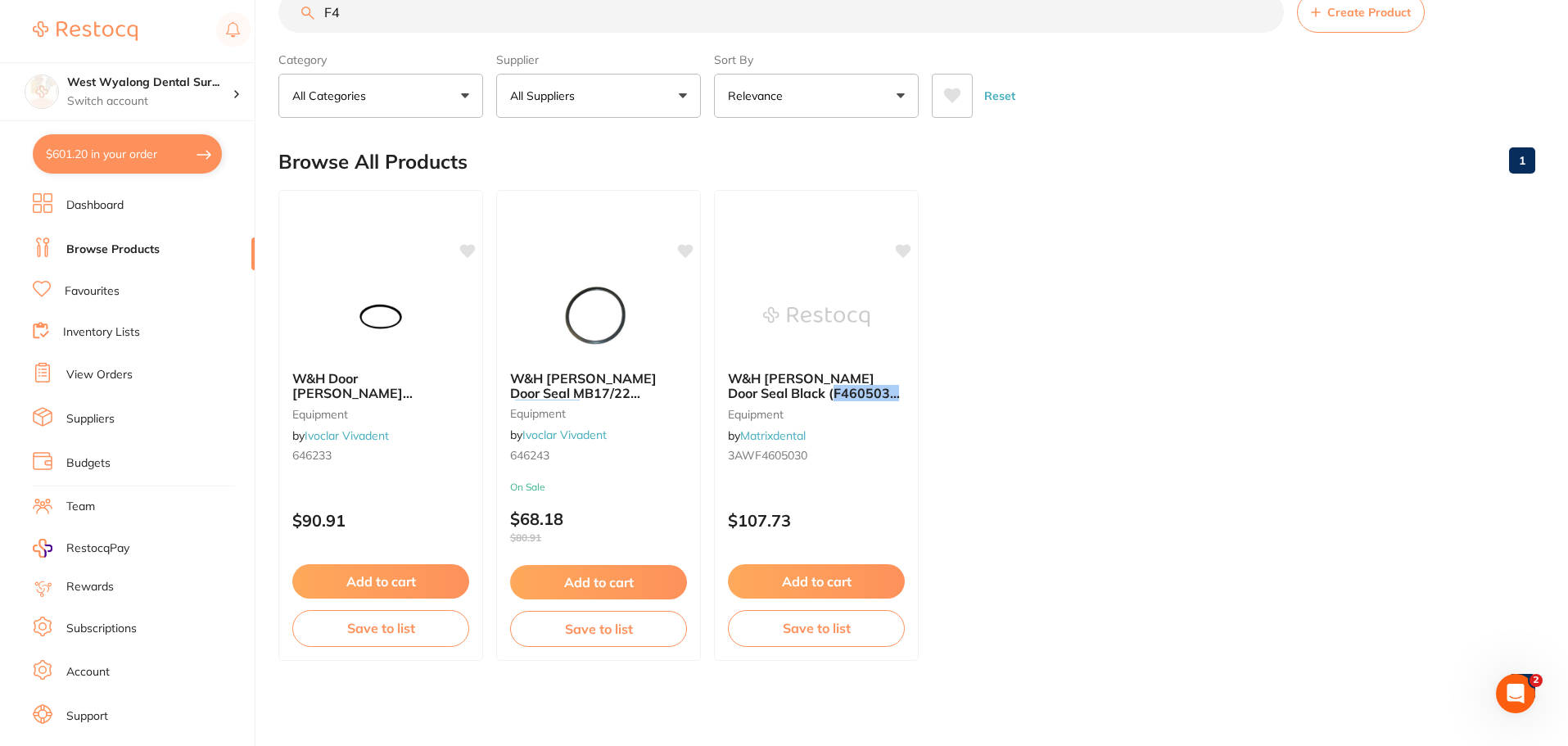
type input "F"
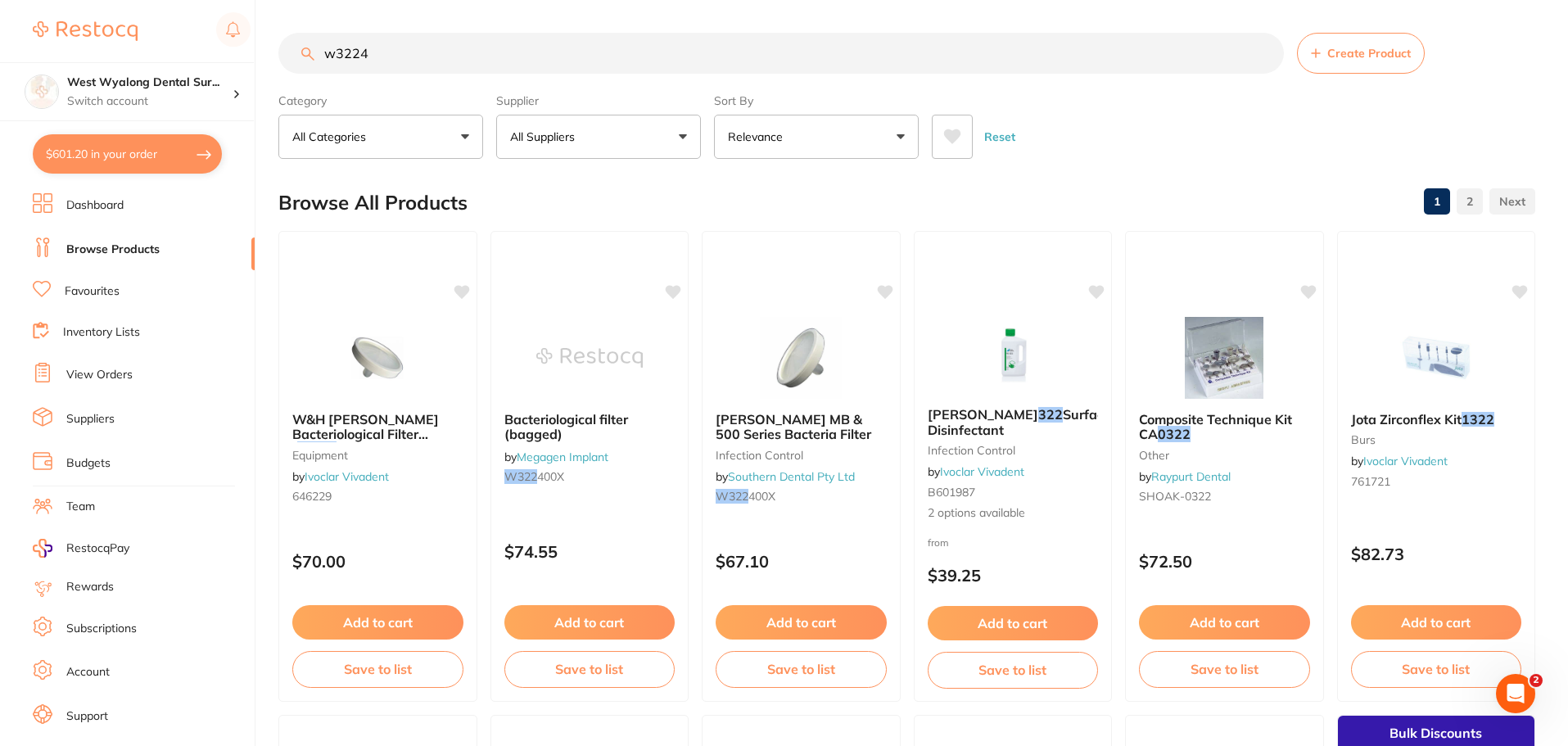
scroll to position [0, 0]
type input "w322400"
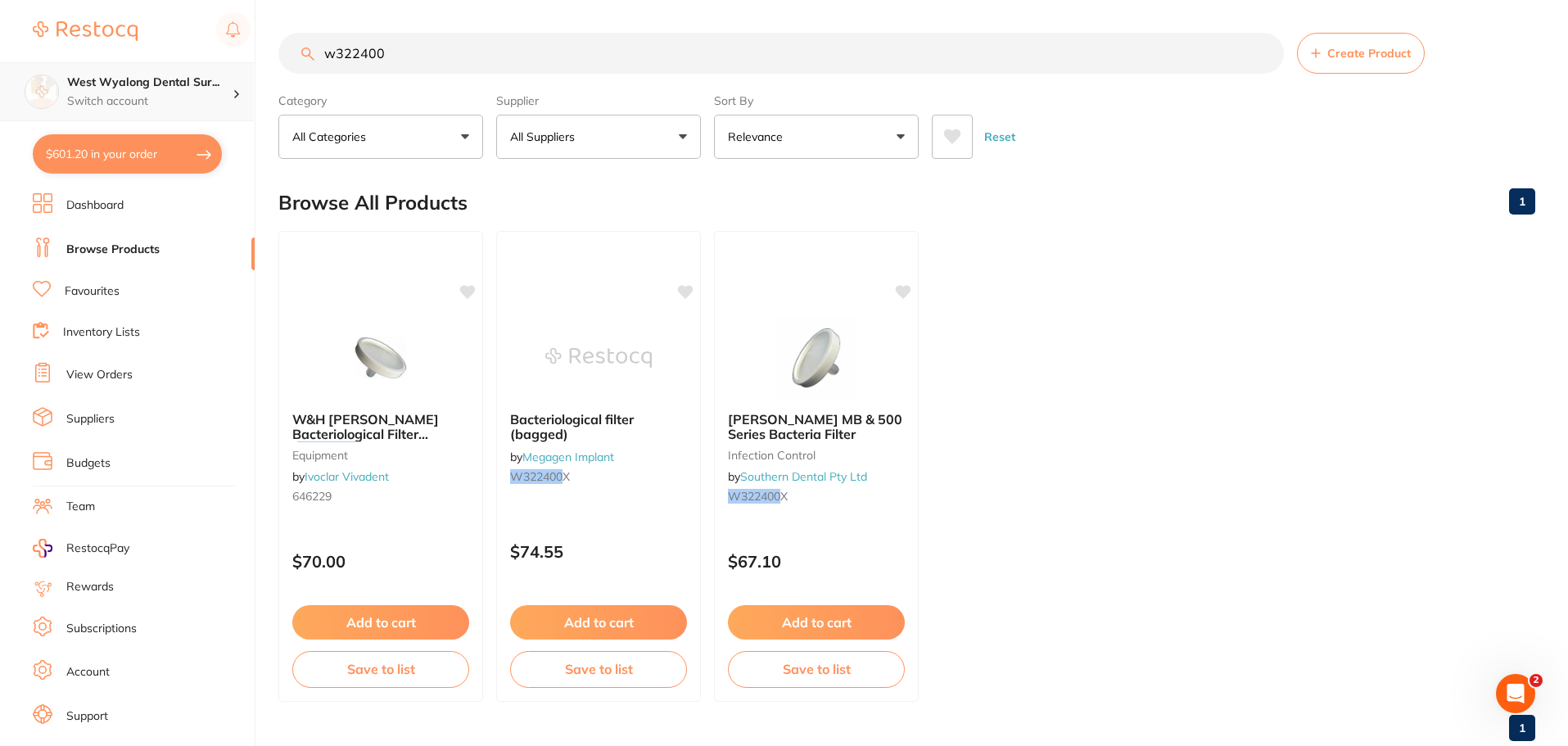
scroll to position [1, 0]
drag, startPoint x: 410, startPoint y: 52, endPoint x: 229, endPoint y: 65, distance: 181.5
click at [229, 65] on div "$601.20 West Wyalong Dental Sur... Switch account West Wyalong Dental Surgery (…" at bounding box center [784, 373] width 1568 height 746
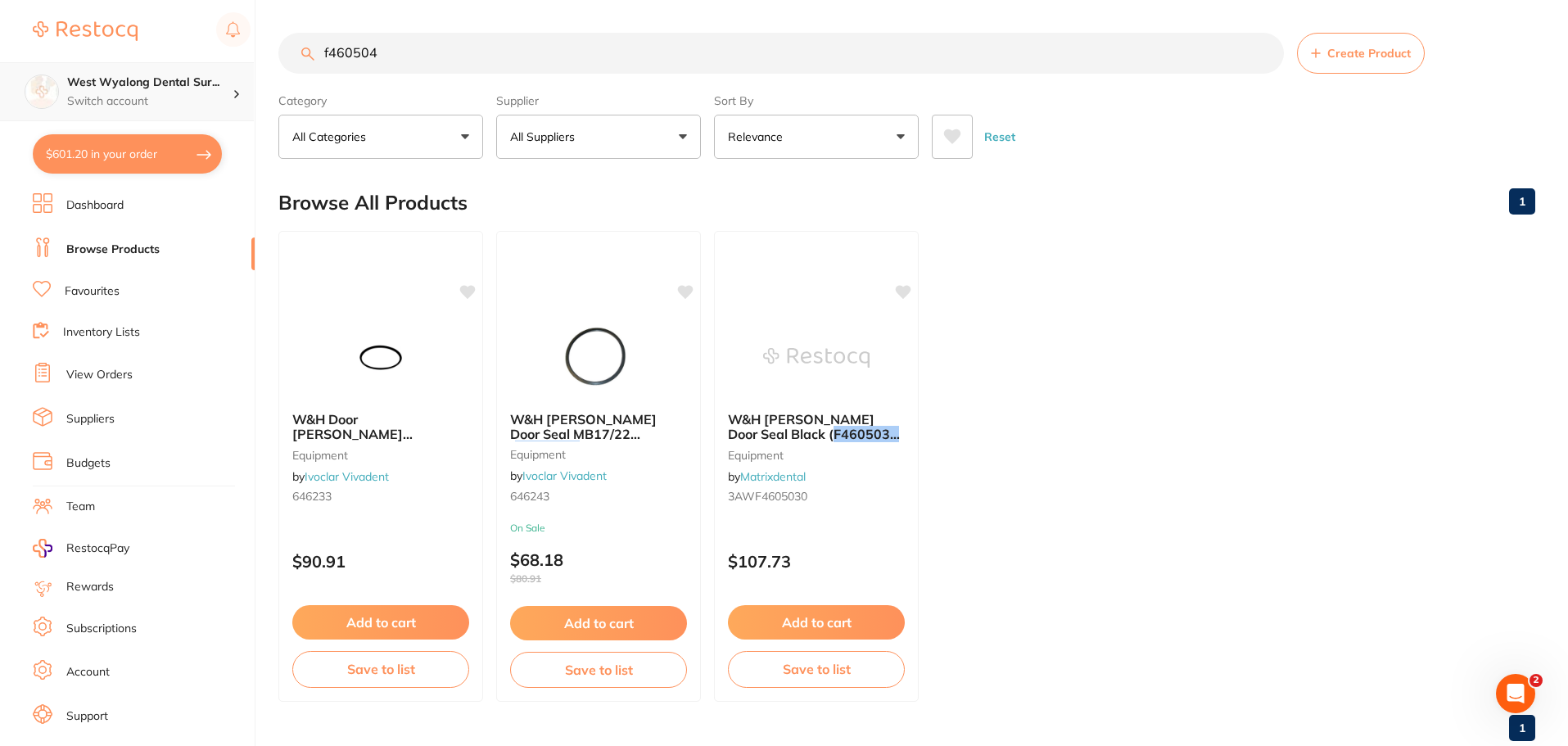
scroll to position [0, 0]
type input "f"
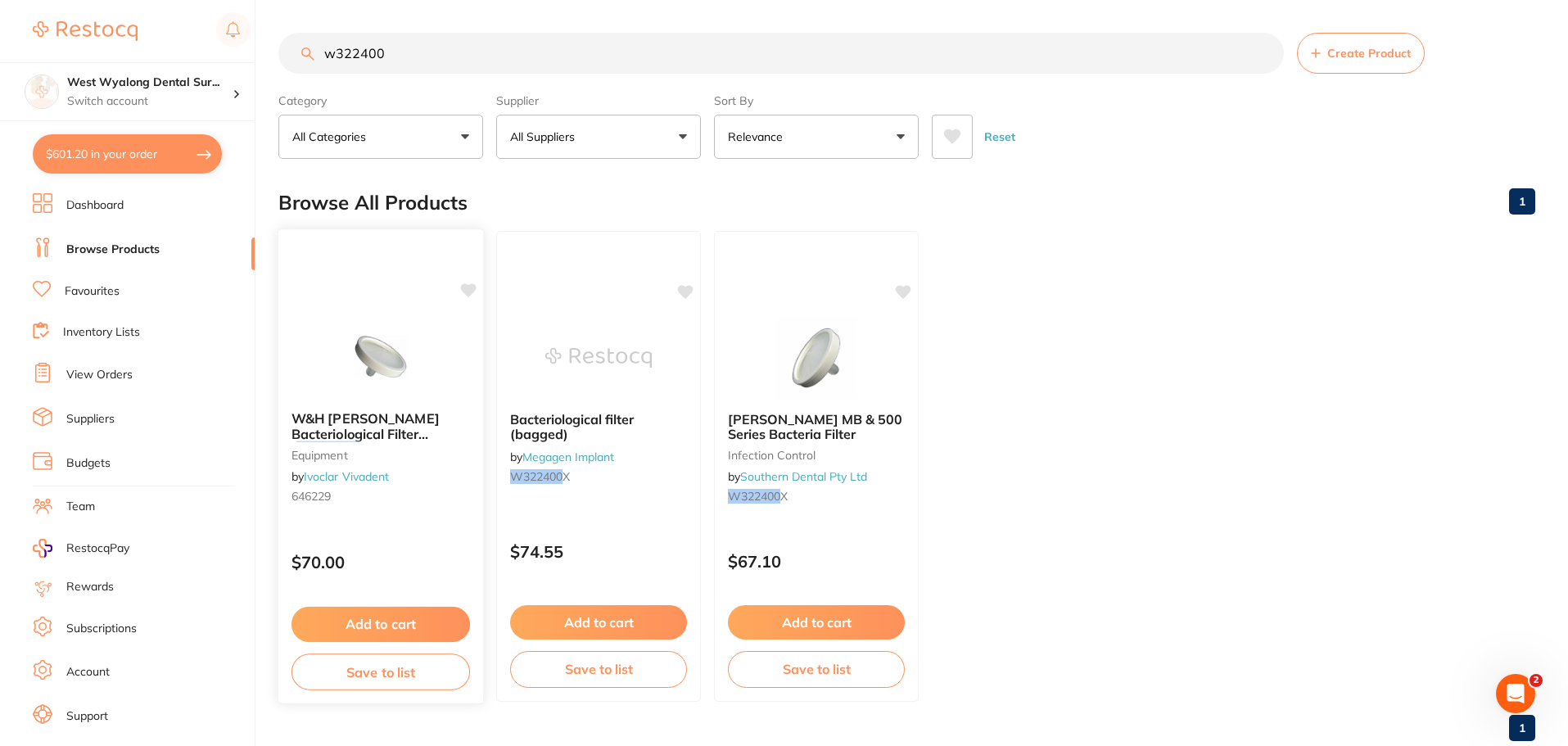
click at [306, 414] on span "W&H Lisa Bacteriological Filter (" at bounding box center [365, 433] width 148 height 47
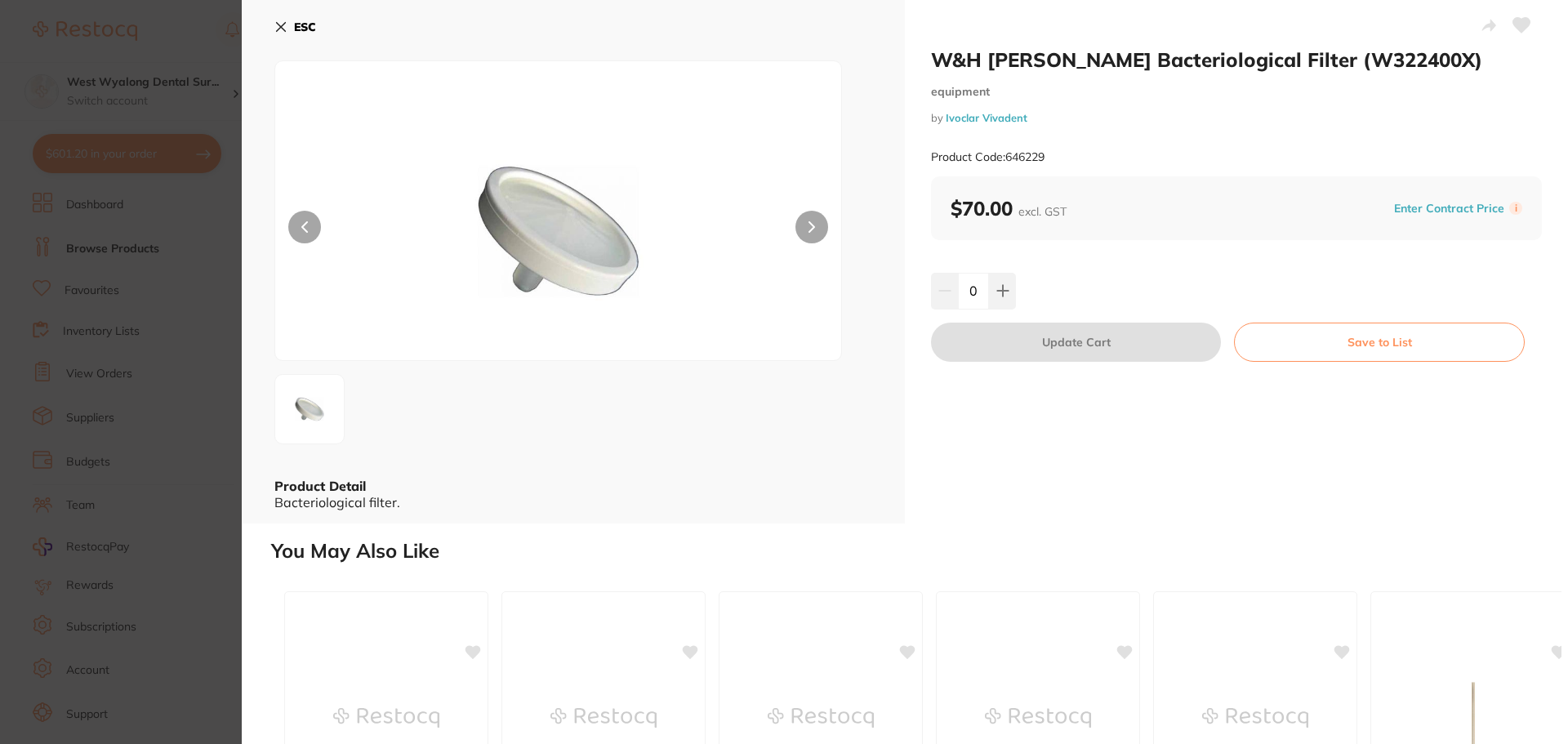
click at [281, 25] on icon at bounding box center [281, 27] width 13 height 13
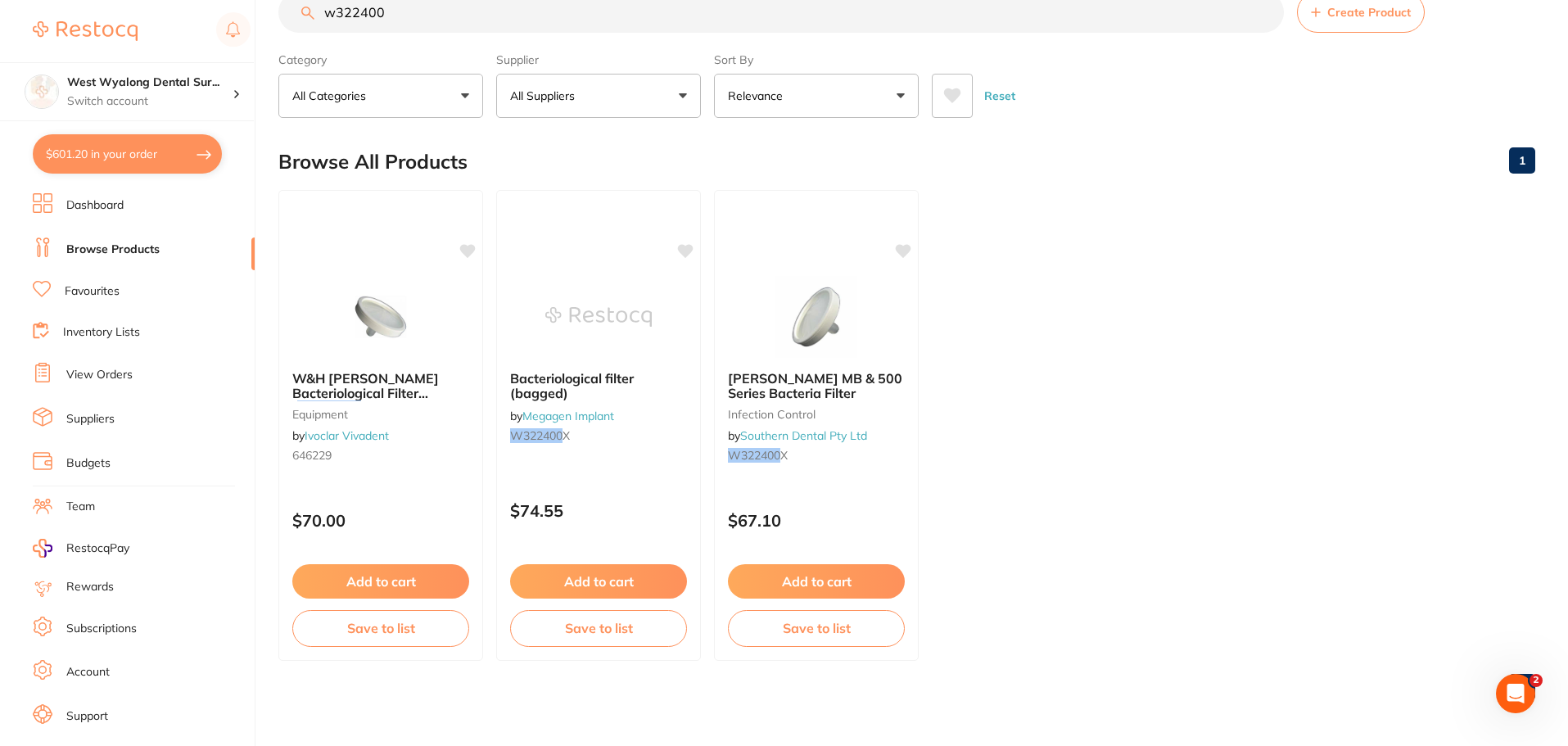
click at [320, 385] on span "W&H Lisa Bacteriological Filter (" at bounding box center [366, 393] width 147 height 47
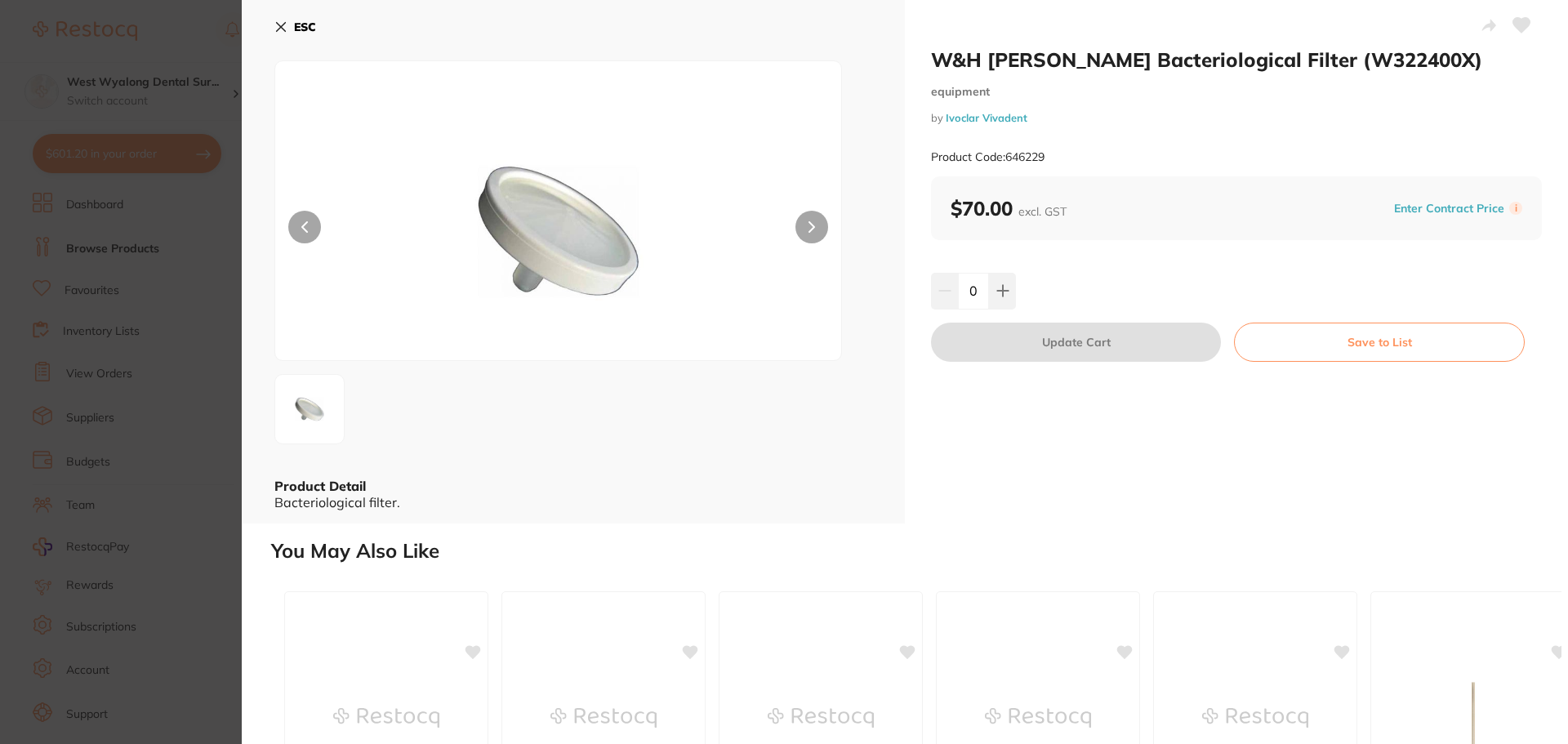
click at [280, 24] on icon at bounding box center [281, 27] width 13 height 13
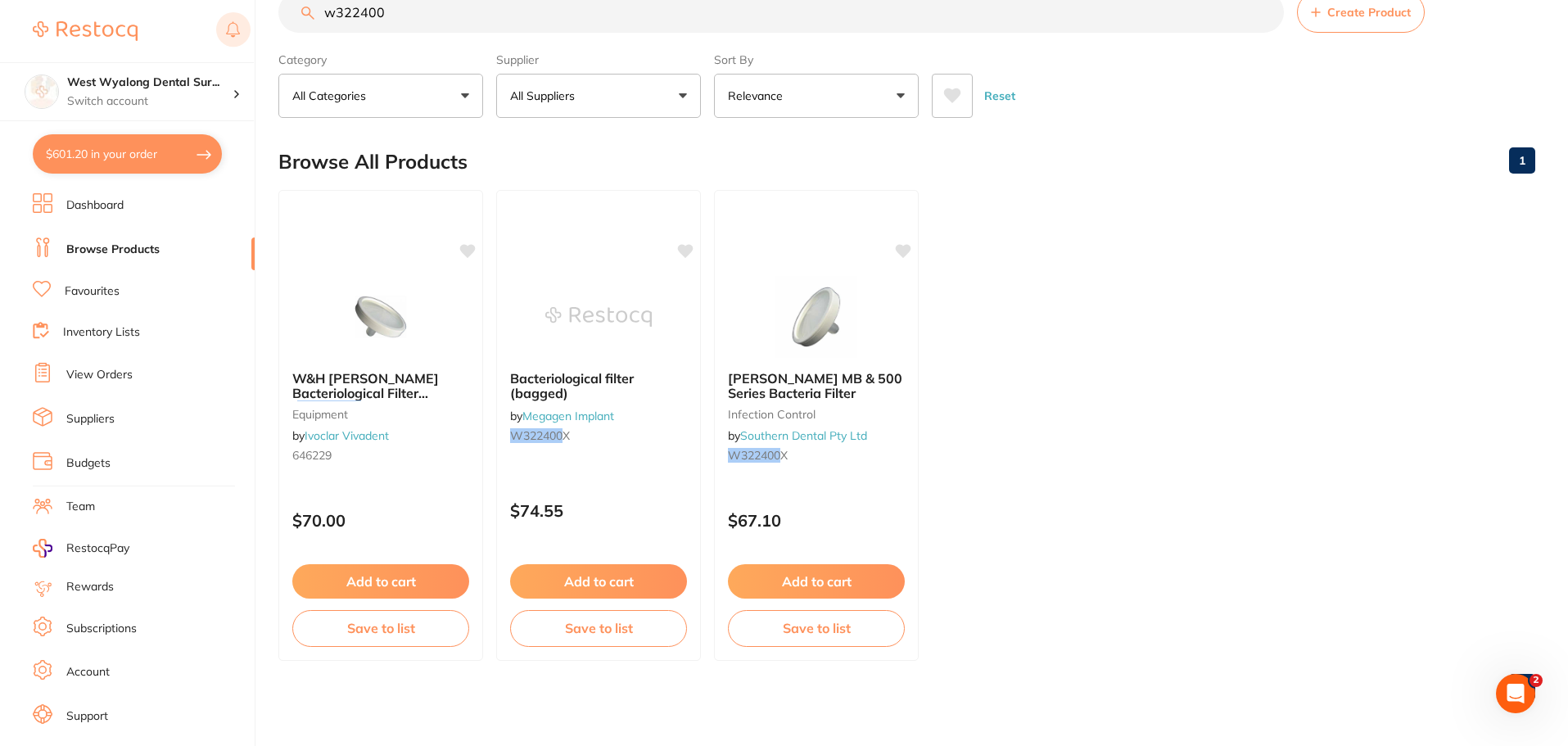
scroll to position [1, 0]
drag, startPoint x: 446, startPoint y: 16, endPoint x: 237, endPoint y: 41, distance: 210.5
click at [237, 41] on div "$601.20 West Wyalong Dental Sur... Switch account West Wyalong Dental Surgery (…" at bounding box center [784, 332] width 1568 height 746
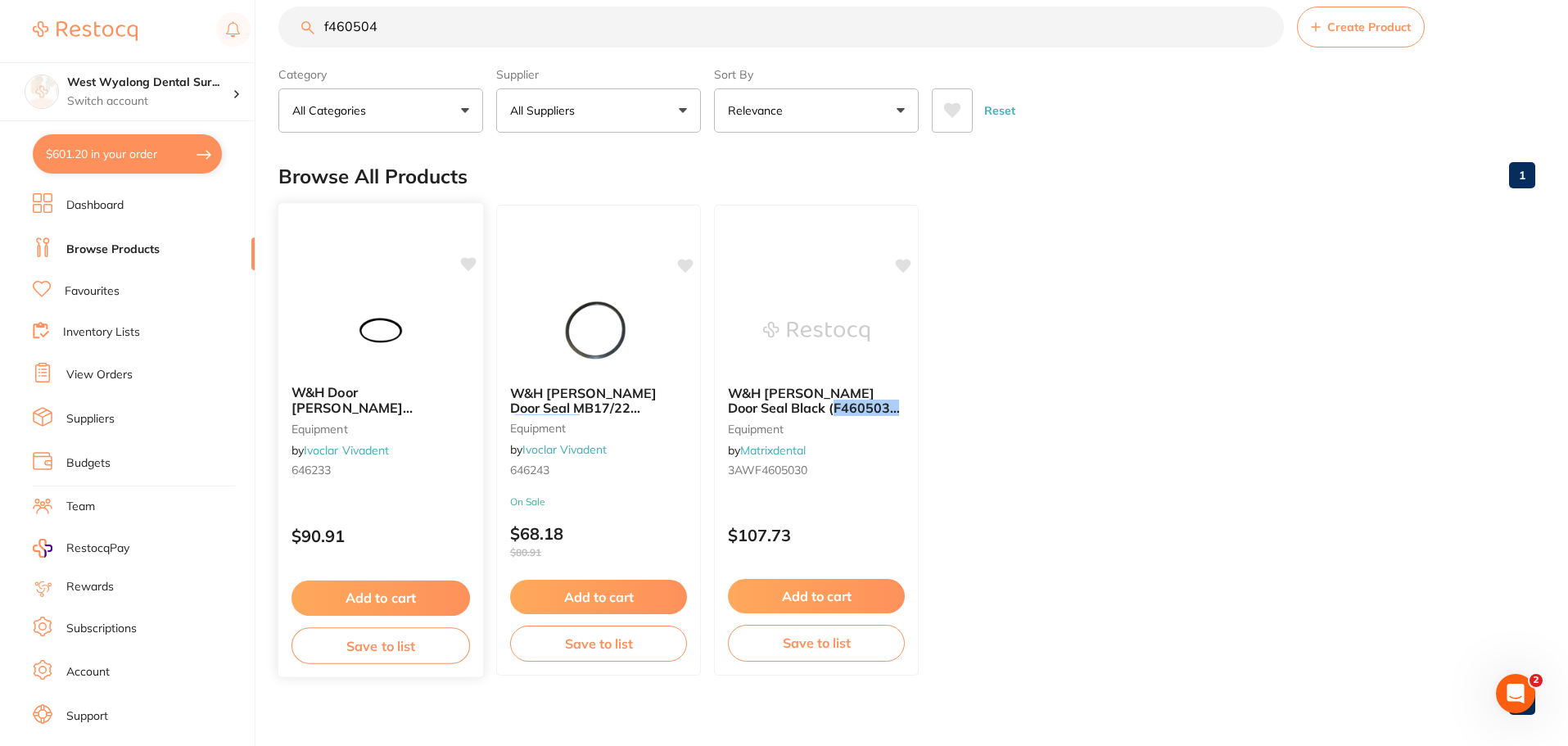
scroll to position [41, 0]
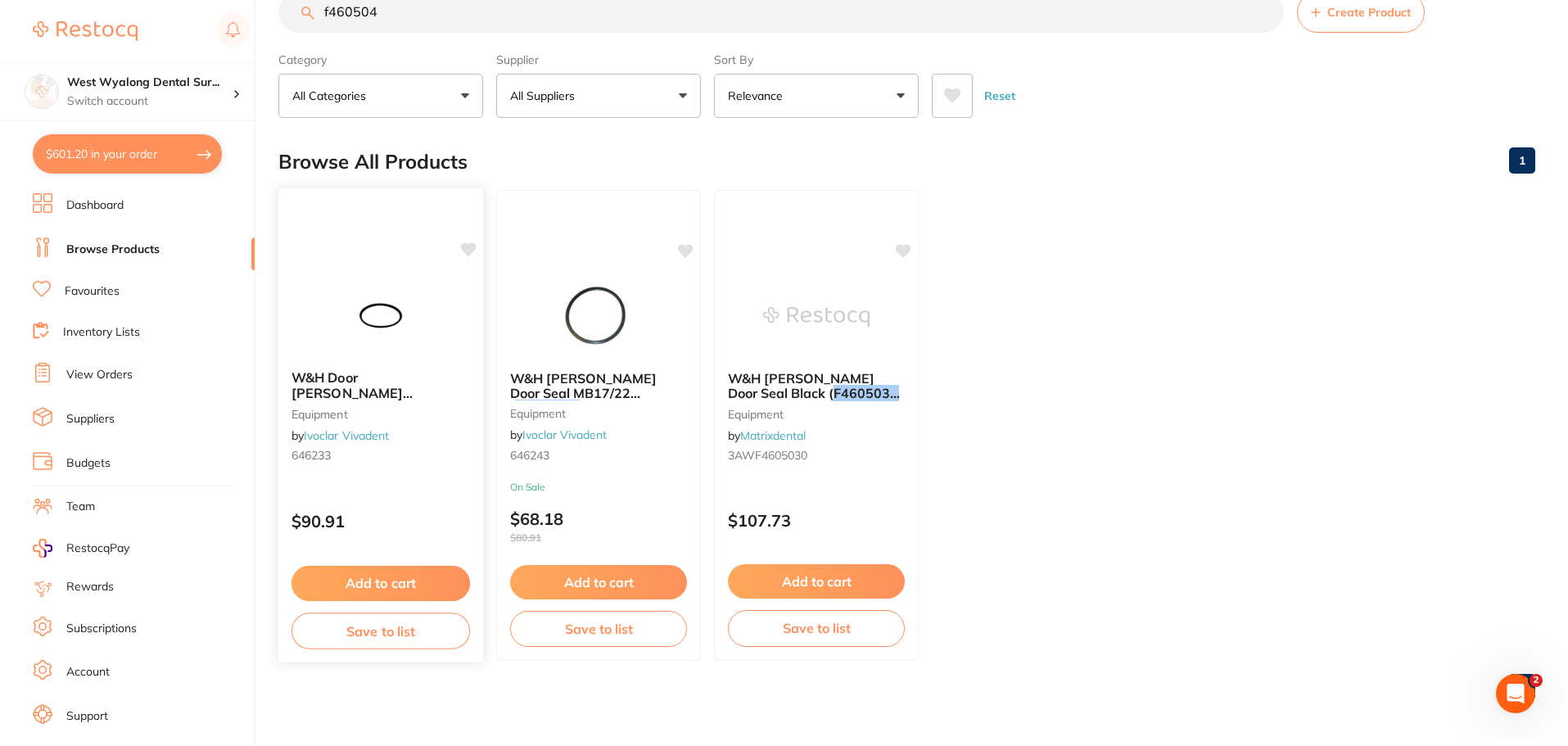
type input "f460504"
click at [376, 380] on span "W&H Door Seal Lisa 300/500/VA131 (" at bounding box center [353, 401] width 120 height 61
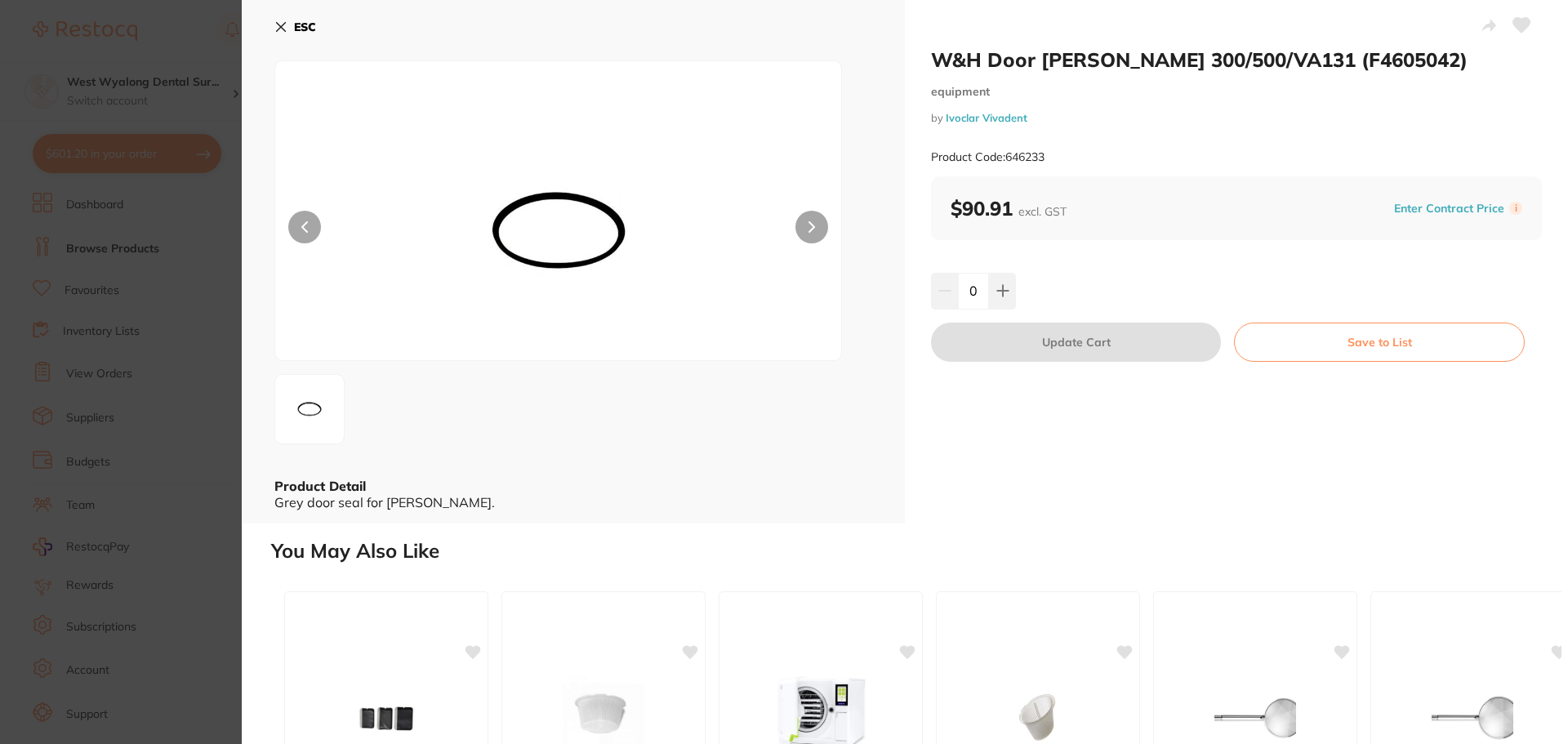
click at [280, 29] on icon at bounding box center [281, 27] width 9 height 9
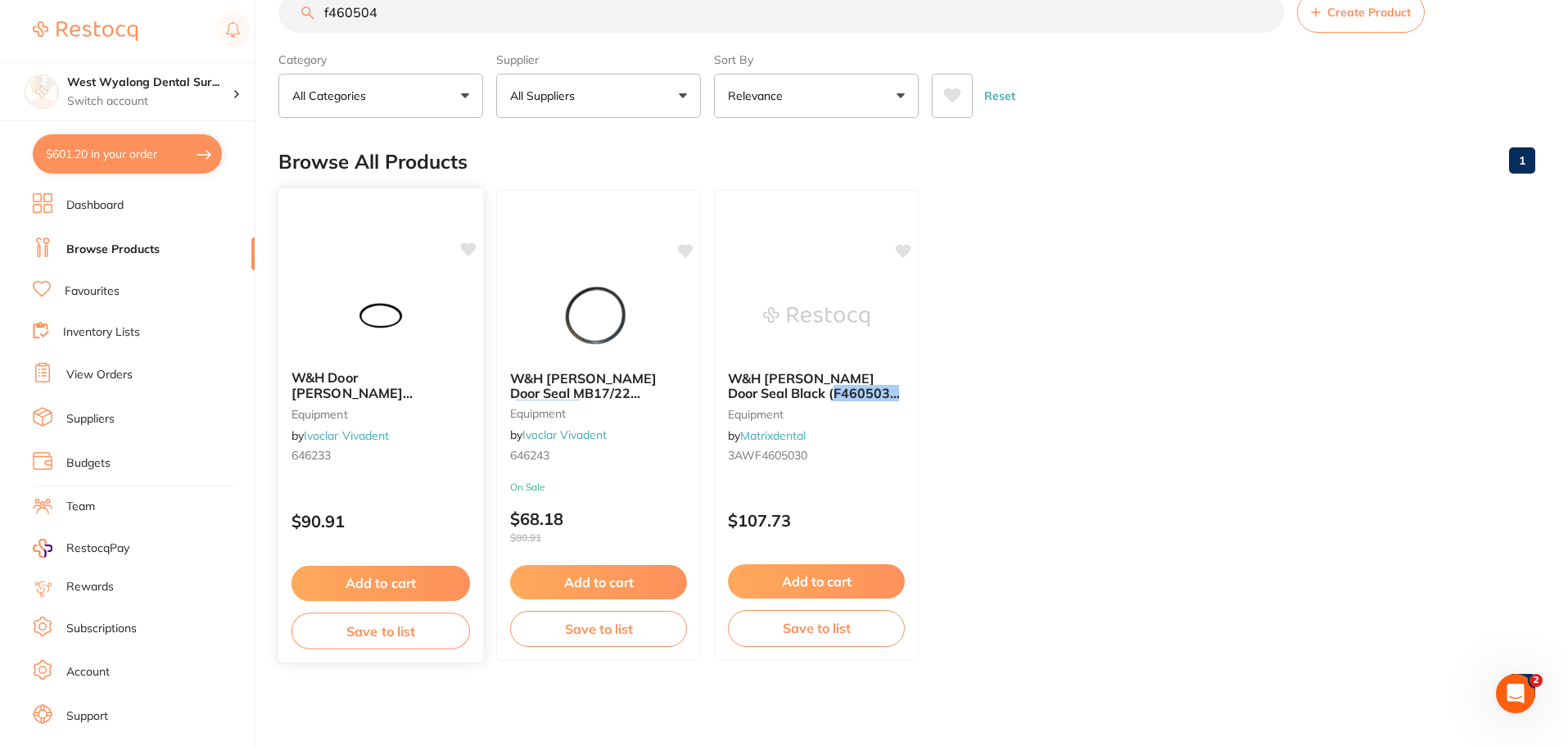
click at [362, 578] on button "Add to cart" at bounding box center [381, 583] width 178 height 35
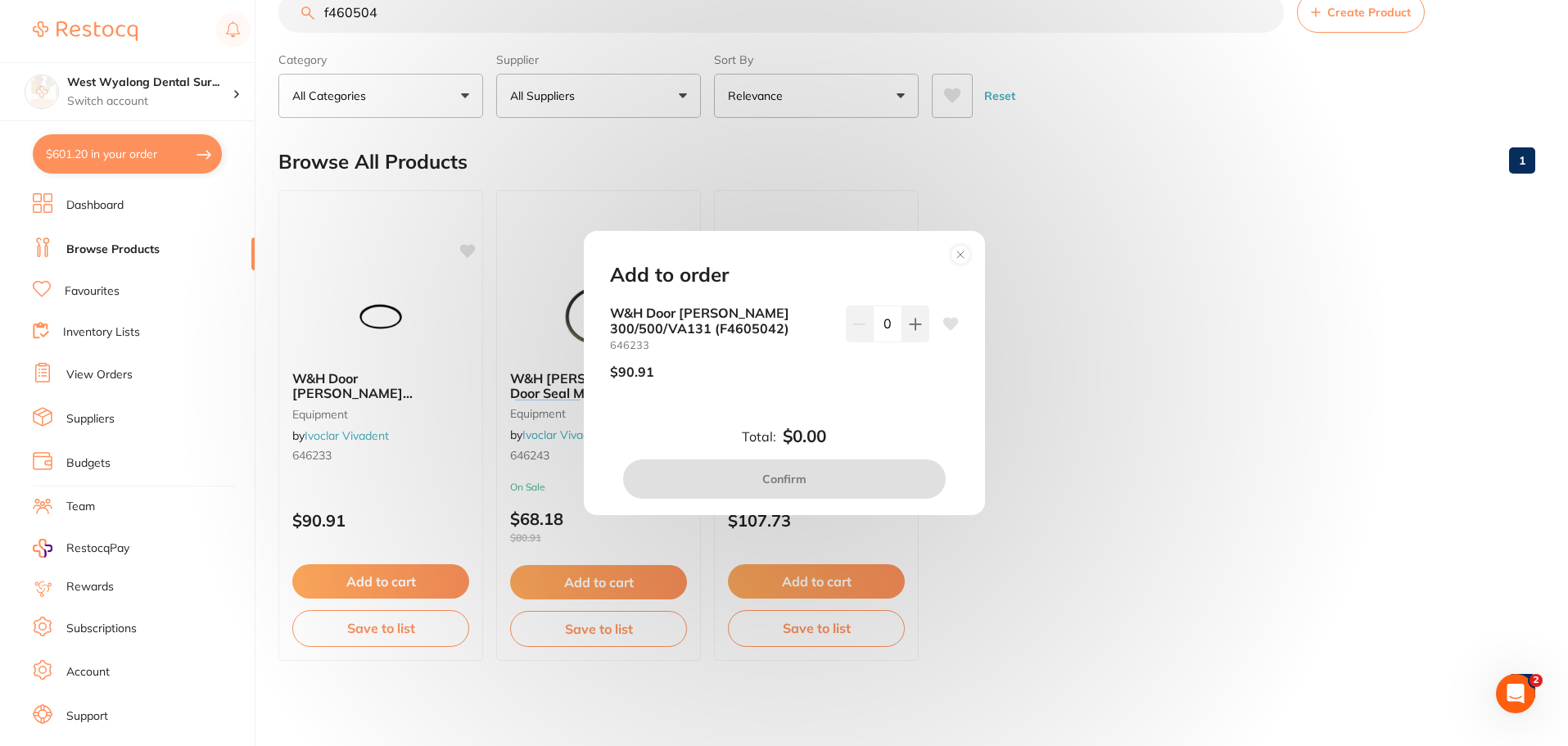
scroll to position [0, 0]
click at [910, 323] on icon at bounding box center [915, 323] width 10 height 10
type input "1"
click at [801, 472] on button "Confirm" at bounding box center [784, 479] width 322 height 39
checkbox input "false"
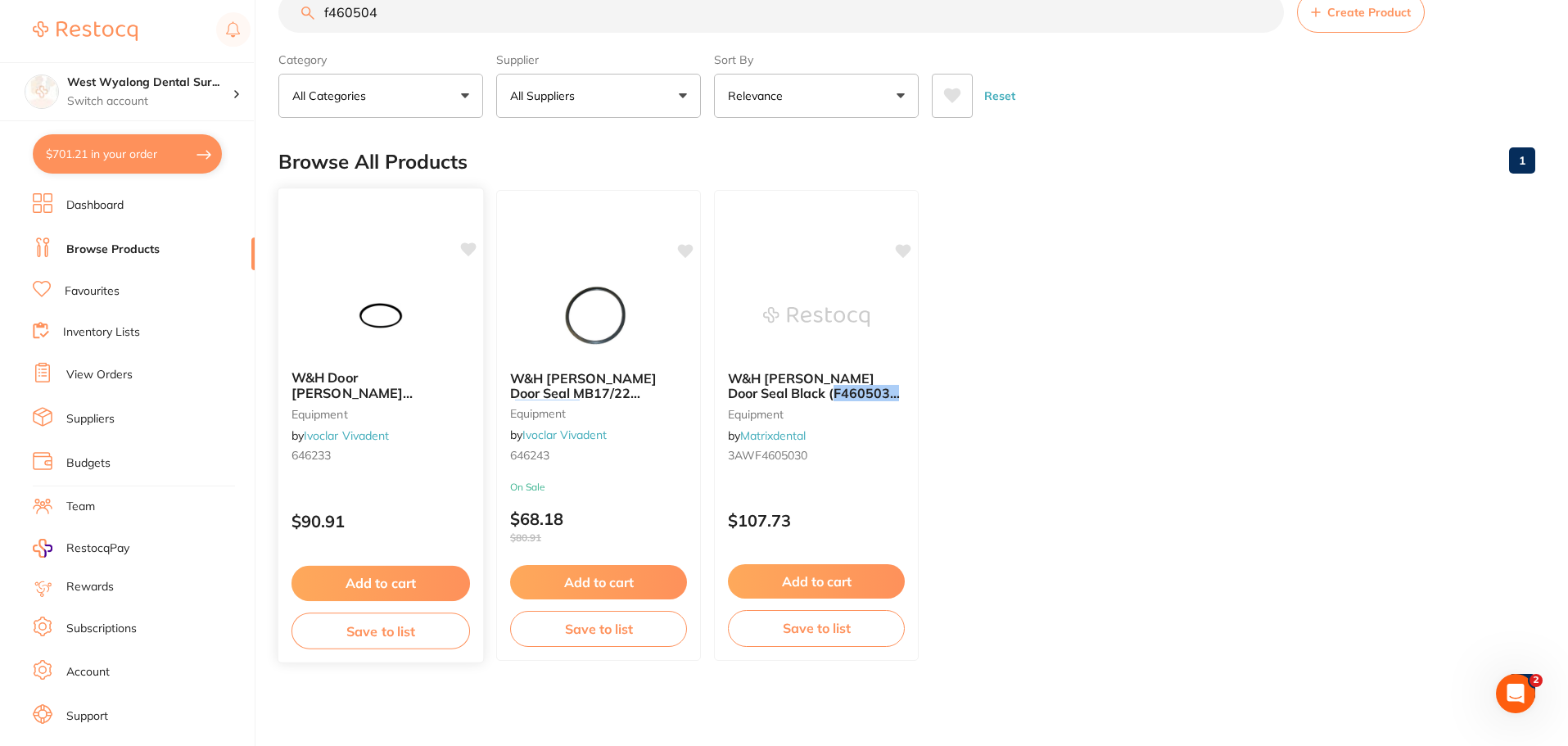
click at [467, 252] on icon at bounding box center [468, 249] width 15 height 14
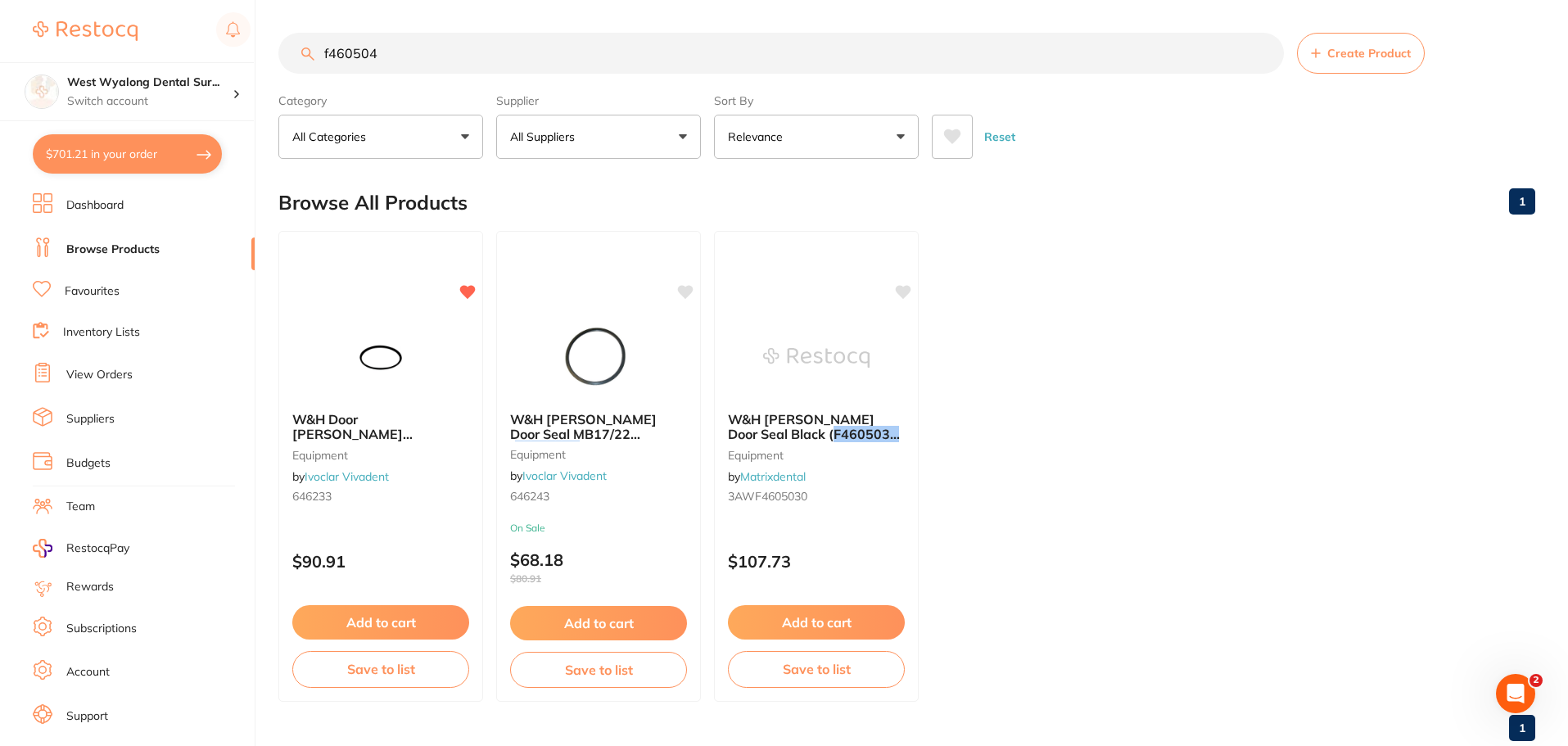
drag, startPoint x: 407, startPoint y: 53, endPoint x: 239, endPoint y: 59, distance: 168.1
click at [239, 59] on div "$701.21 West Wyalong Dental Sur... Switch account West Wyalong Dental Surgery (…" at bounding box center [784, 373] width 1568 height 746
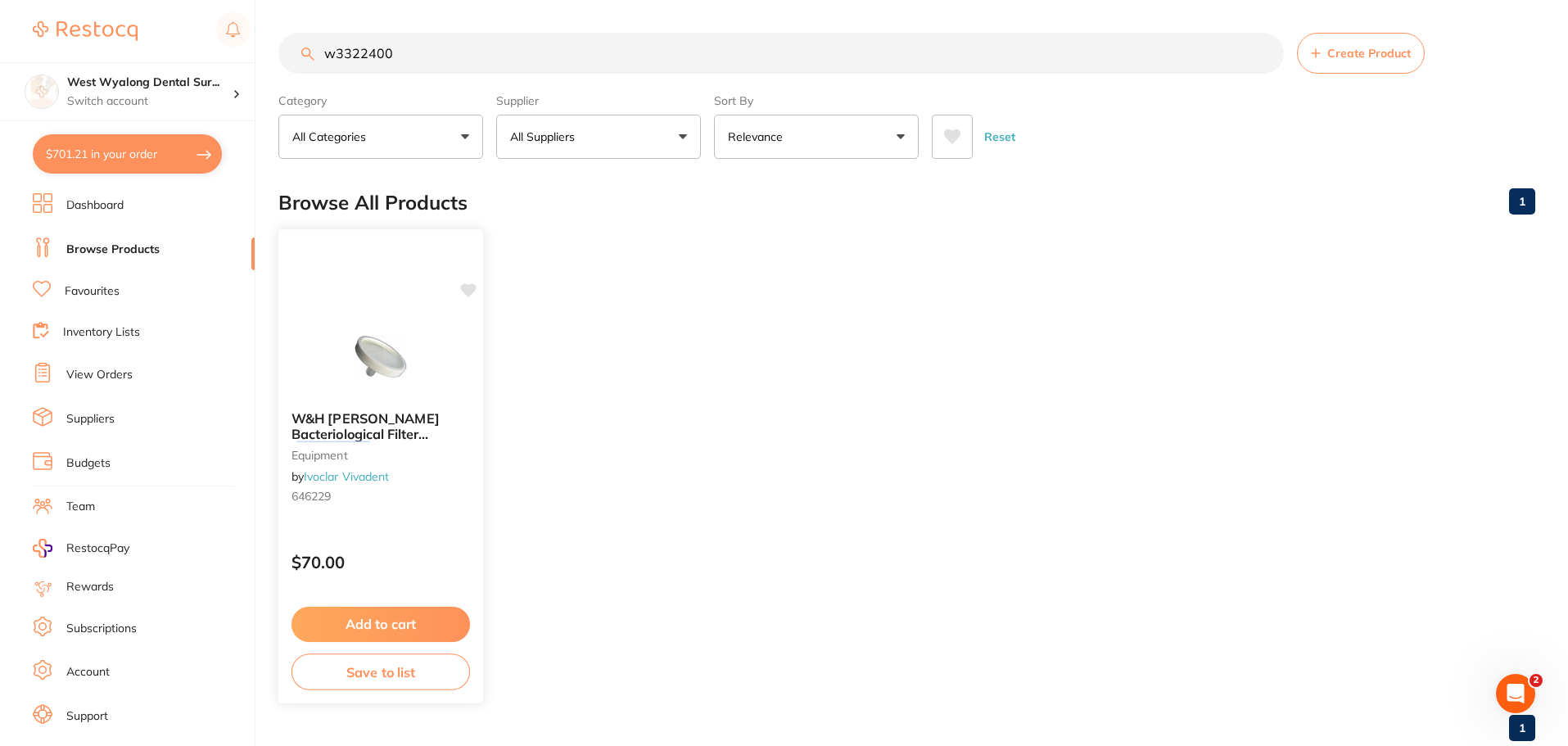
type input "w3322400"
click at [391, 621] on button "Add to cart" at bounding box center [381, 624] width 178 height 35
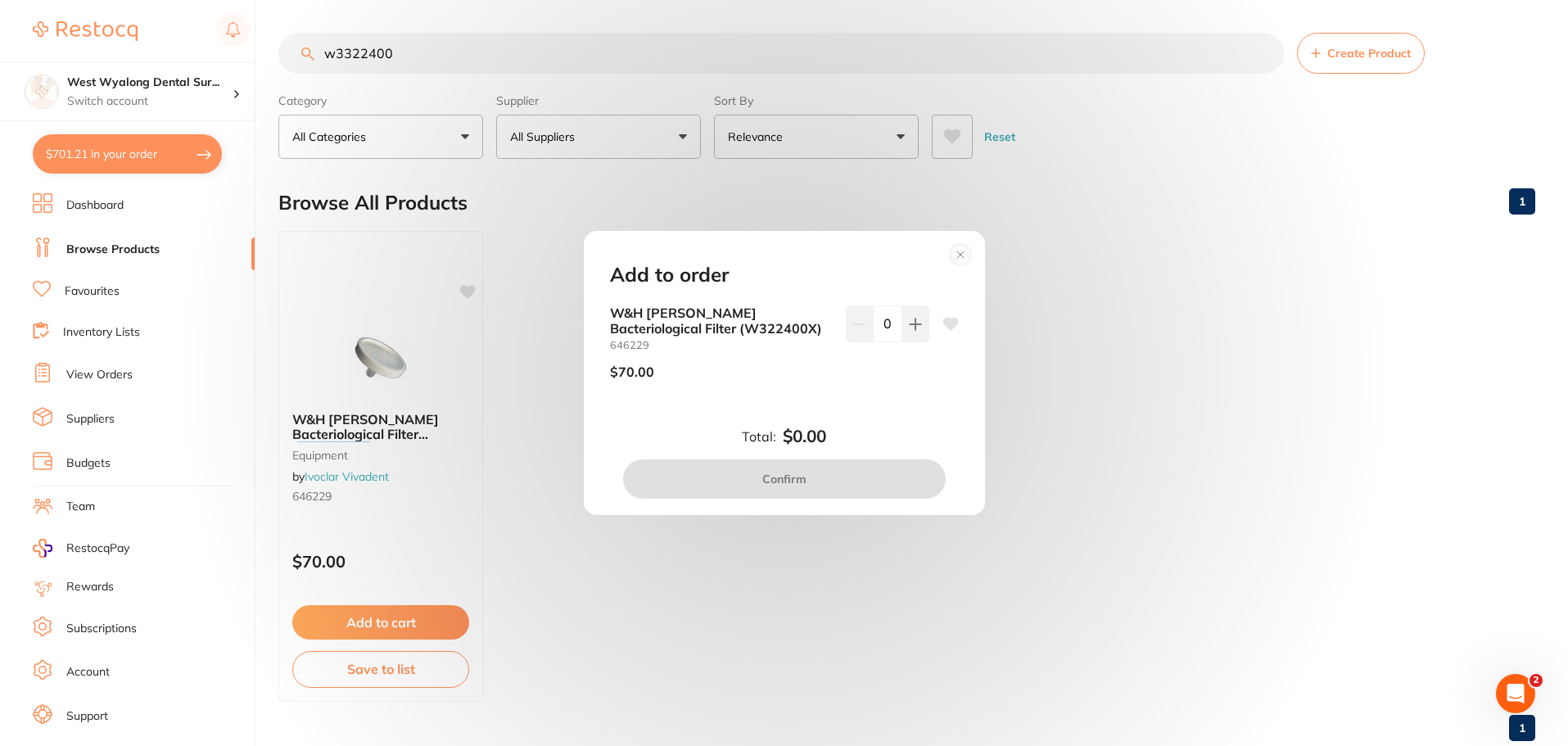
click at [954, 322] on icon at bounding box center [950, 324] width 15 height 13
click at [909, 325] on icon at bounding box center [916, 324] width 13 height 13
type input "1"
click at [725, 483] on button "Confirm" at bounding box center [784, 479] width 322 height 39
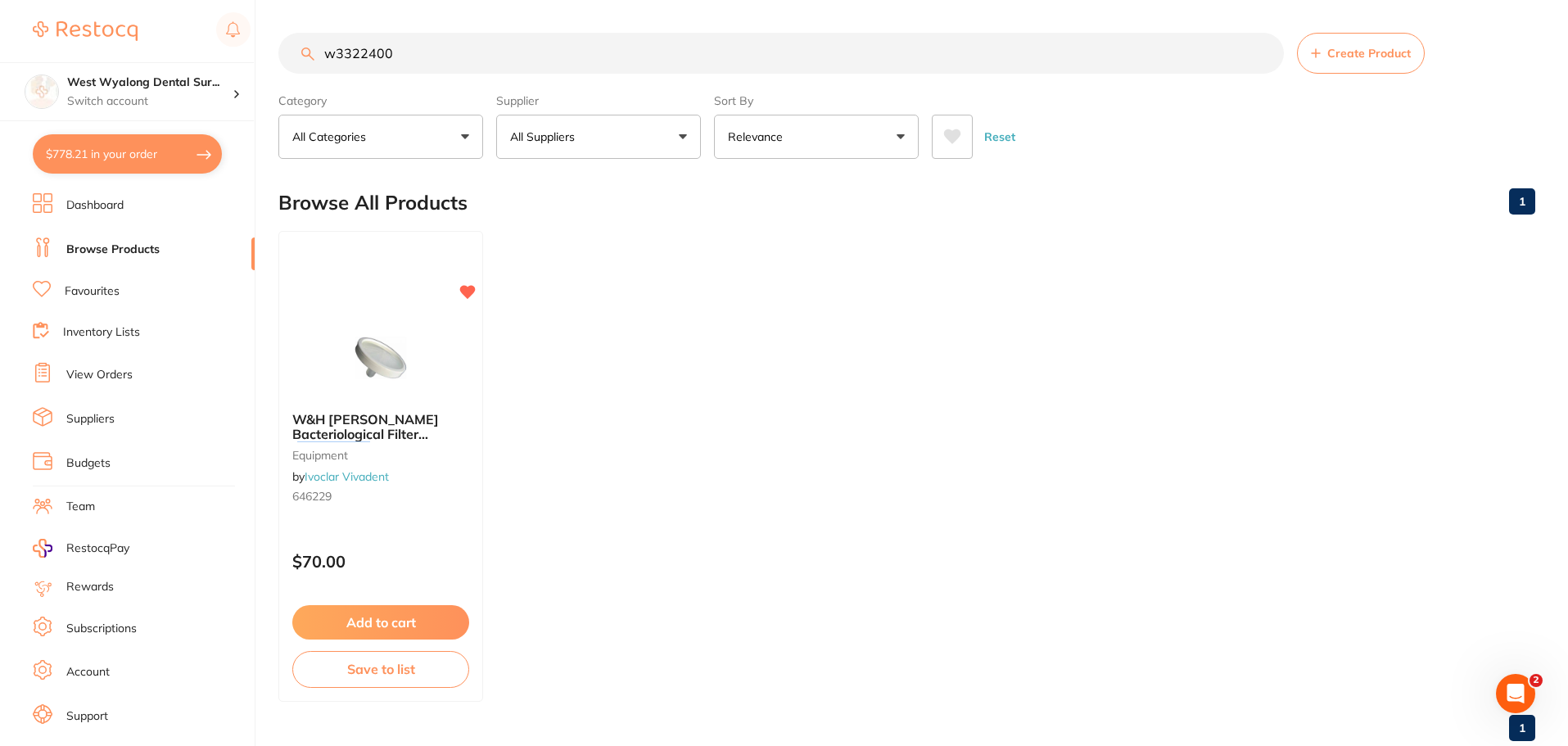
click at [98, 159] on button "$778.21 in your order" at bounding box center [127, 154] width 189 height 39
checkbox input "true"
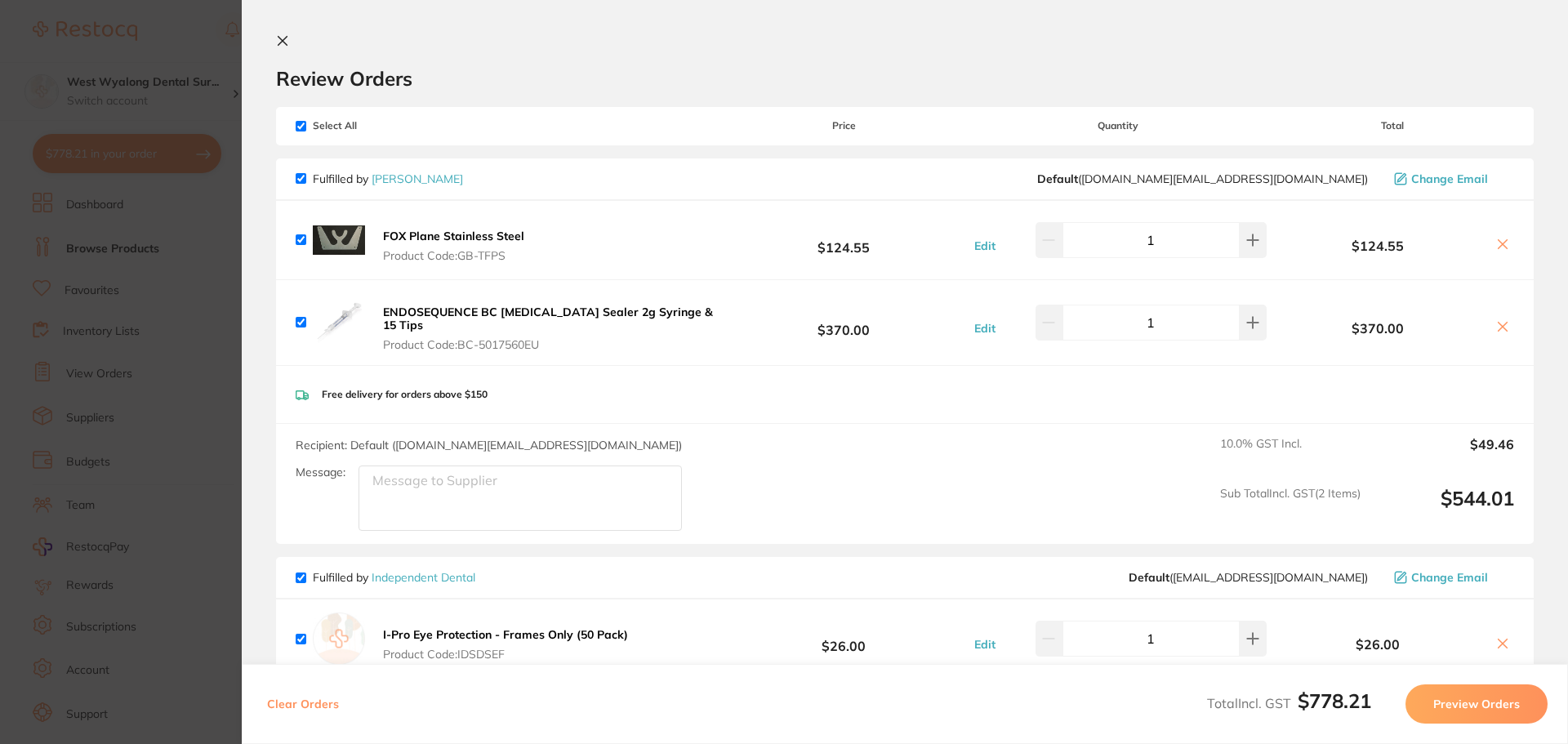
click at [1492, 326] on button at bounding box center [1503, 328] width 23 height 17
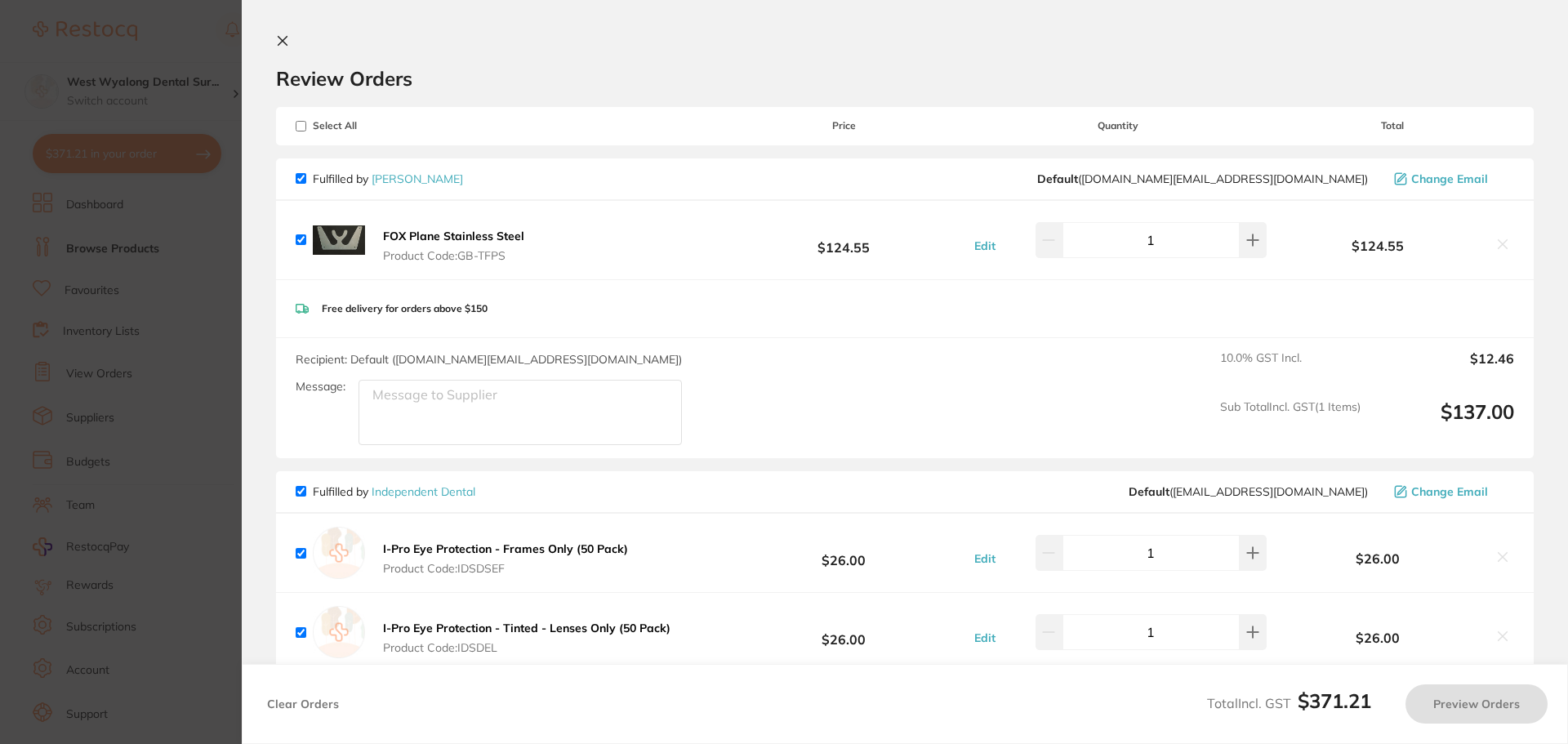
checkbox input "true"
click at [286, 37] on icon at bounding box center [283, 41] width 9 height 9
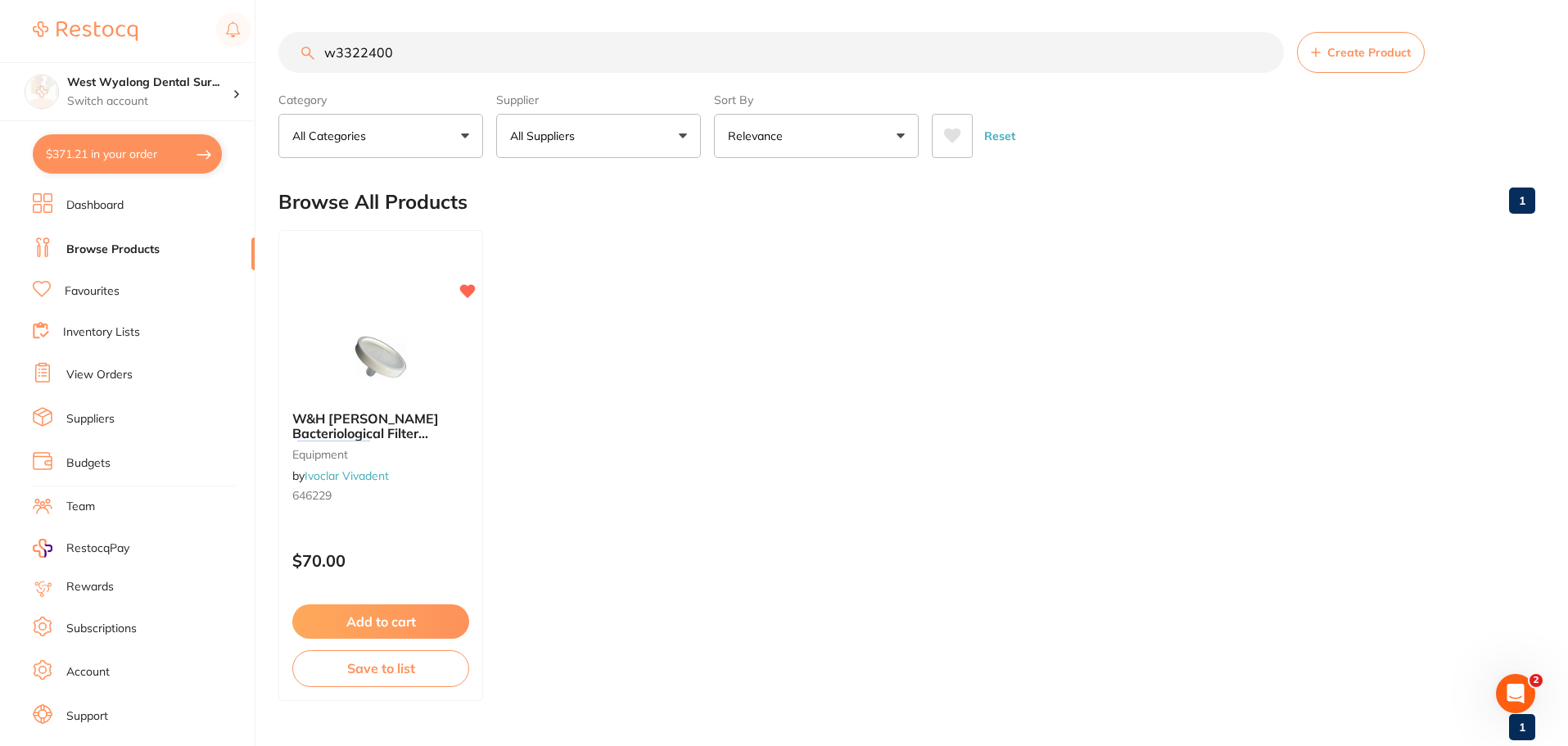
click at [107, 374] on link "View Orders" at bounding box center [100, 375] width 67 height 16
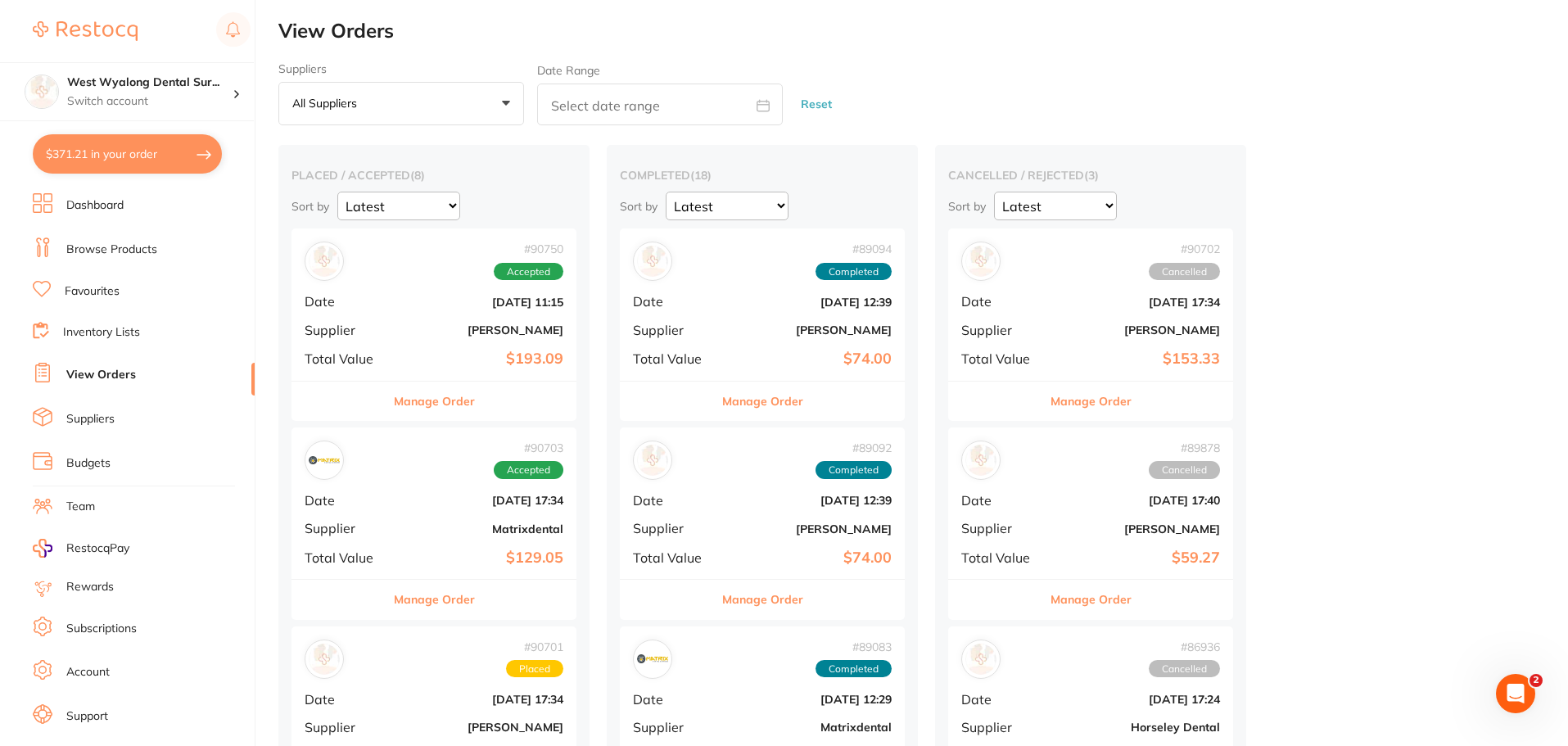
click at [406, 308] on b "Aug 20 2025, 11:15" at bounding box center [482, 302] width 164 height 13
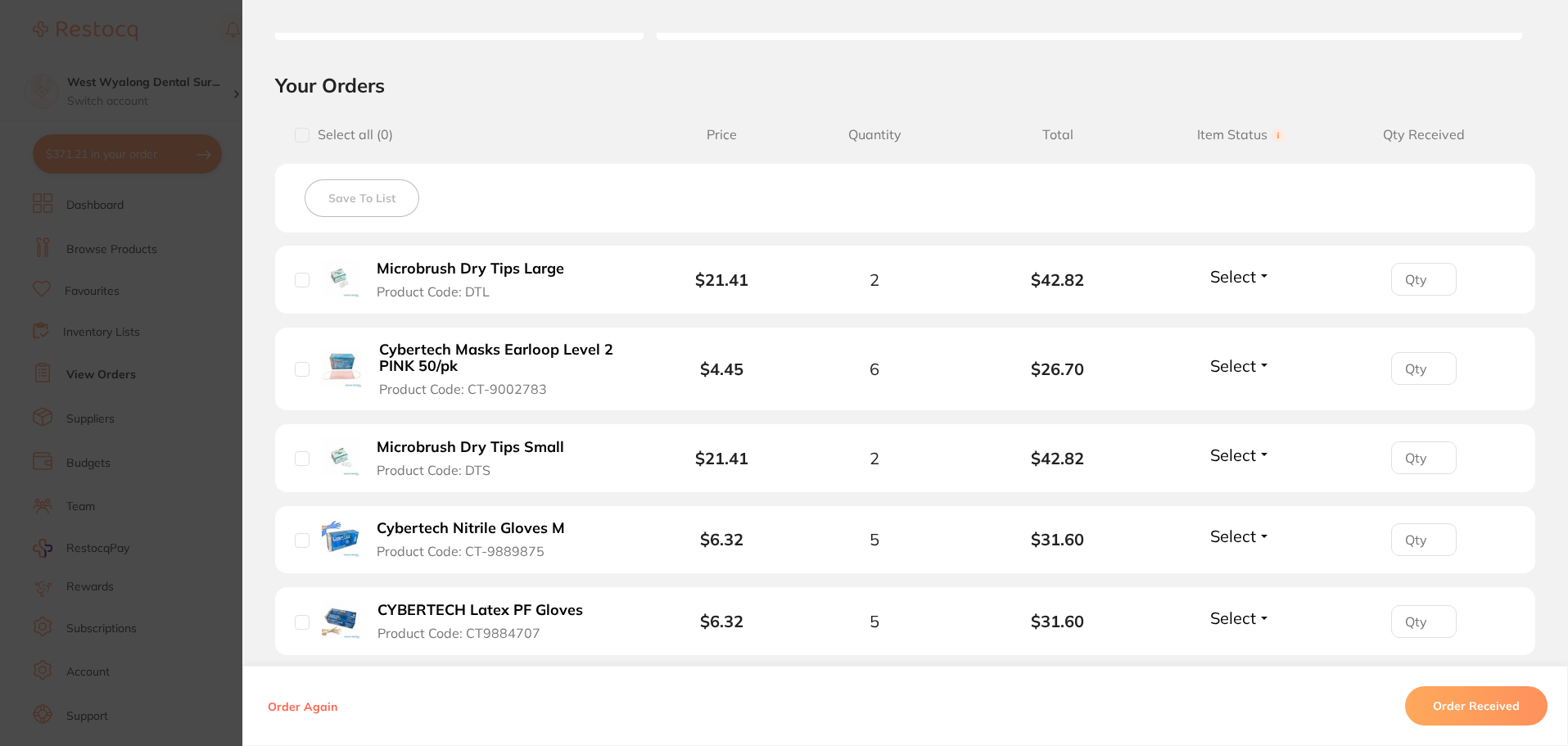
scroll to position [327, 0]
click at [296, 281] on input "checkbox" at bounding box center [301, 281] width 14 height 14
checkbox input "true"
click at [299, 544] on input "checkbox" at bounding box center [301, 542] width 14 height 14
checkbox input "true"
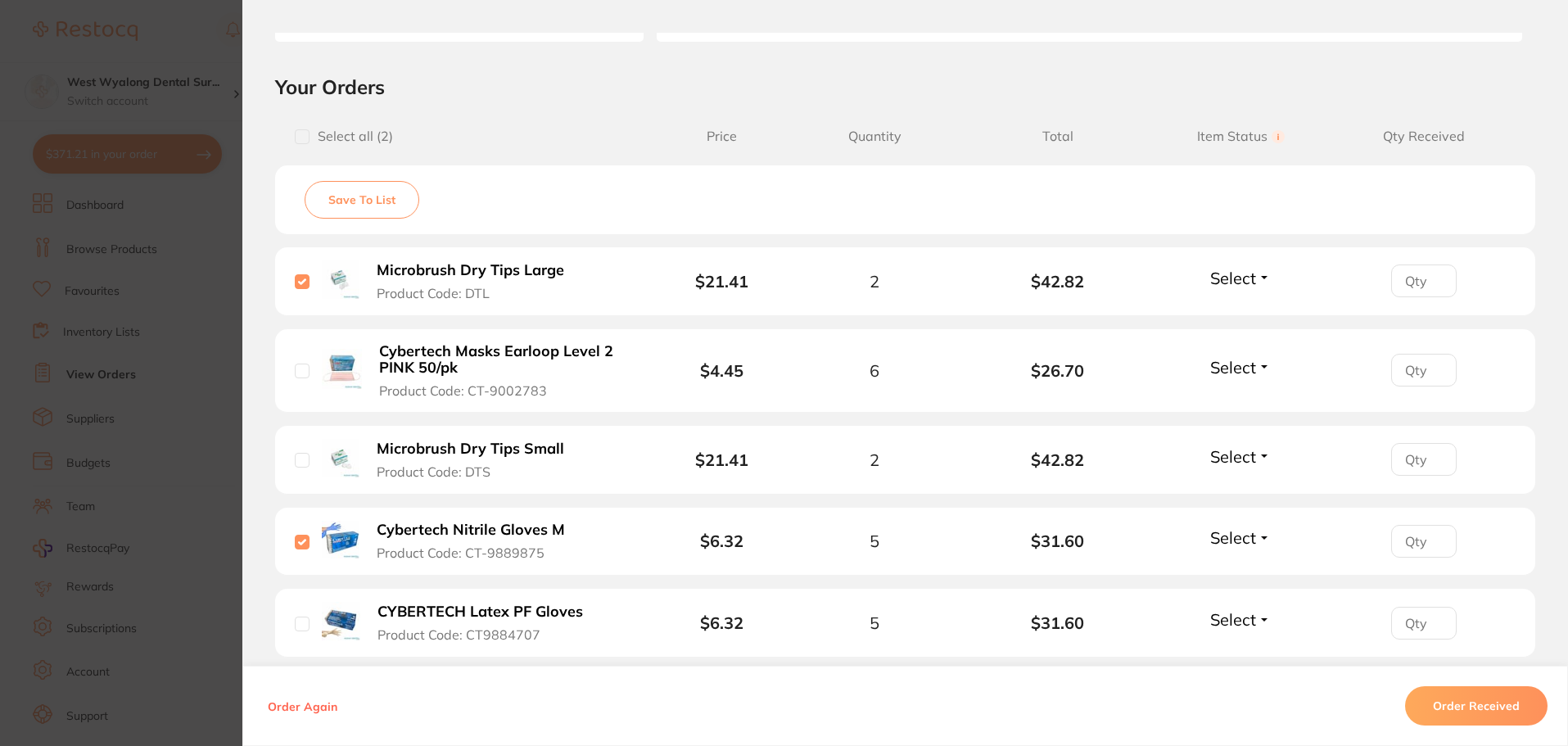
click at [296, 617] on input "checkbox" at bounding box center [301, 623] width 14 height 14
checkbox input "true"
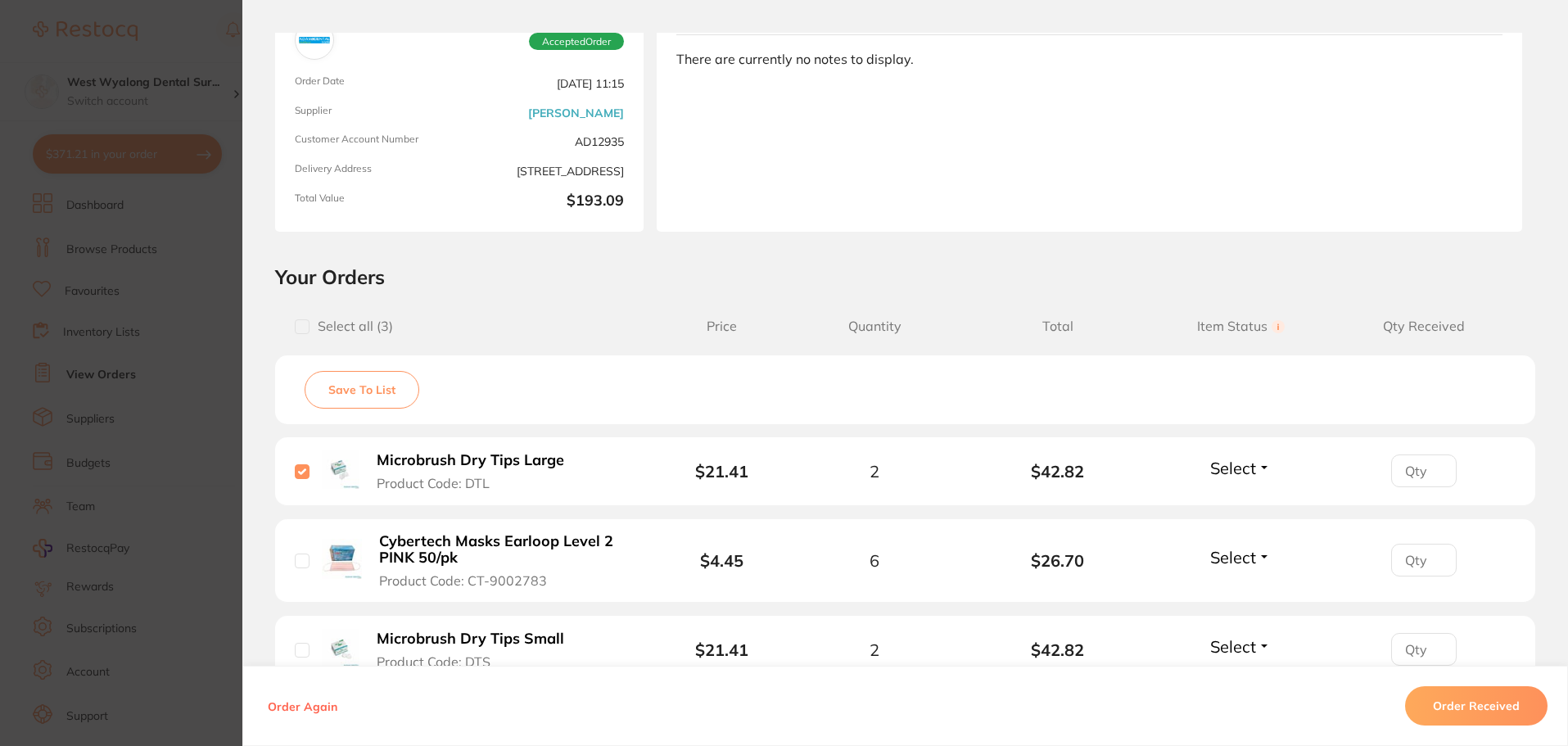
scroll to position [0, 0]
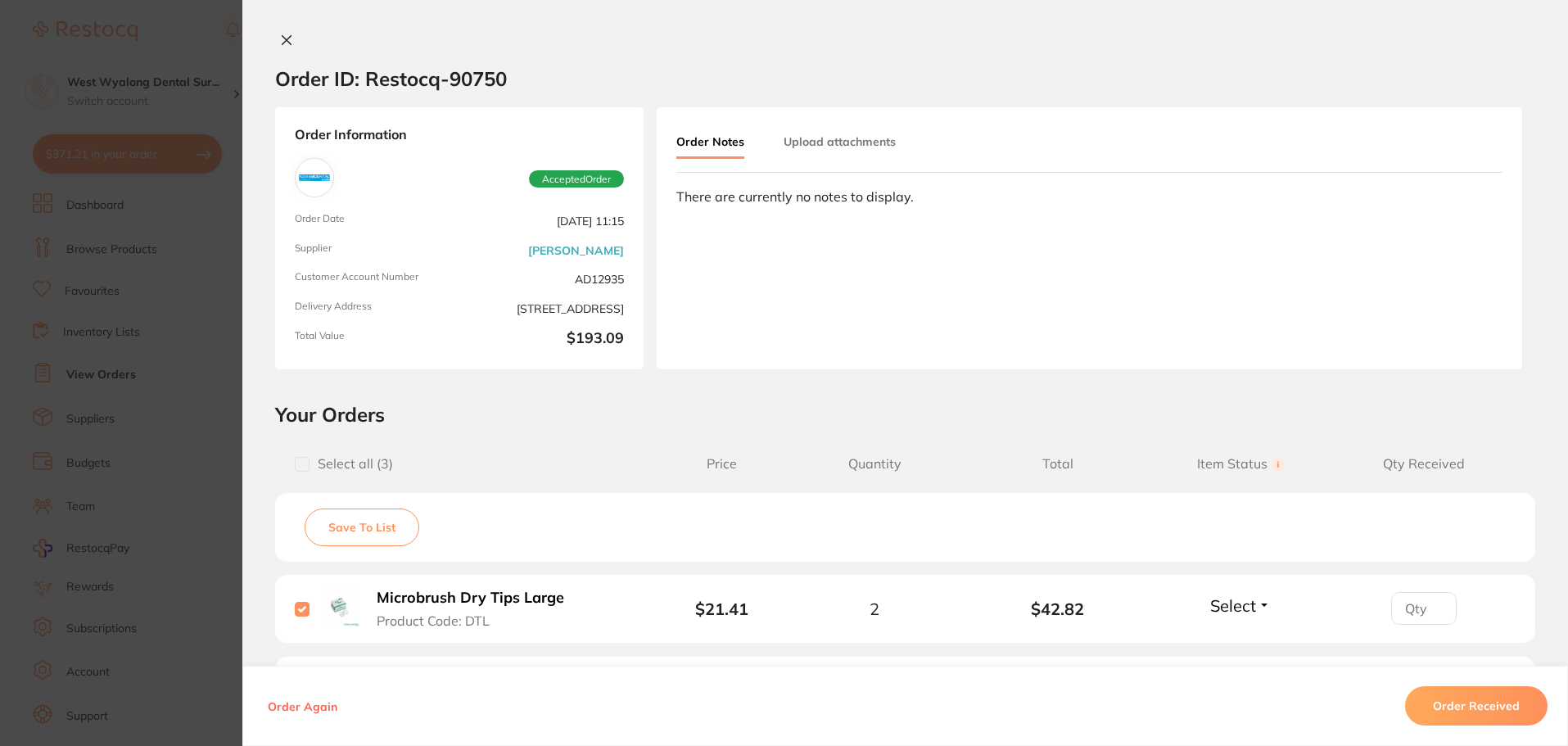
click at [280, 33] on icon at bounding box center [287, 40] width 13 height 13
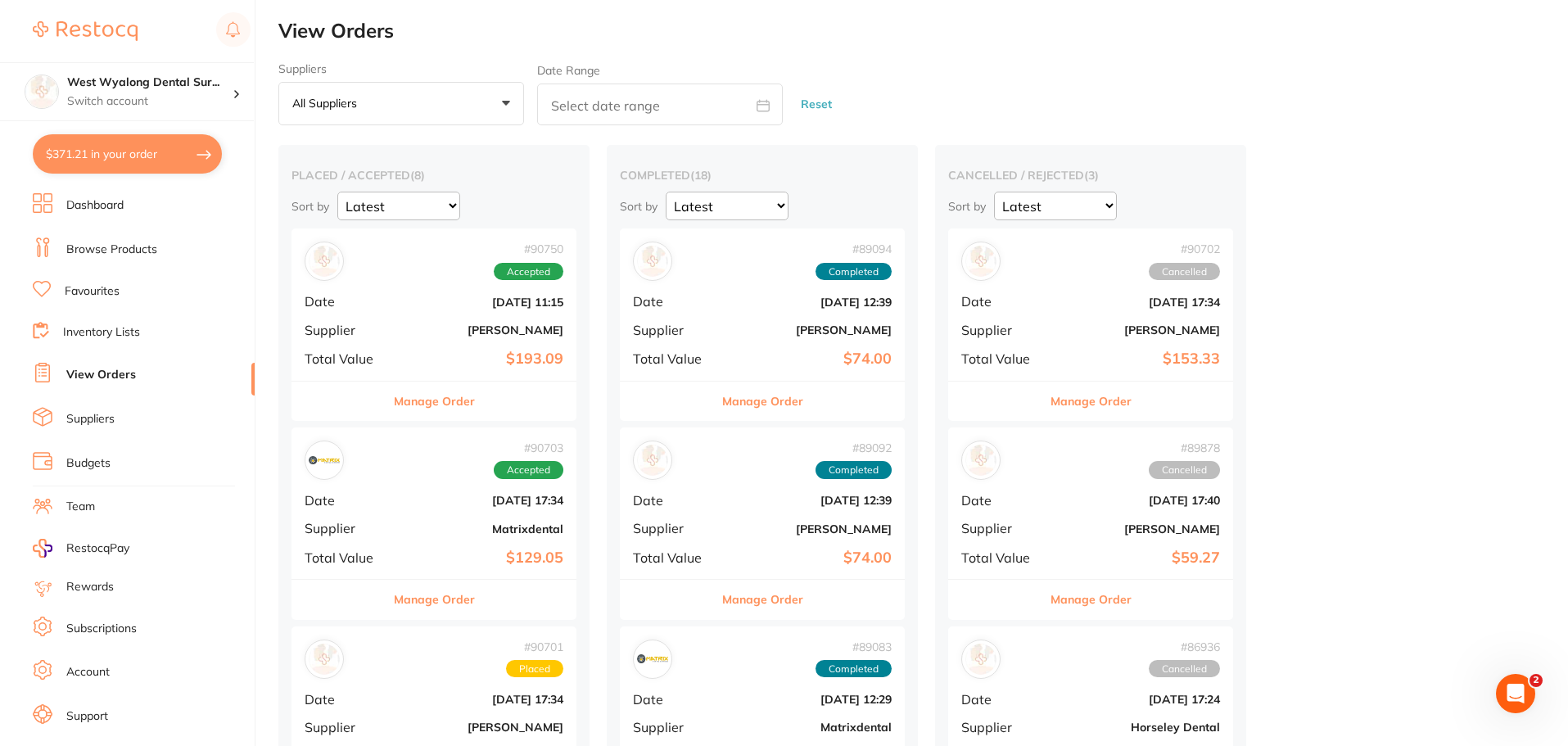
click at [109, 247] on link "Browse Products" at bounding box center [112, 249] width 91 height 16
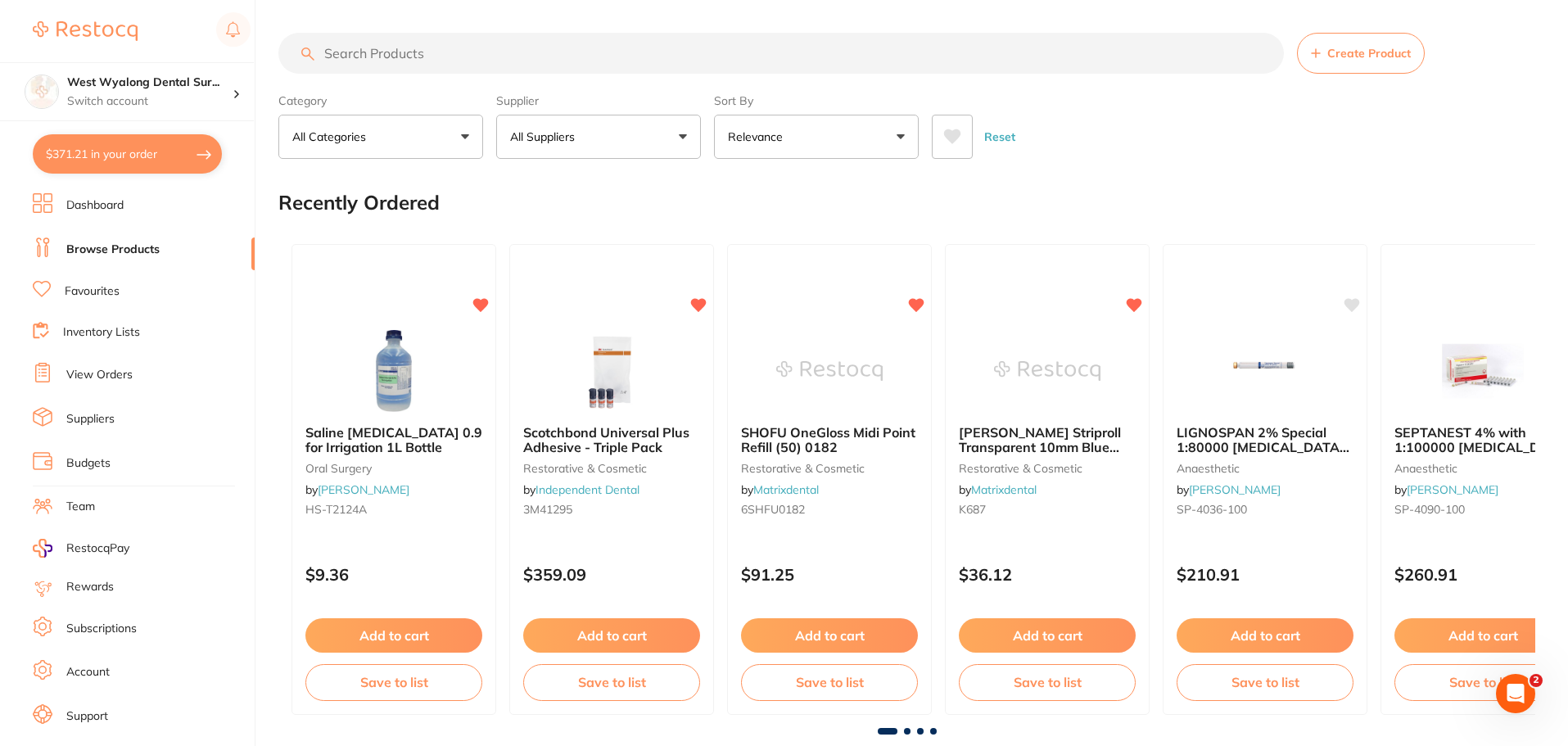
click at [478, 55] on input "search" at bounding box center [781, 52] width 1005 height 41
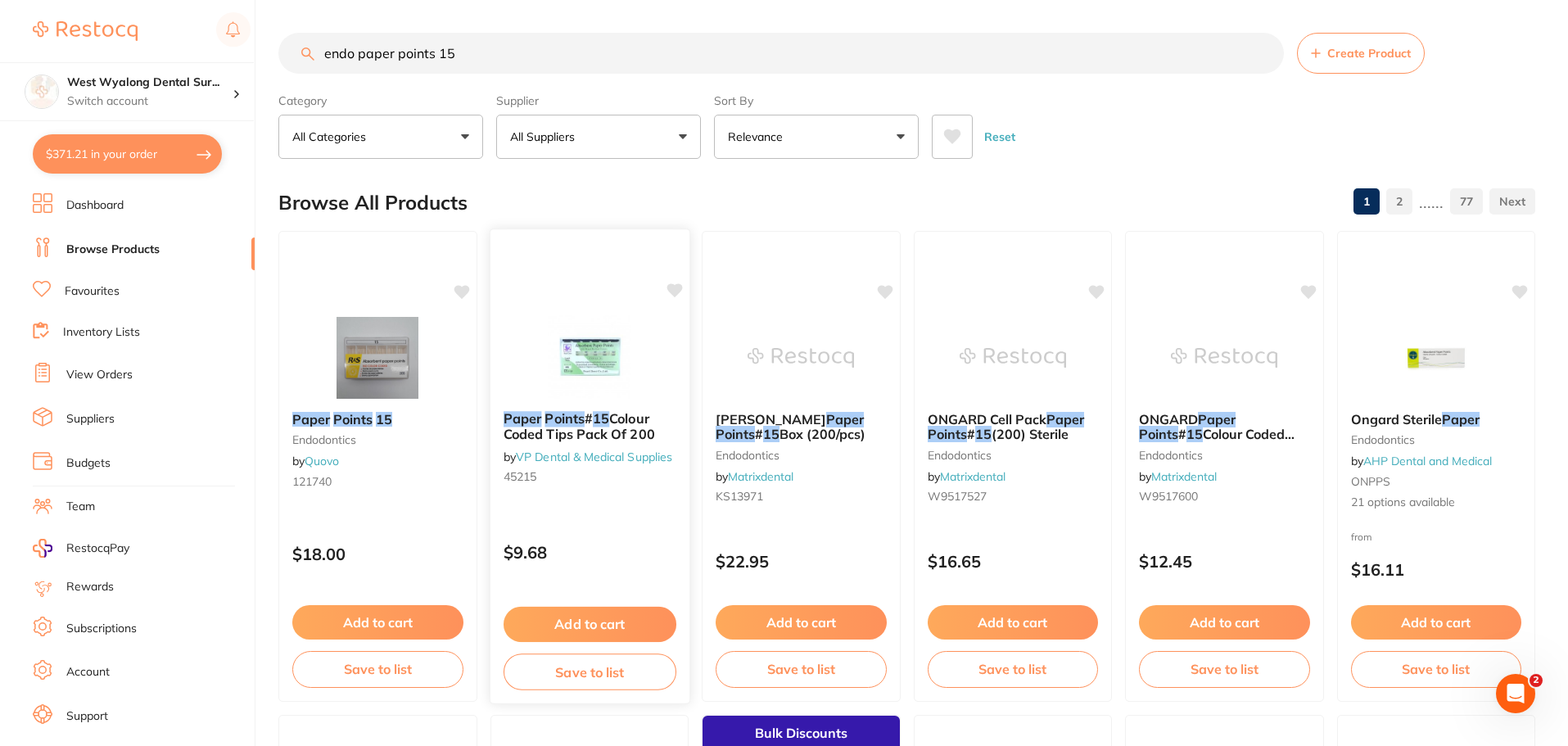
type input "endo paper points 15"
drag, startPoint x: 601, startPoint y: 345, endPoint x: 535, endPoint y: 576, distance: 240.2
click at [601, 345] on img at bounding box center [589, 358] width 107 height 82
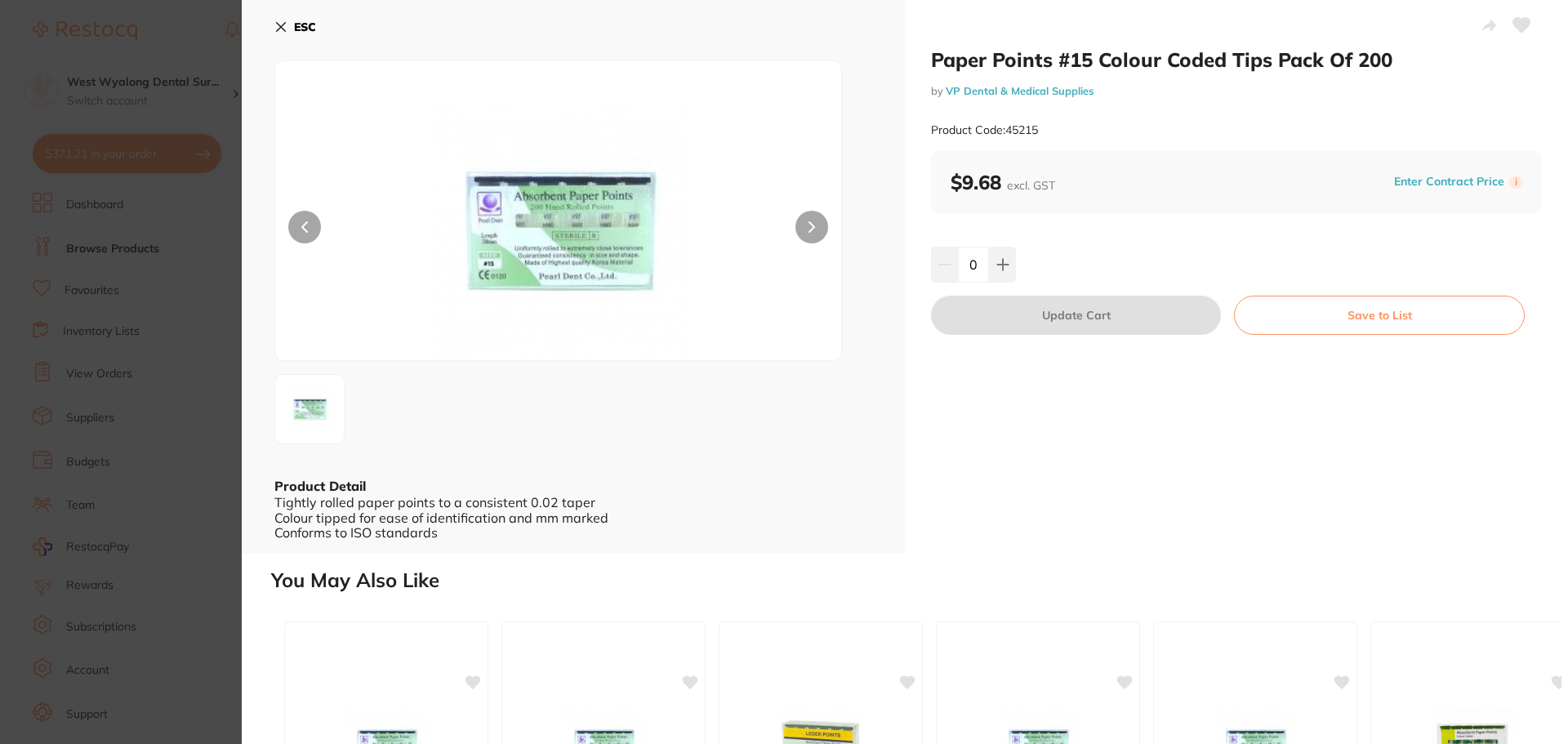
click at [795, 225] on button at bounding box center [812, 227] width 32 height 32
click at [802, 227] on button at bounding box center [812, 227] width 32 height 32
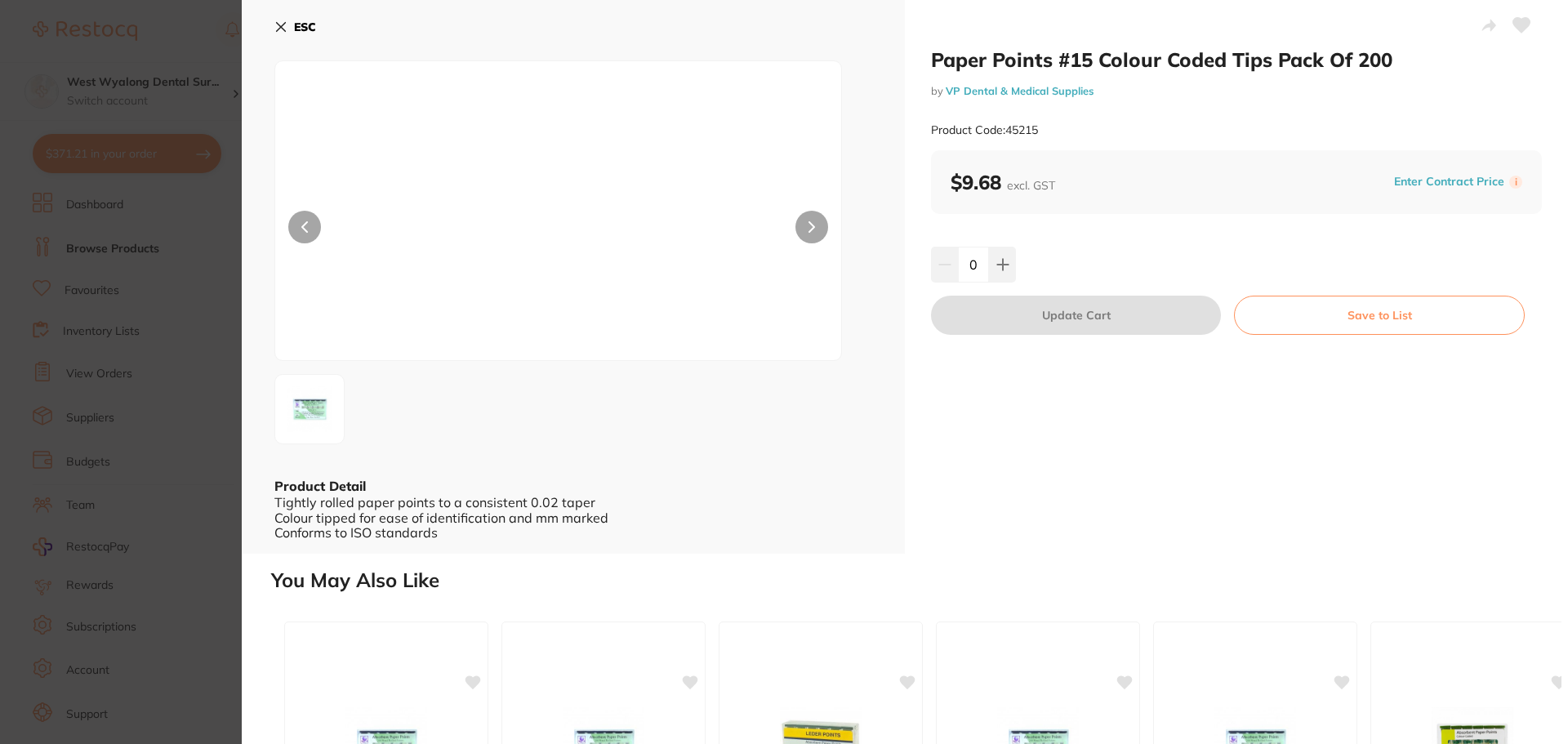
click at [569, 231] on img at bounding box center [559, 230] width 340 height 258
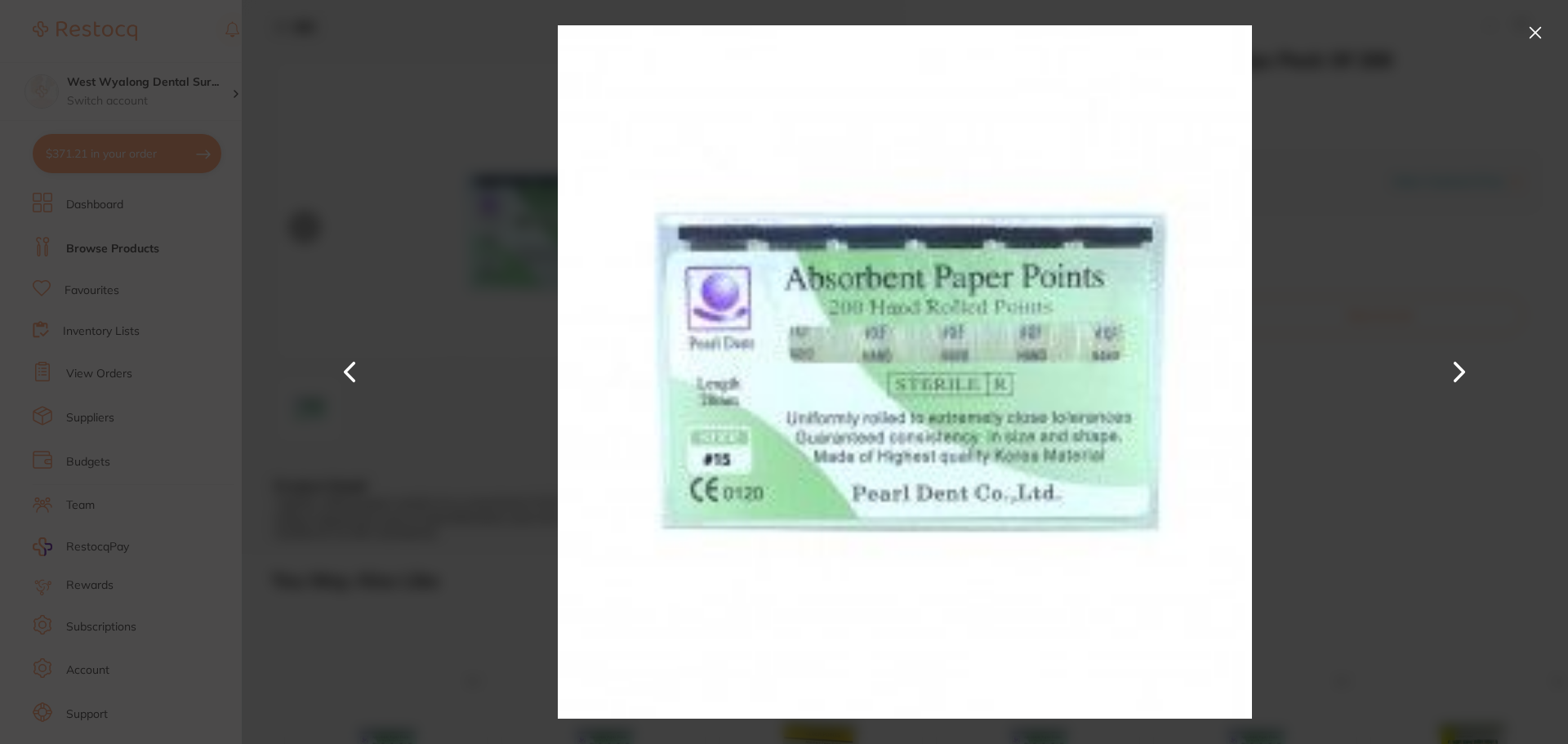
click at [569, 231] on div "Paper Points #15 Colour Coded Tips Pack Of 200 by VP Dental & Medical Supplies …" at bounding box center [905, 372] width 1326 height 744
click at [1539, 29] on button at bounding box center [1535, 32] width 26 height 26
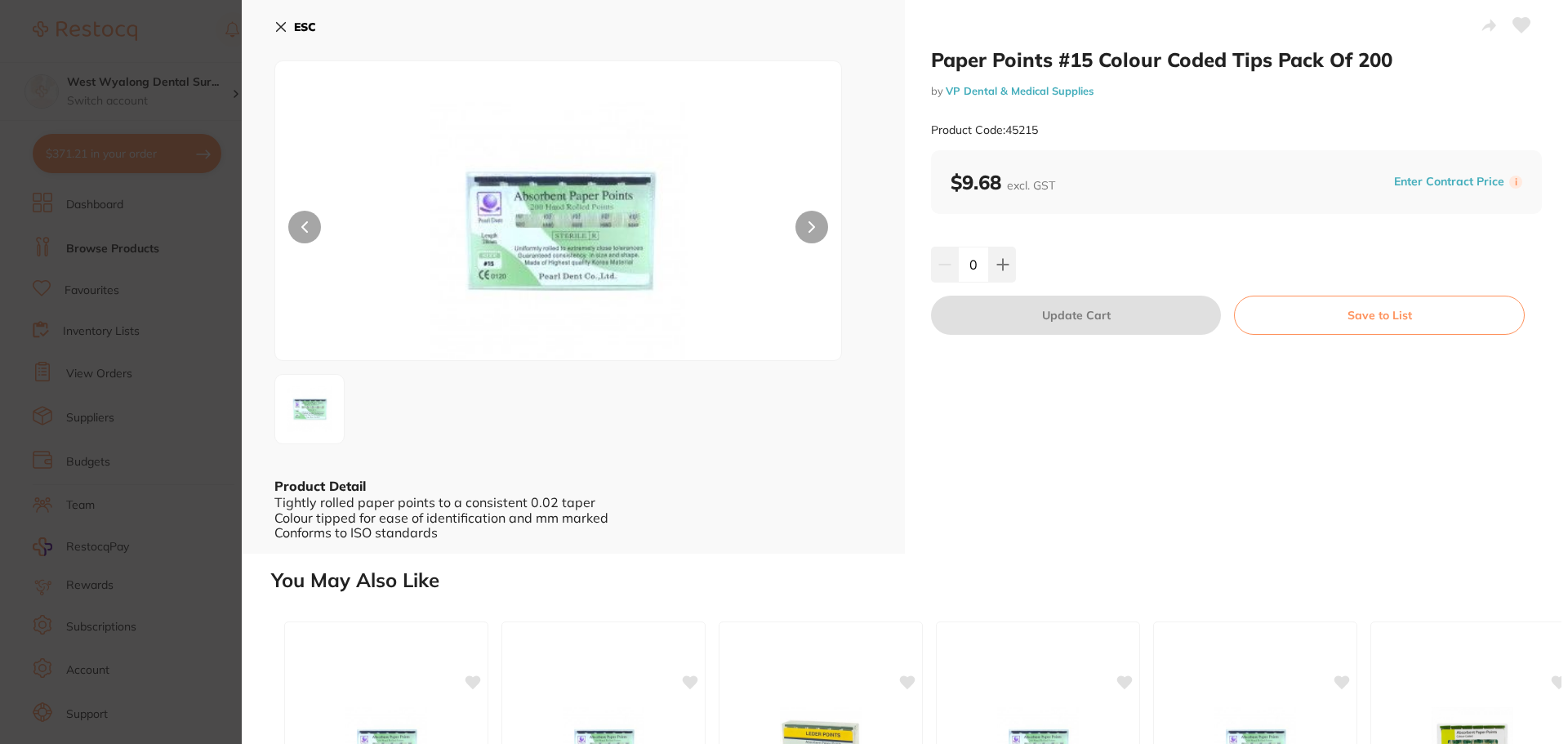
click at [277, 19] on button "ESC" at bounding box center [295, 27] width 42 height 28
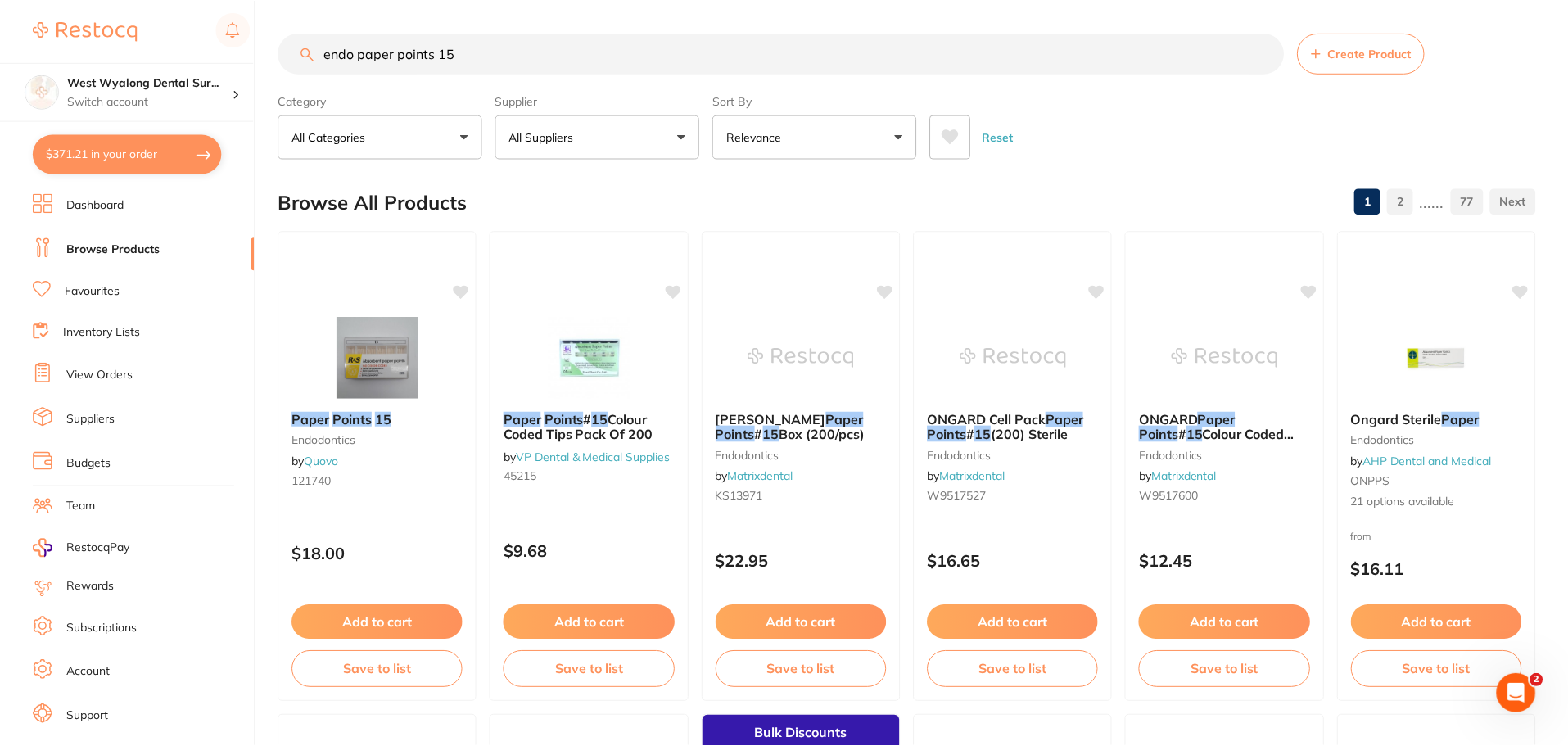
scroll to position [1, 0]
click at [826, 422] on em "Paper" at bounding box center [844, 417] width 37 height 16
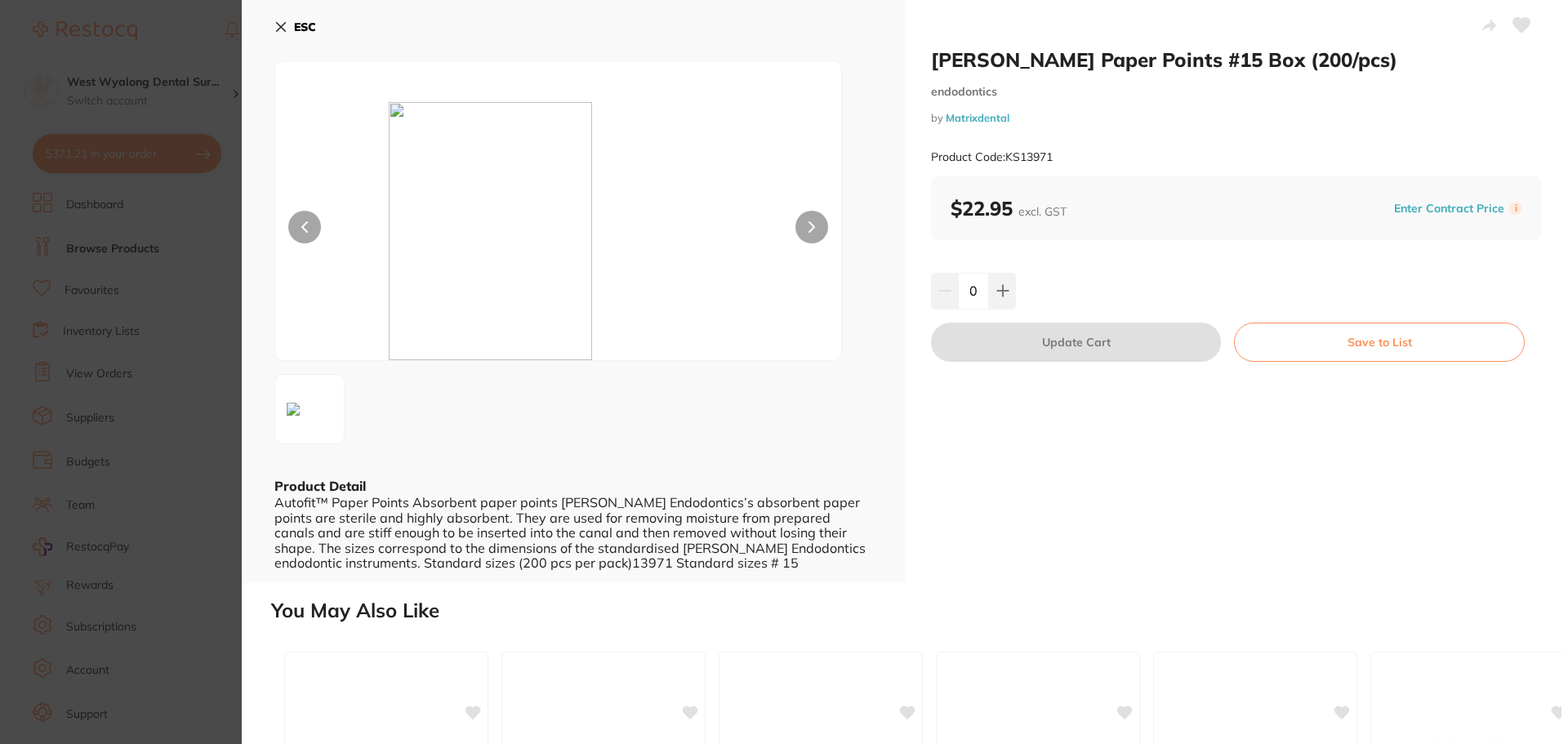
click at [282, 26] on icon at bounding box center [281, 27] width 9 height 9
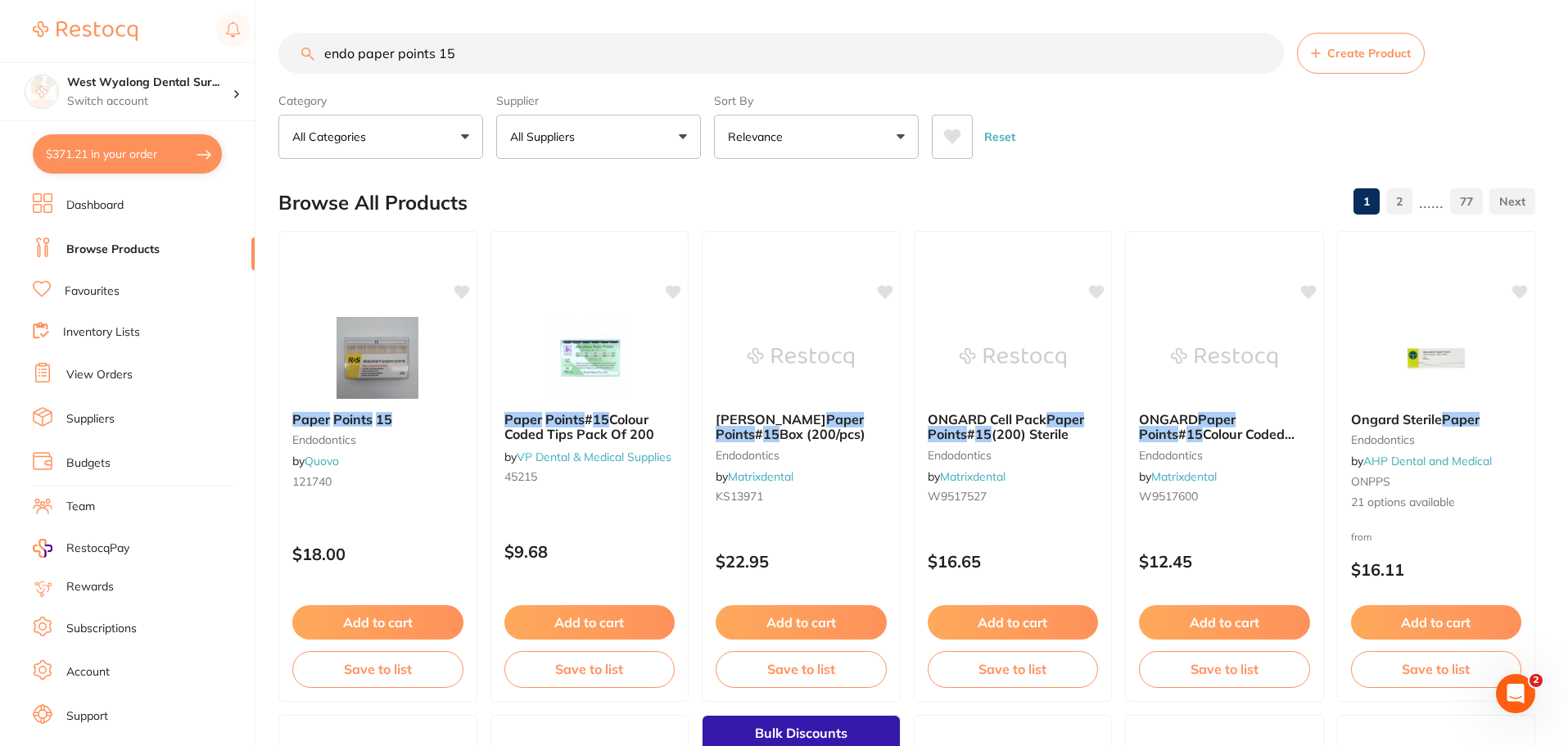
click at [678, 139] on button "All Suppliers" at bounding box center [598, 136] width 205 height 44
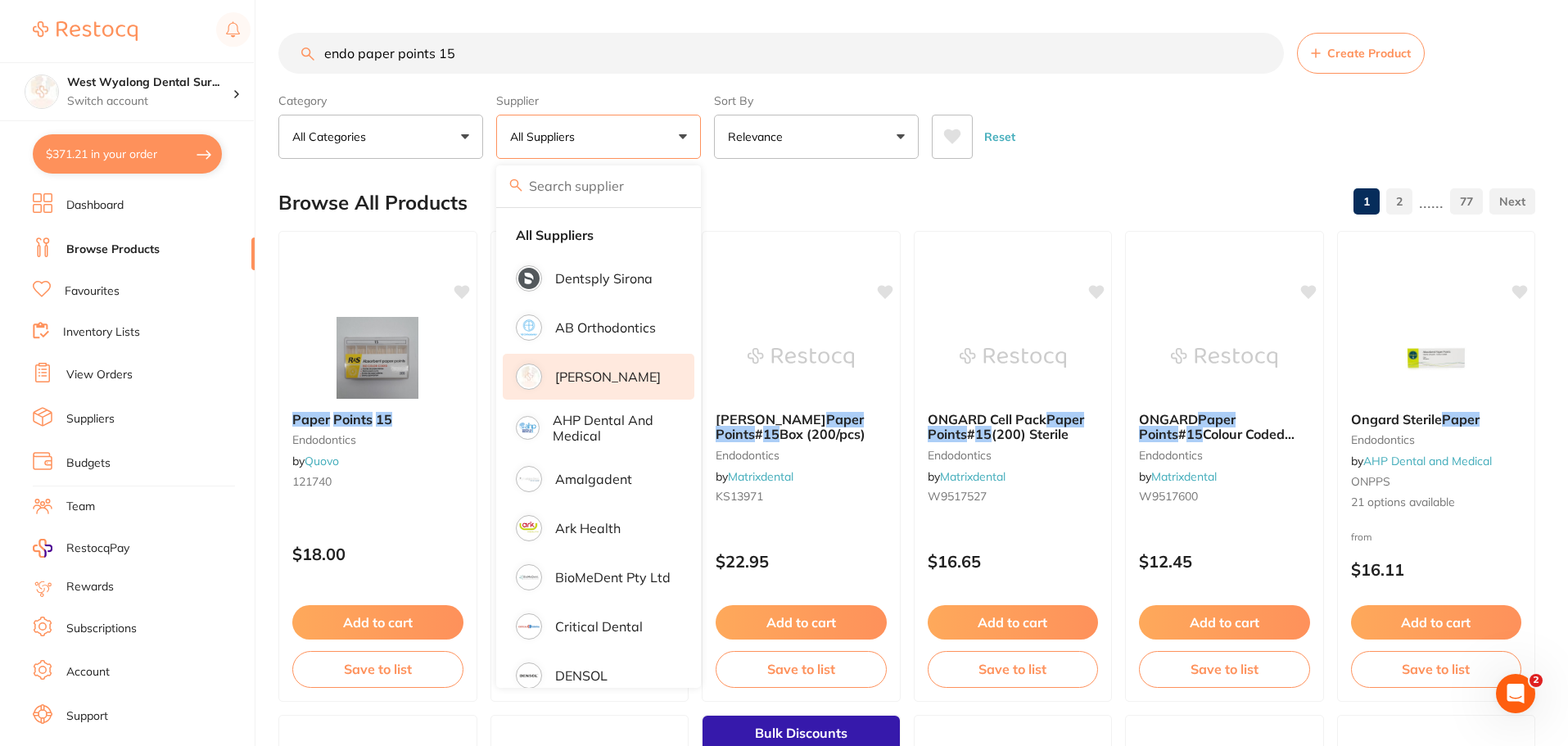
click at [566, 382] on p "[PERSON_NAME]" at bounding box center [608, 376] width 106 height 14
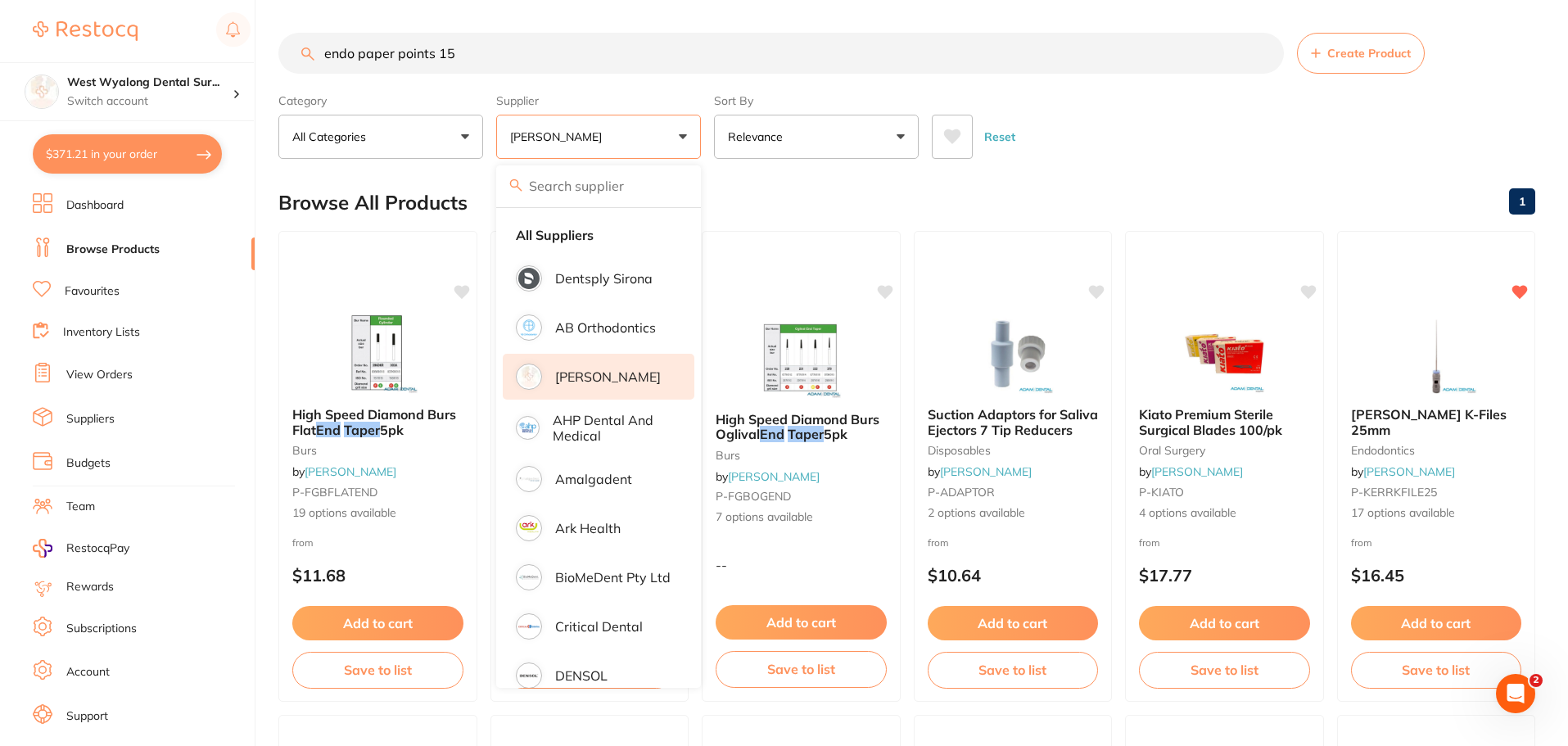
click at [674, 140] on button "[PERSON_NAME]" at bounding box center [598, 136] width 205 height 44
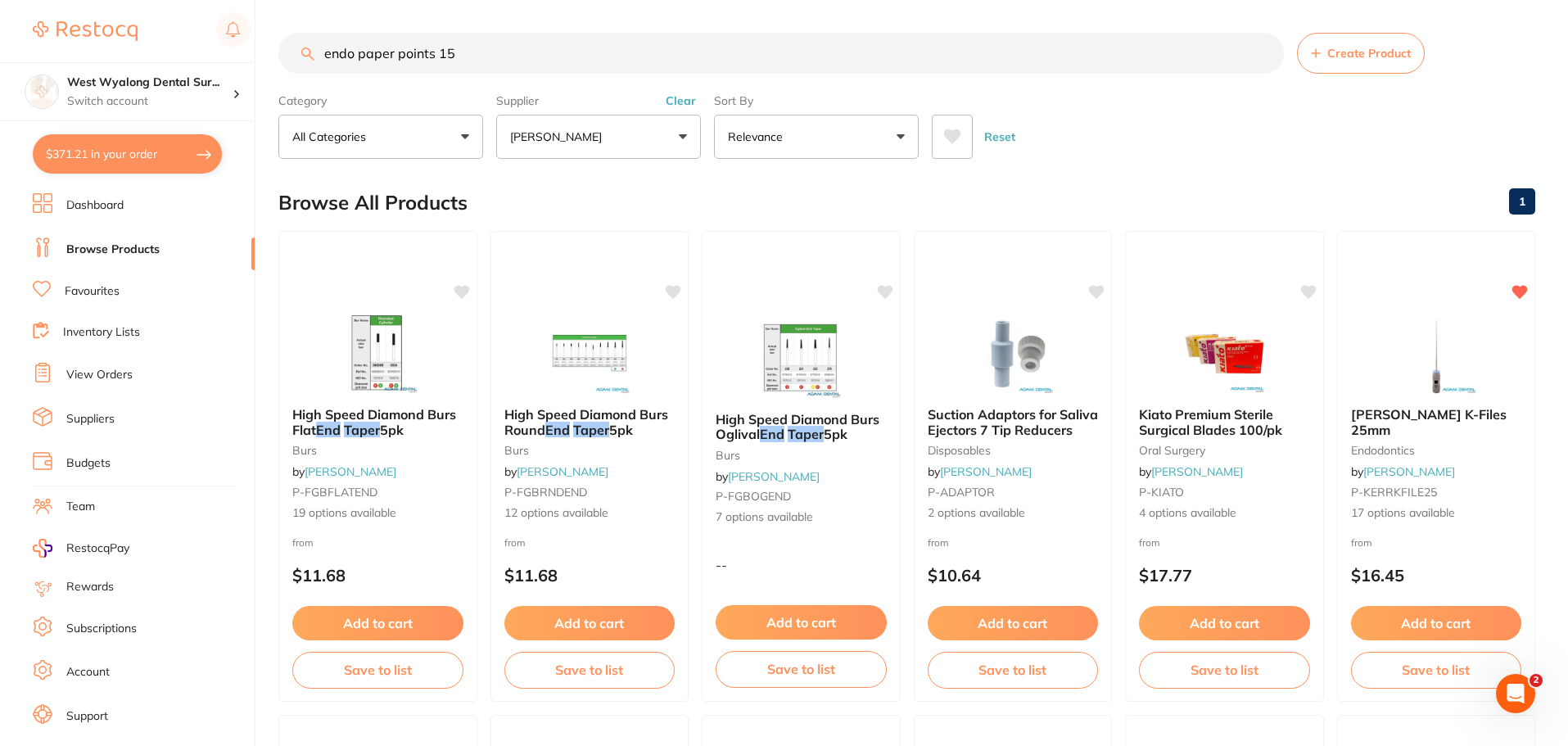
click at [686, 142] on button "[PERSON_NAME]" at bounding box center [598, 136] width 205 height 44
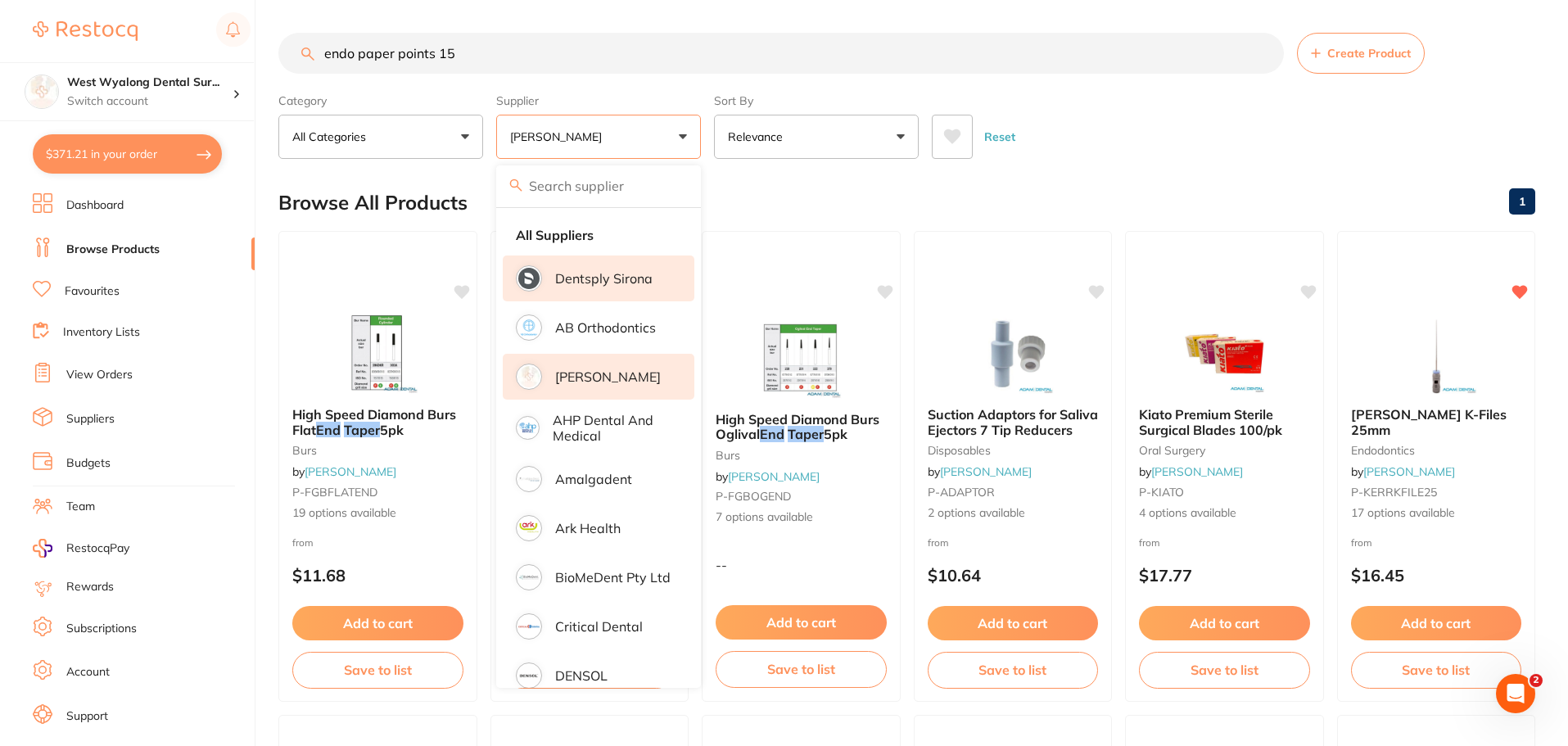
click at [610, 277] on p "Dentsply Sirona" at bounding box center [604, 278] width 97 height 14
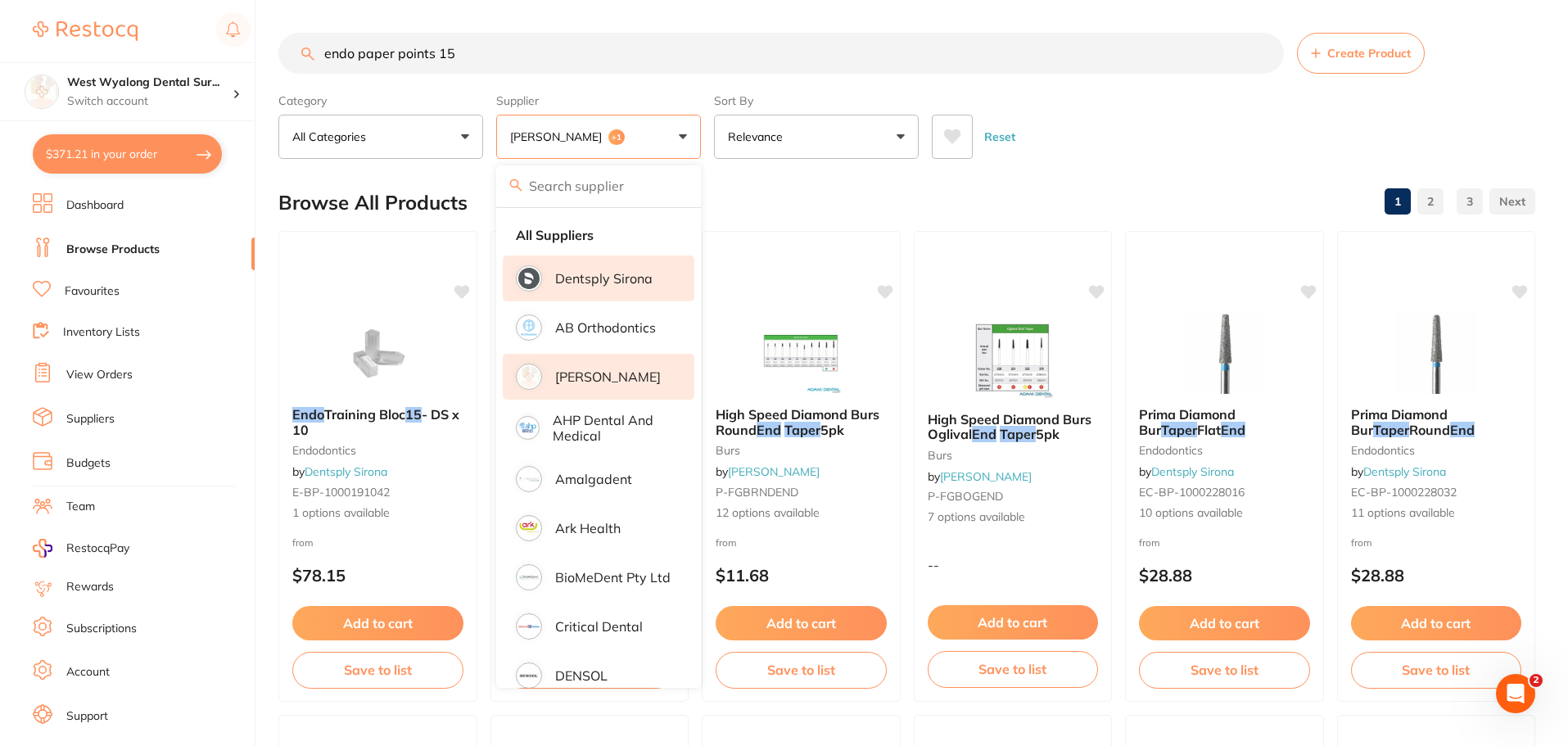
click at [605, 375] on p "[PERSON_NAME]" at bounding box center [608, 376] width 106 height 14
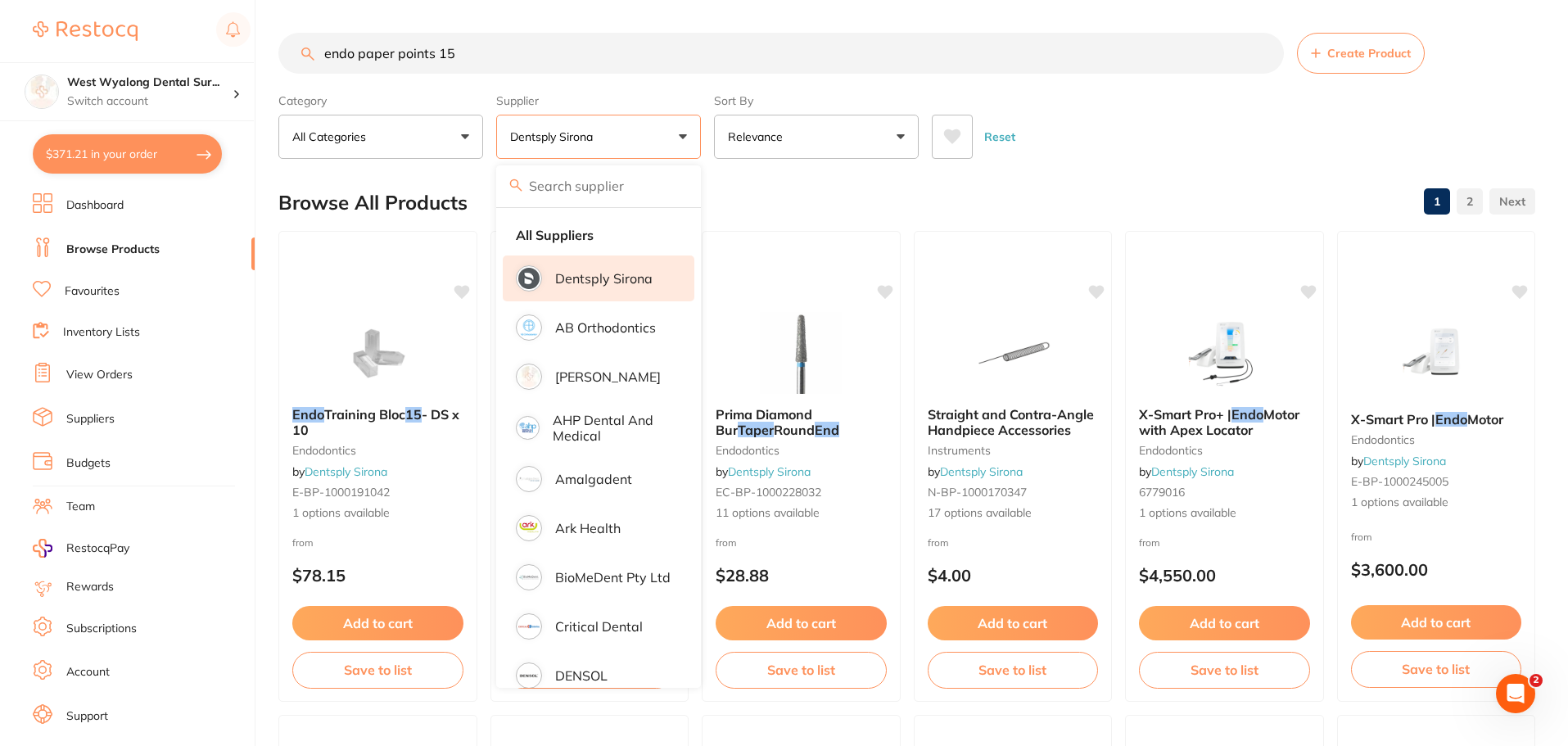
click at [632, 272] on p "Dentsply Sirona" at bounding box center [604, 278] width 97 height 14
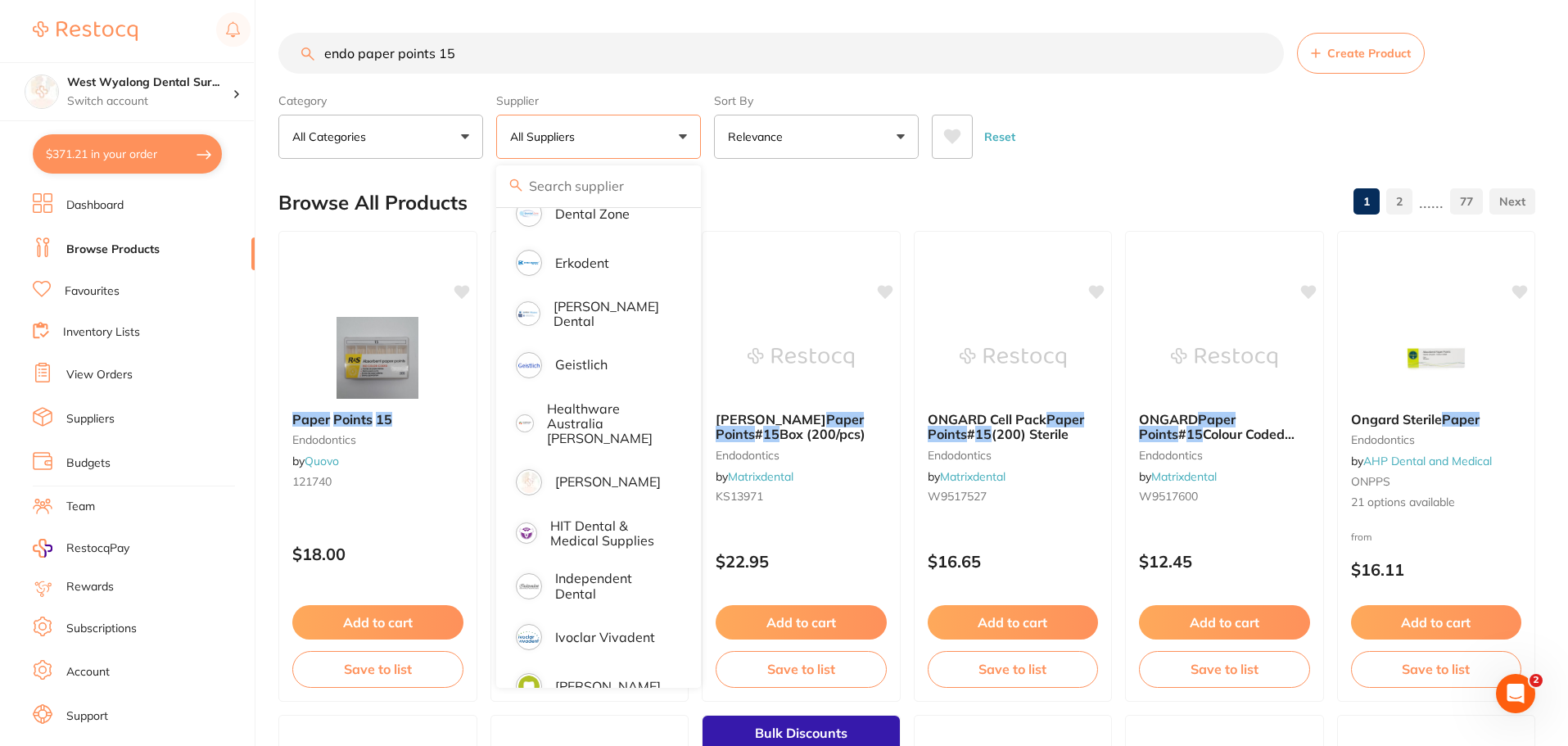
scroll to position [573, 0]
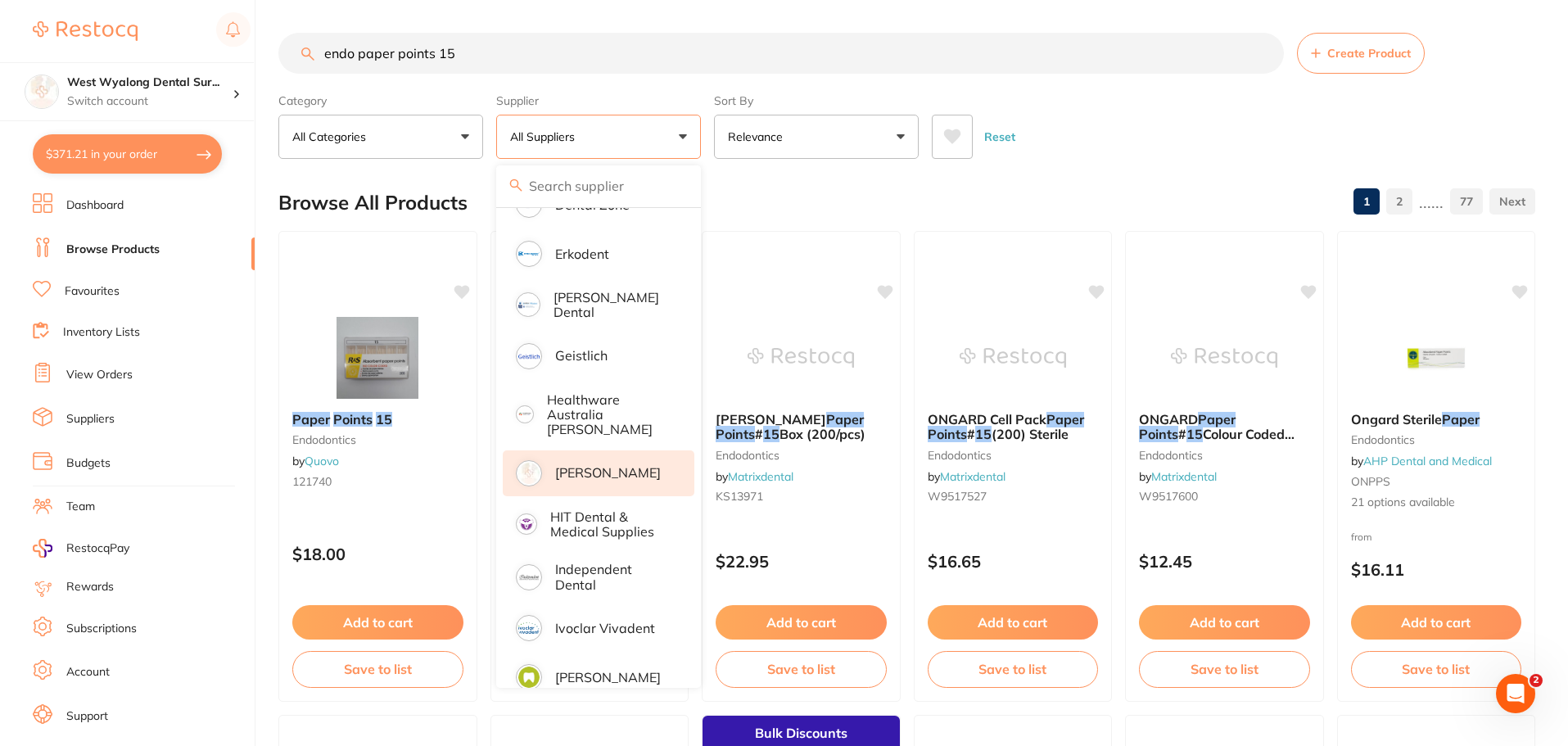
click at [567, 466] on p "[PERSON_NAME]" at bounding box center [608, 472] width 106 height 14
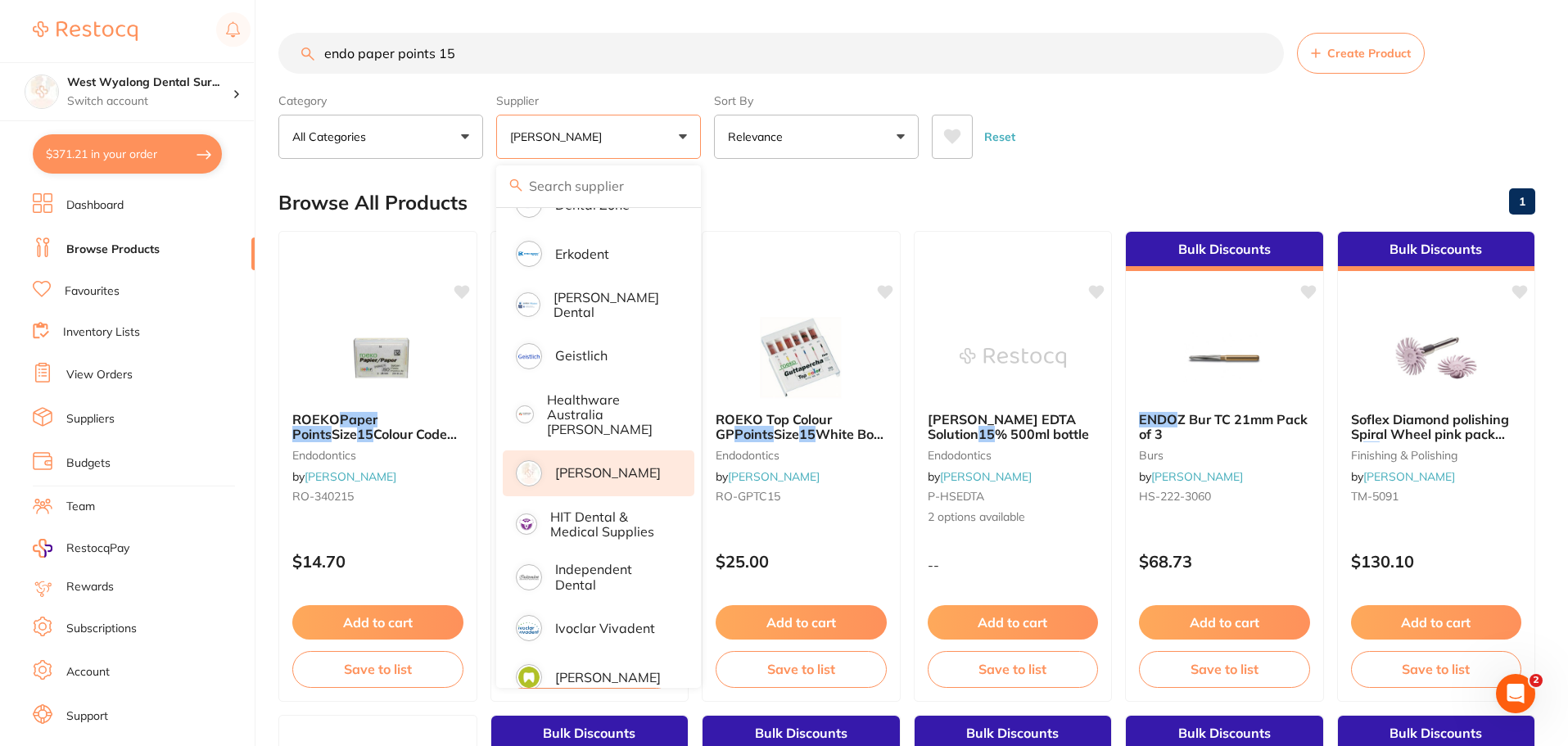
scroll to position [0, 0]
click at [678, 136] on button "[PERSON_NAME]" at bounding box center [598, 136] width 205 height 44
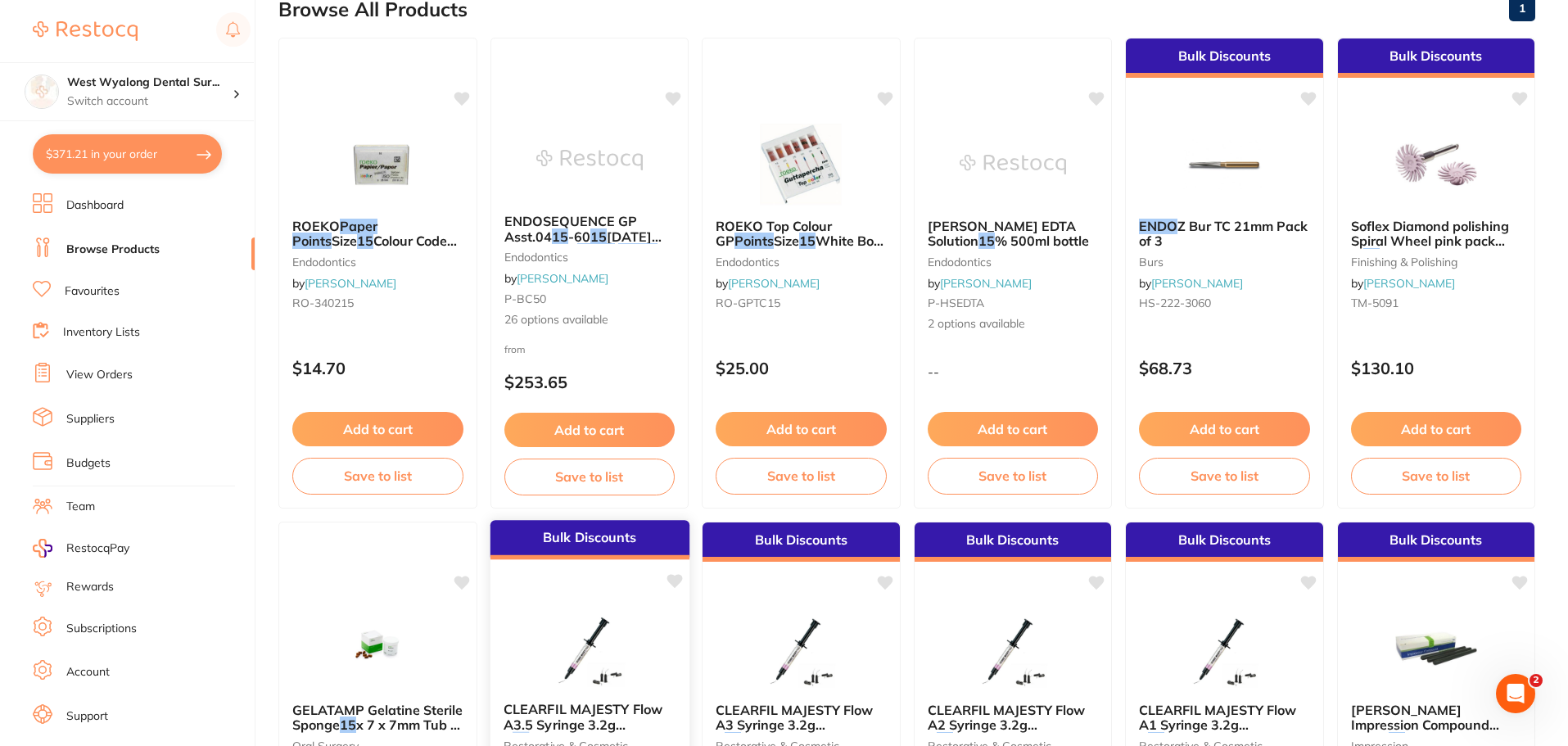
scroll to position [164, 0]
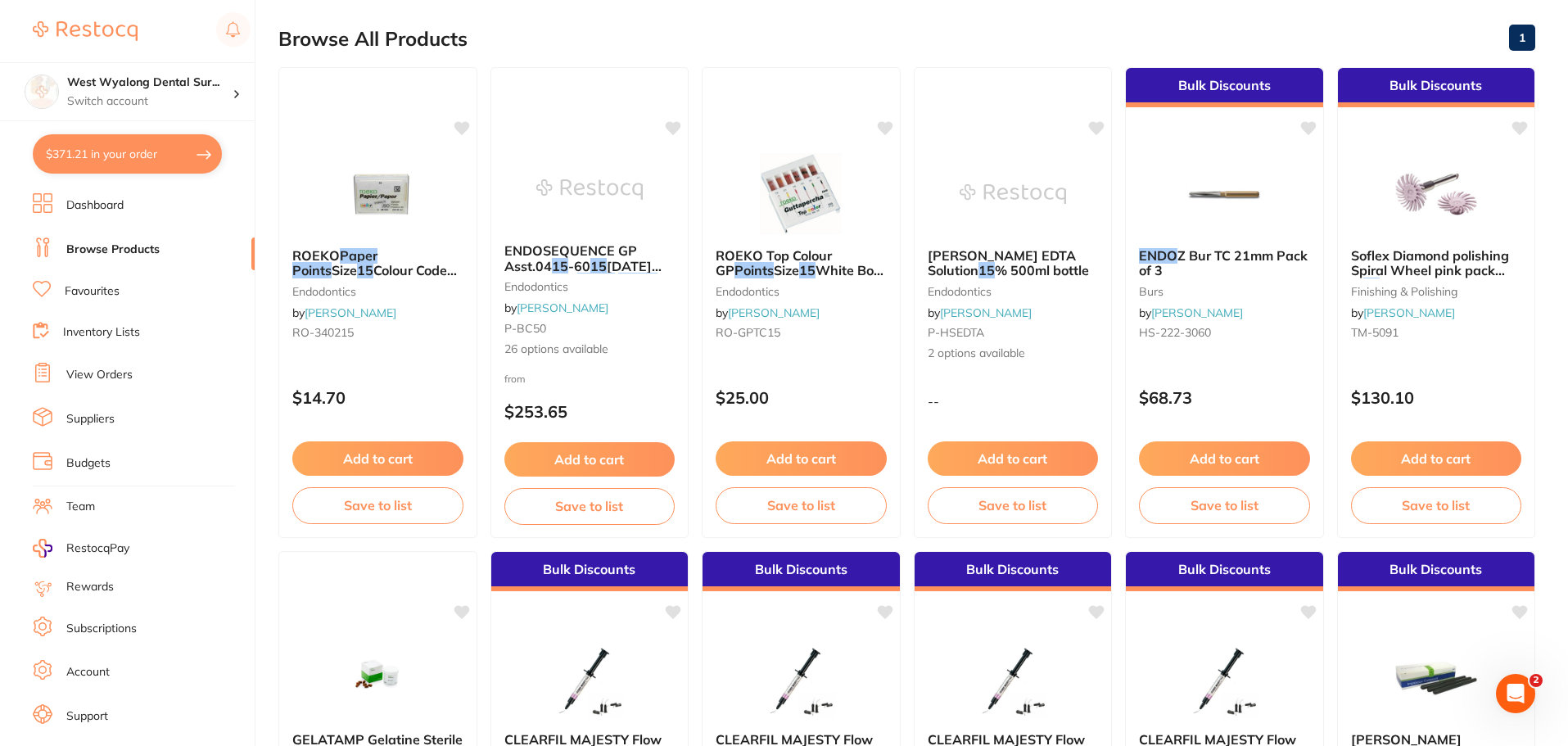
click at [344, 456] on button "Add to cart" at bounding box center [378, 459] width 171 height 34
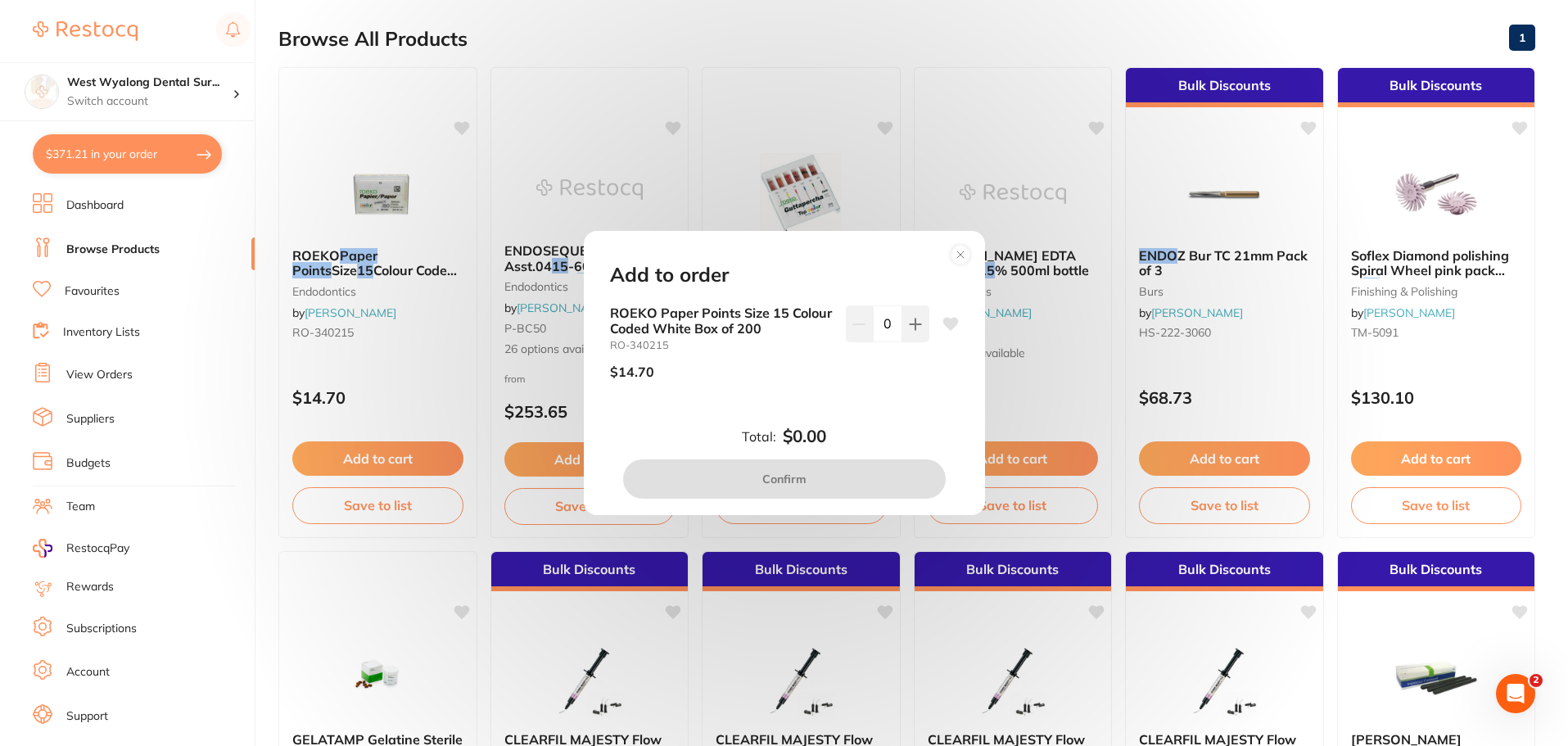
scroll to position [0, 0]
click at [948, 321] on icon at bounding box center [950, 324] width 15 height 13
click at [914, 329] on icon at bounding box center [916, 324] width 13 height 13
type input "1"
click at [818, 471] on button "Confirm" at bounding box center [784, 479] width 322 height 39
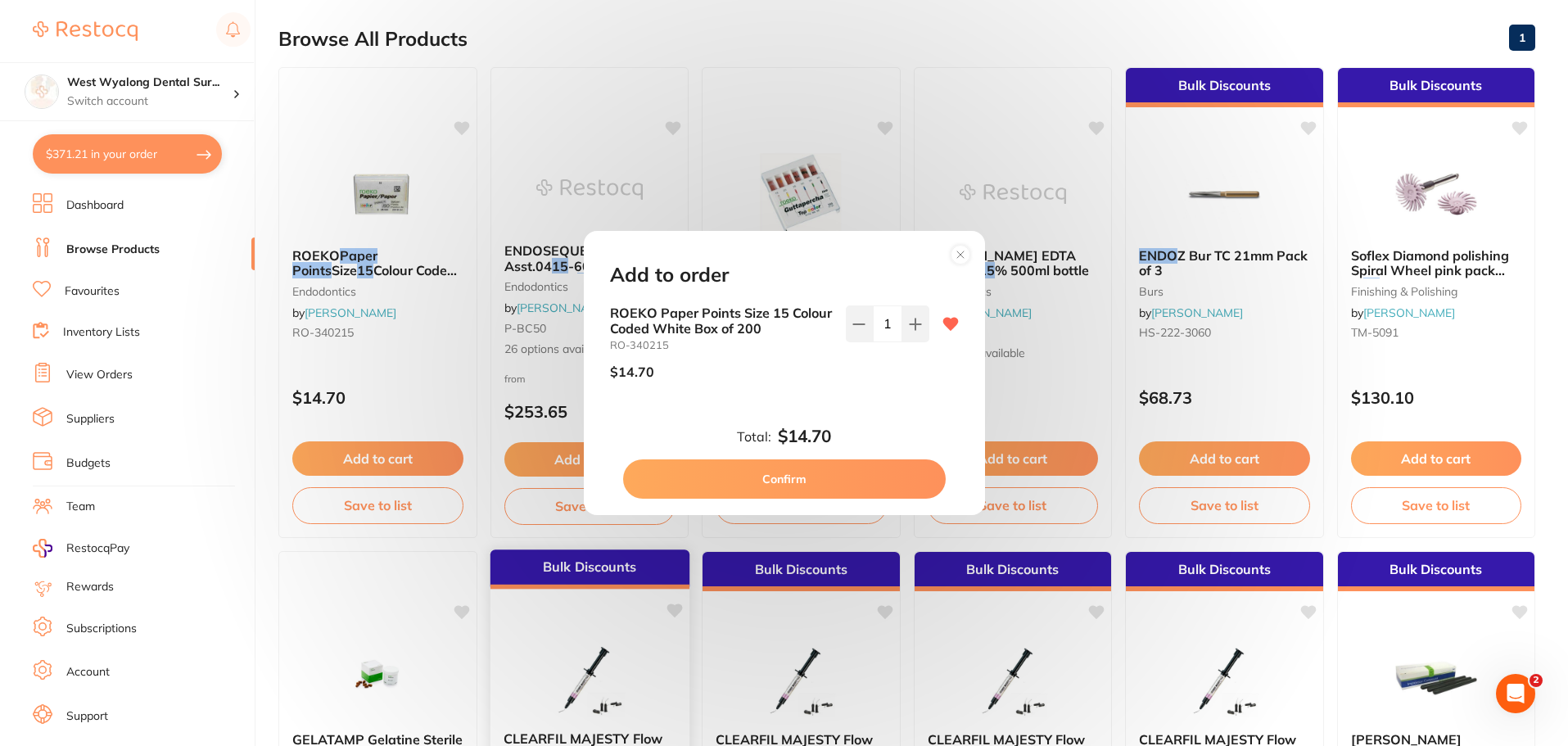
checkbox input "false"
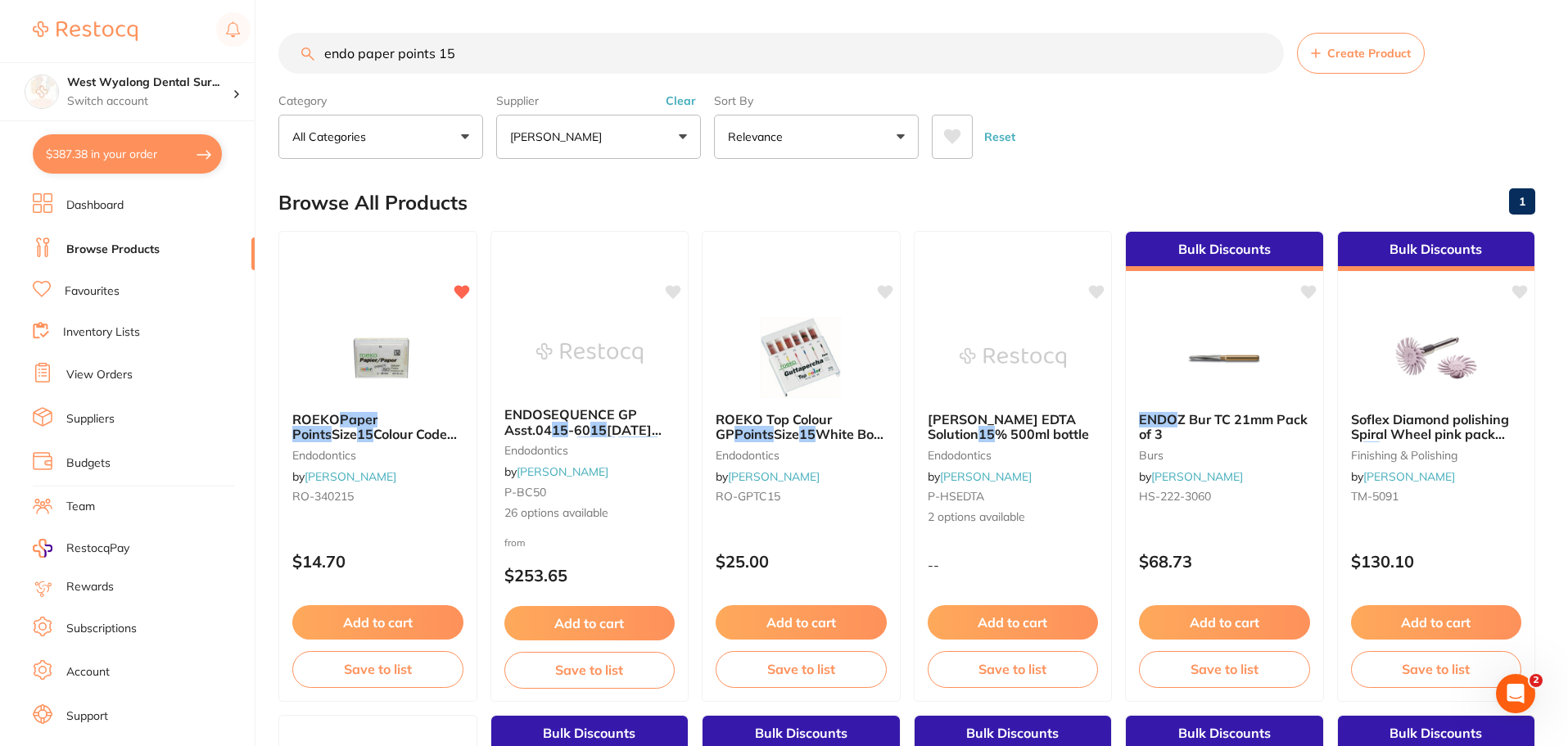
click at [97, 169] on button "$387.38 in your order" at bounding box center [127, 154] width 189 height 39
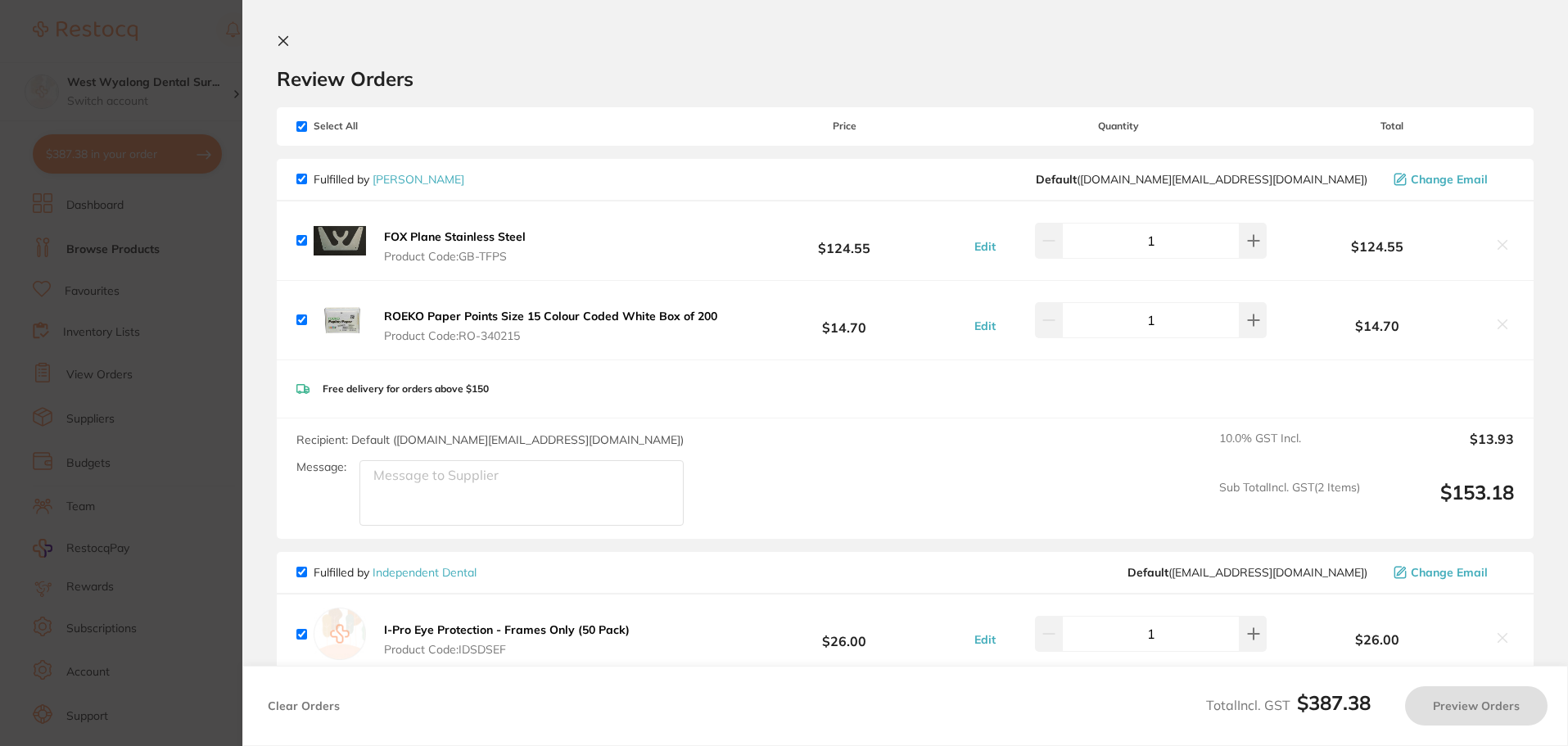
checkbox input "true"
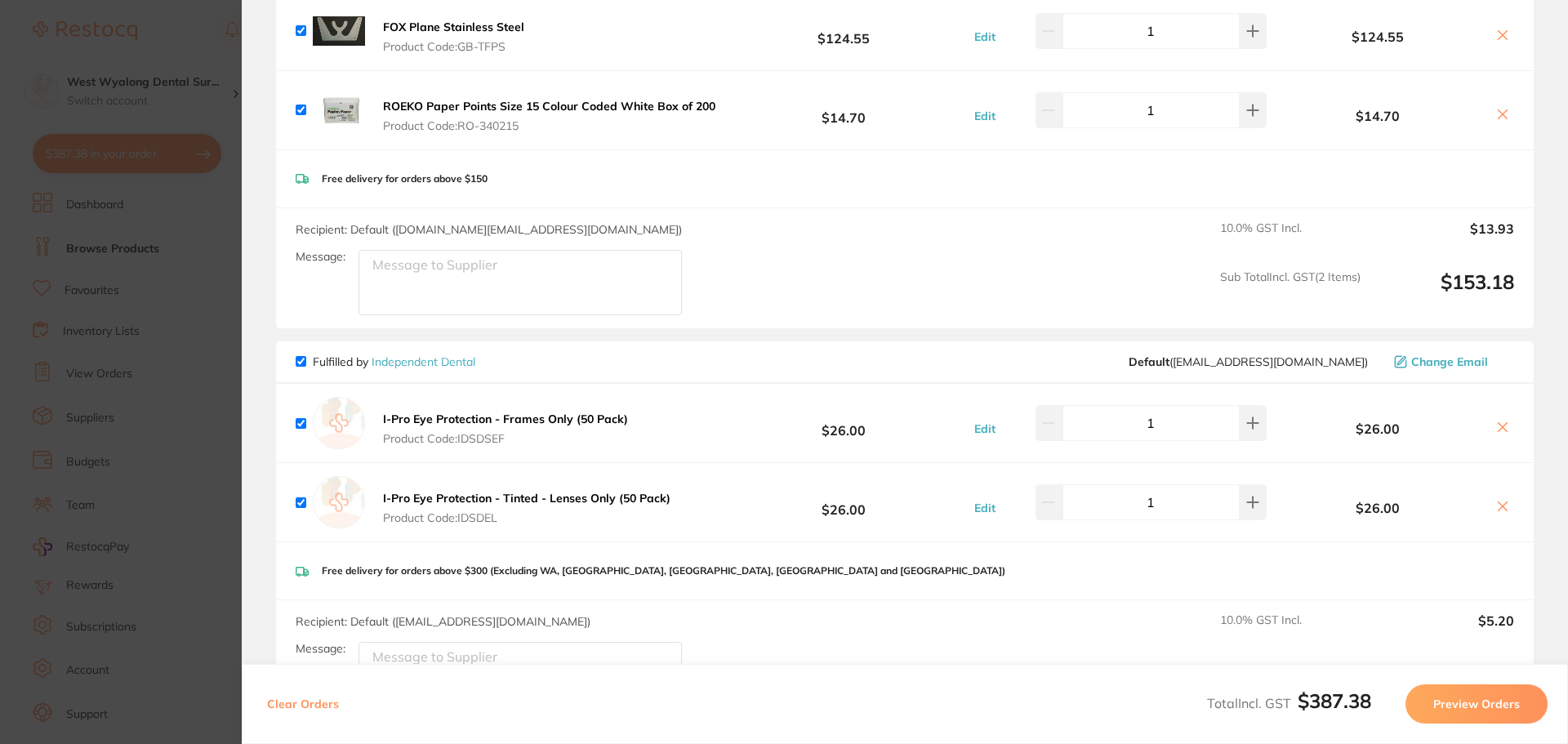
scroll to position [245, 0]
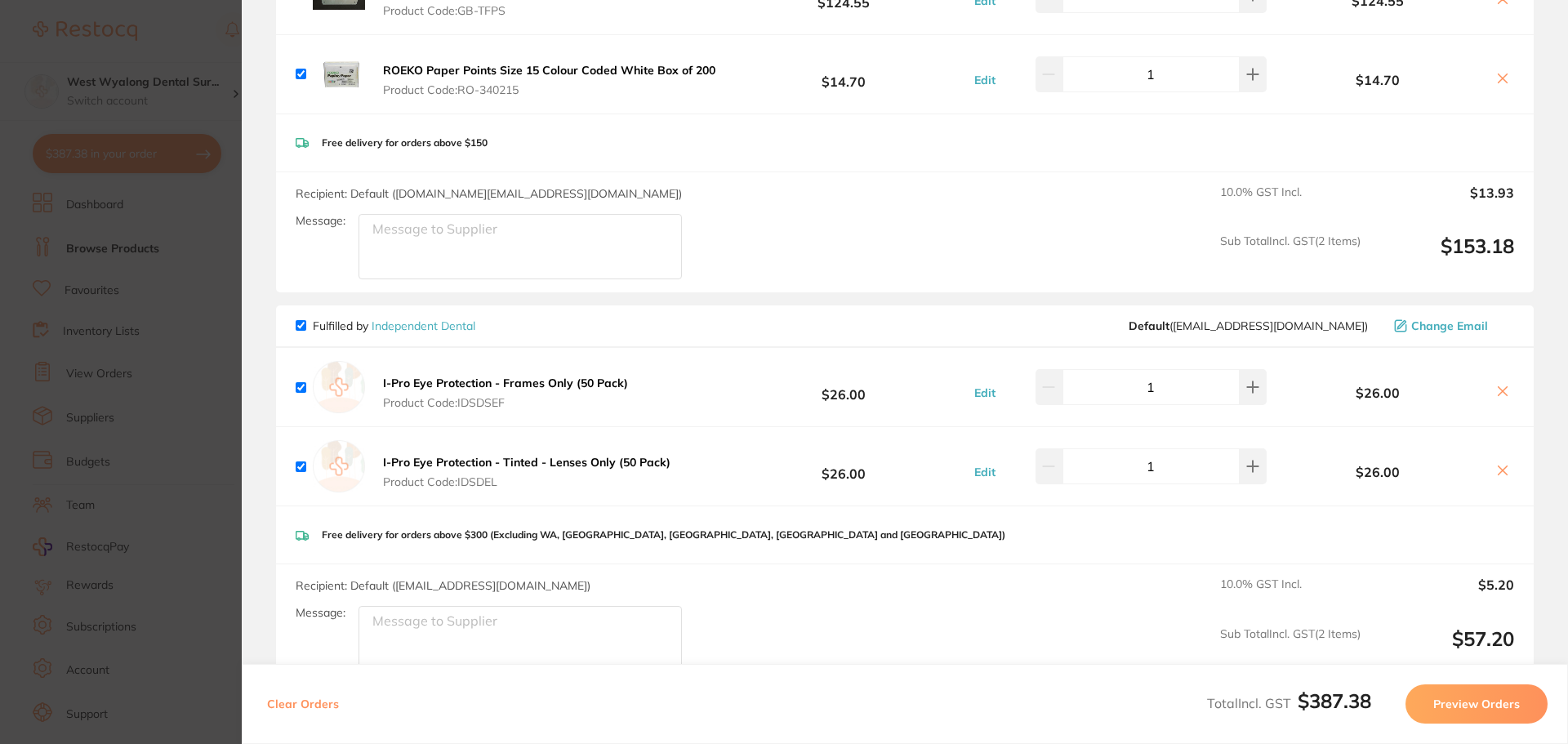
click at [1499, 393] on icon at bounding box center [1502, 391] width 9 height 9
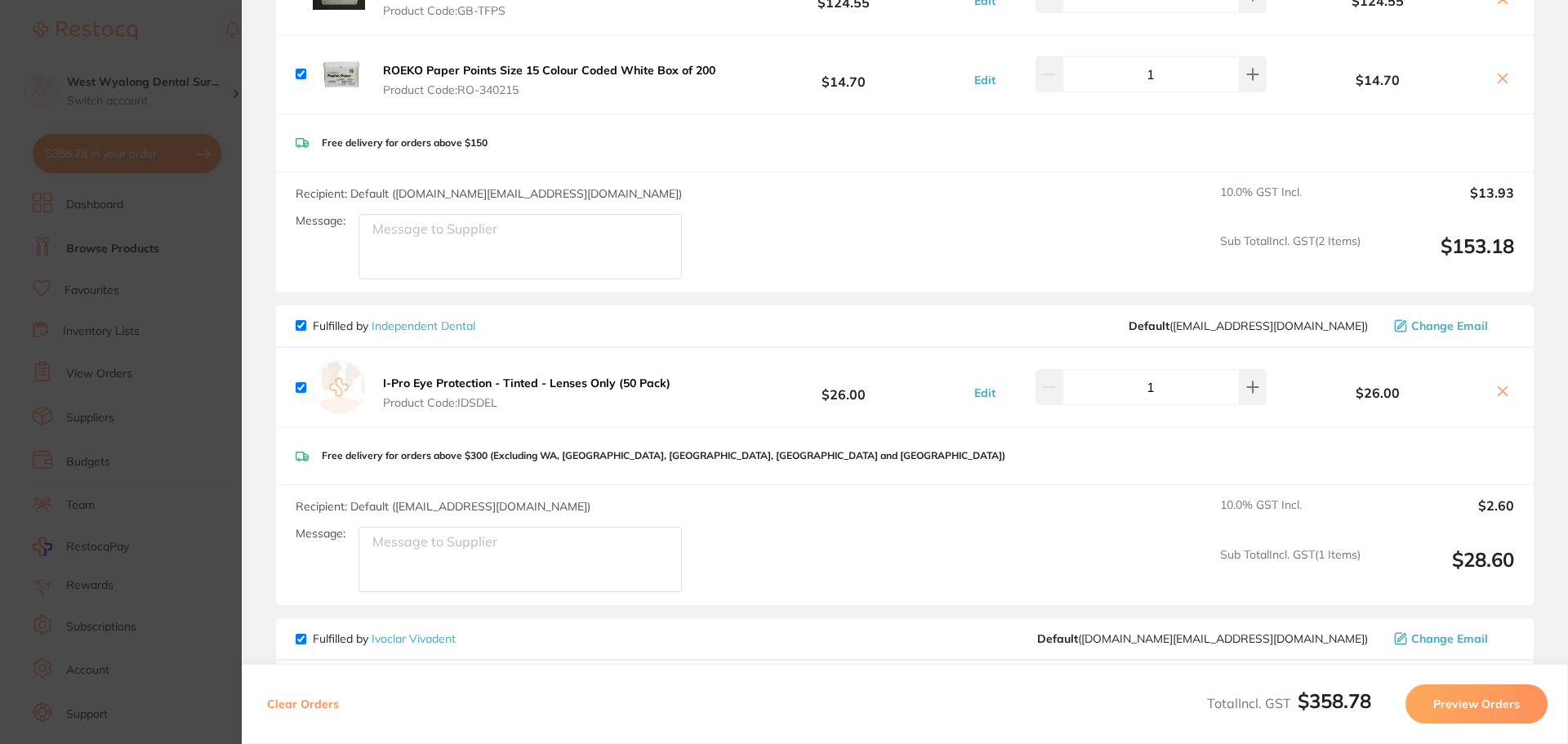
click at [1499, 393] on icon at bounding box center [1502, 391] width 9 height 9
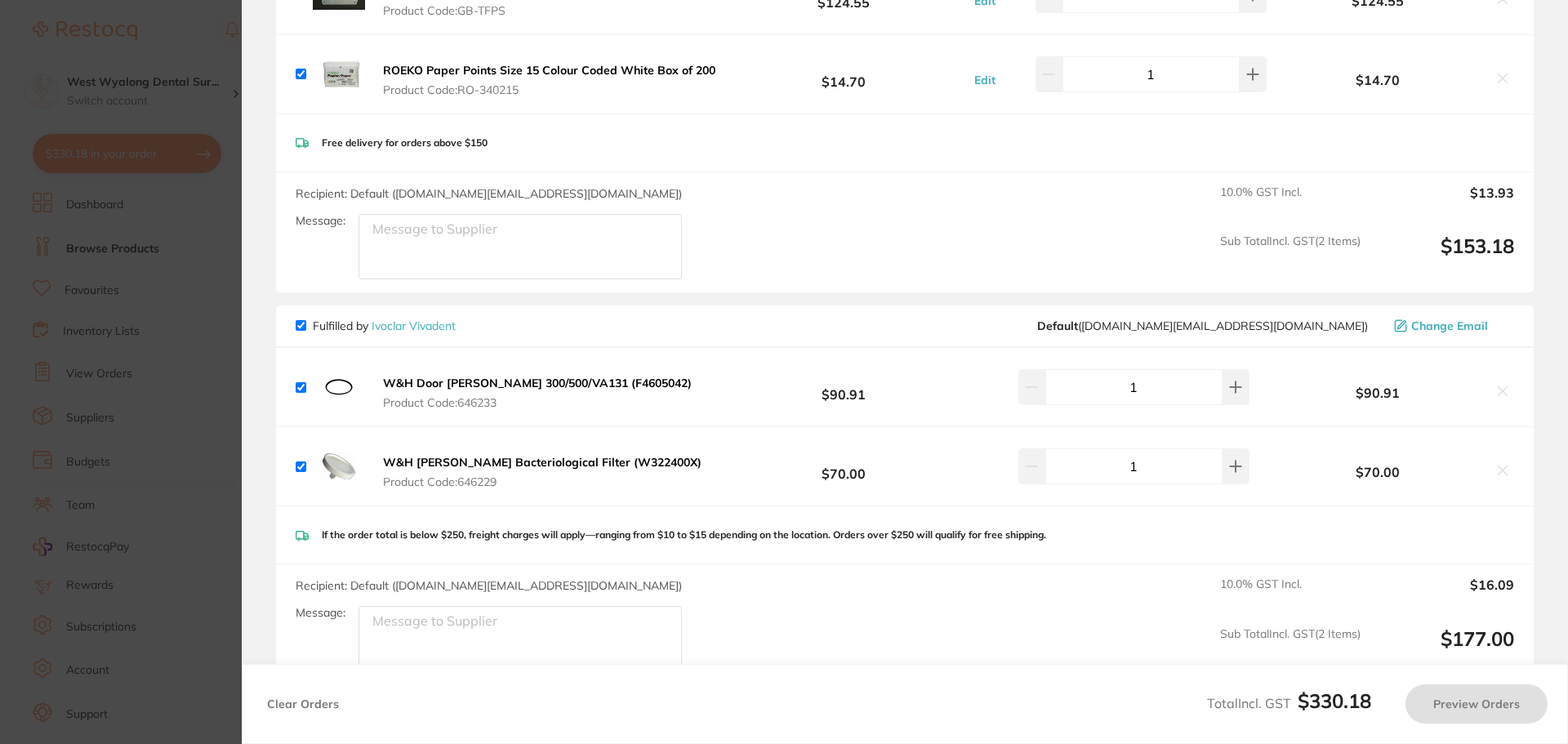
checkbox input "true"
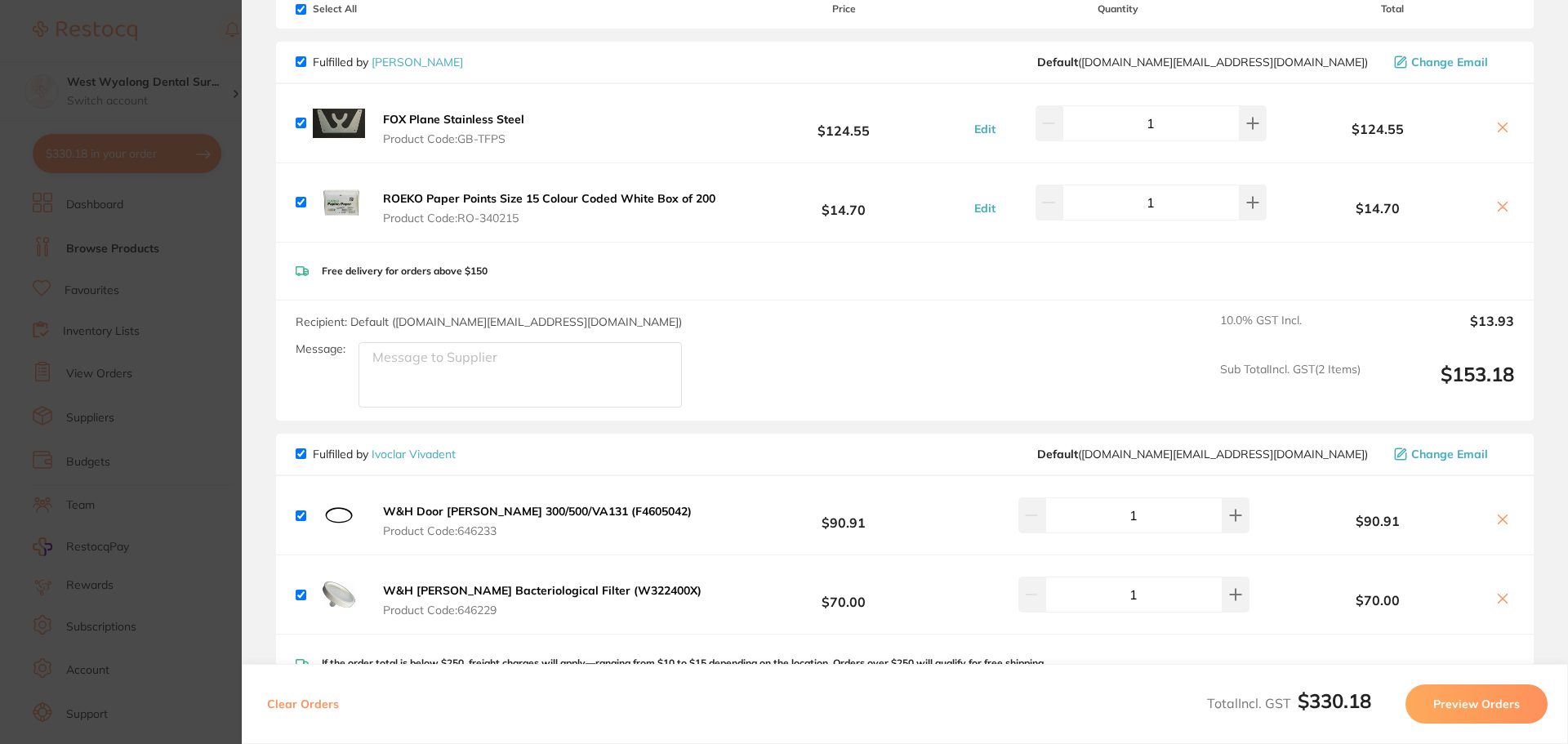
scroll to position [0, 0]
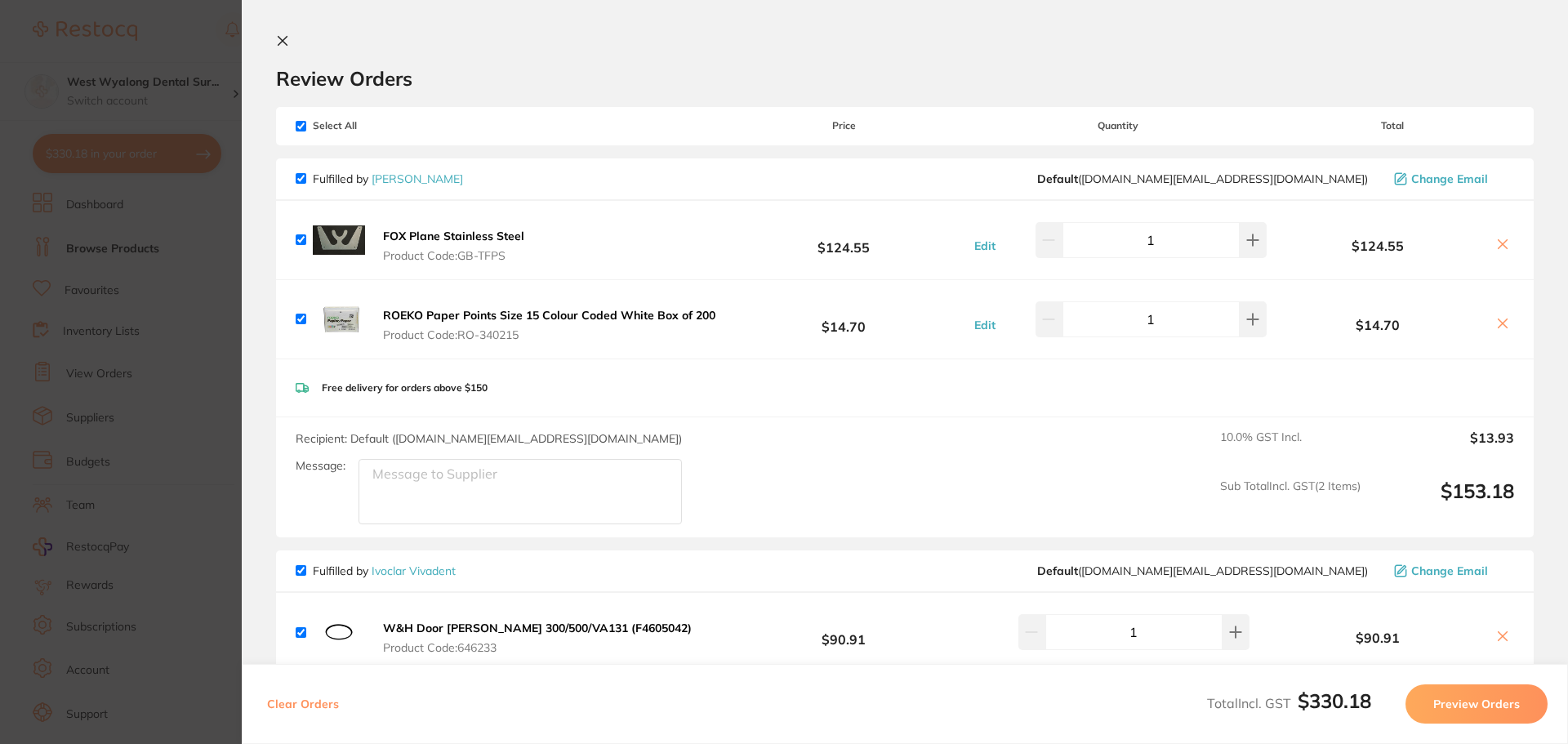
click at [279, 40] on icon at bounding box center [283, 41] width 13 height 13
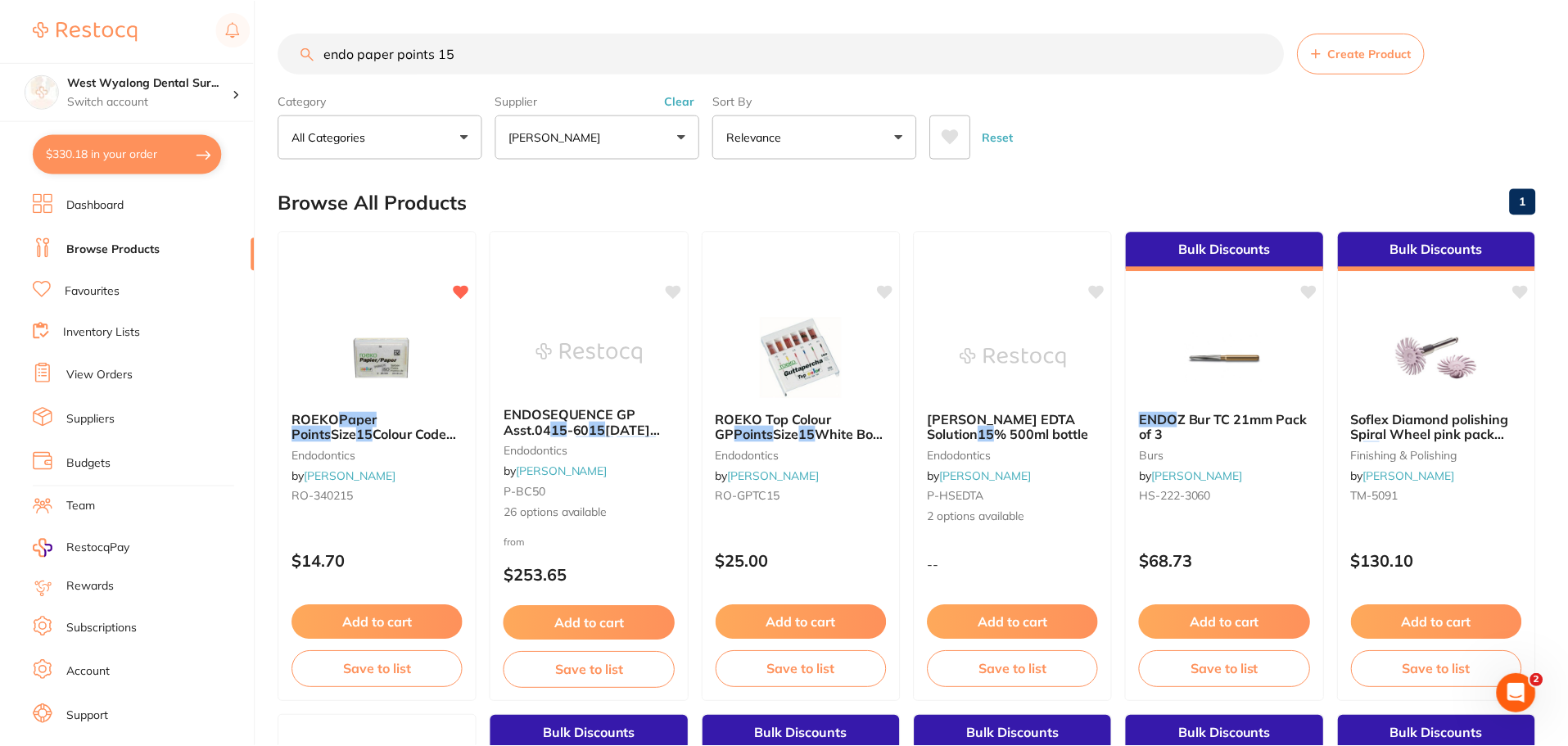
scroll to position [1, 0]
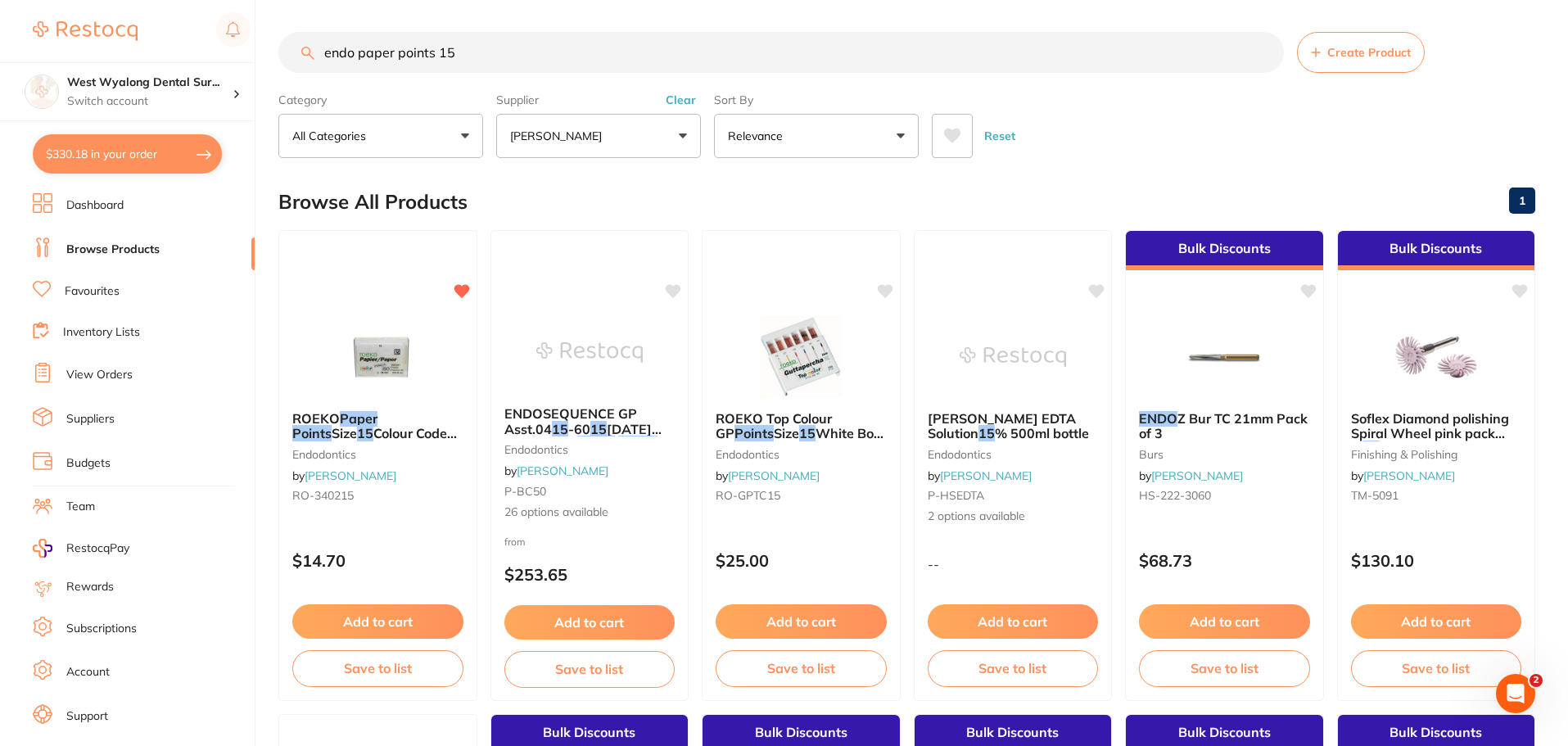
click at [189, 147] on button "$330.18 in your order" at bounding box center [127, 154] width 189 height 39
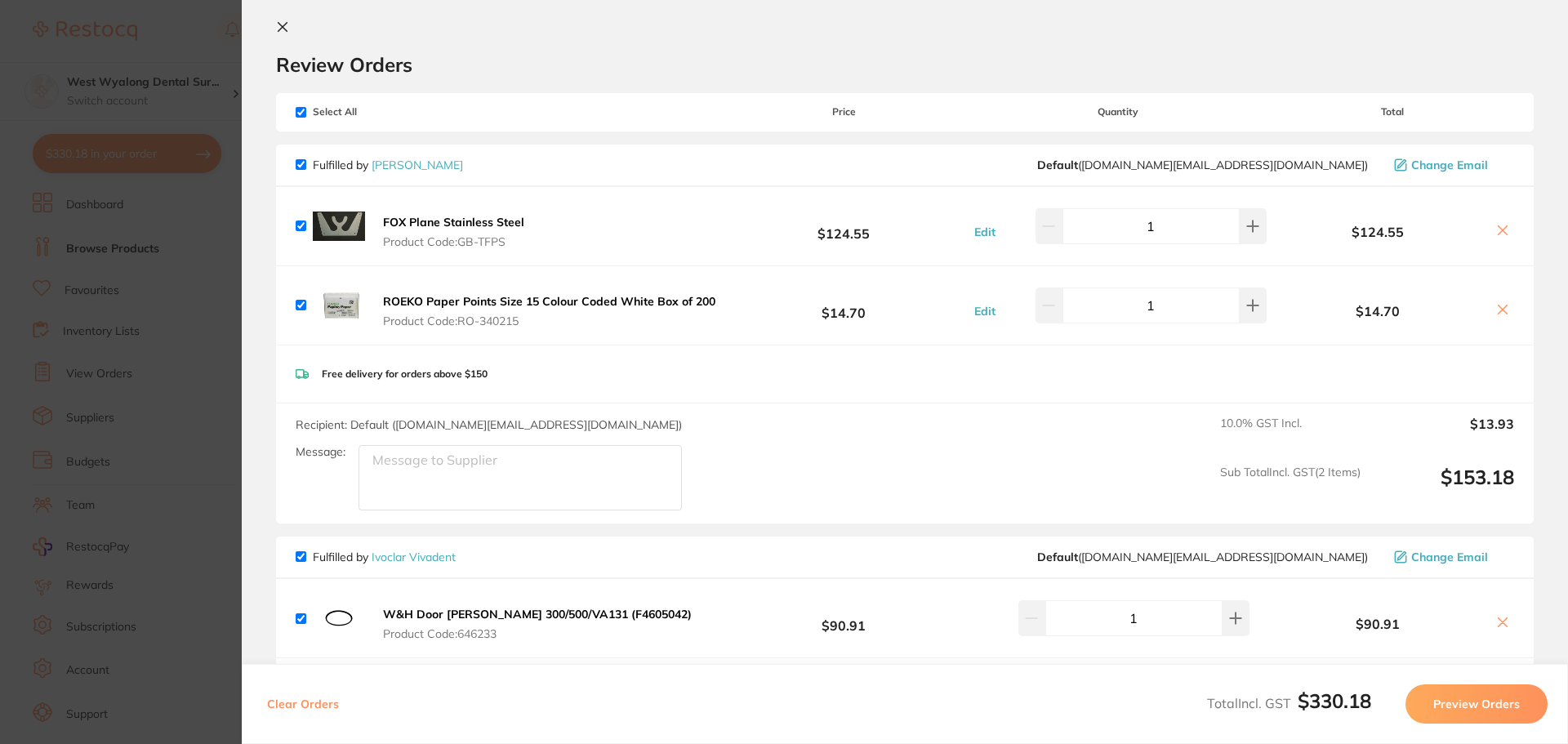
scroll to position [0, 0]
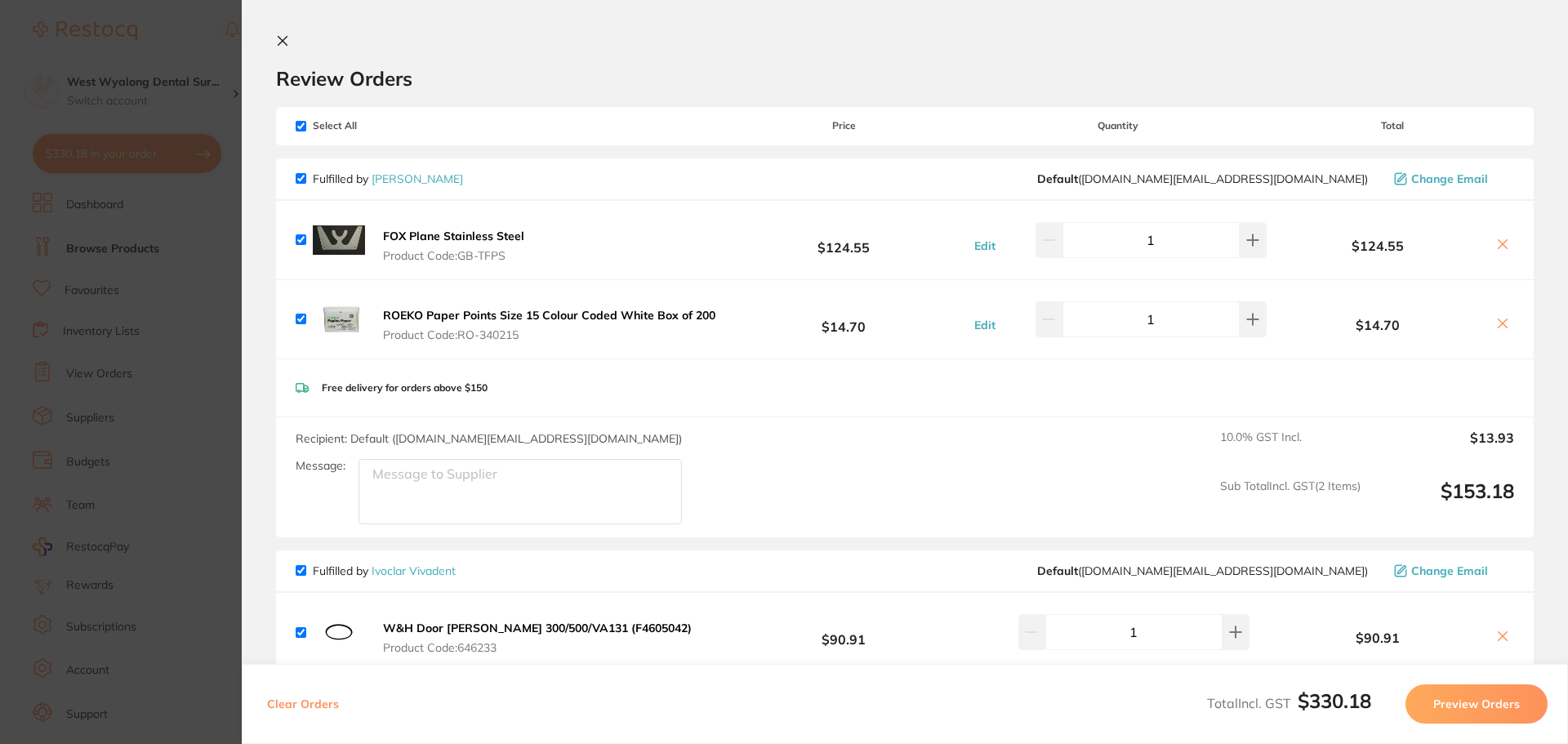
click at [284, 37] on icon at bounding box center [283, 41] width 13 height 13
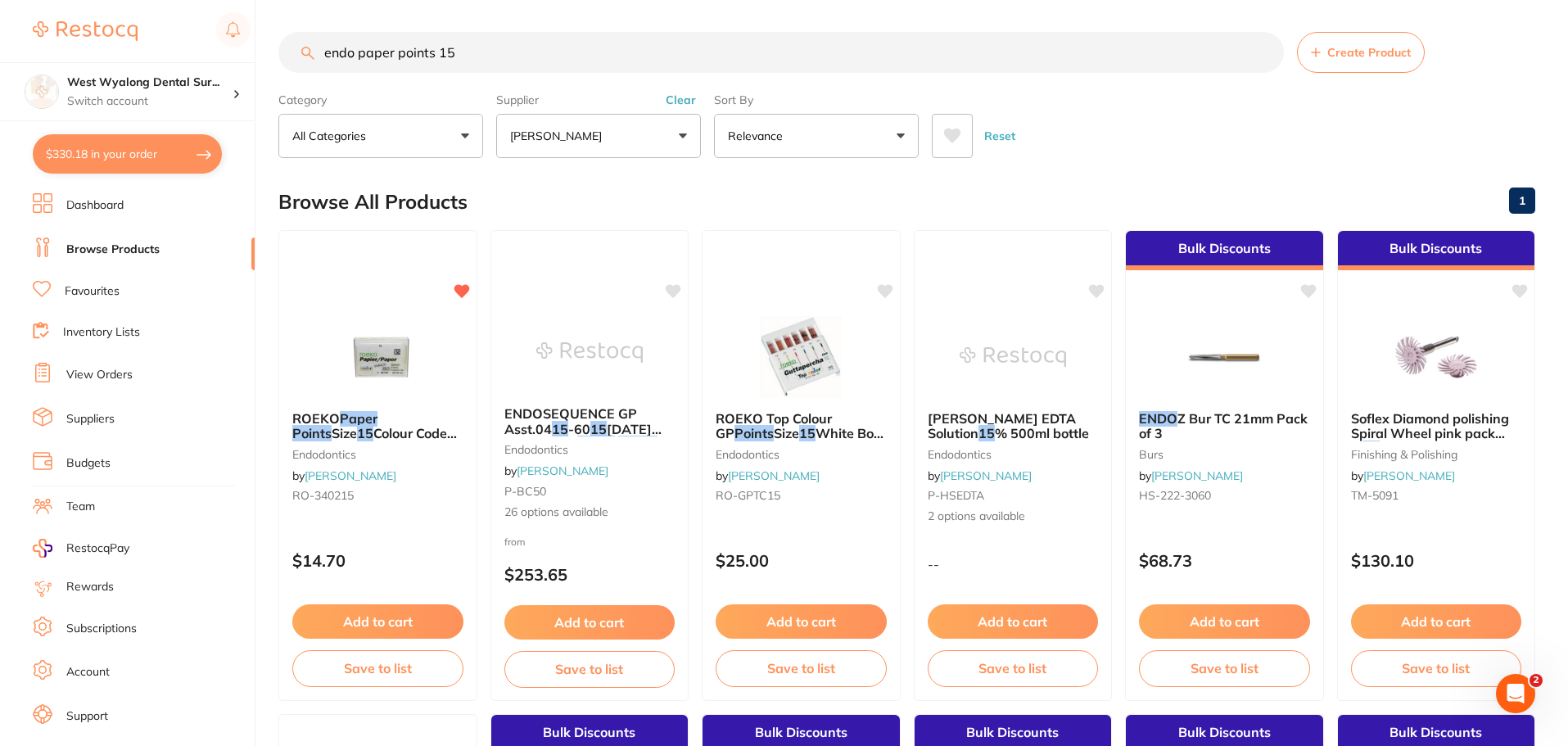
scroll to position [1, 0]
drag, startPoint x: 529, startPoint y: 50, endPoint x: 165, endPoint y: 81, distance: 365.3
click at [165, 81] on div "$330.18 West Wyalong Dental Sur... Switch account West Wyalong Dental Surgery (…" at bounding box center [784, 372] width 1568 height 746
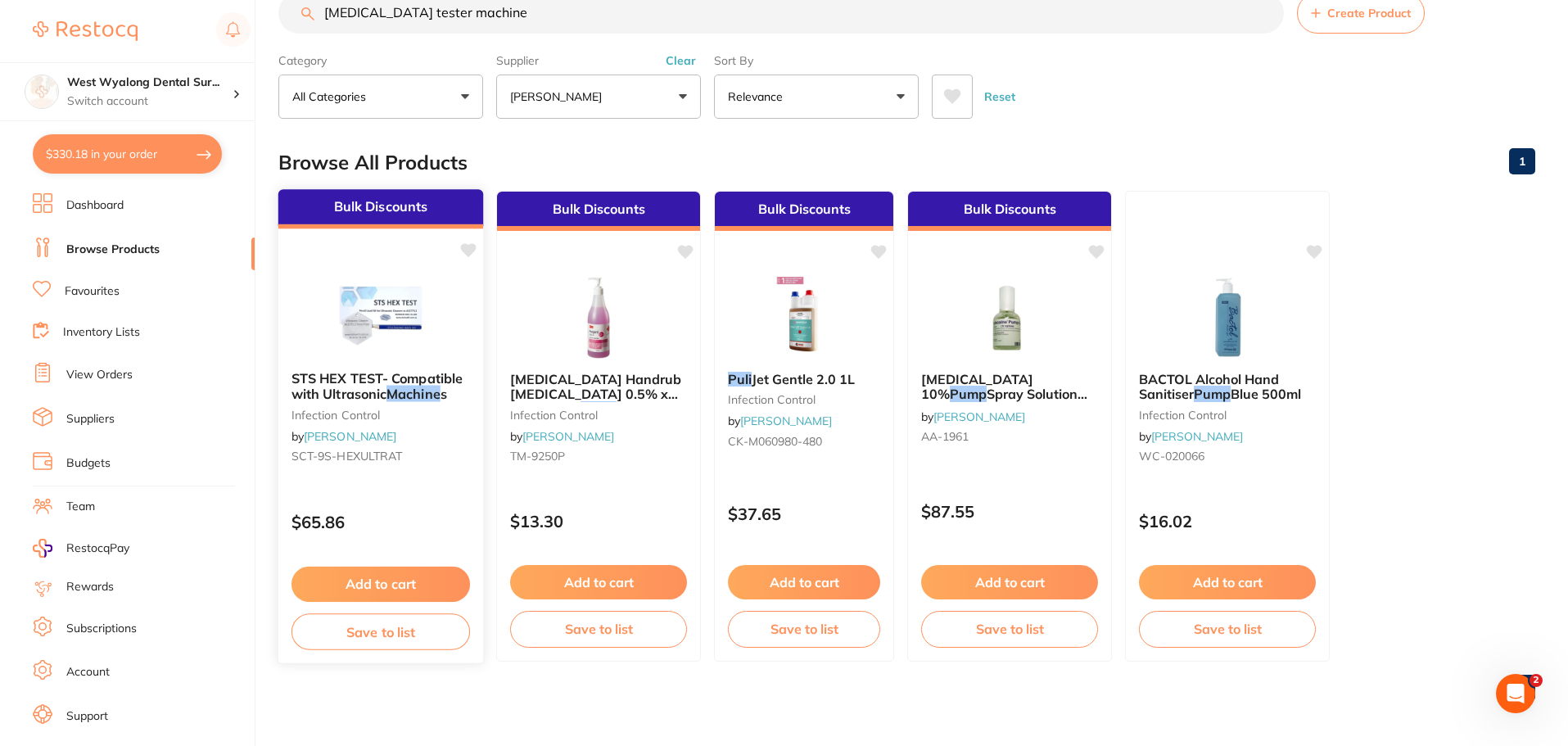
scroll to position [41, 0]
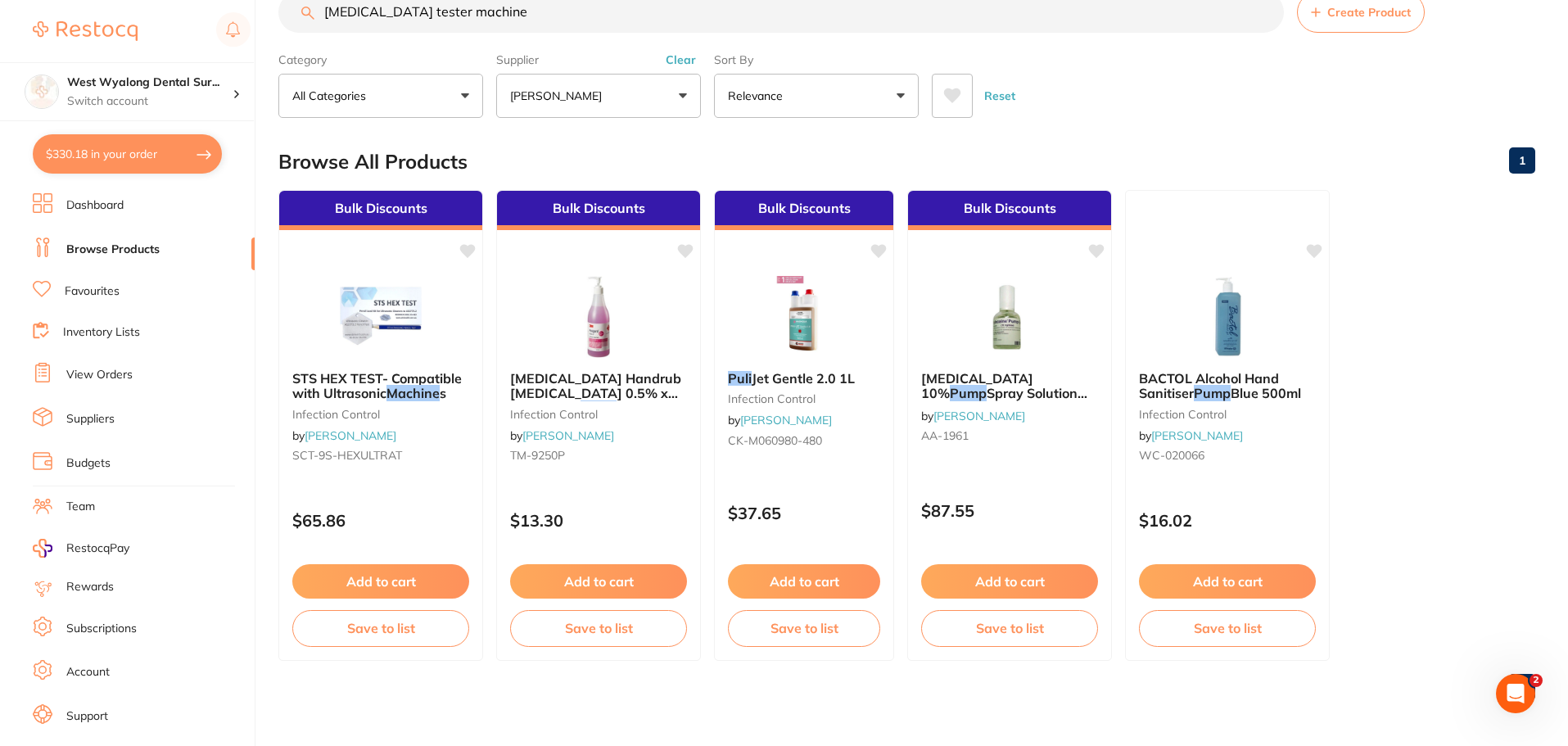
click at [689, 100] on button "[PERSON_NAME]" at bounding box center [598, 95] width 205 height 44
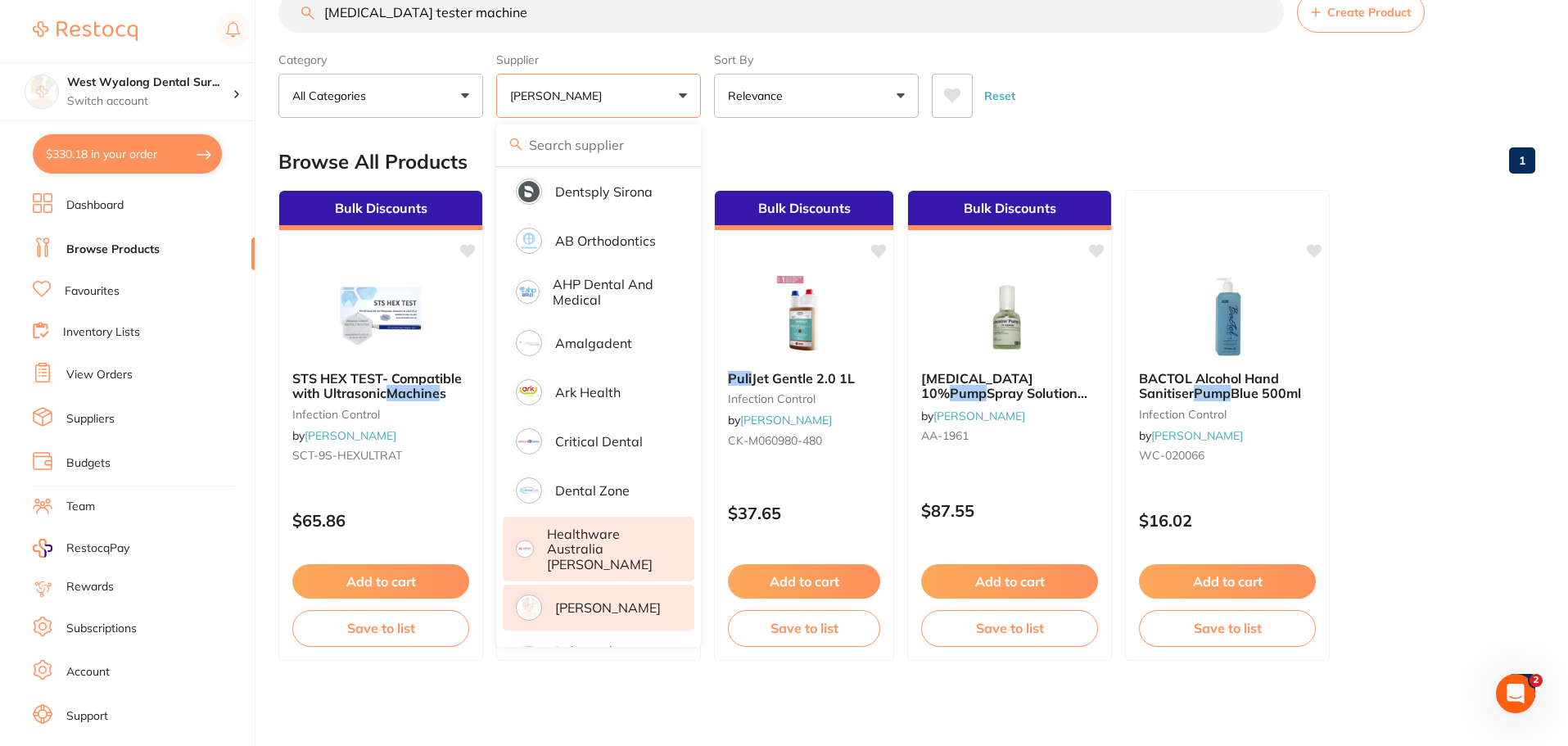
scroll to position [0, 0]
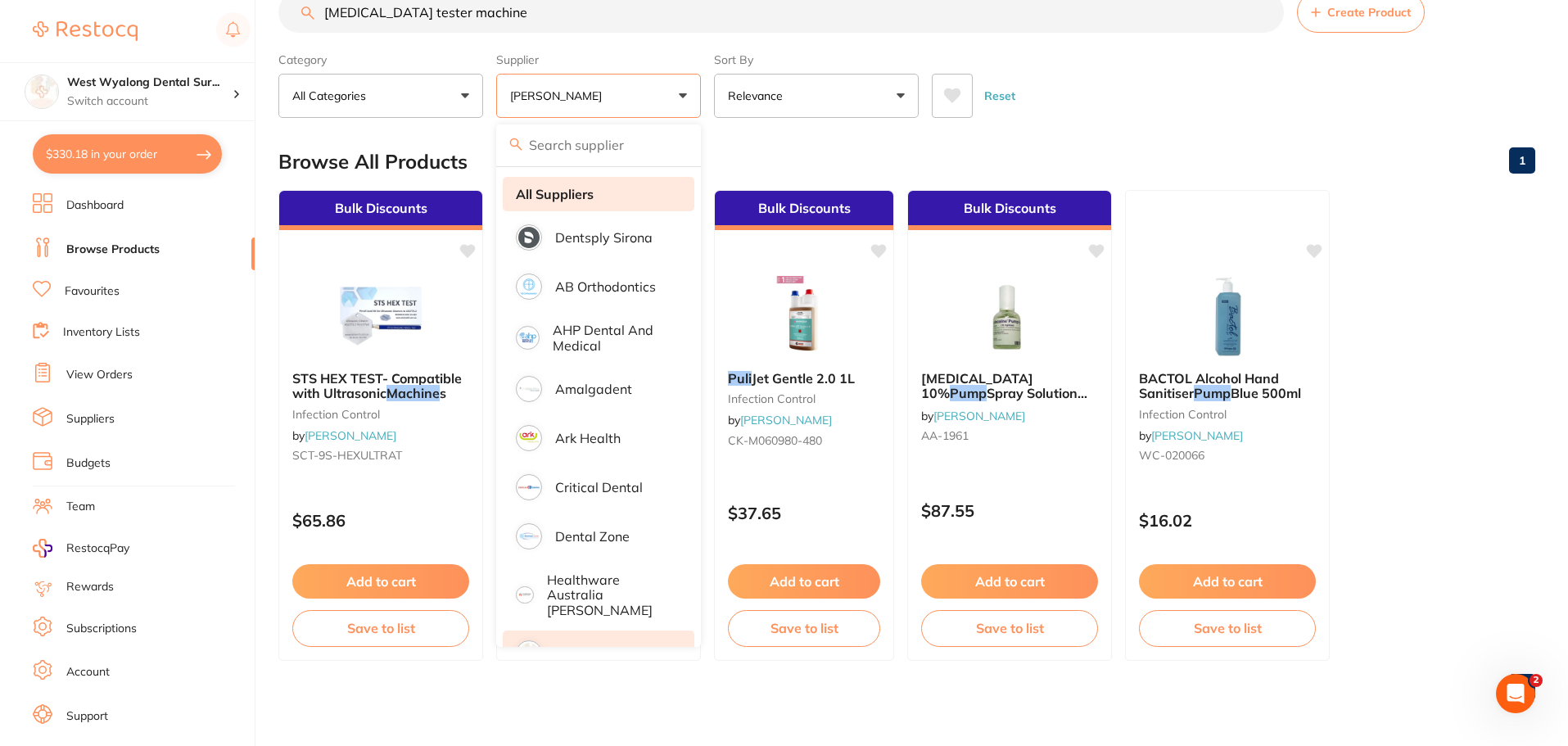
click at [571, 189] on strong "All Suppliers" at bounding box center [555, 194] width 78 height 14
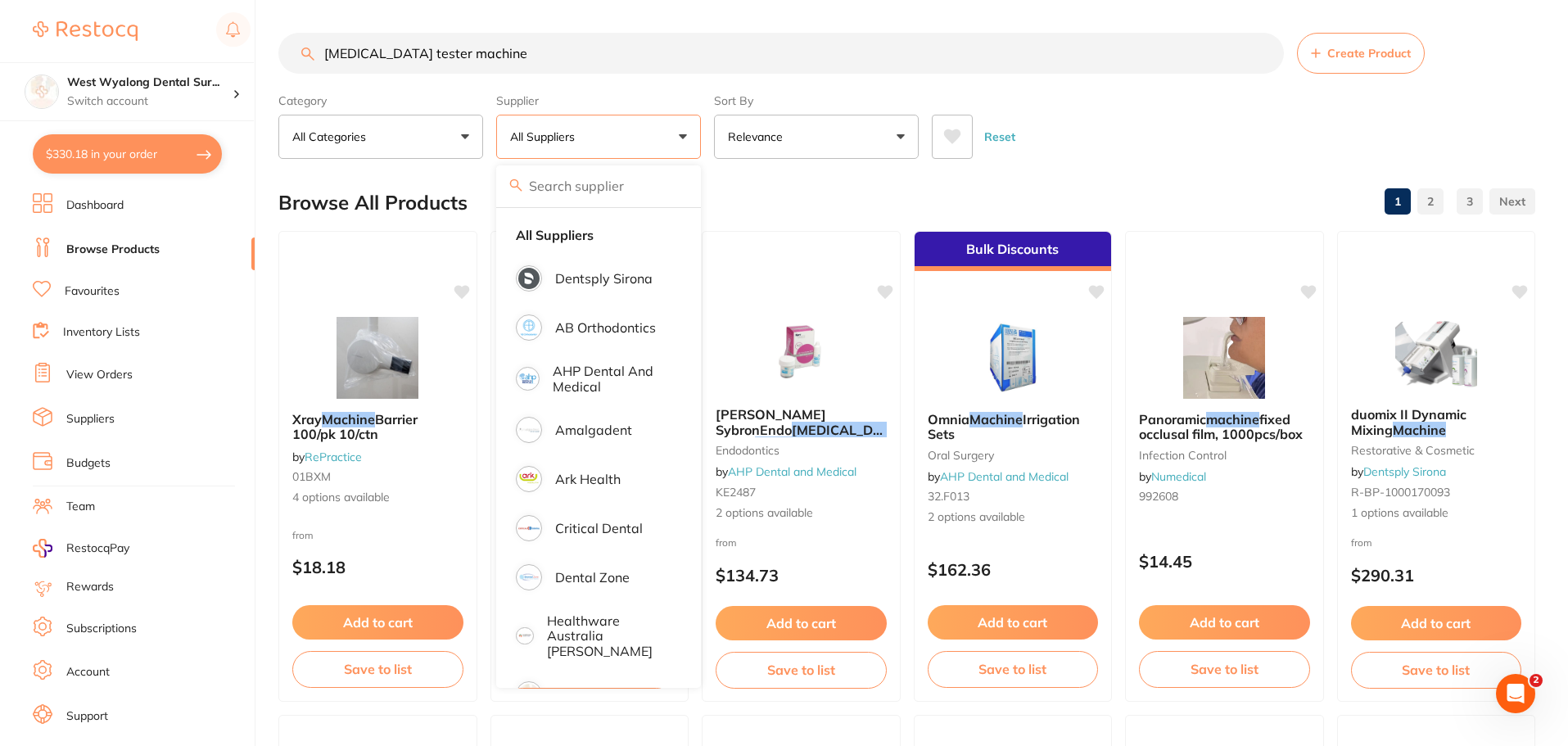
click at [677, 139] on button "All Suppliers" at bounding box center [598, 136] width 205 height 44
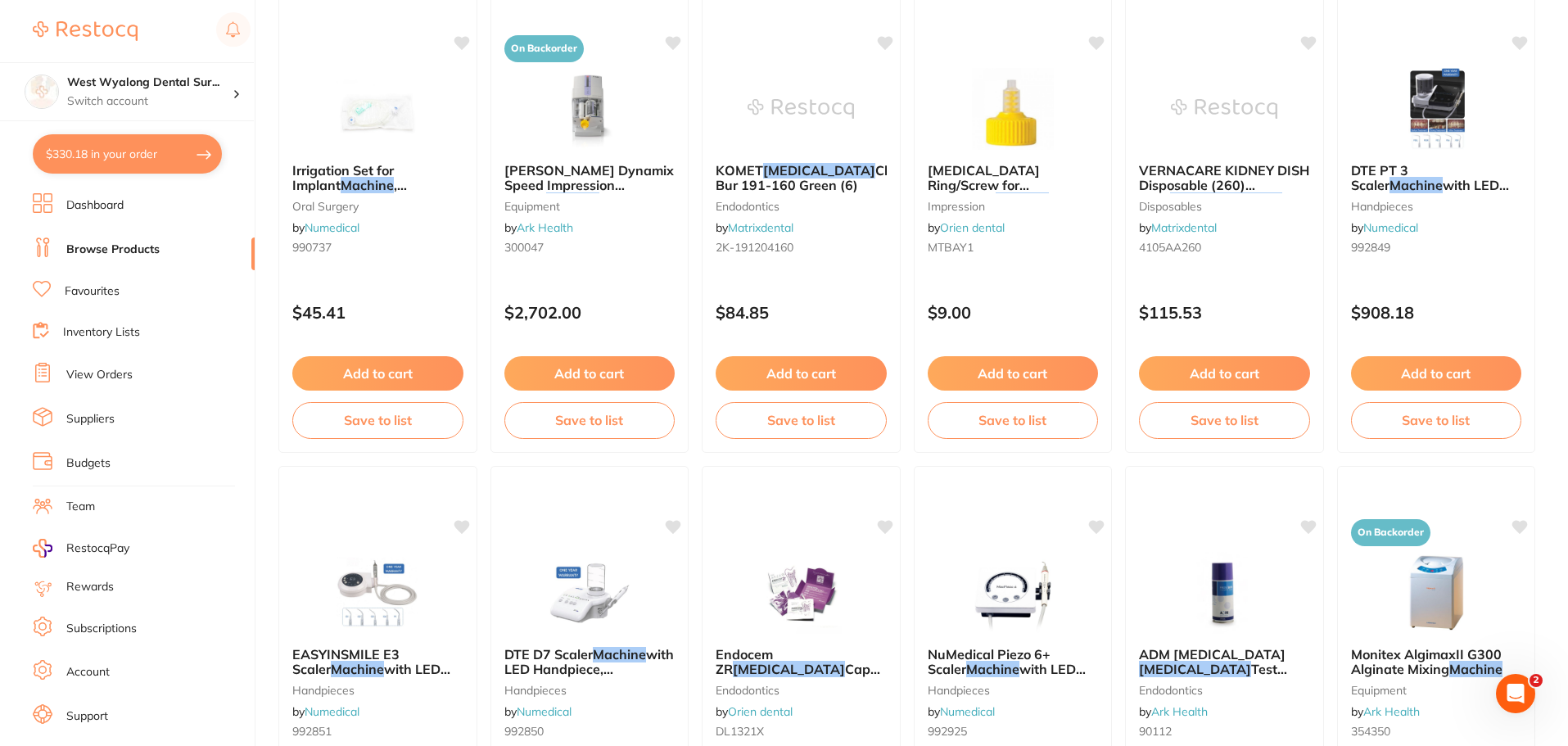
scroll to position [1884, 0]
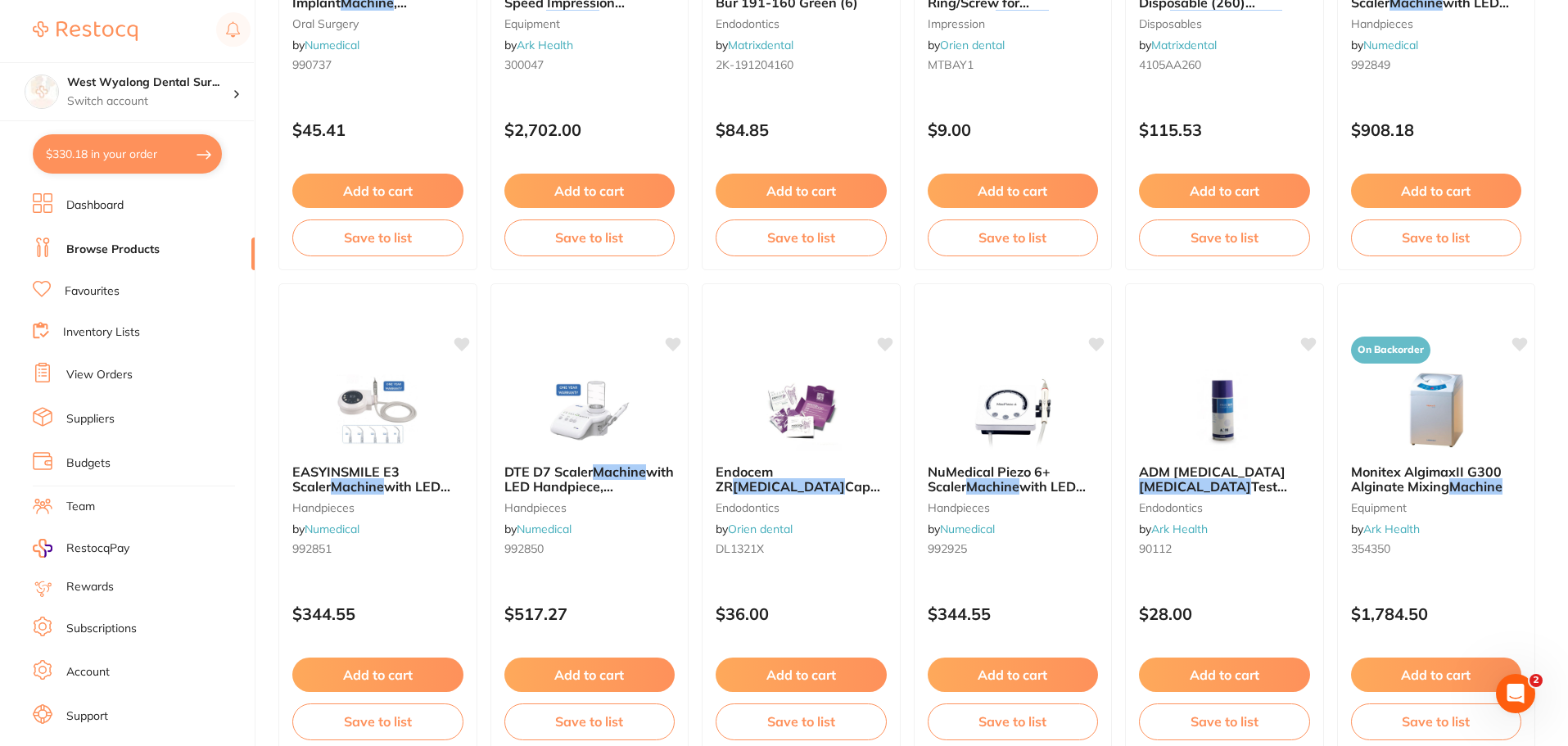
drag, startPoint x: 1165, startPoint y: 474, endPoint x: 1095, endPoint y: 492, distance: 72.3
click at [1165, 474] on span "ADM [MEDICAL_DATA]" at bounding box center [1212, 471] width 147 height 16
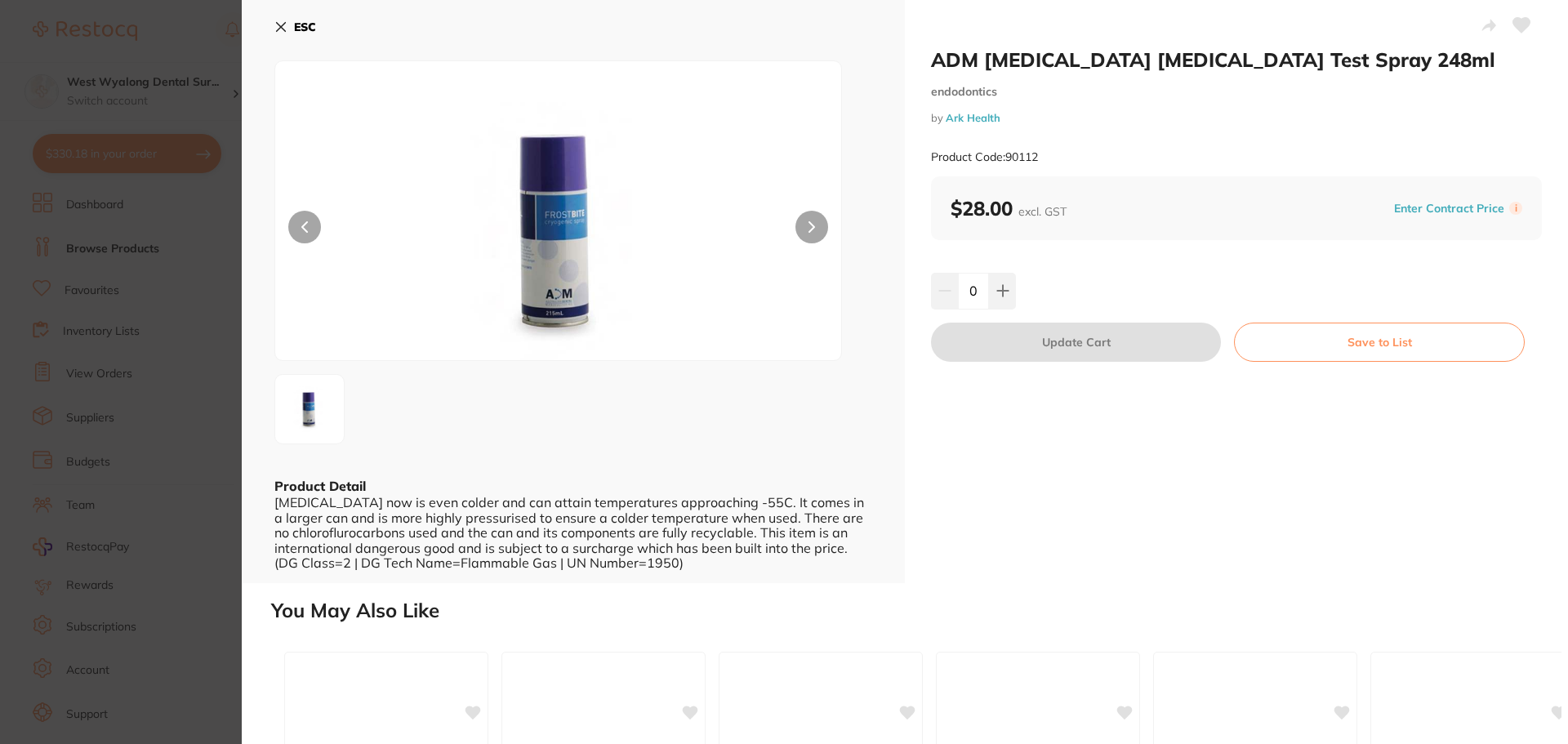
click at [280, 27] on icon at bounding box center [281, 27] width 13 height 13
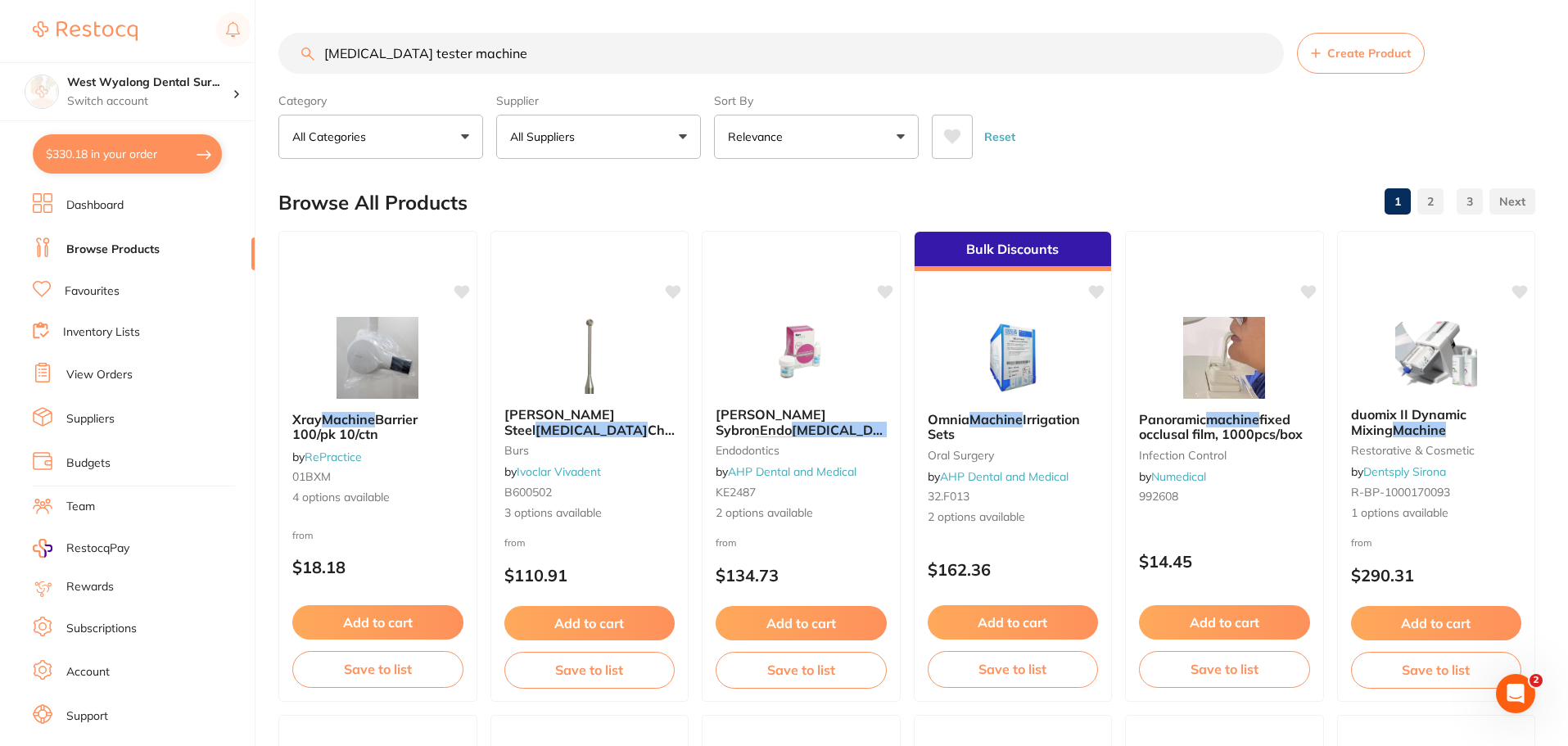
click at [320, 52] on input "pulp tester machine" at bounding box center [781, 52] width 1005 height 41
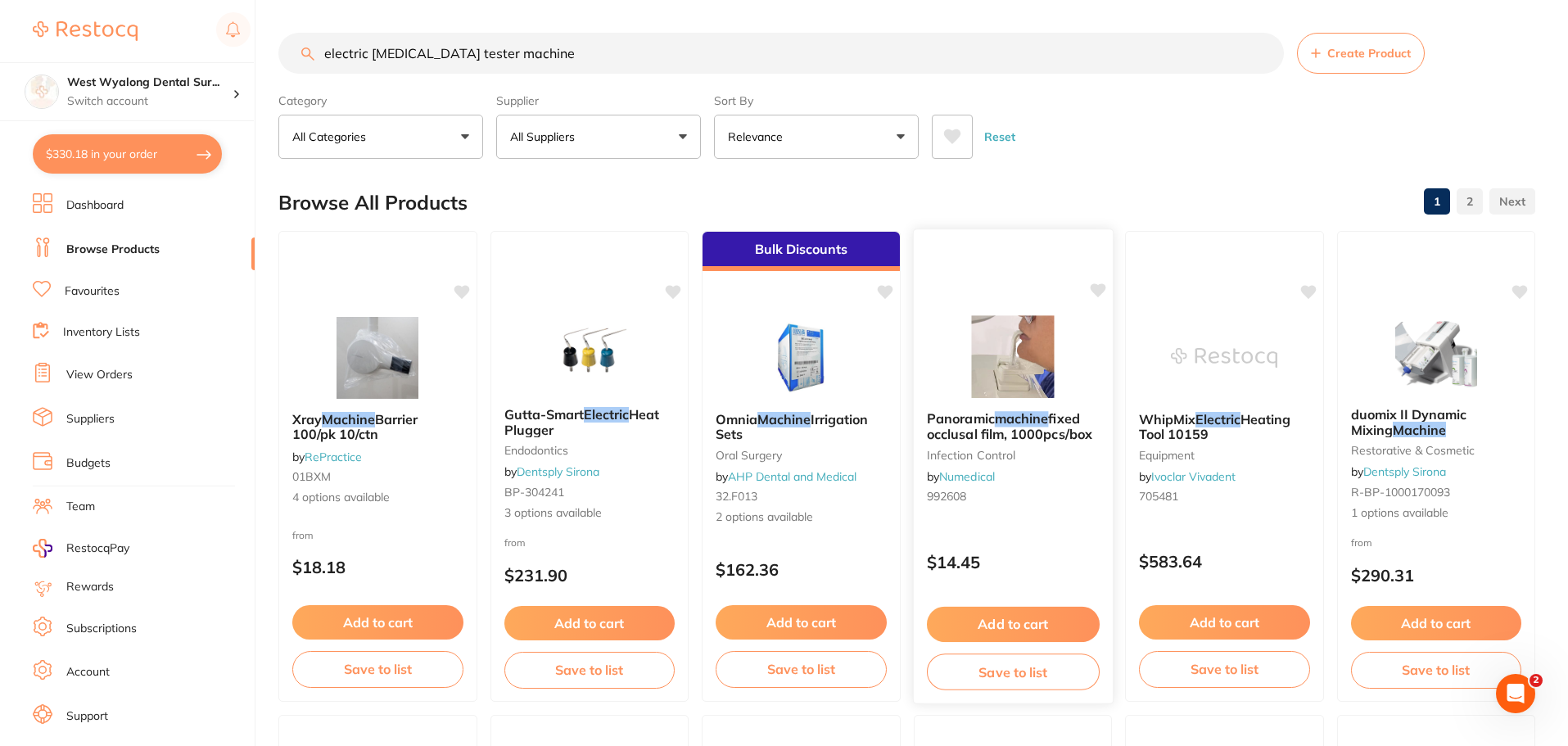
type input "electric pulp tester machine"
click at [992, 416] on span "Panoramic" at bounding box center [959, 418] width 68 height 16
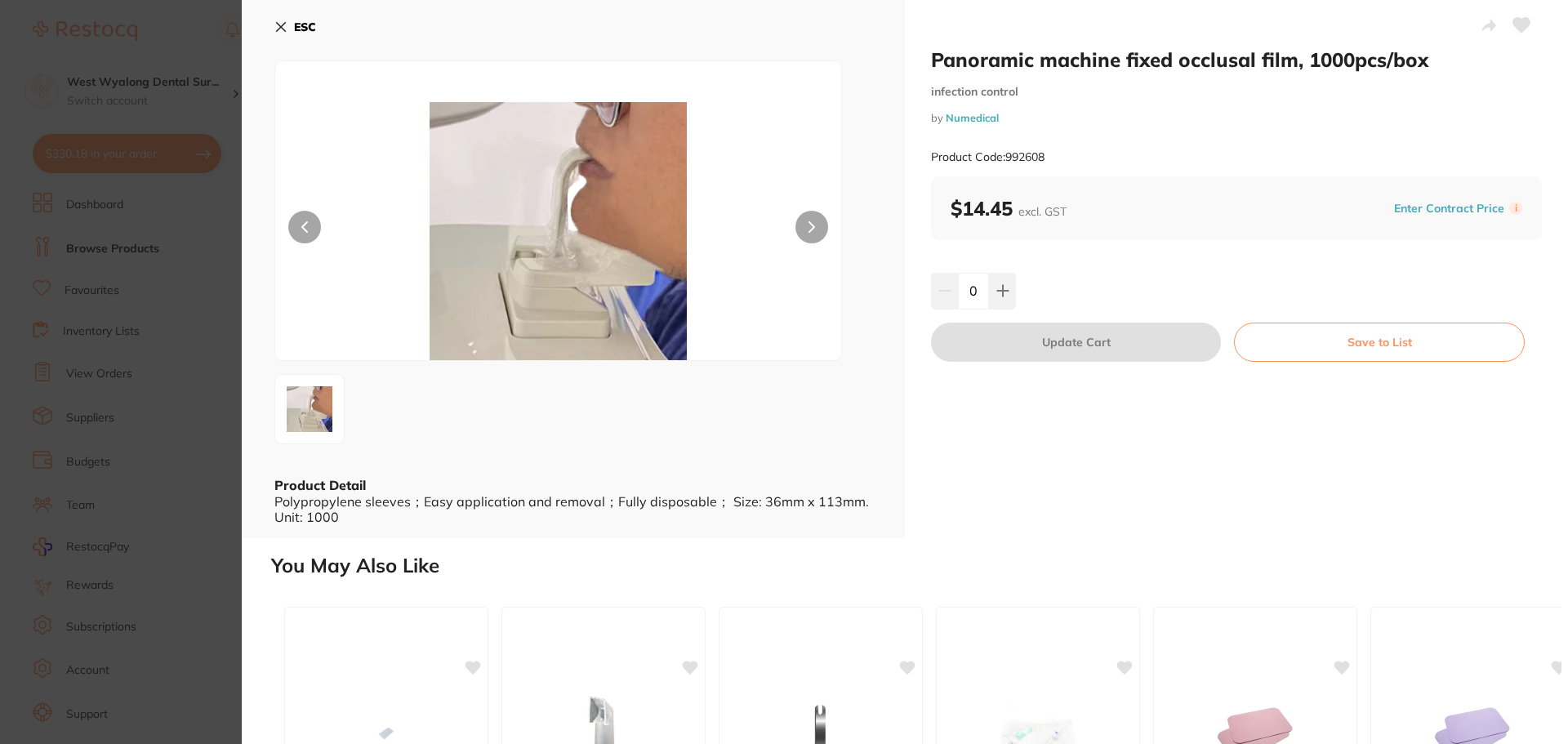
click at [280, 26] on icon at bounding box center [281, 27] width 13 height 13
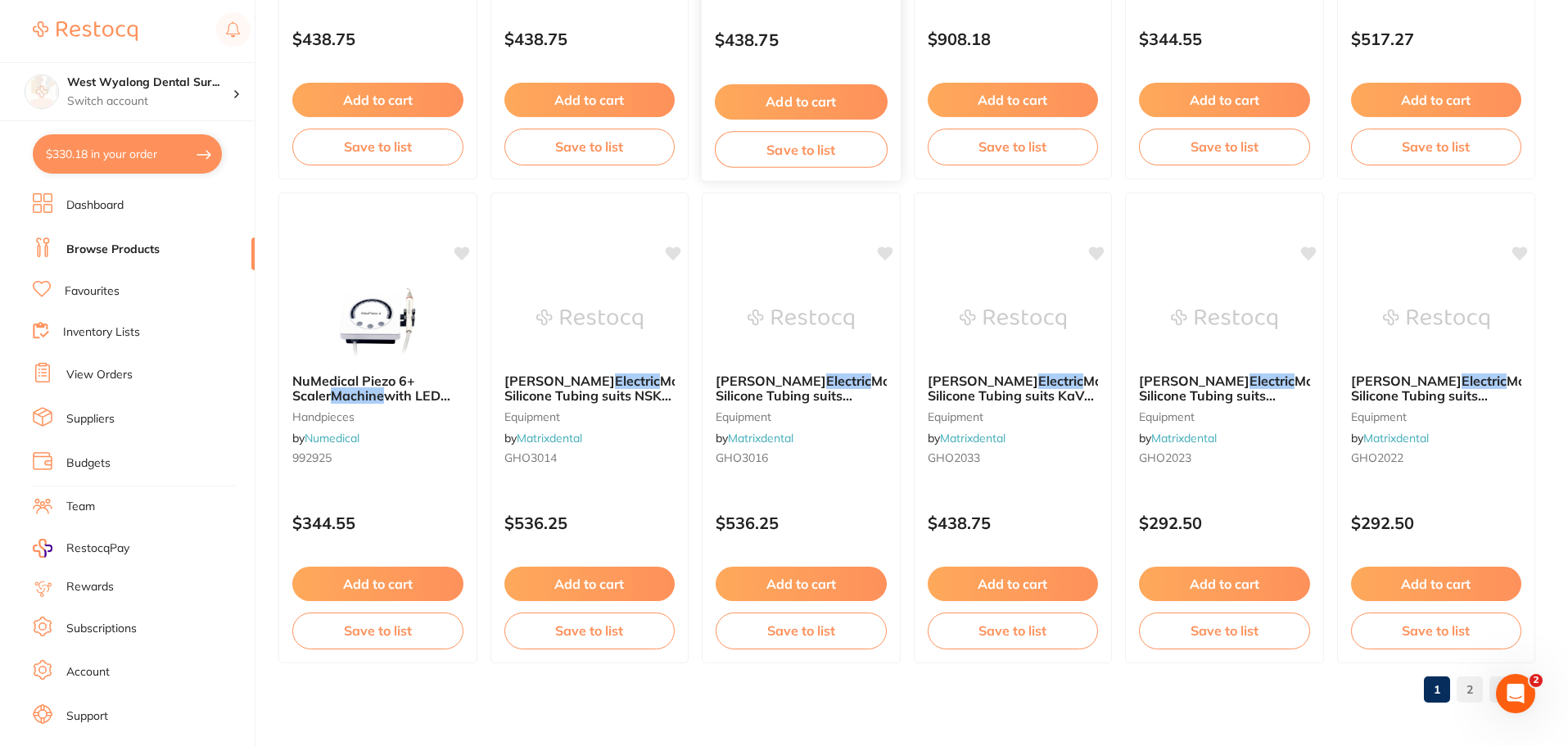
scroll to position [3913, 0]
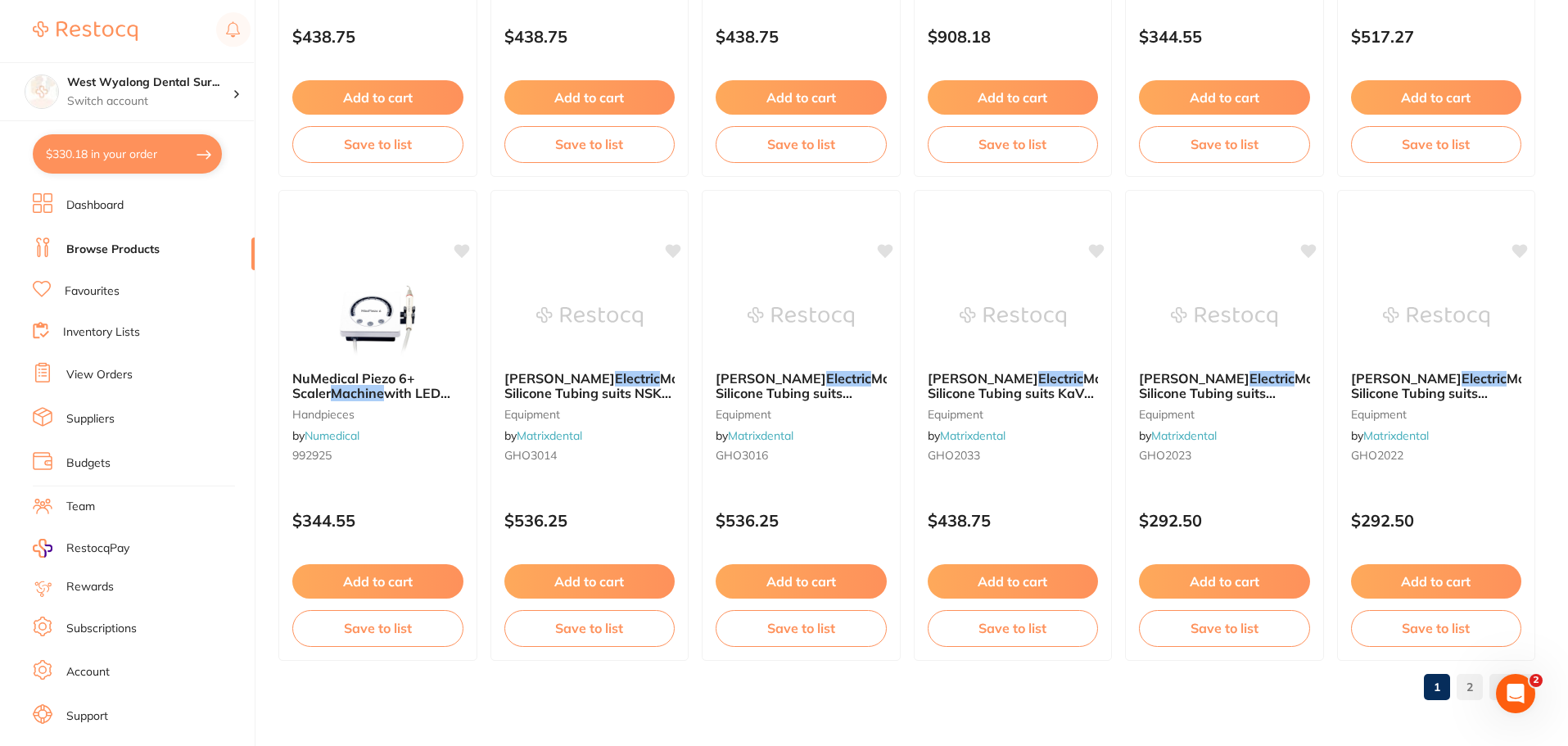
click at [1463, 690] on link "2" at bounding box center [1469, 687] width 26 height 32
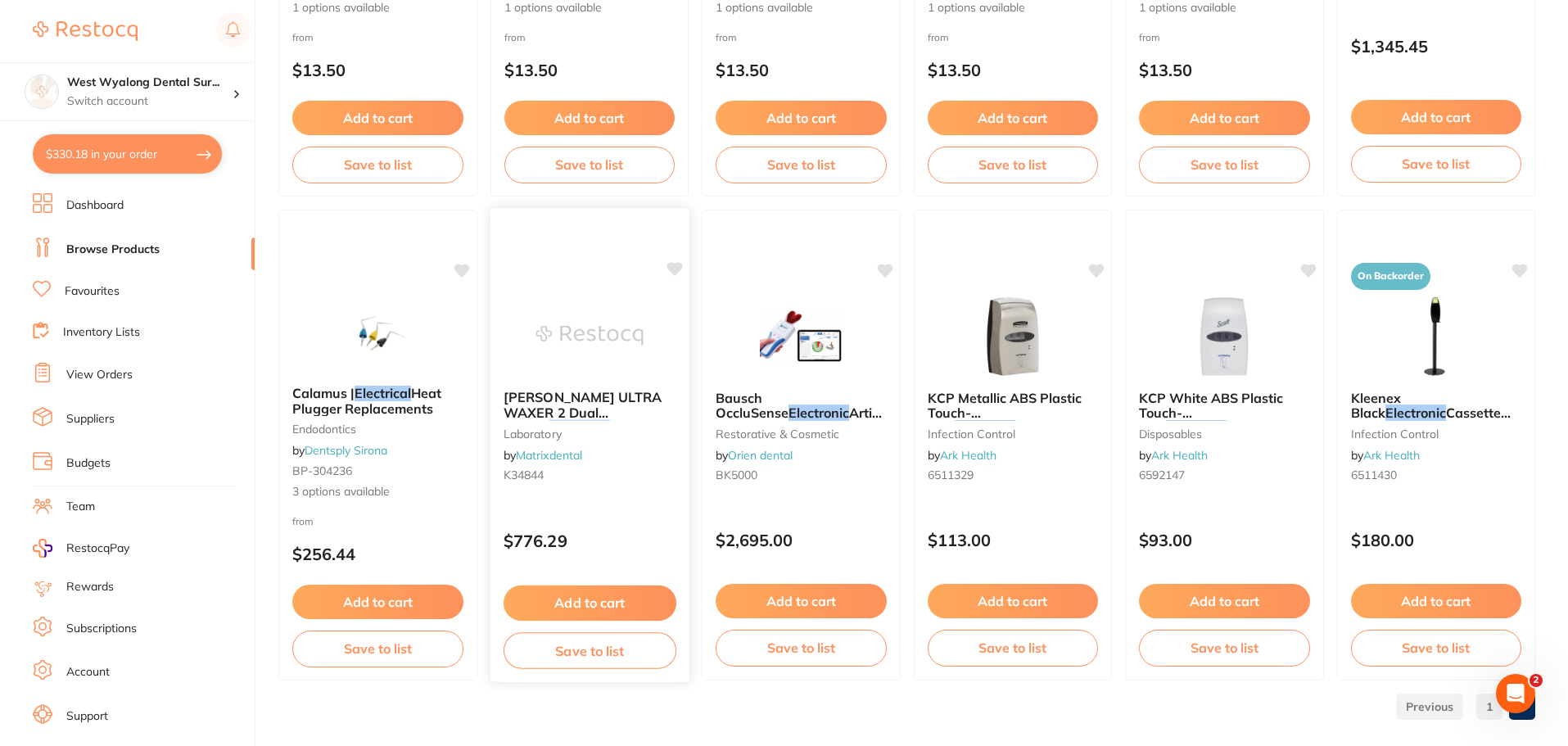
scroll to position [1978, 0]
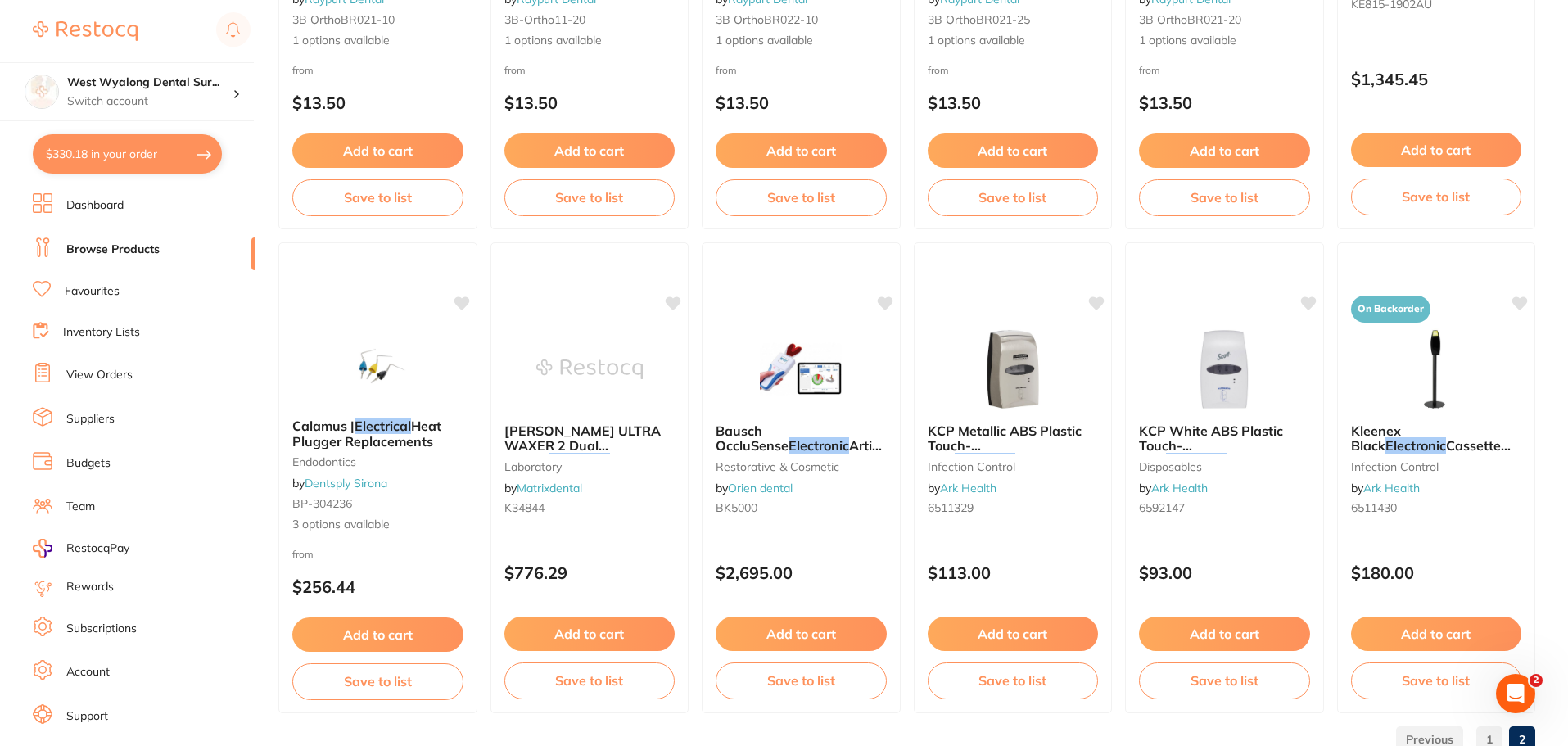
scroll to position [1896, 0]
